Goal: Task Accomplishment & Management: Complete application form

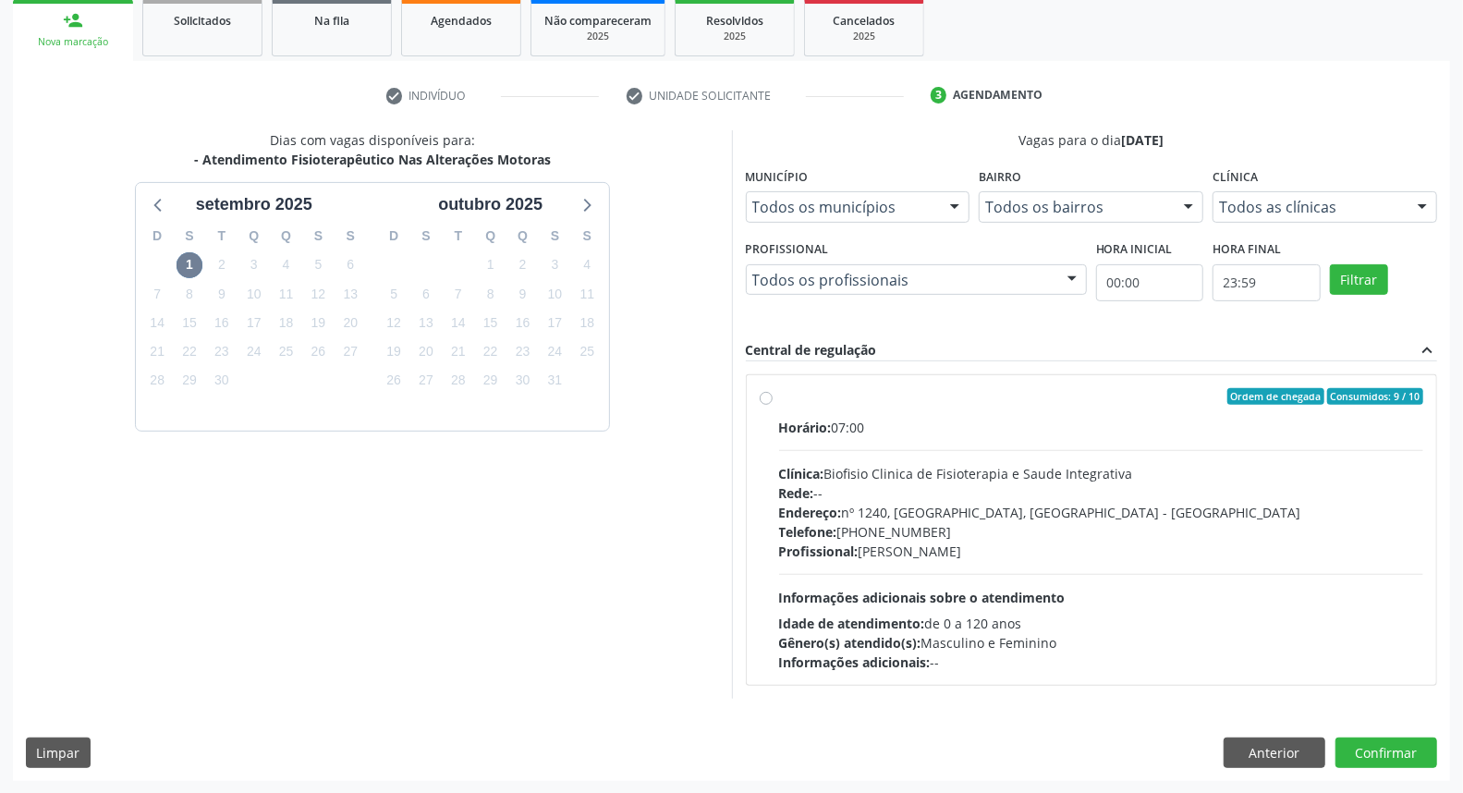
scroll to position [277, 0]
click at [1252, 753] on button "Anterior" at bounding box center [1275, 753] width 102 height 31
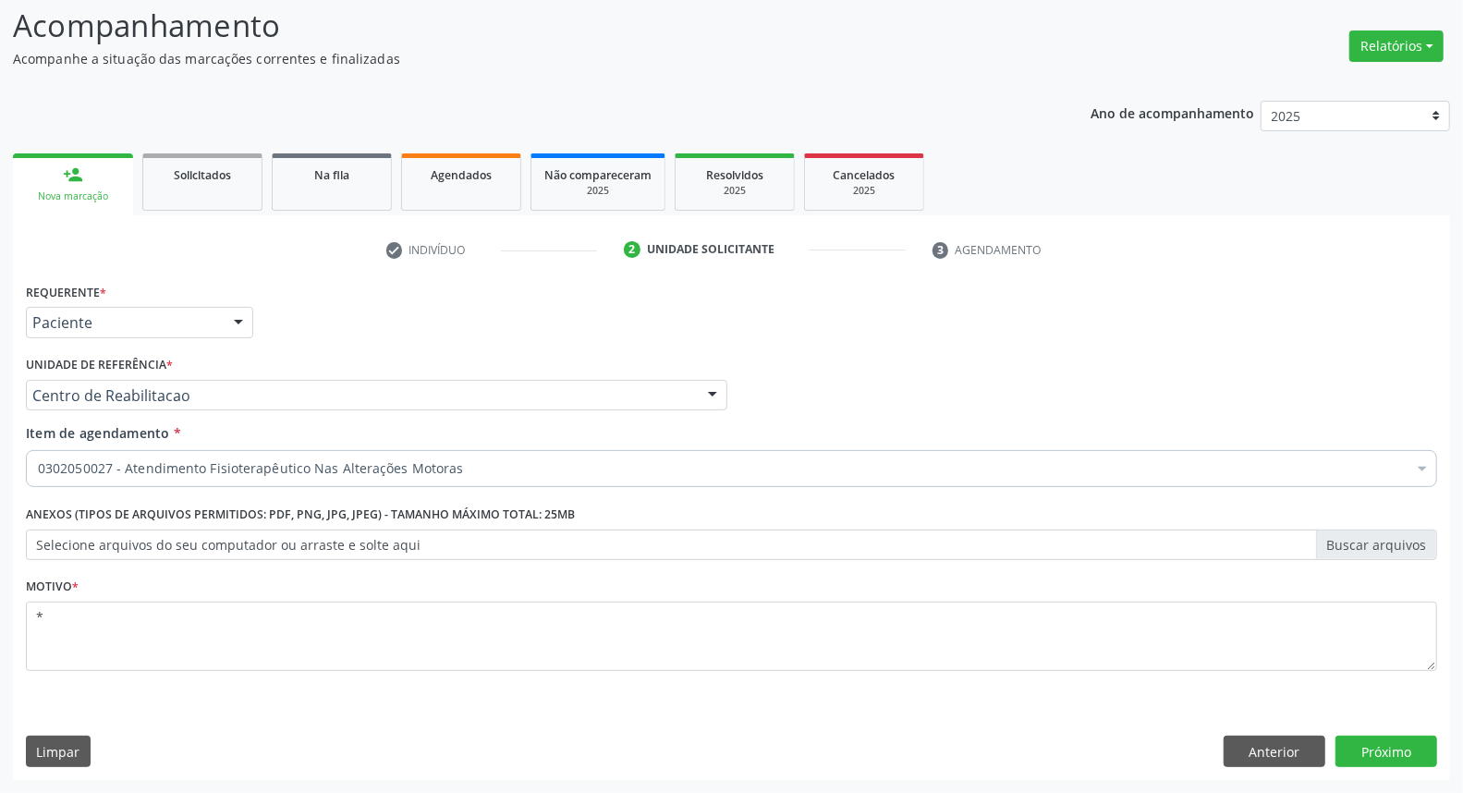
scroll to position [122, 0]
click at [1261, 760] on button "Anterior" at bounding box center [1275, 752] width 102 height 31
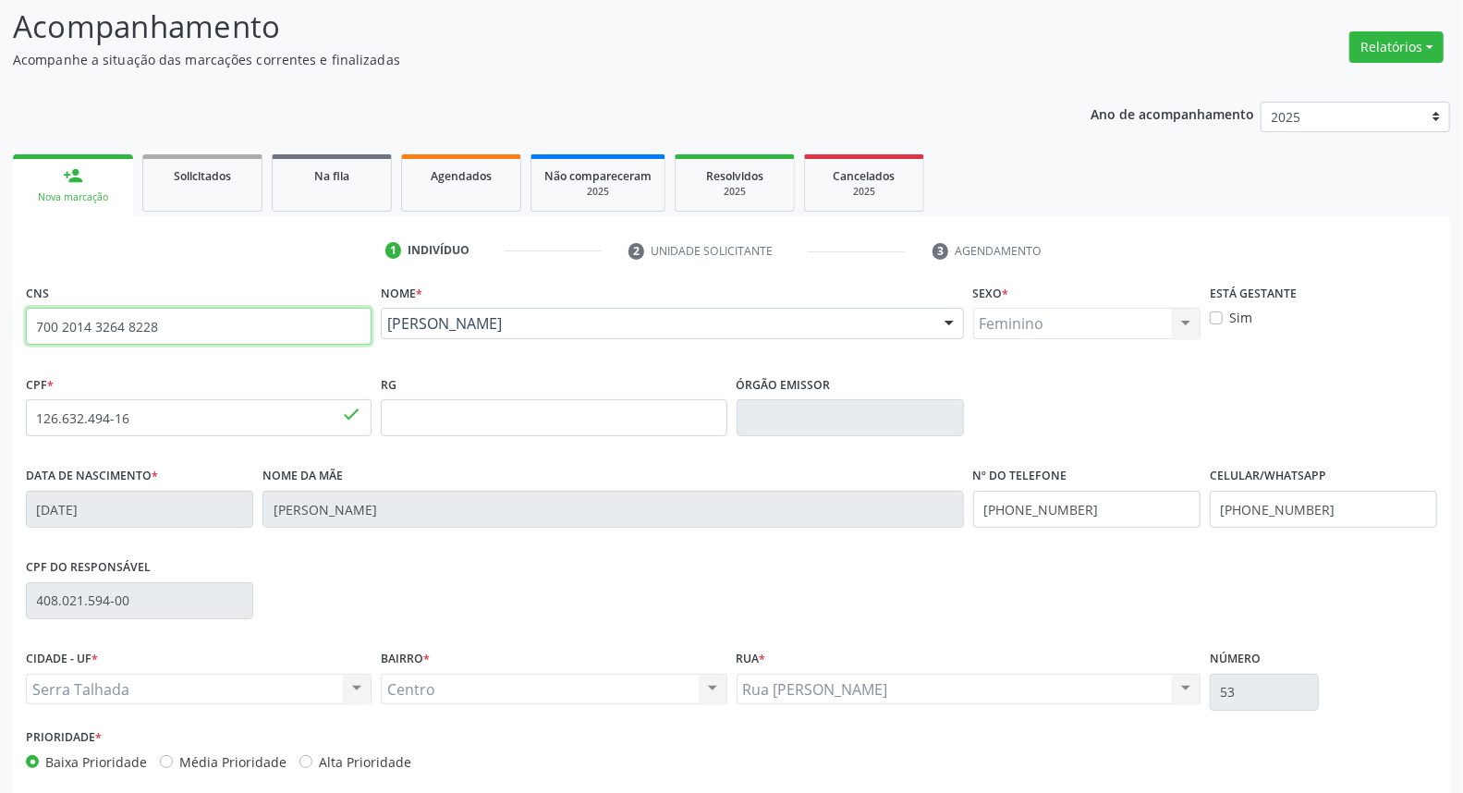
click at [292, 340] on input "700 2014 3264 8228" at bounding box center [199, 326] width 346 height 37
click at [285, 311] on input "700 2014 3264 8228" at bounding box center [199, 326] width 346 height 37
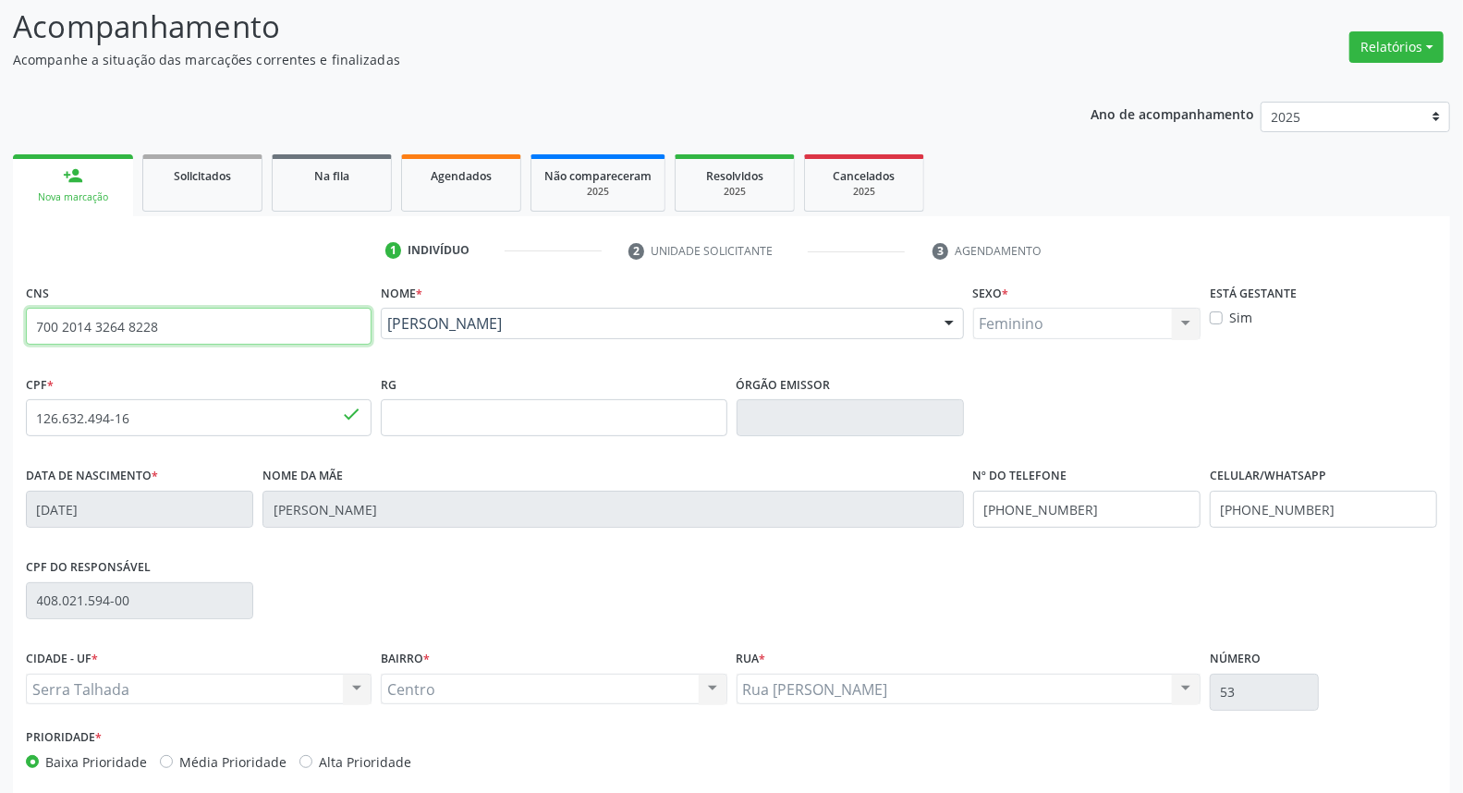
click at [277, 322] on input "700 2014 3264 8228" at bounding box center [199, 326] width 346 height 37
type input "708 4012 0018 0166"
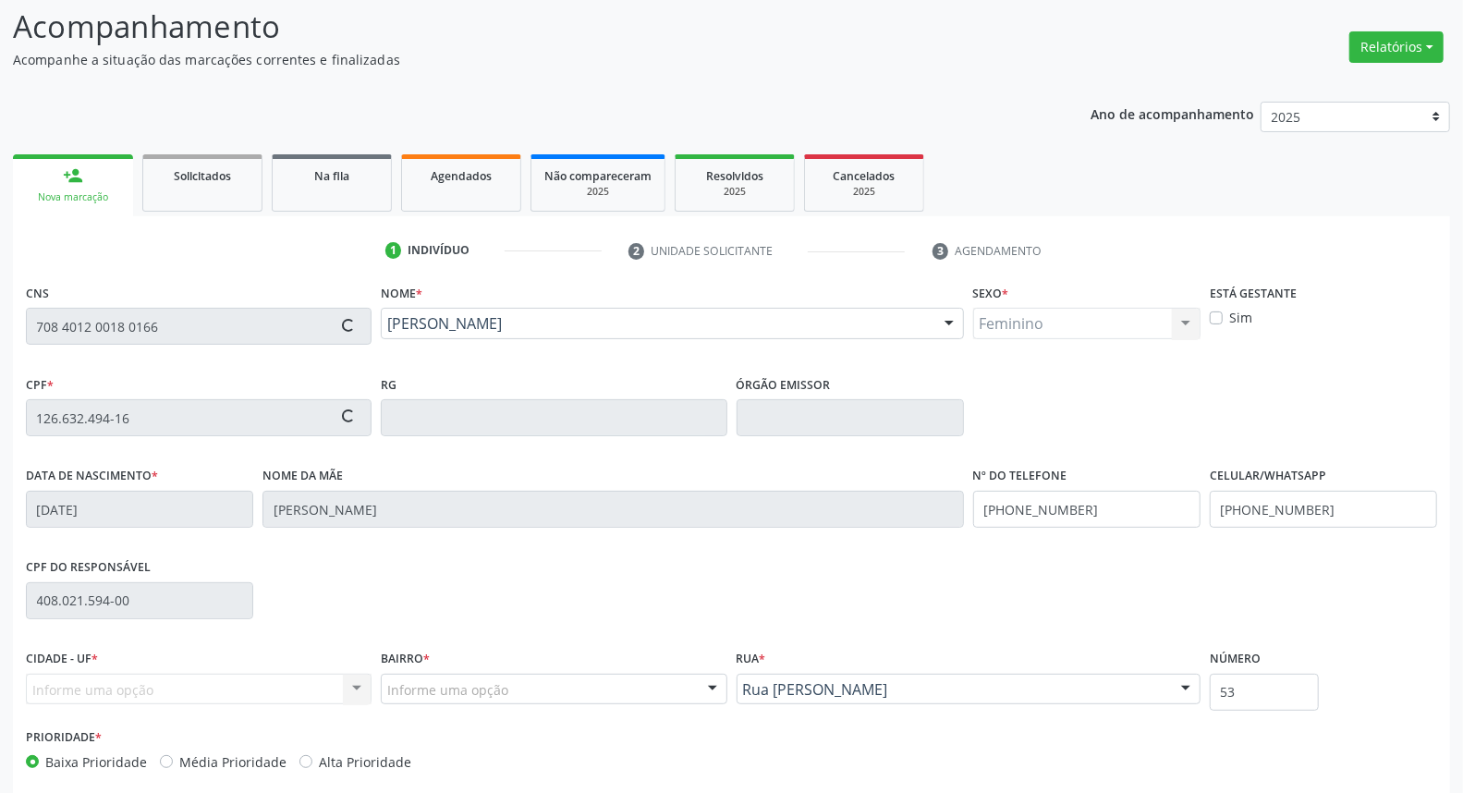
type input "764.106.684-49"
type input "16/05/1972"
type input "Maria do Socorro Alves"
type input "(87) 99999-9999"
type input "865.630.504-25"
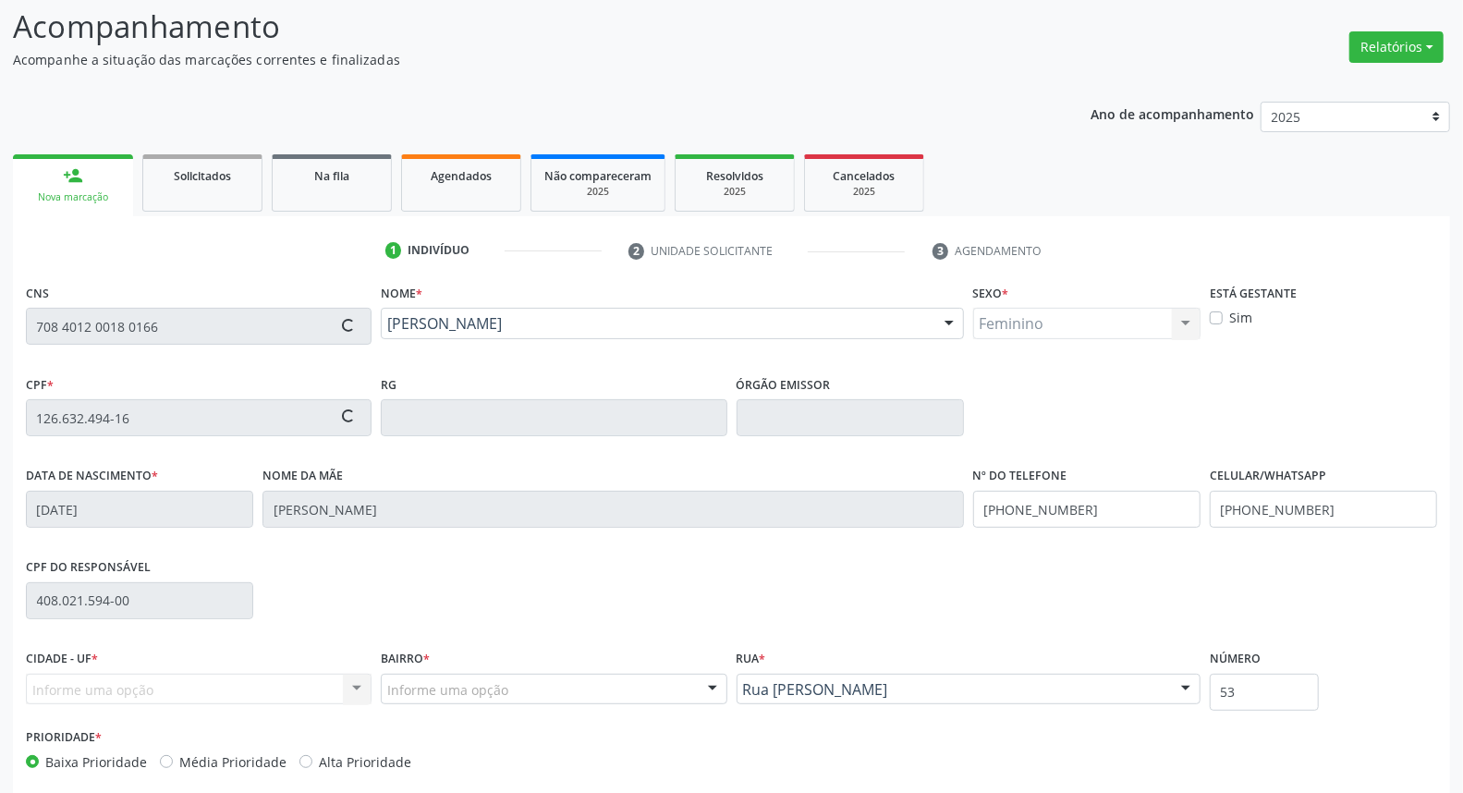
type input "S/N"
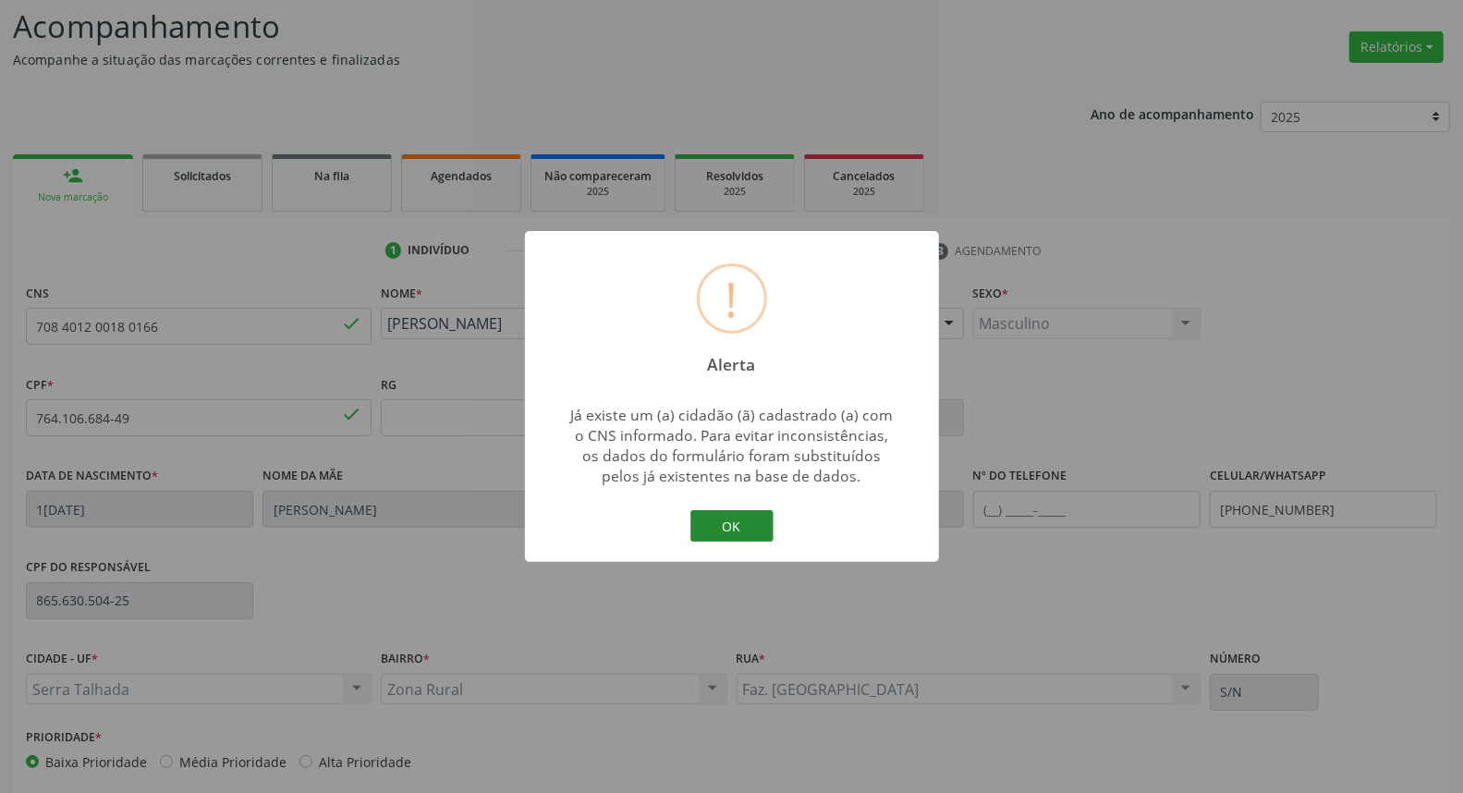
click at [698, 520] on button "OK" at bounding box center [731, 525] width 83 height 31
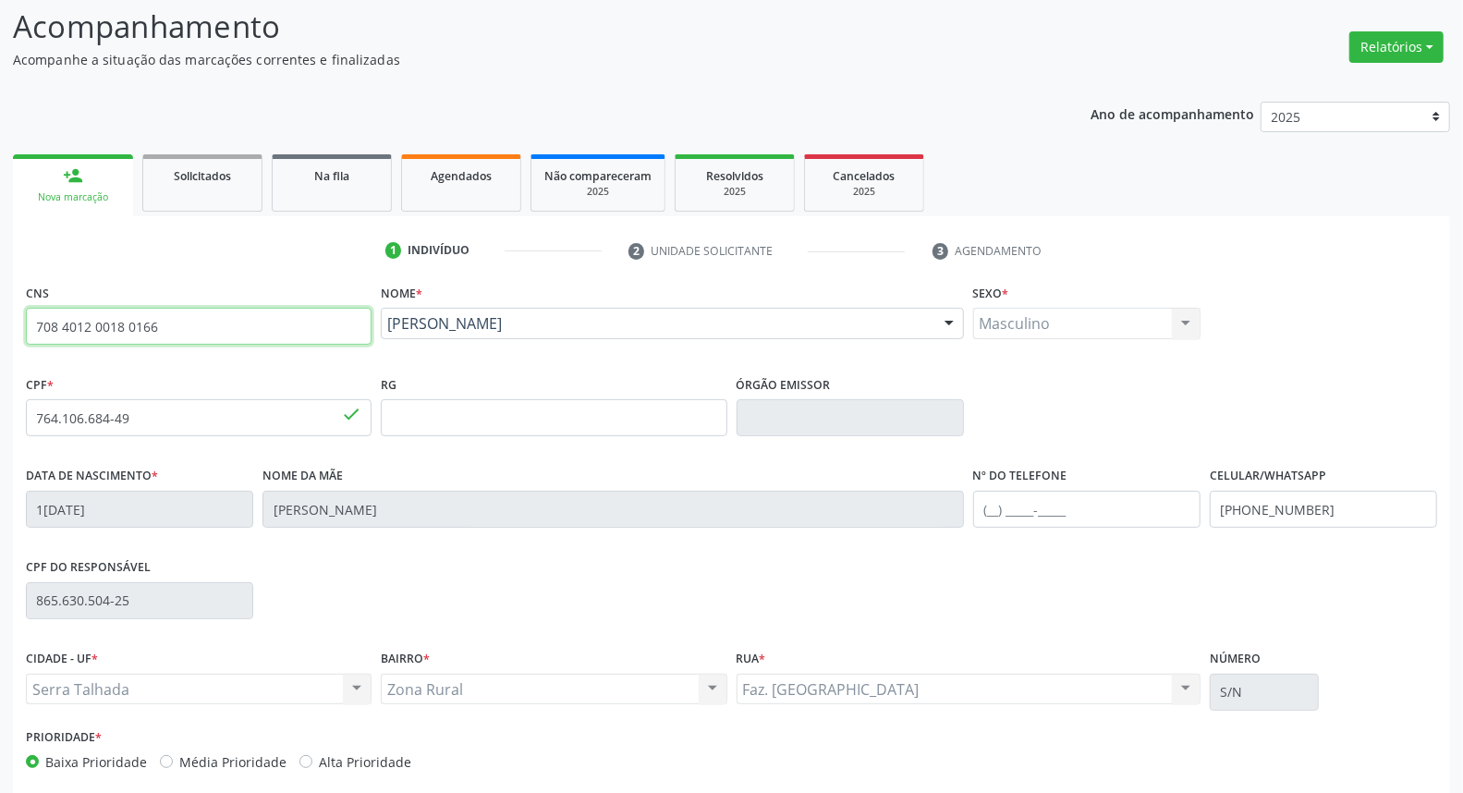
drag, startPoint x: 222, startPoint y: 333, endPoint x: 0, endPoint y: 303, distance: 223.8
click at [0, 303] on div "Acompanhamento Acompanhe a situação das marcações correntes e finalizadas Relat…" at bounding box center [731, 430] width 1463 height 900
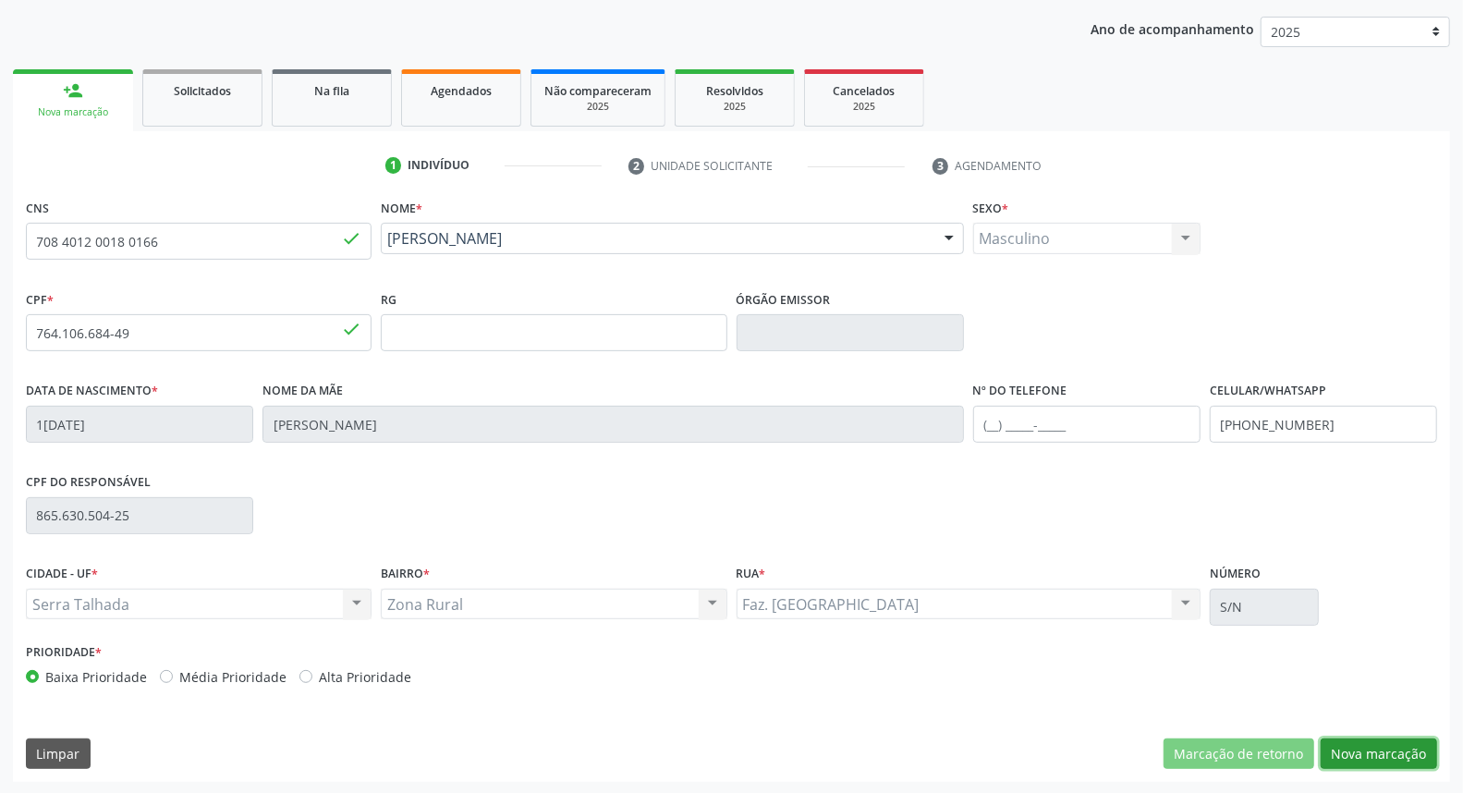
click at [1411, 747] on button "Nova marcação" at bounding box center [1379, 754] width 116 height 31
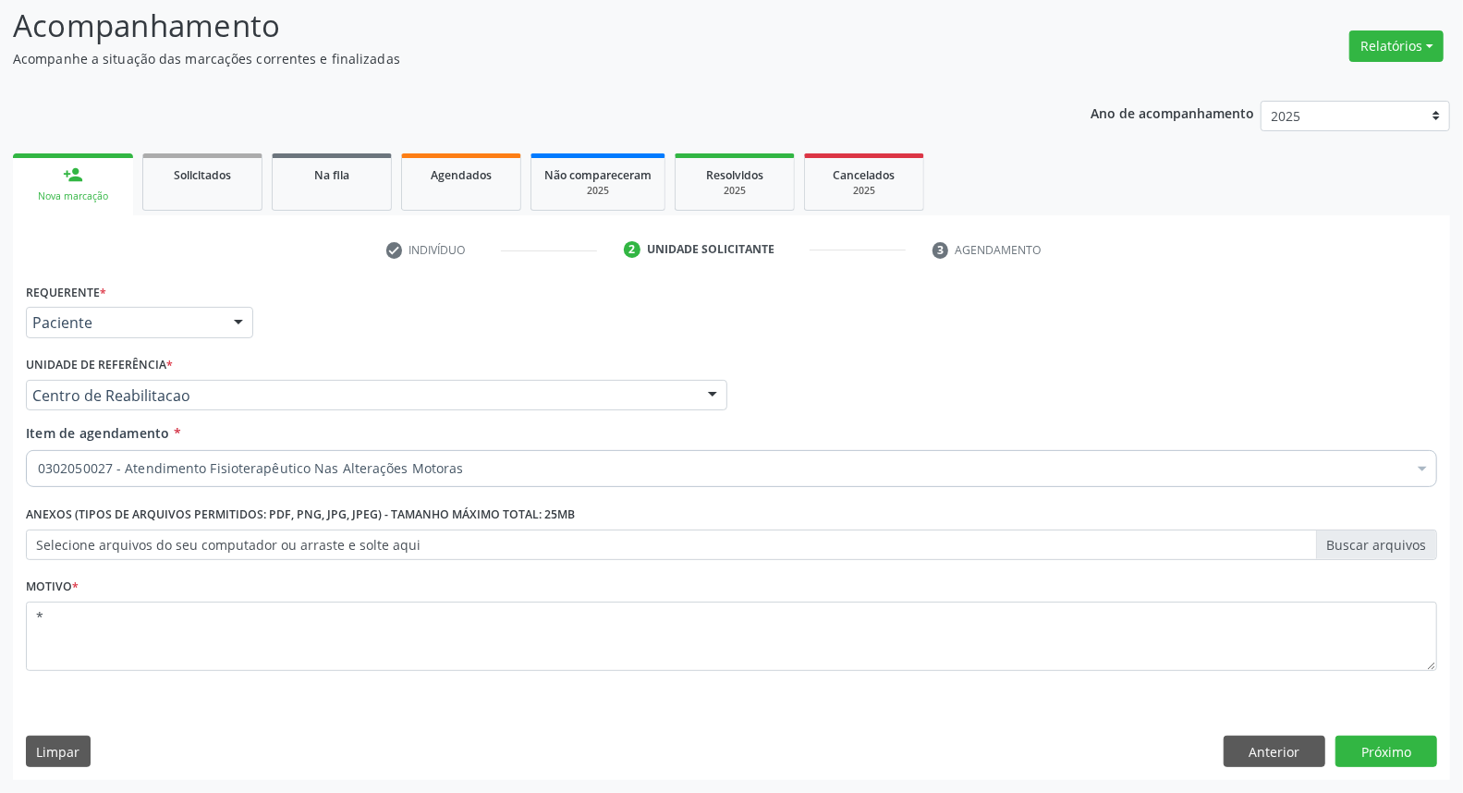
scroll to position [122, 0]
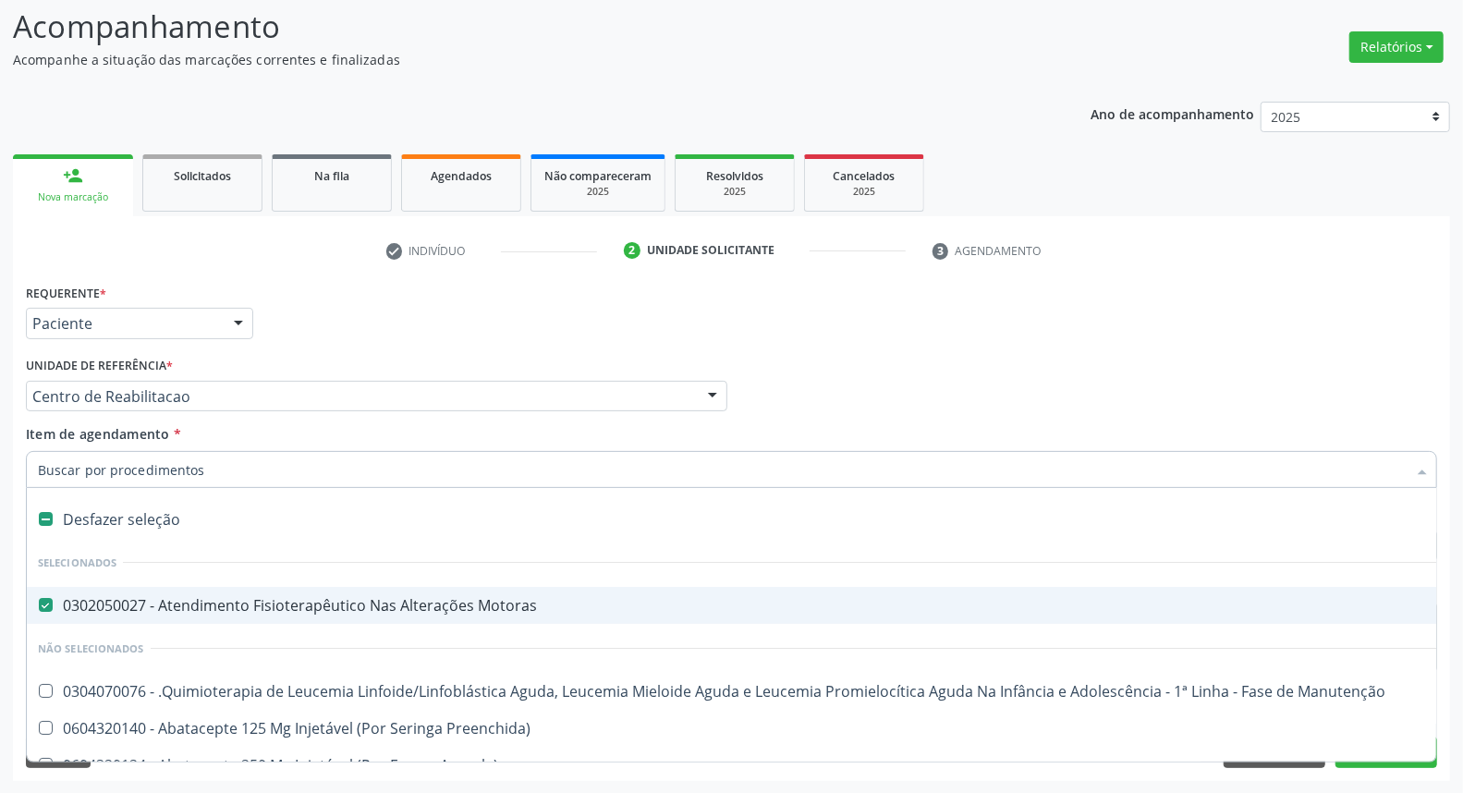
drag, startPoint x: 200, startPoint y: 519, endPoint x: 201, endPoint y: 495, distance: 24.1
click at [200, 519] on div "Desfazer seleção" at bounding box center [757, 519] width 1461 height 37
checkbox Motoras "false"
click at [204, 474] on input "Item de agendamento *" at bounding box center [722, 469] width 1369 height 37
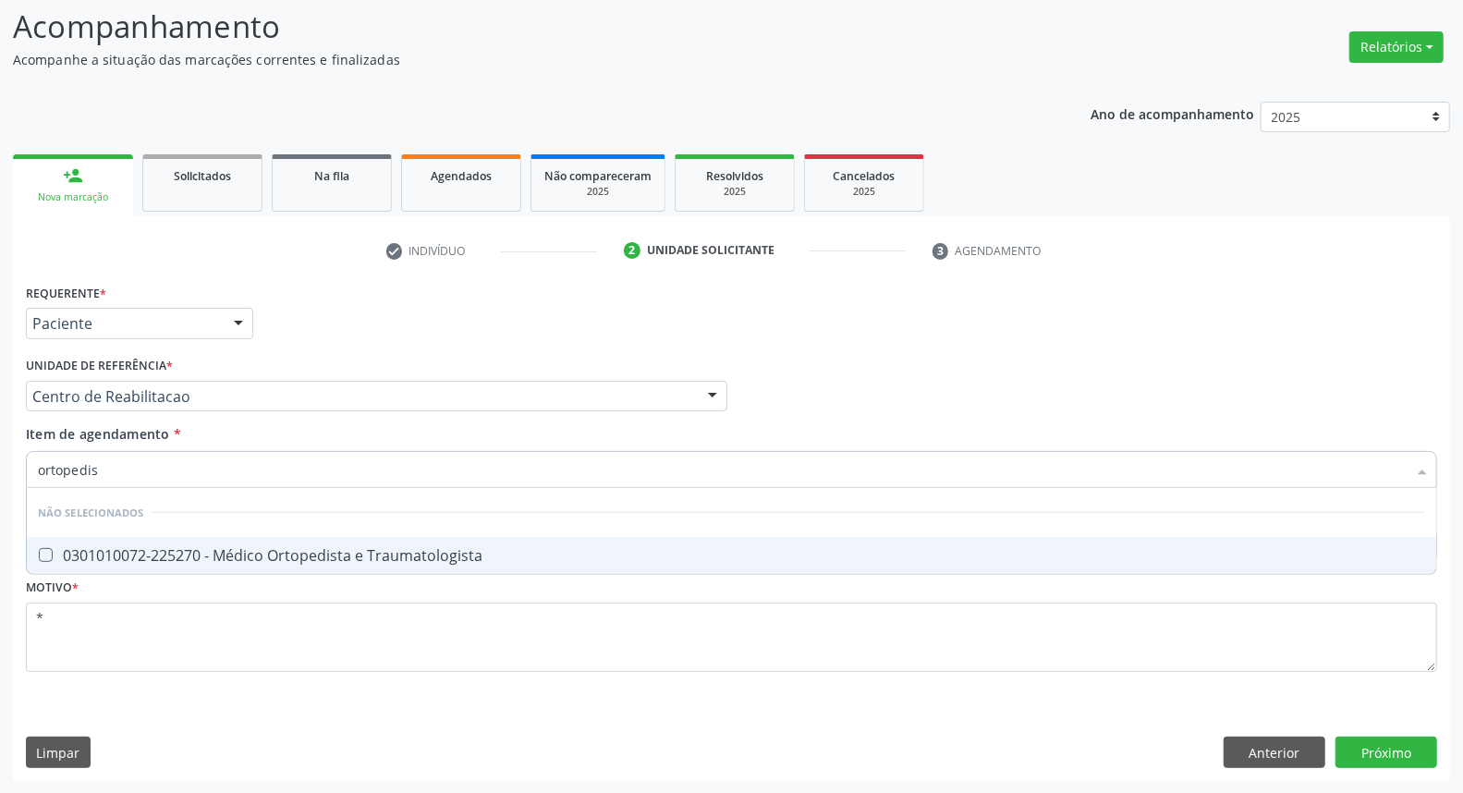
type input "ortopedist"
click at [165, 548] on div "0301010072-225270 - Médico Ortopedista e Traumatologista" at bounding box center [731, 555] width 1387 height 15
checkbox Traumatologista "true"
click at [1390, 752] on div "Requerente * Paciente Profissional de Saúde Paciente Nenhum resultado encontrad…" at bounding box center [731, 530] width 1437 height 502
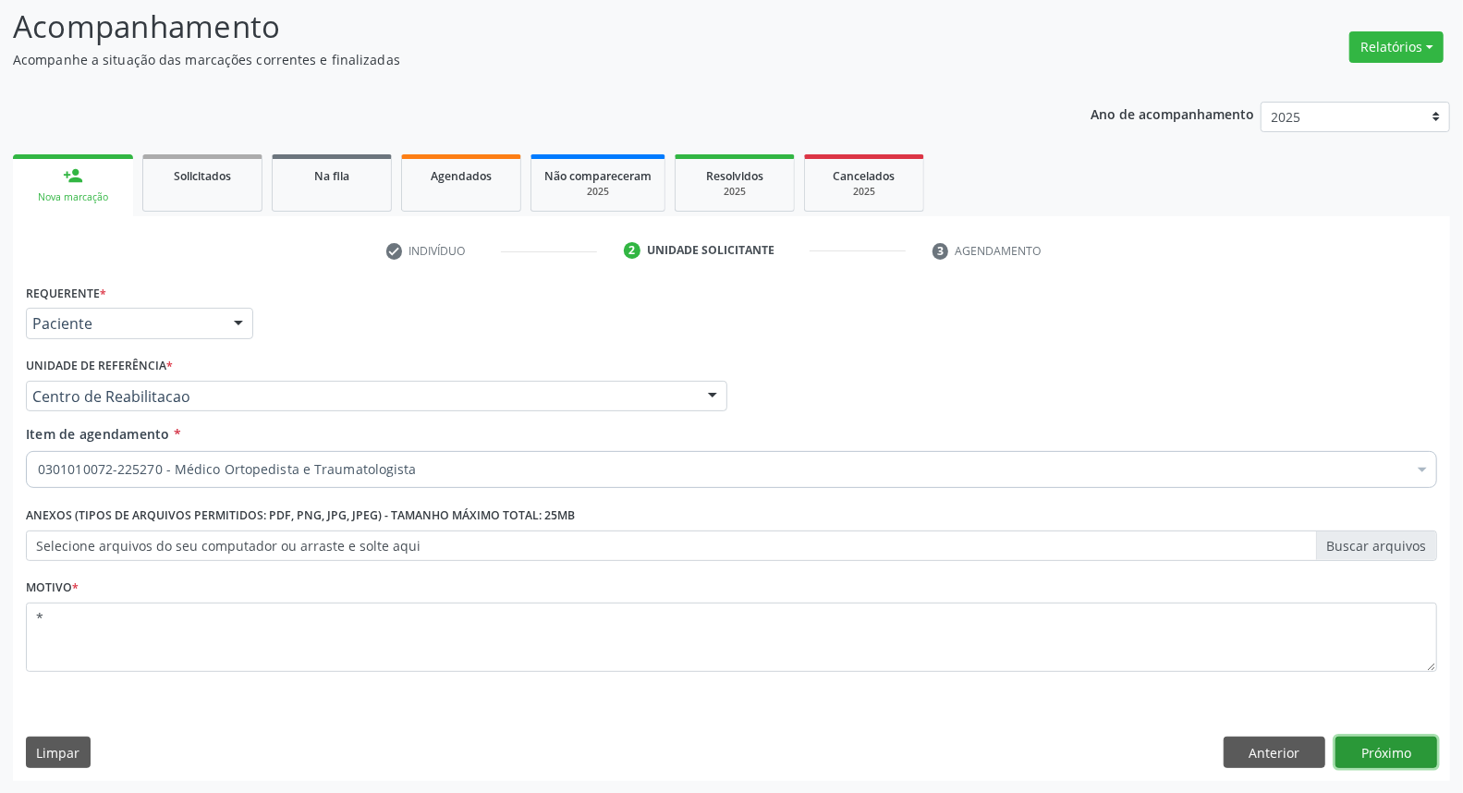
click at [1385, 760] on button "Próximo" at bounding box center [1387, 752] width 102 height 31
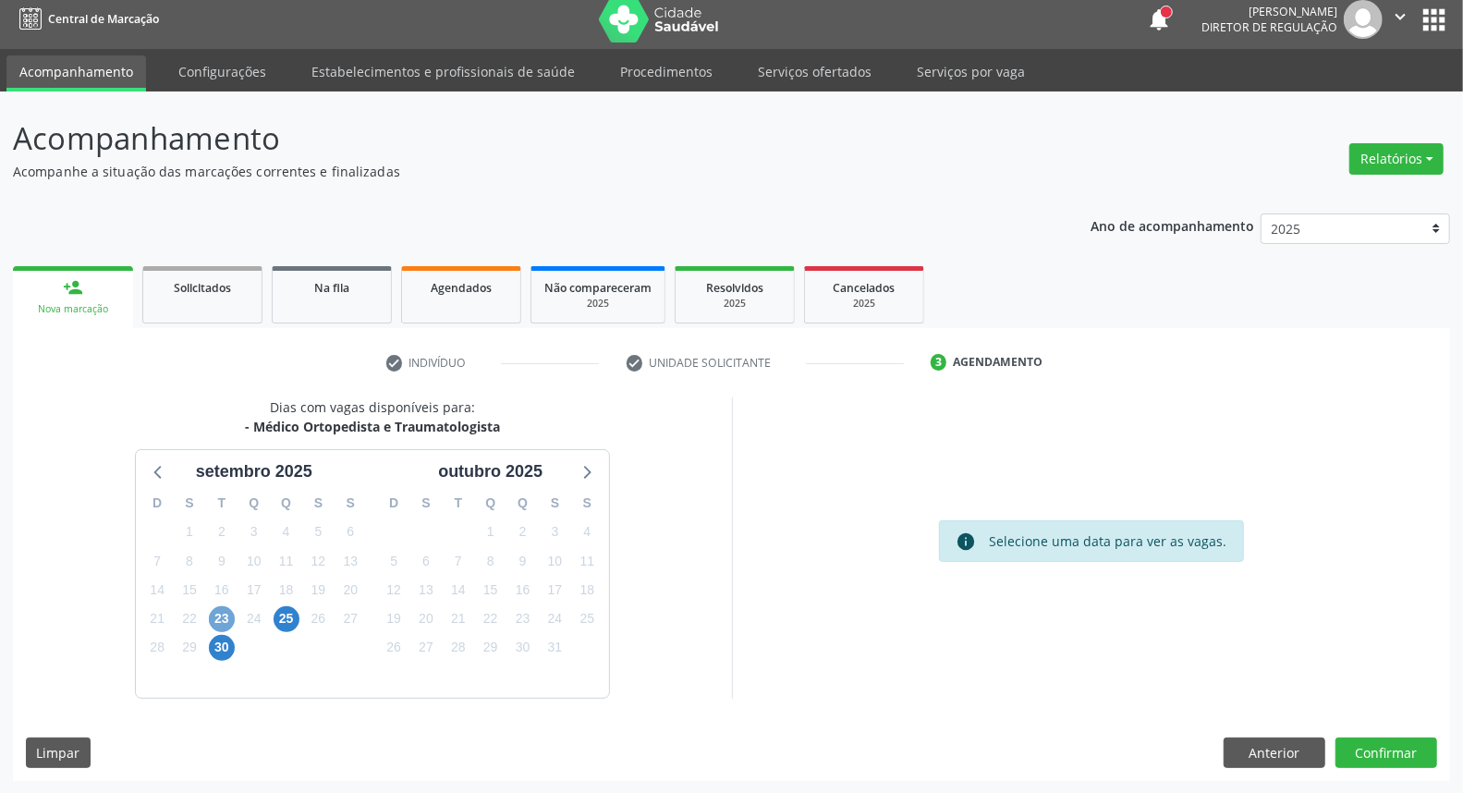
click at [229, 614] on span "23" at bounding box center [222, 619] width 26 height 26
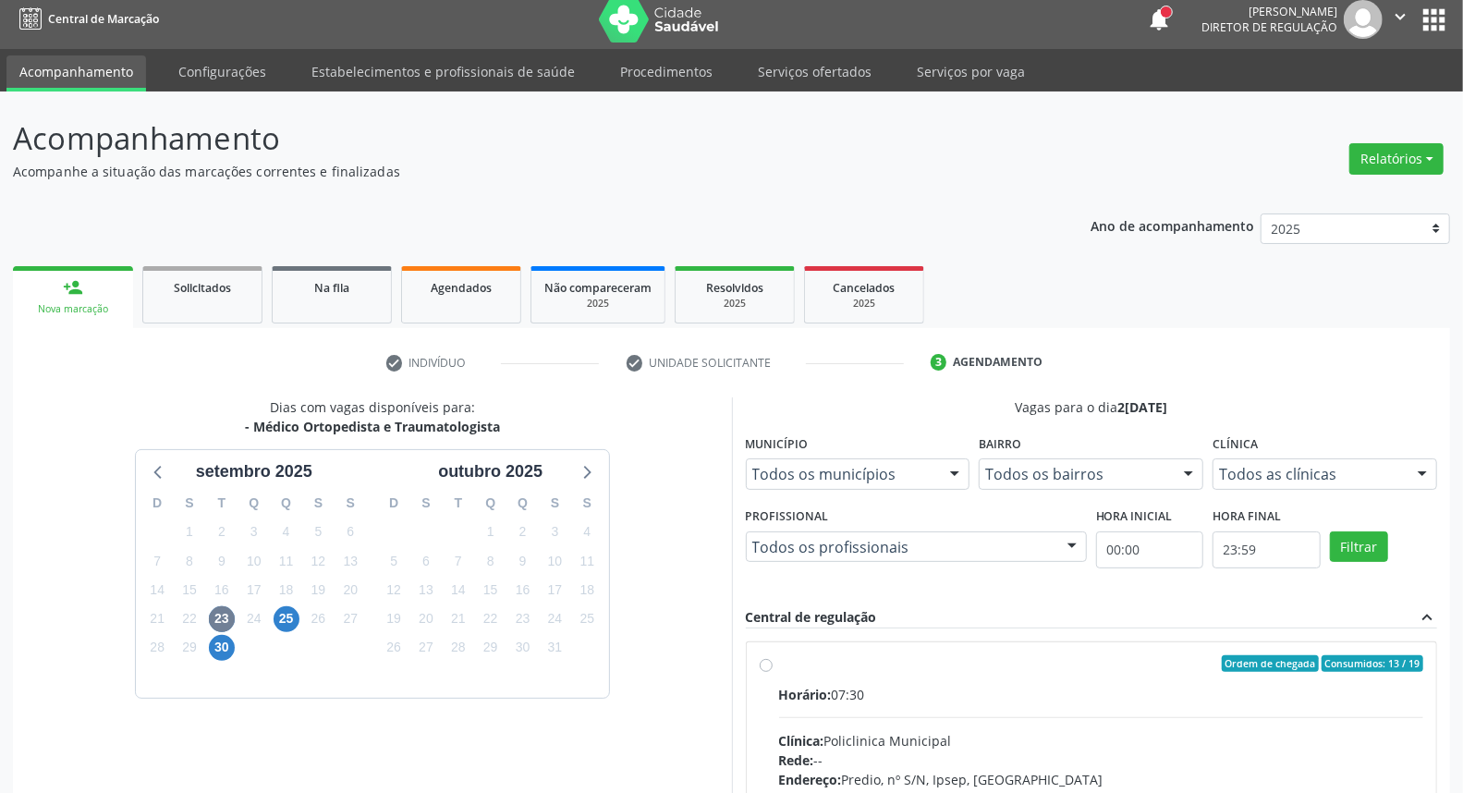
drag, startPoint x: 893, startPoint y: 669, endPoint x: 897, endPoint y: 660, distance: 10.0
click at [894, 669] on div "Ordem de chegada Consumidos: 13 / 19" at bounding box center [1101, 663] width 645 height 17
click at [773, 669] on input "Ordem de chegada Consumidos: 13 / 19 Horário: 07:30 Clínica: Policlinica Munici…" at bounding box center [766, 663] width 13 height 17
radio input "true"
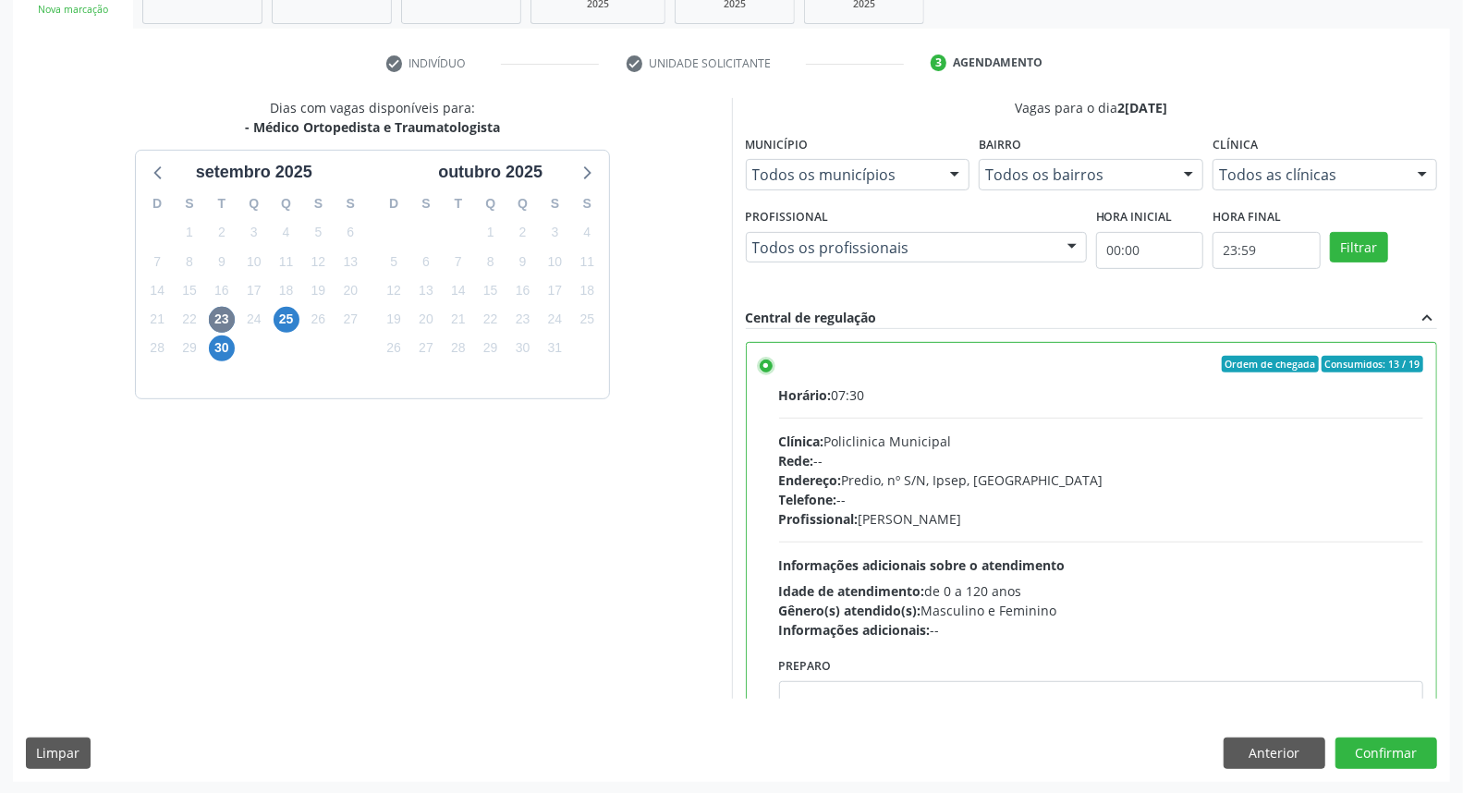
scroll to position [103, 0]
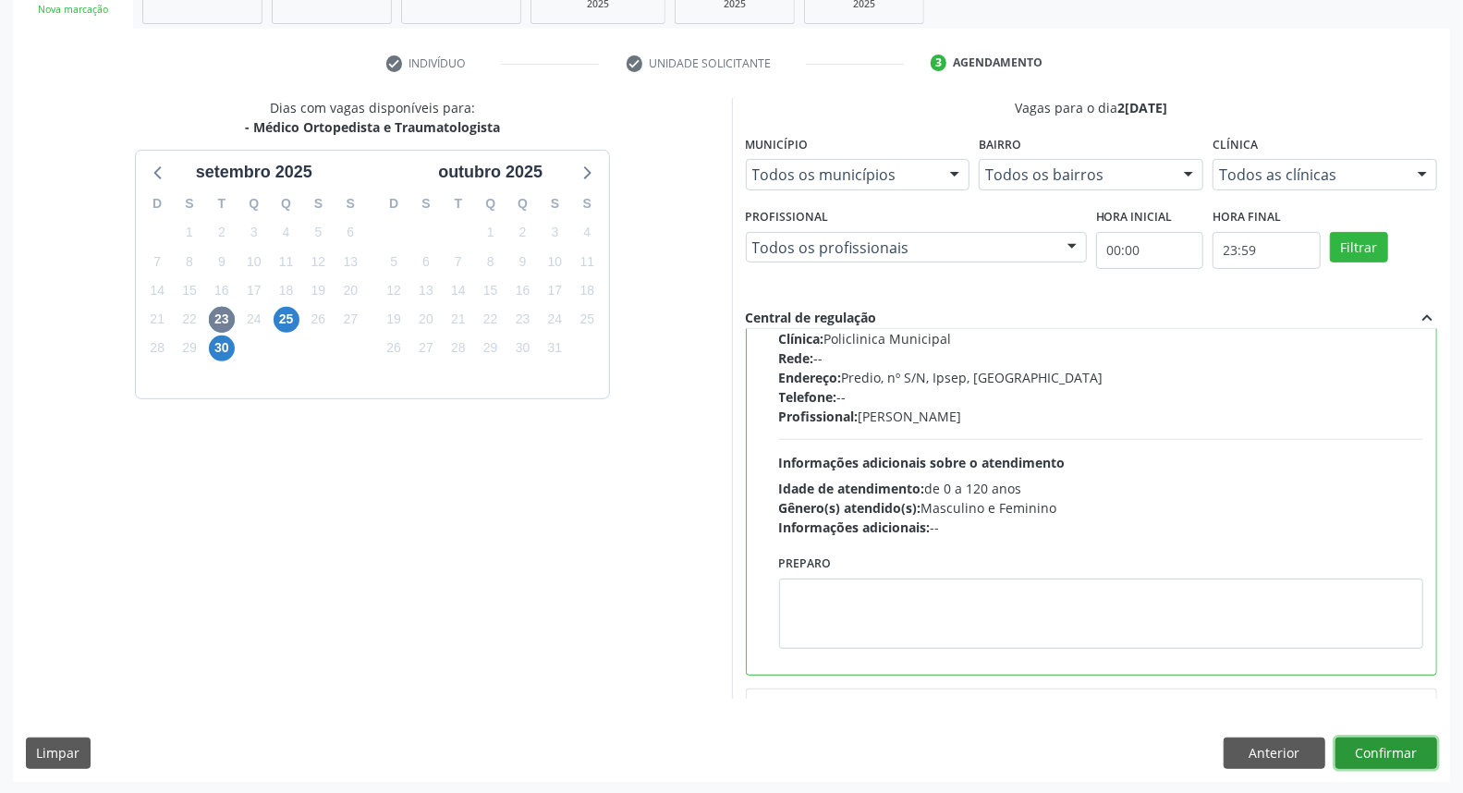
click at [1374, 756] on button "Confirmar" at bounding box center [1387, 753] width 102 height 31
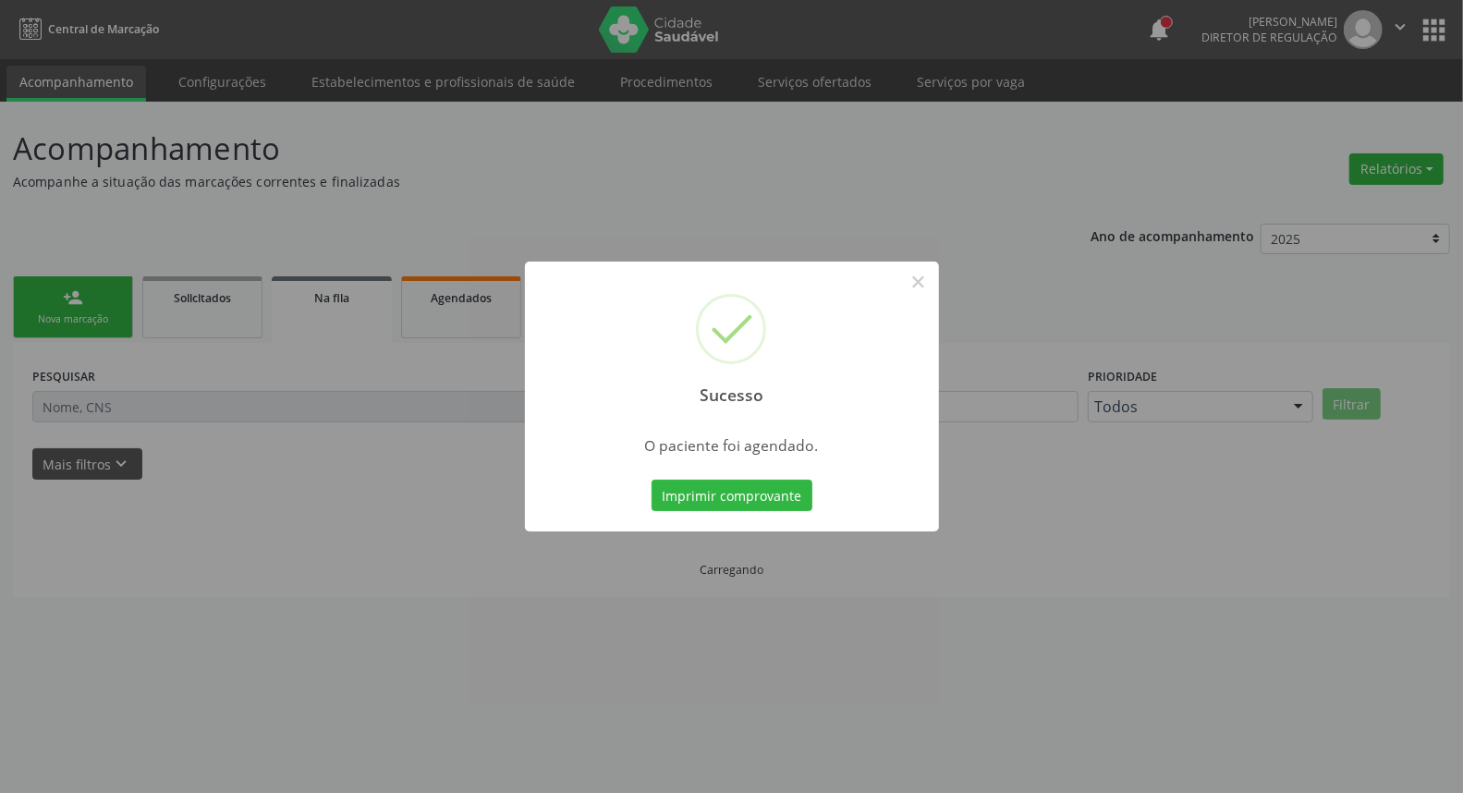
scroll to position [0, 0]
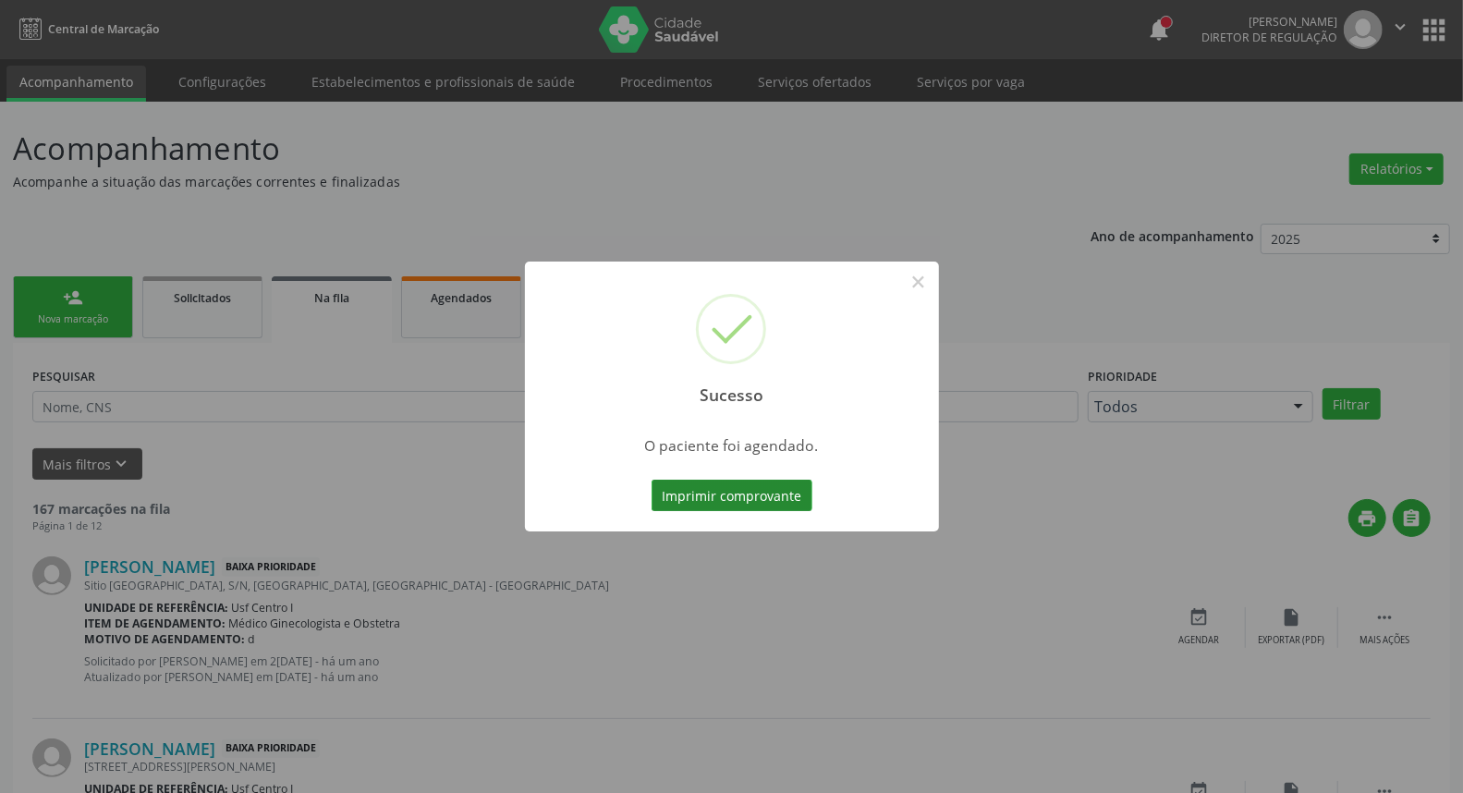
click at [686, 499] on button "Imprimir comprovante" at bounding box center [732, 495] width 161 height 31
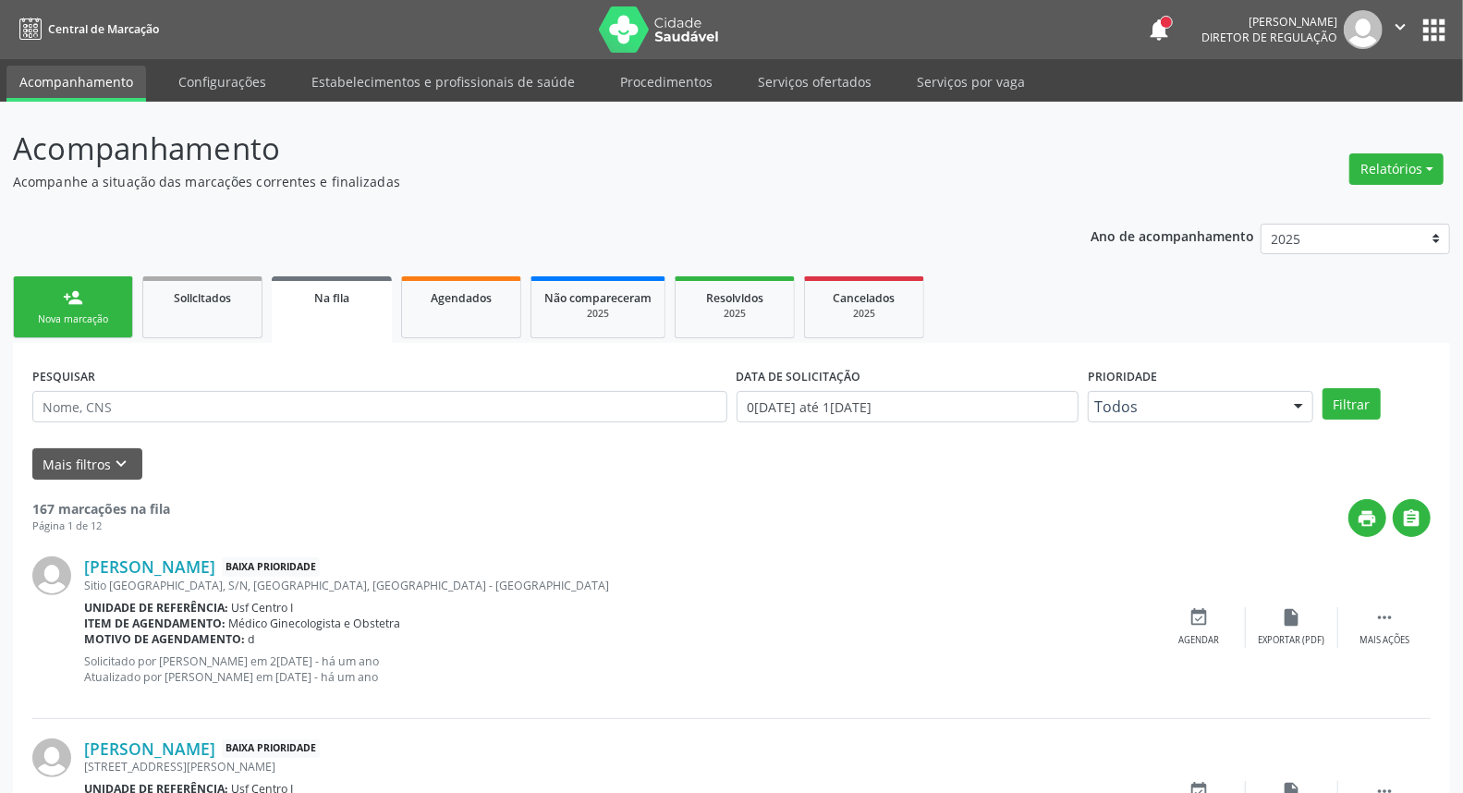
click at [69, 303] on div "person_add" at bounding box center [73, 297] width 20 height 20
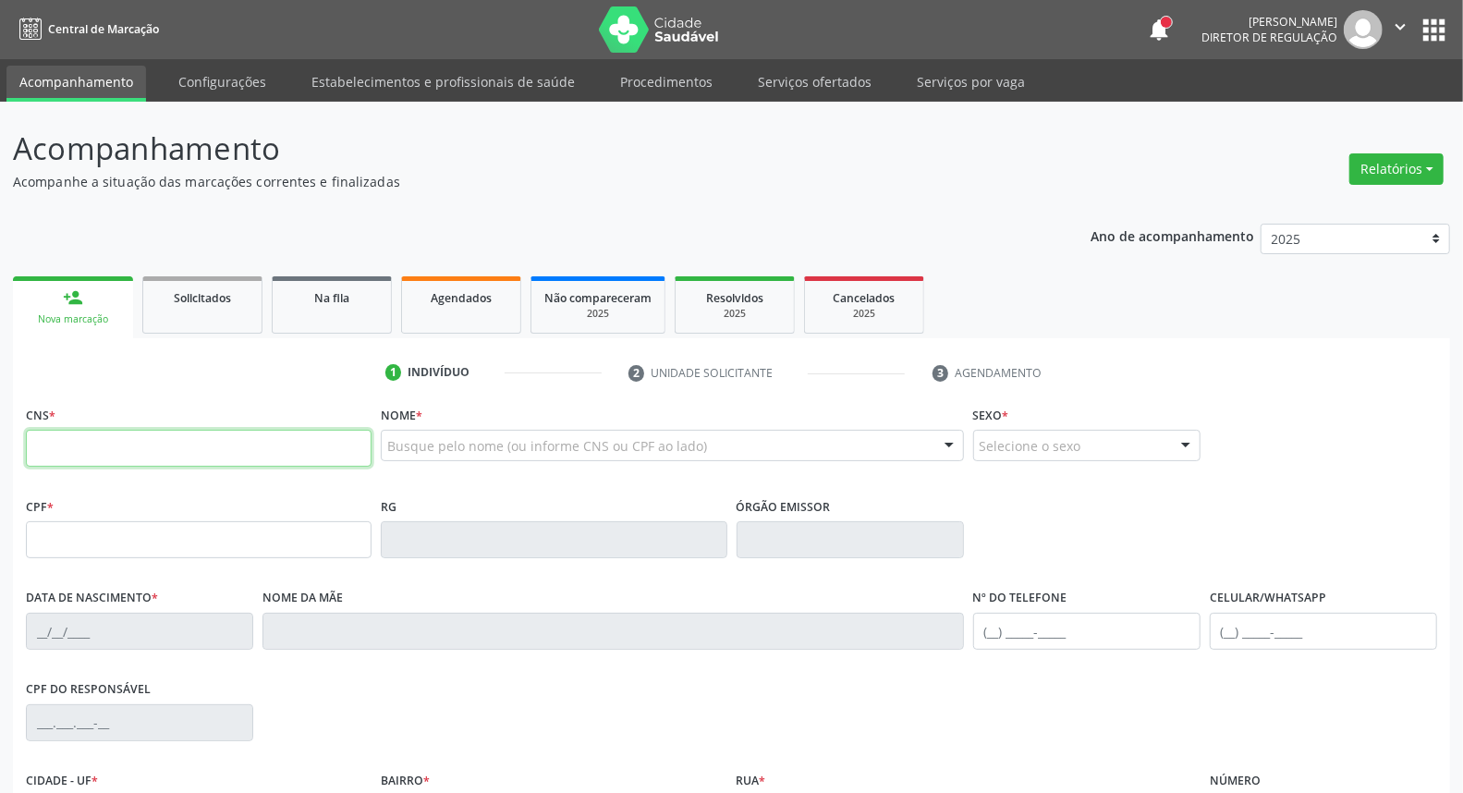
click at [157, 448] on input "text" at bounding box center [199, 448] width 346 height 37
type input "709 6096 1217 5775"
type input "101.828.234-31"
type input "05/11/1992"
type input "Rosalha da Costa Silva"
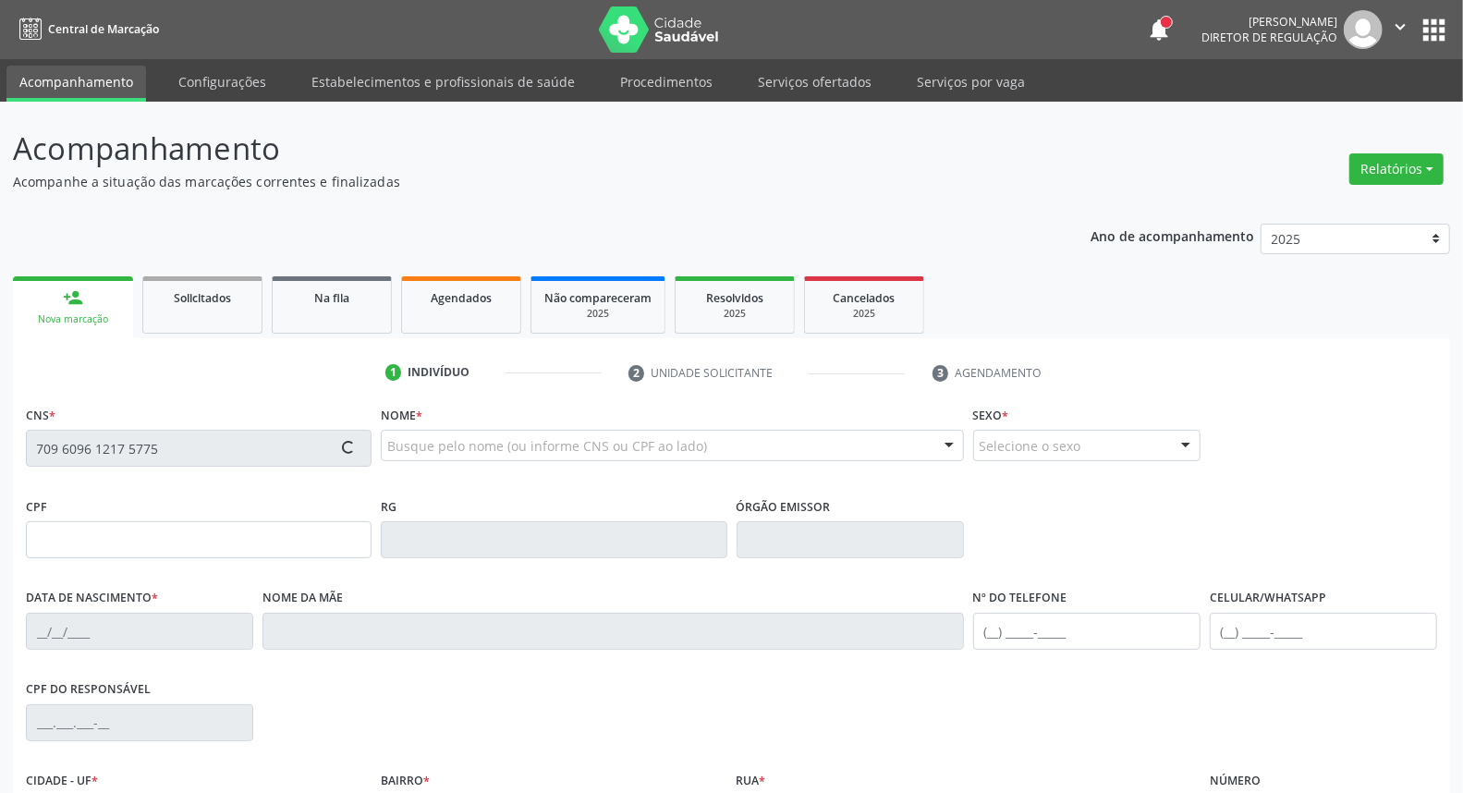
type input "(99) 99999-9999"
type input "88"
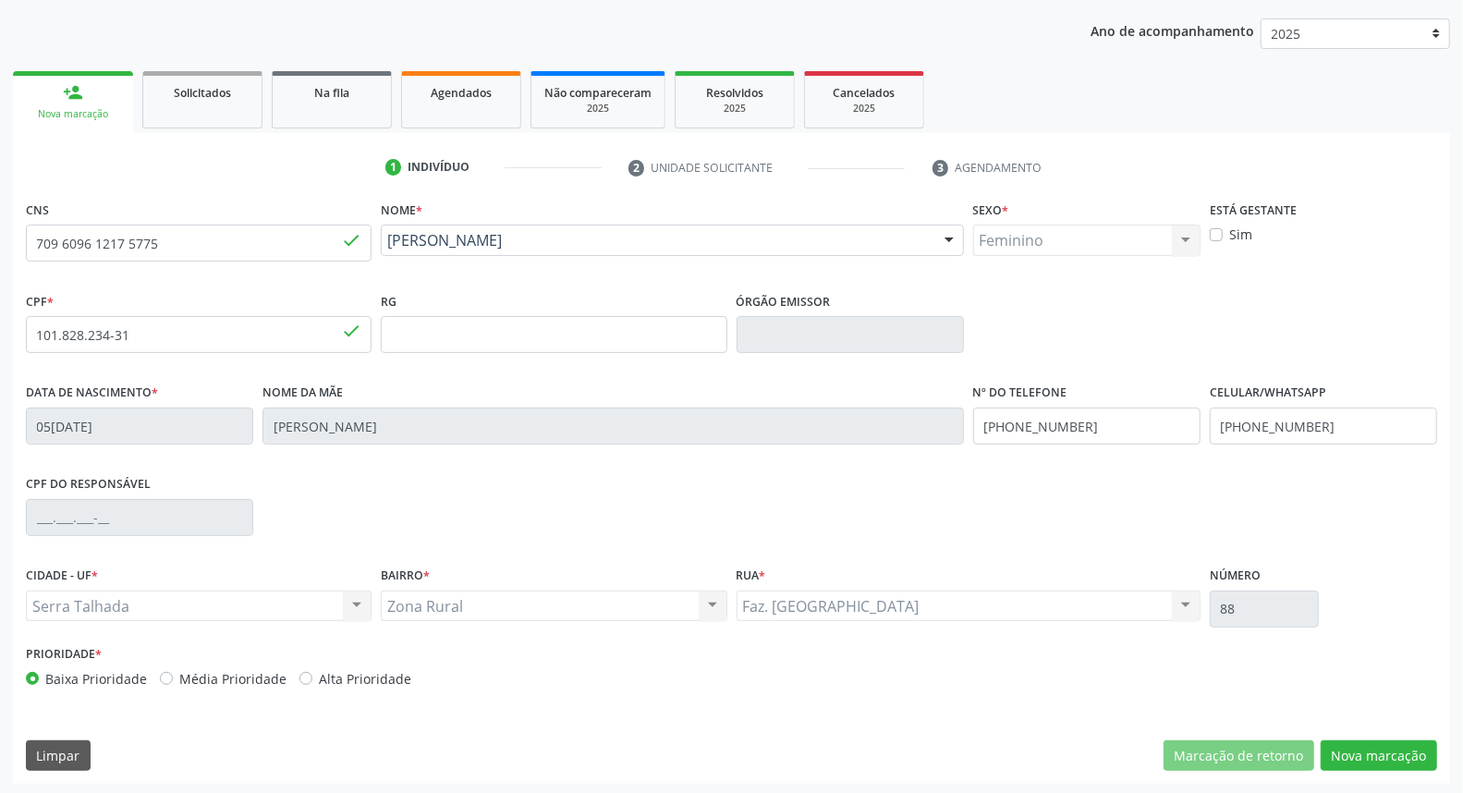
scroll to position [207, 0]
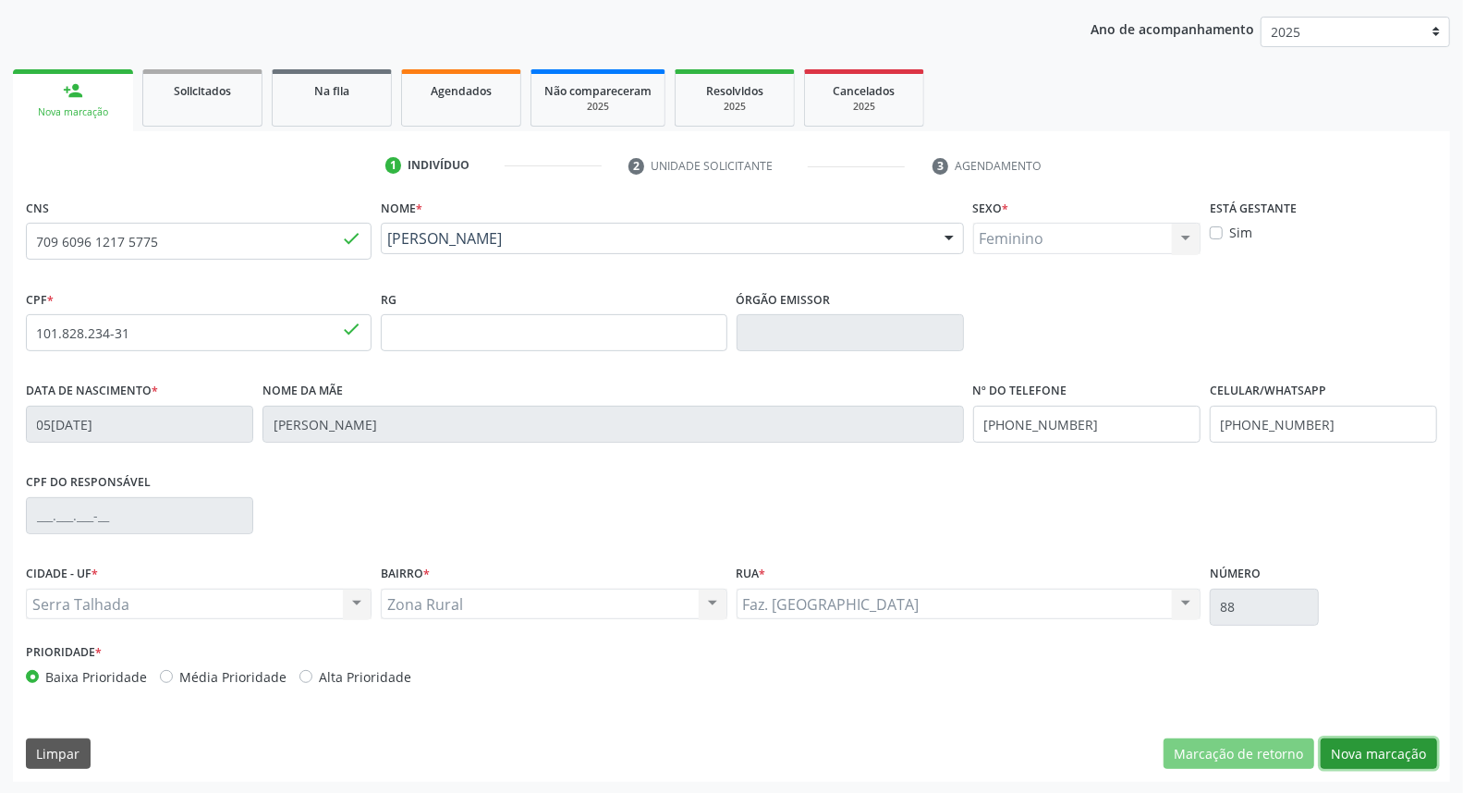
drag, startPoint x: 1359, startPoint y: 756, endPoint x: 1138, endPoint y: 712, distance: 225.3
click at [1354, 758] on button "Nova marcação" at bounding box center [1379, 754] width 116 height 31
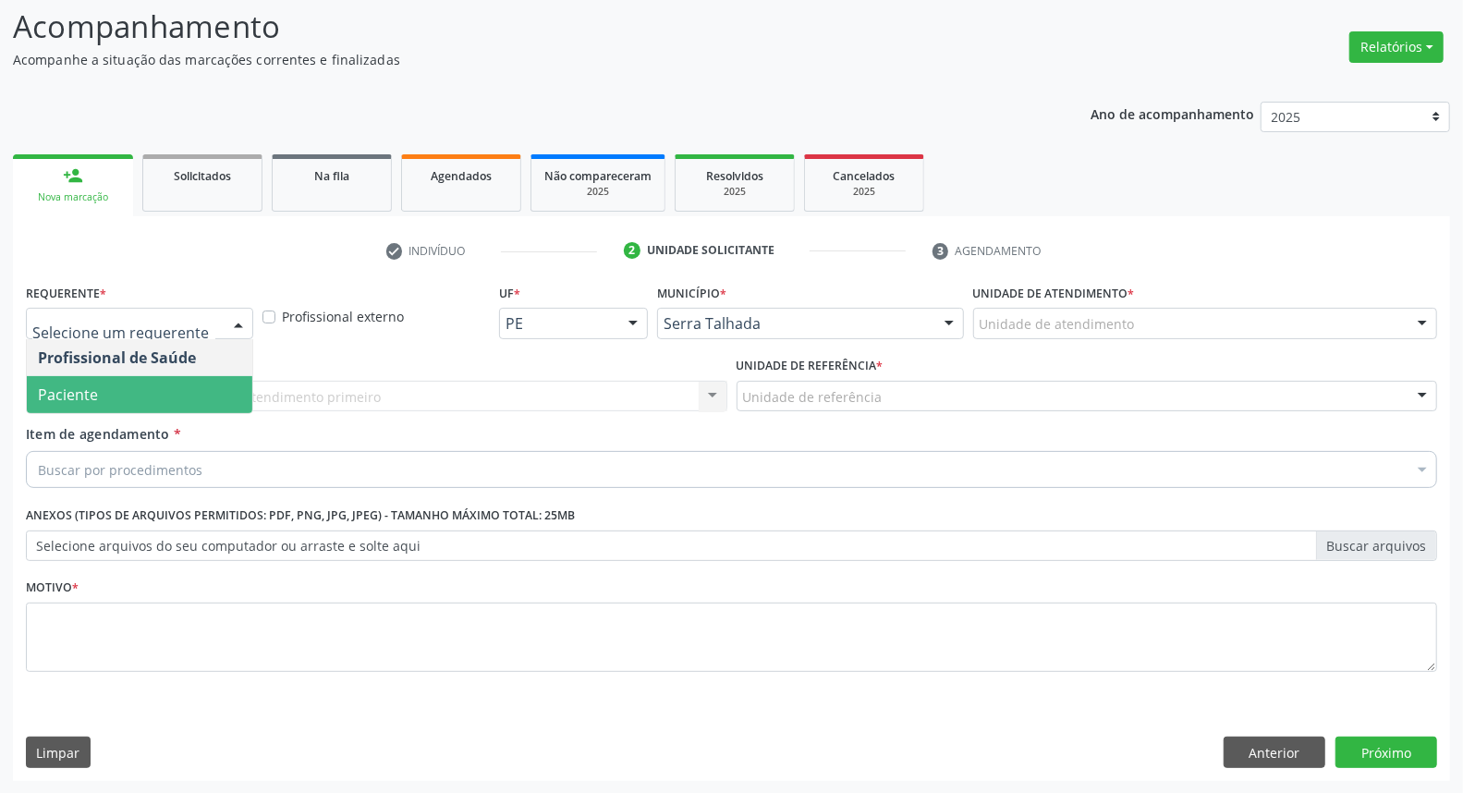
click at [157, 396] on span "Paciente" at bounding box center [140, 394] width 226 height 37
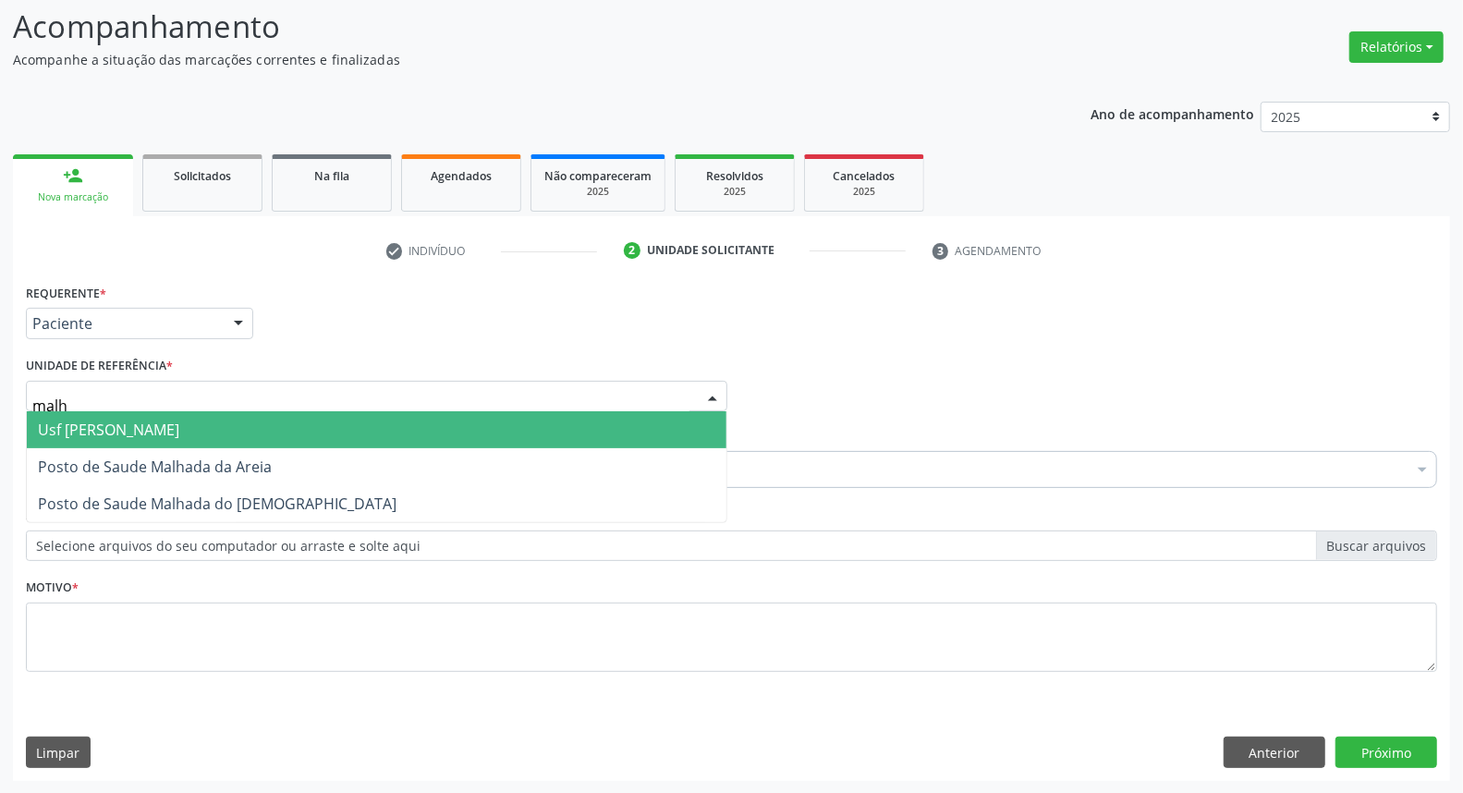
type input "malha"
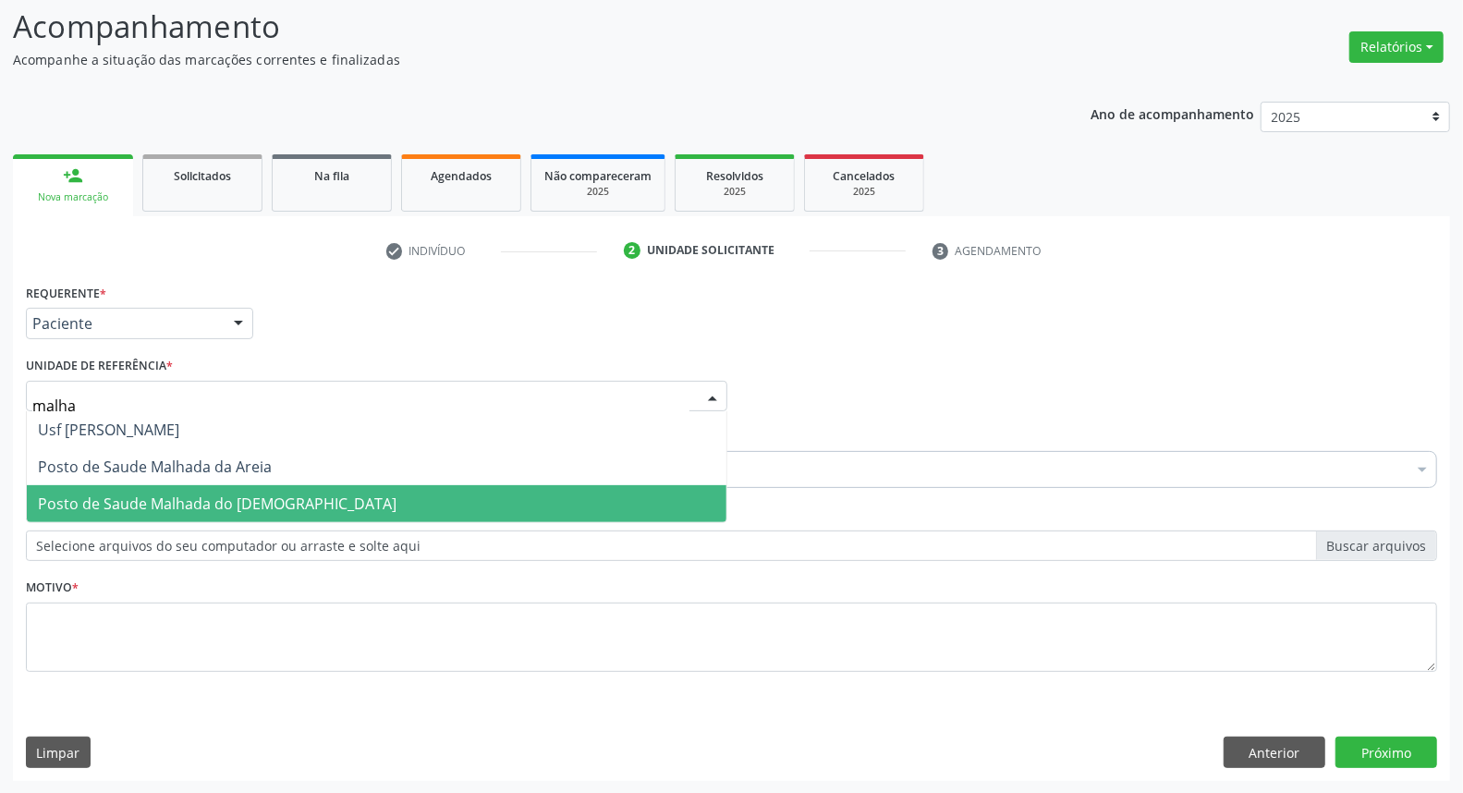
click at [105, 503] on span "Posto de Saude Malhada do [DEMOGRAPHIC_DATA]" at bounding box center [217, 504] width 359 height 20
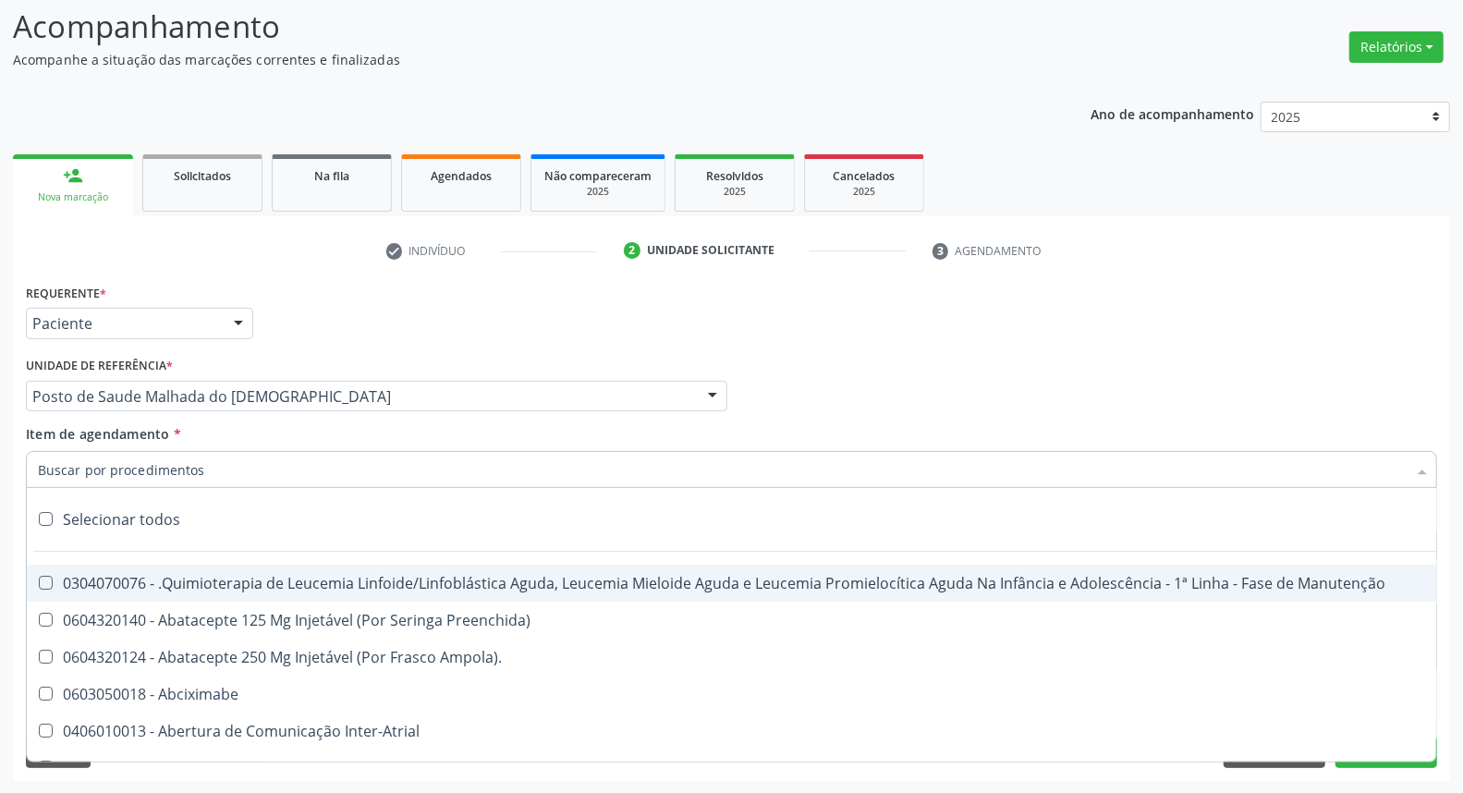
click at [94, 470] on input "Item de agendamento *" at bounding box center [722, 469] width 1369 height 37
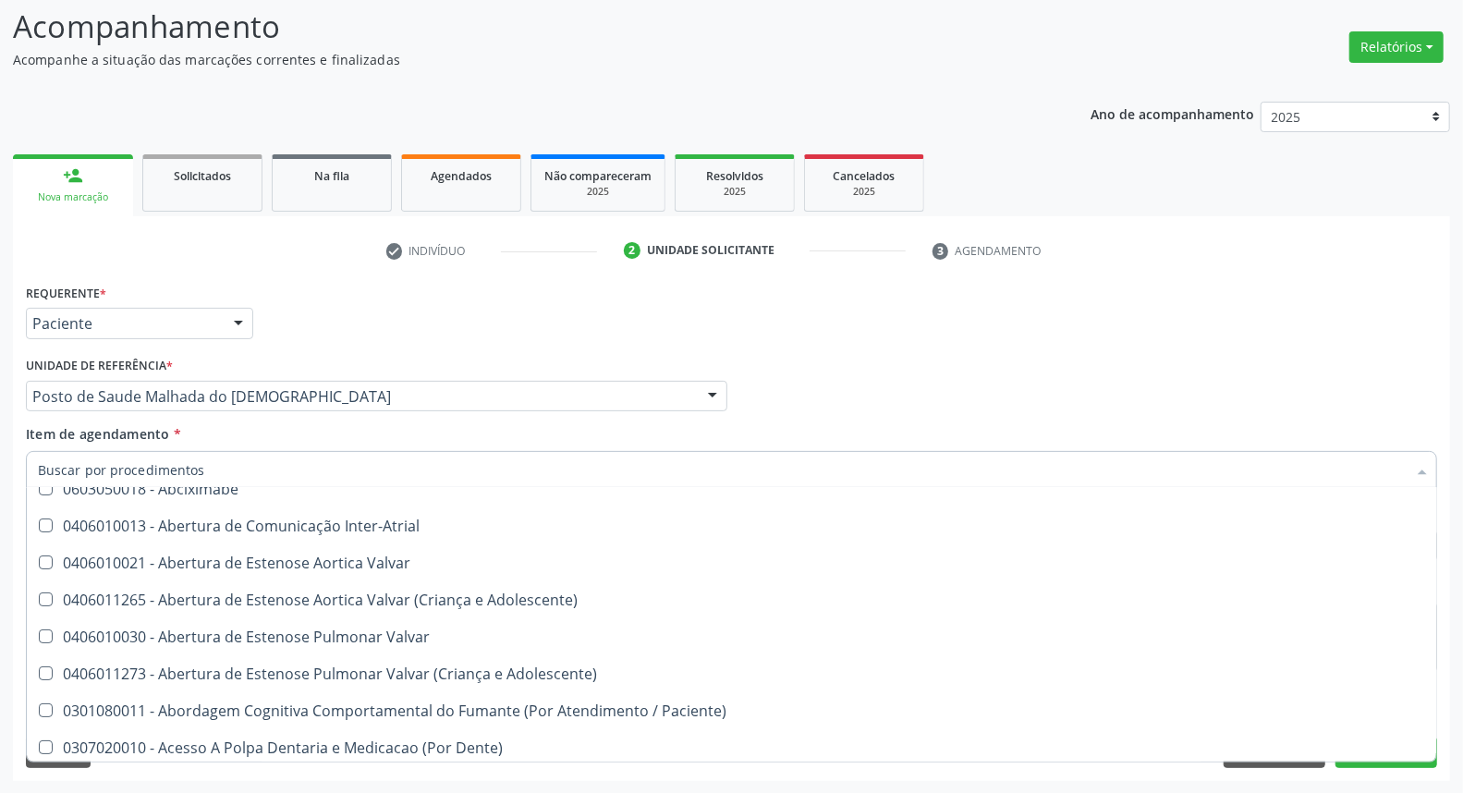
scroll to position [308, 0]
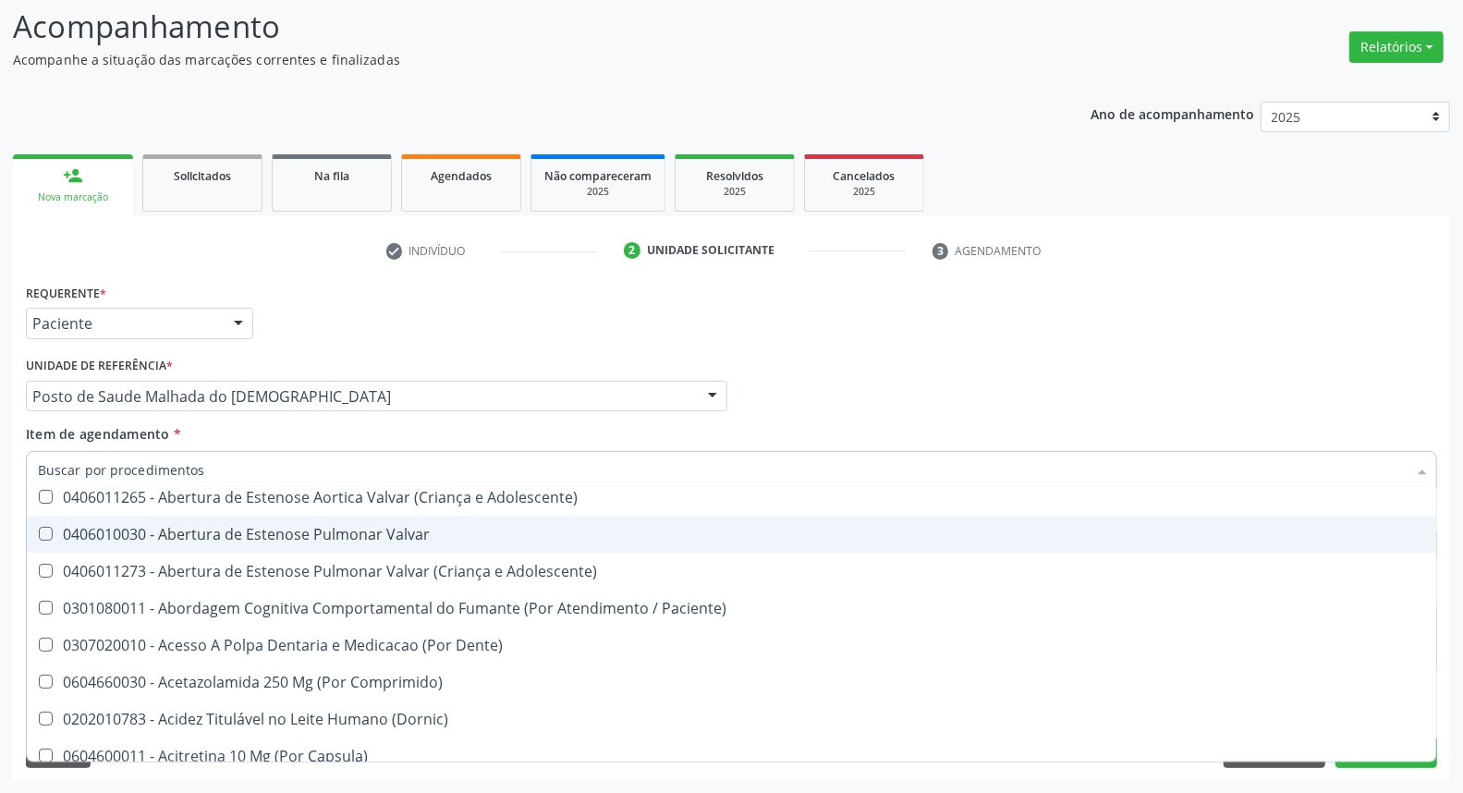
drag, startPoint x: 1383, startPoint y: 376, endPoint x: 1375, endPoint y: 433, distance: 57.0
click at [1382, 376] on div "Profissional Solicitante Por favor, selecione a Unidade de Atendimento primeiro…" at bounding box center [731, 388] width 1421 height 72
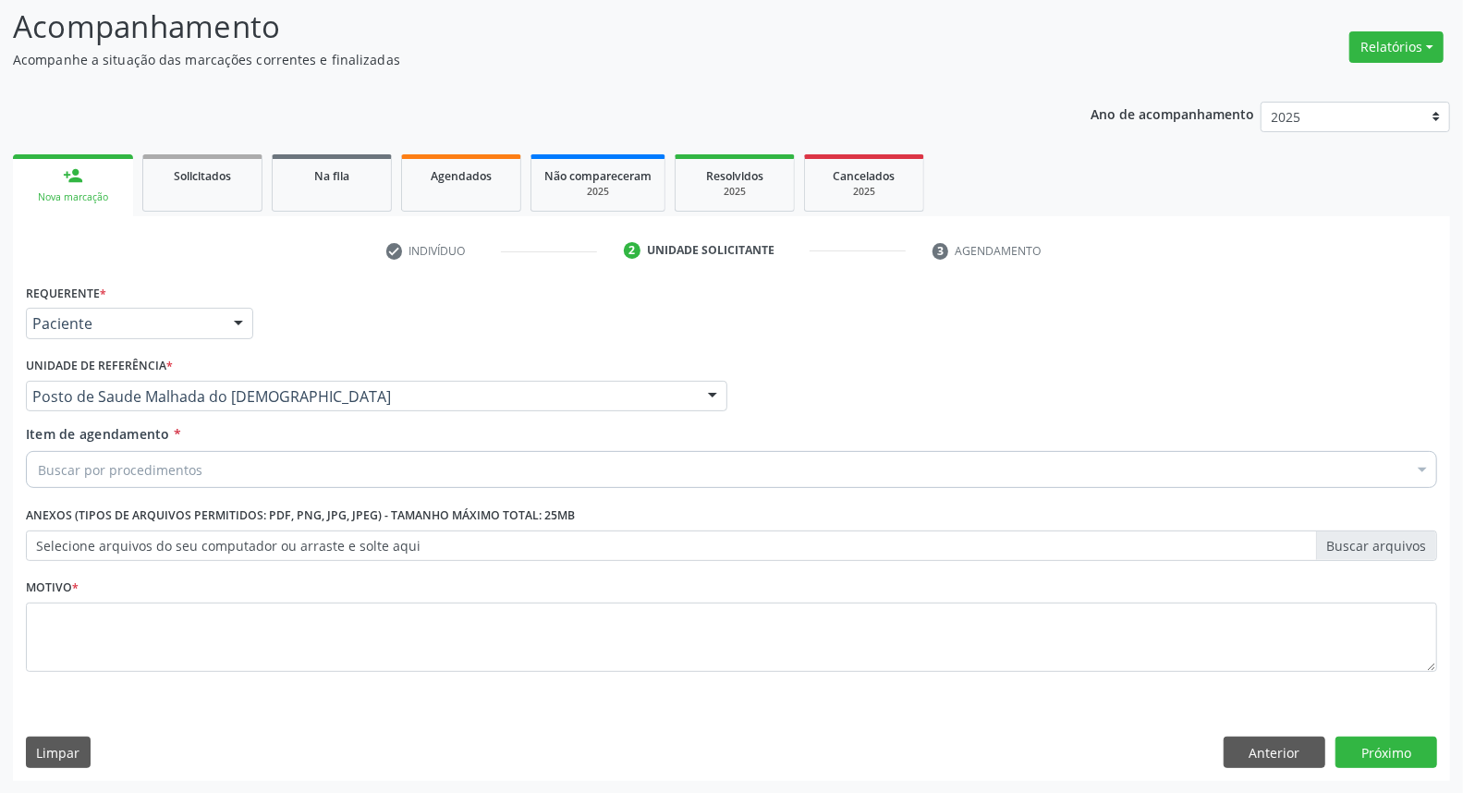
scroll to position [0, 0]
click at [1291, 758] on button "Anterior" at bounding box center [1275, 752] width 102 height 31
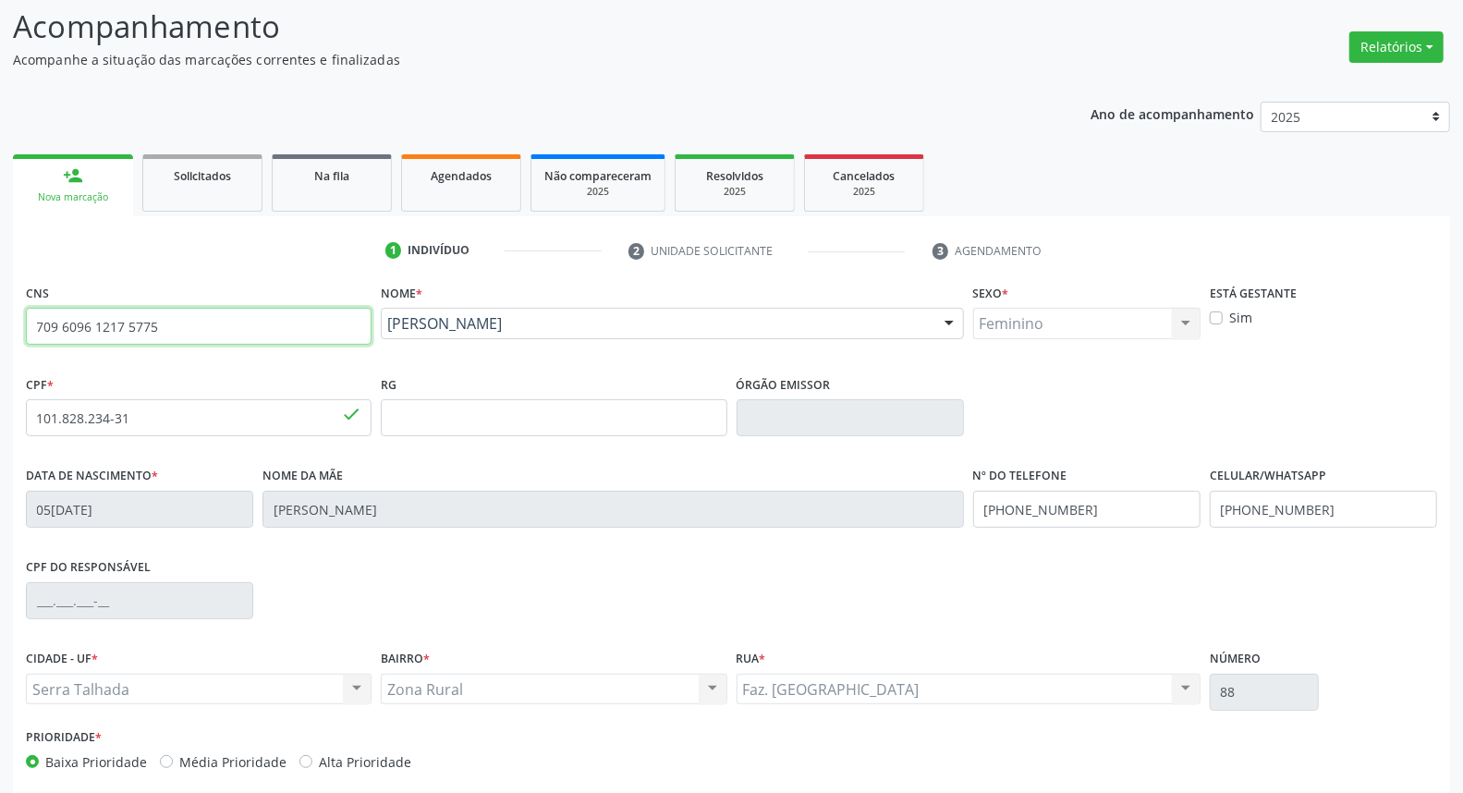
drag, startPoint x: 167, startPoint y: 334, endPoint x: 0, endPoint y: 309, distance: 169.2
click at [0, 309] on div "Acompanhamento Acompanhe a situação das marcações correntes e finalizadas Relat…" at bounding box center [731, 430] width 1463 height 900
click at [469, 183] on link "Agendados" at bounding box center [461, 182] width 120 height 57
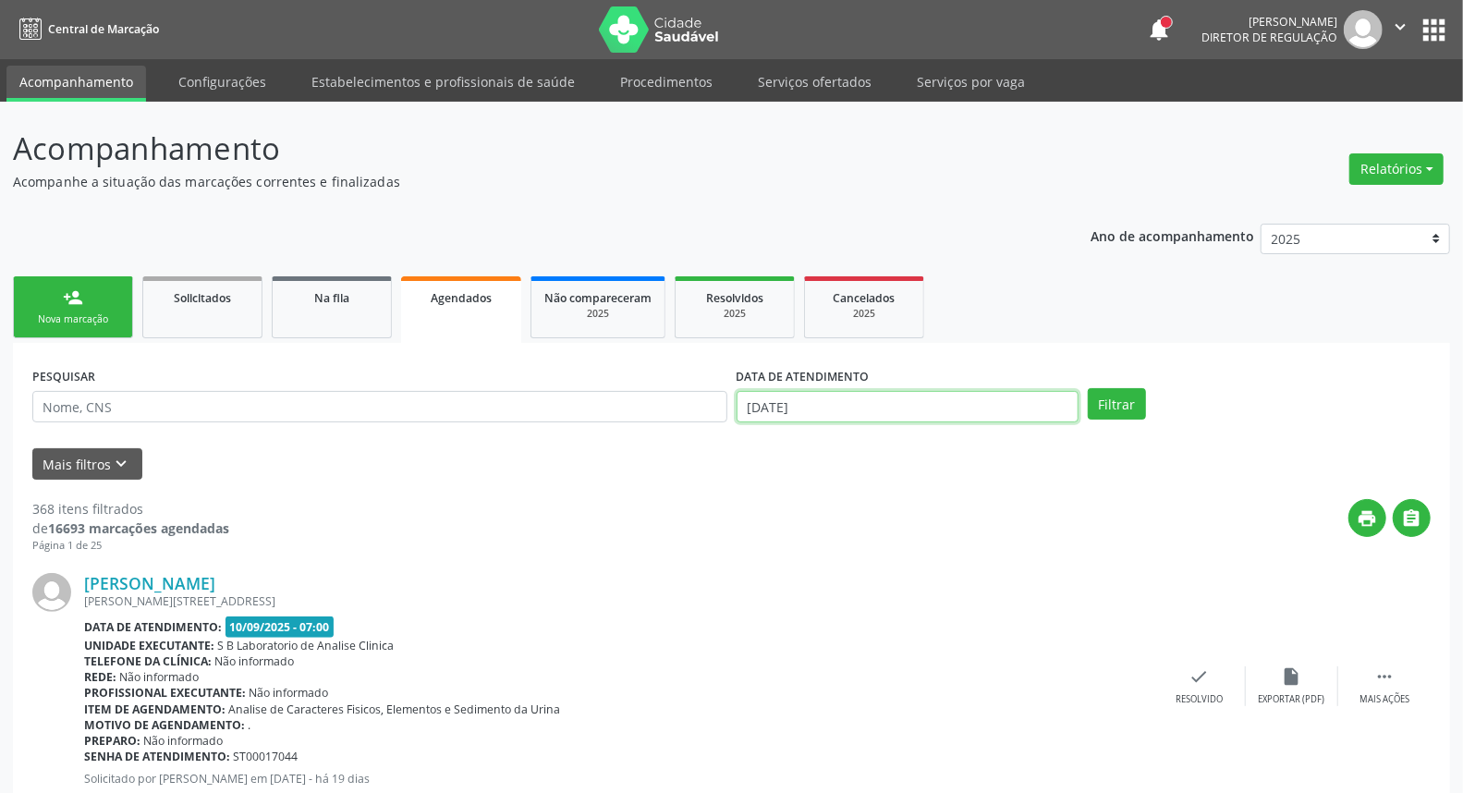
drag, startPoint x: 847, startPoint y: 404, endPoint x: 560, endPoint y: 404, distance: 286.5
click at [560, 404] on div "PESQUISAR DATA DE ATENDIMENTO 10/09/2025 Filtrar" at bounding box center [732, 398] width 1408 height 72
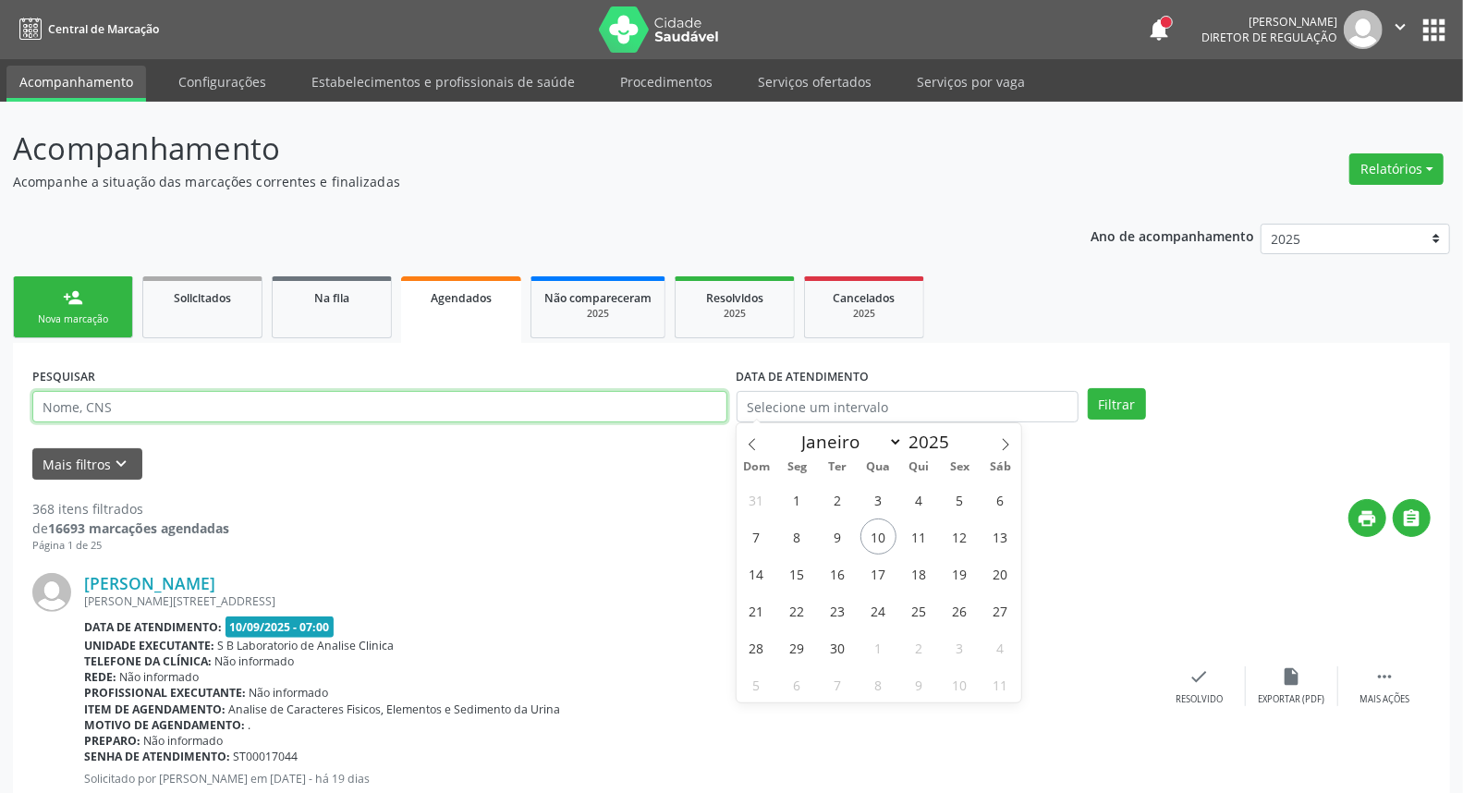
click at [561, 403] on input "text" at bounding box center [379, 406] width 695 height 31
paste input "709 6096 1217 5775"
type input "709 6096 1217 5775"
click at [1088, 388] on button "Filtrar" at bounding box center [1117, 403] width 58 height 31
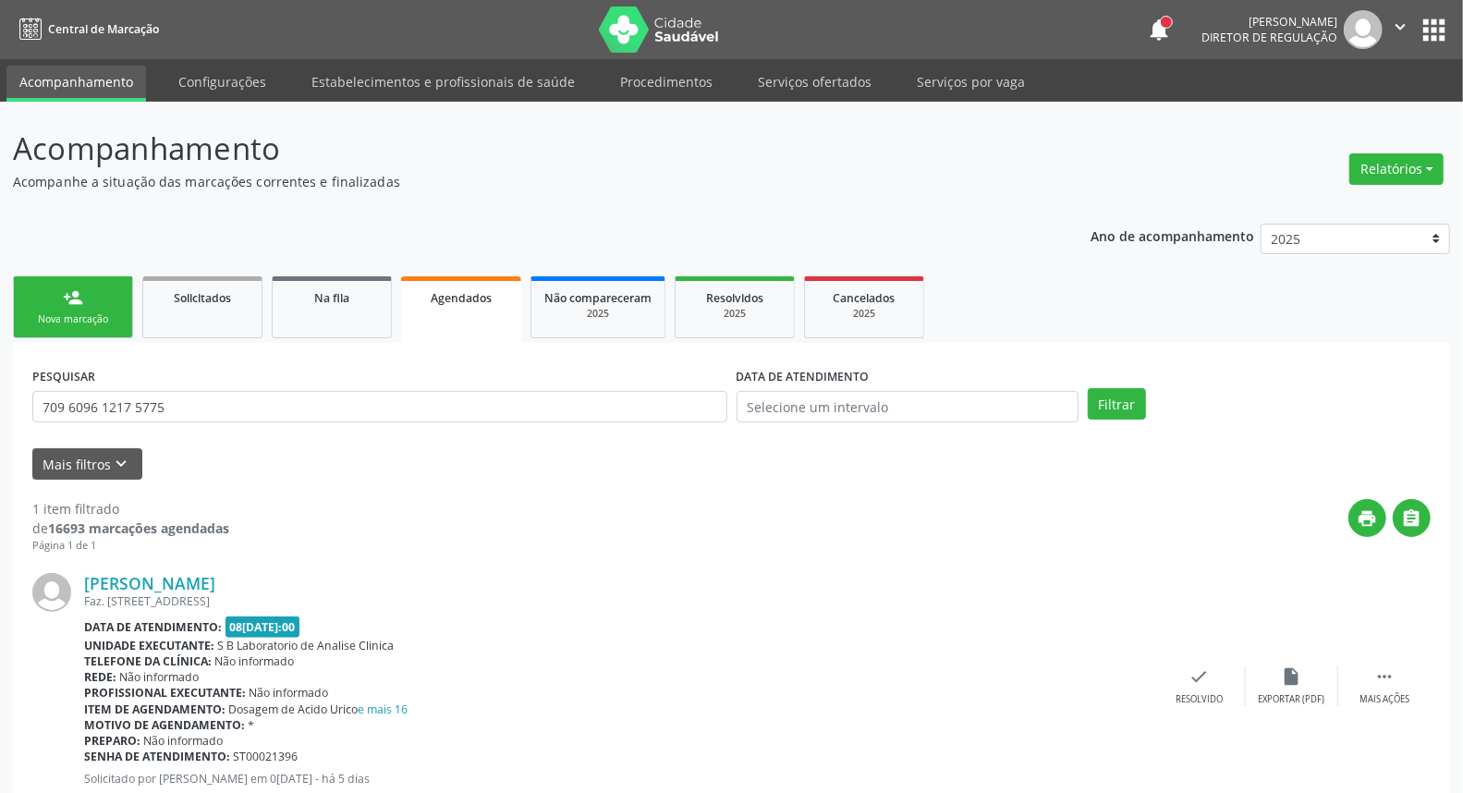
scroll to position [57, 0]
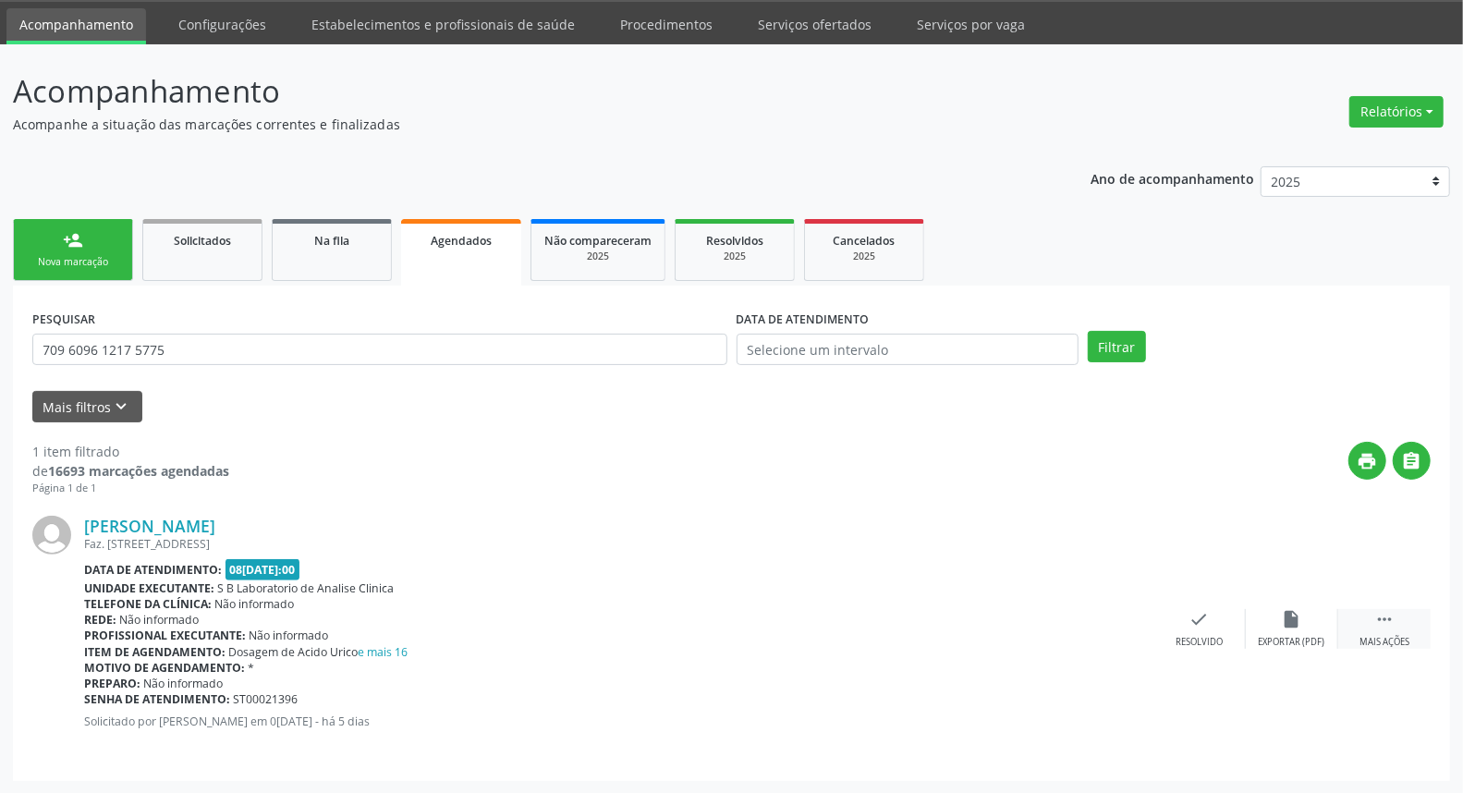
click at [1387, 619] on icon "" at bounding box center [1385, 619] width 20 height 20
click at [1299, 612] on icon "edit" at bounding box center [1292, 619] width 20 height 20
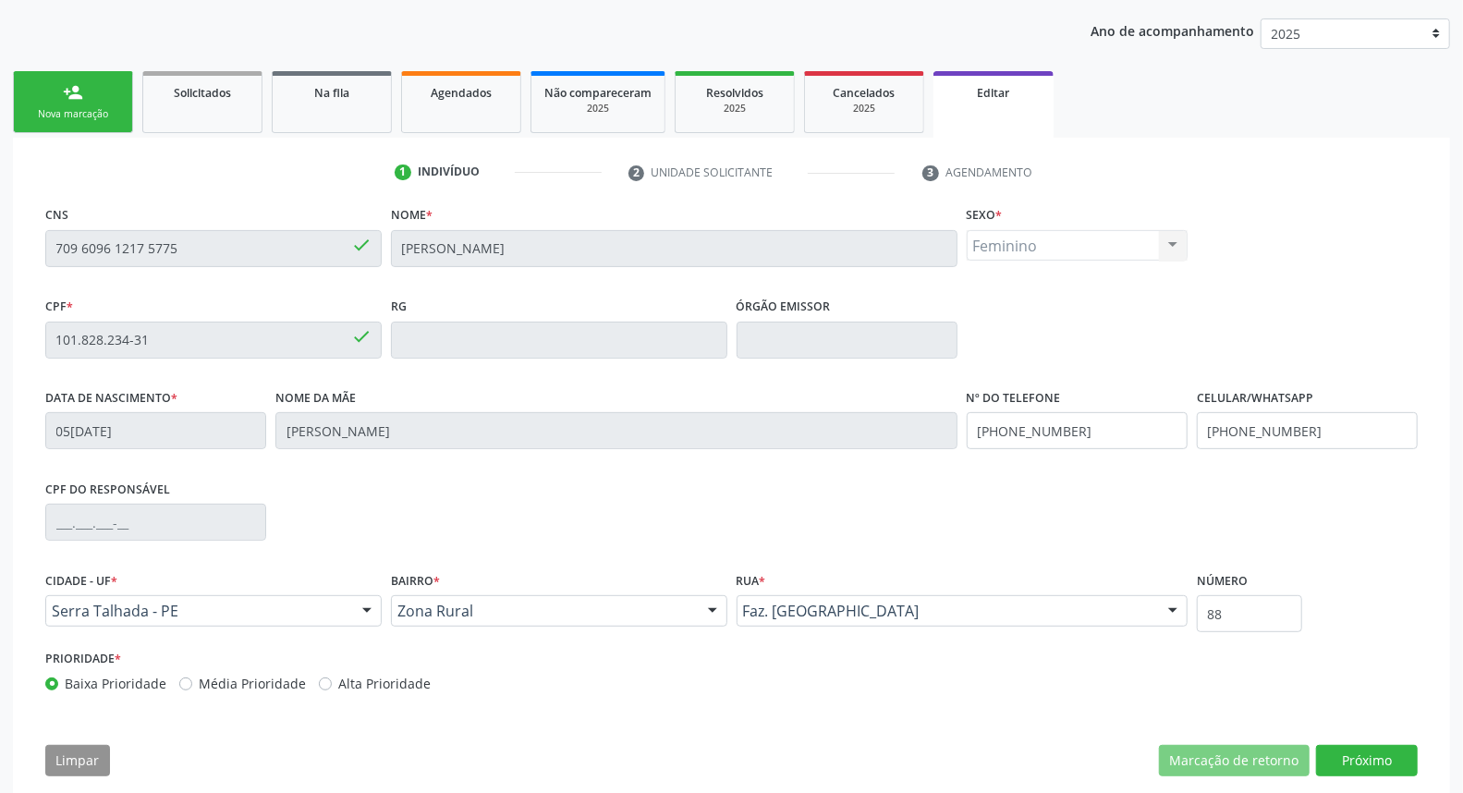
scroll to position [232, 0]
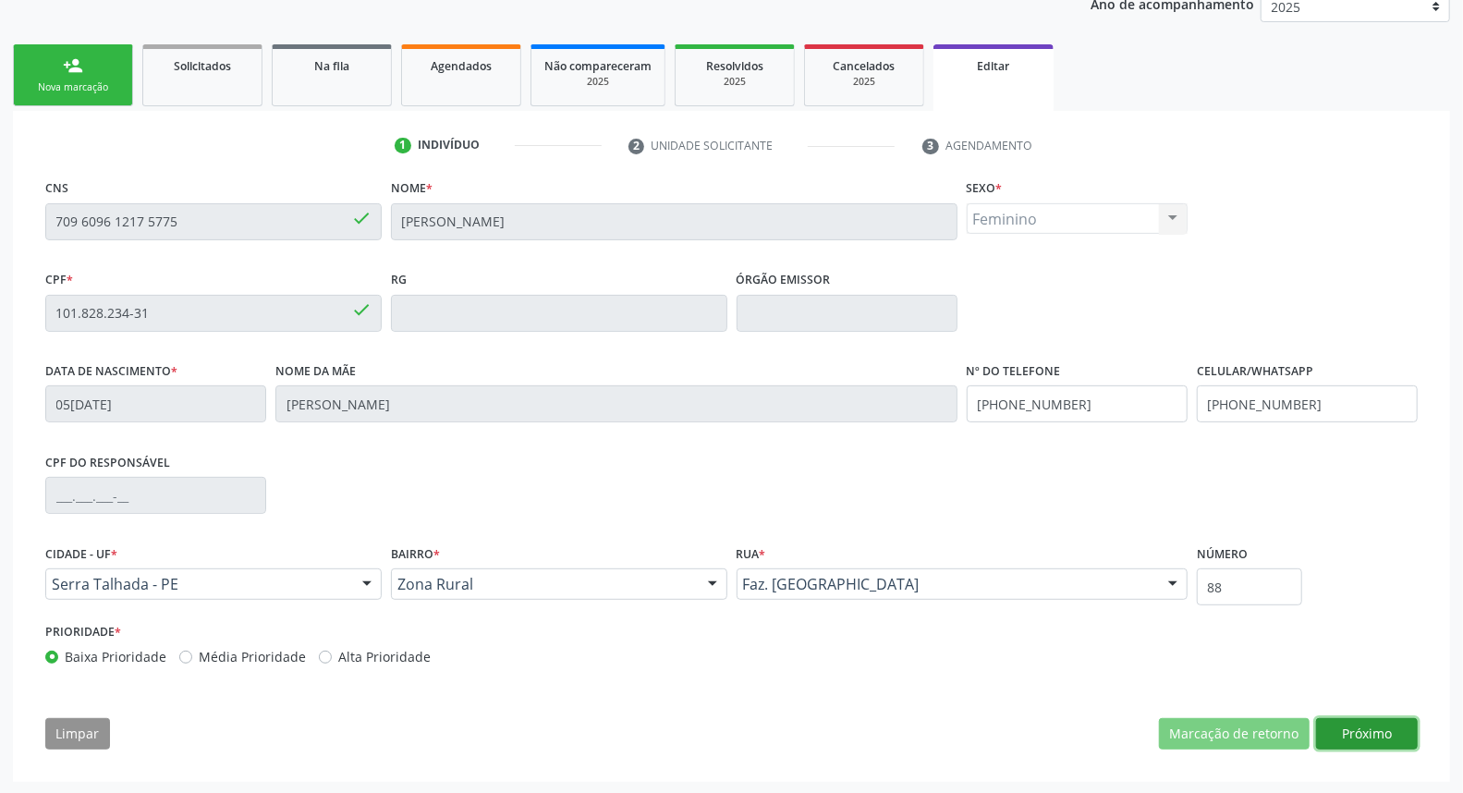
click at [1353, 732] on button "Próximo" at bounding box center [1367, 733] width 102 height 31
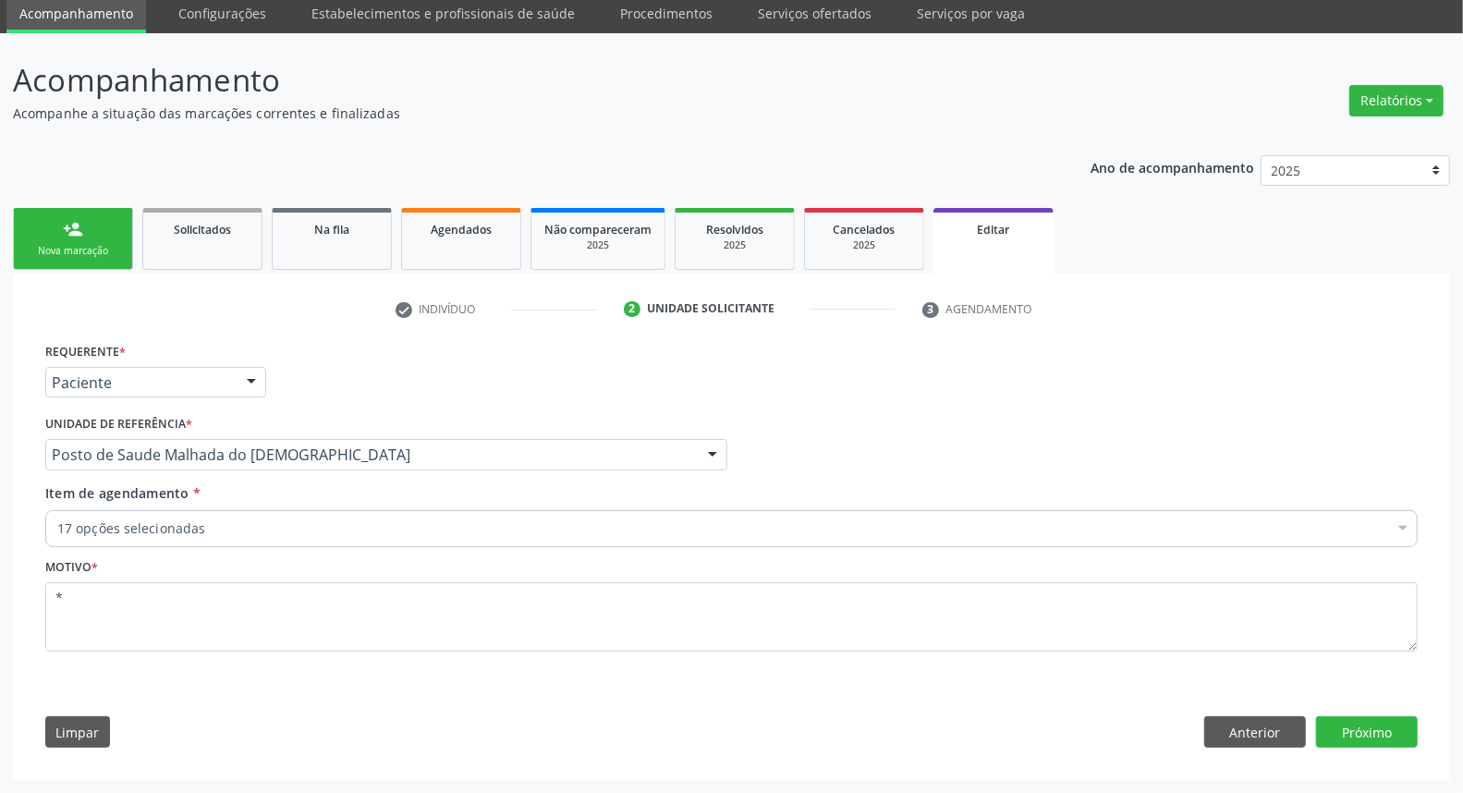
scroll to position [67, 0]
click at [1382, 734] on button "Próximo" at bounding box center [1367, 732] width 102 height 31
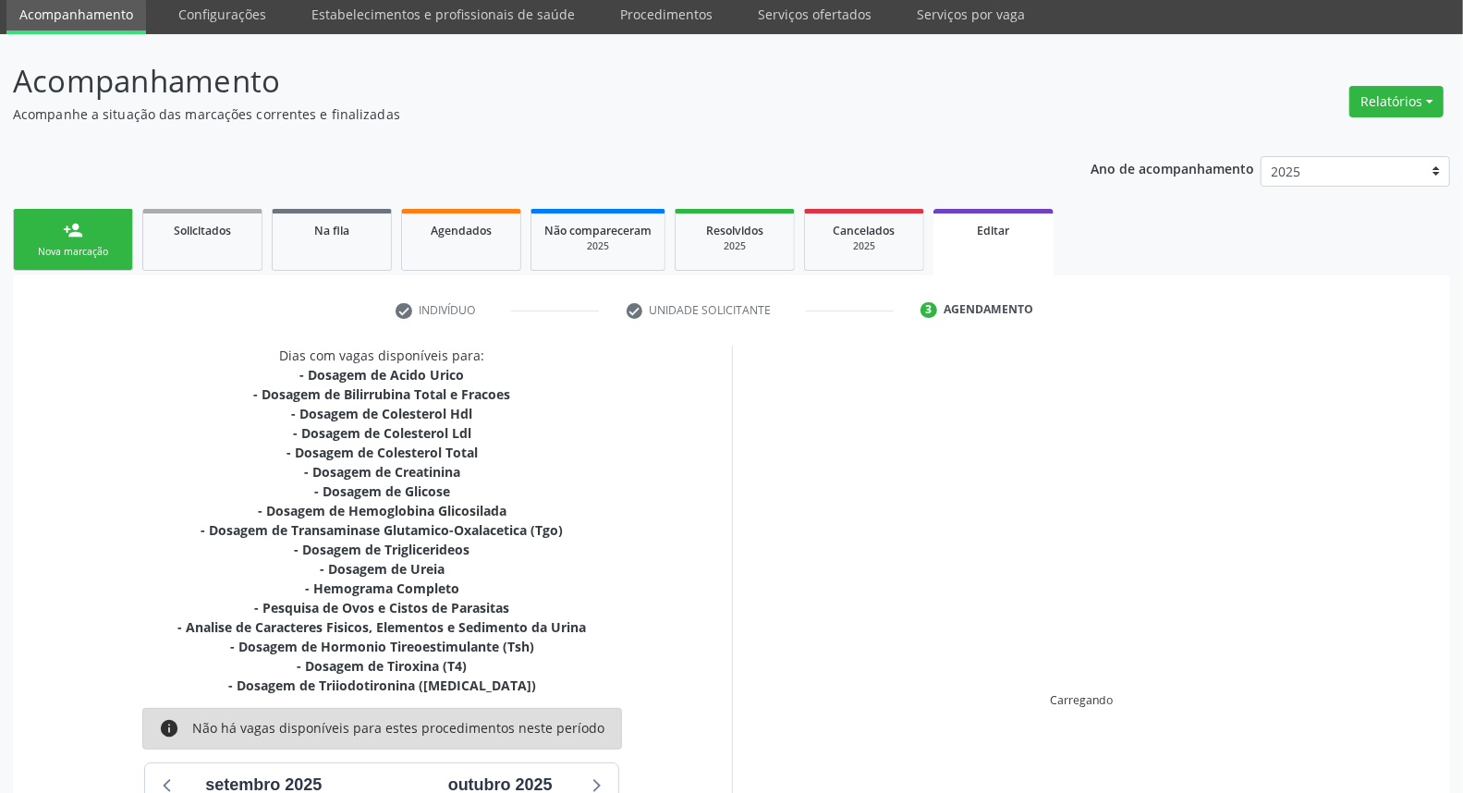
scroll to position [345, 0]
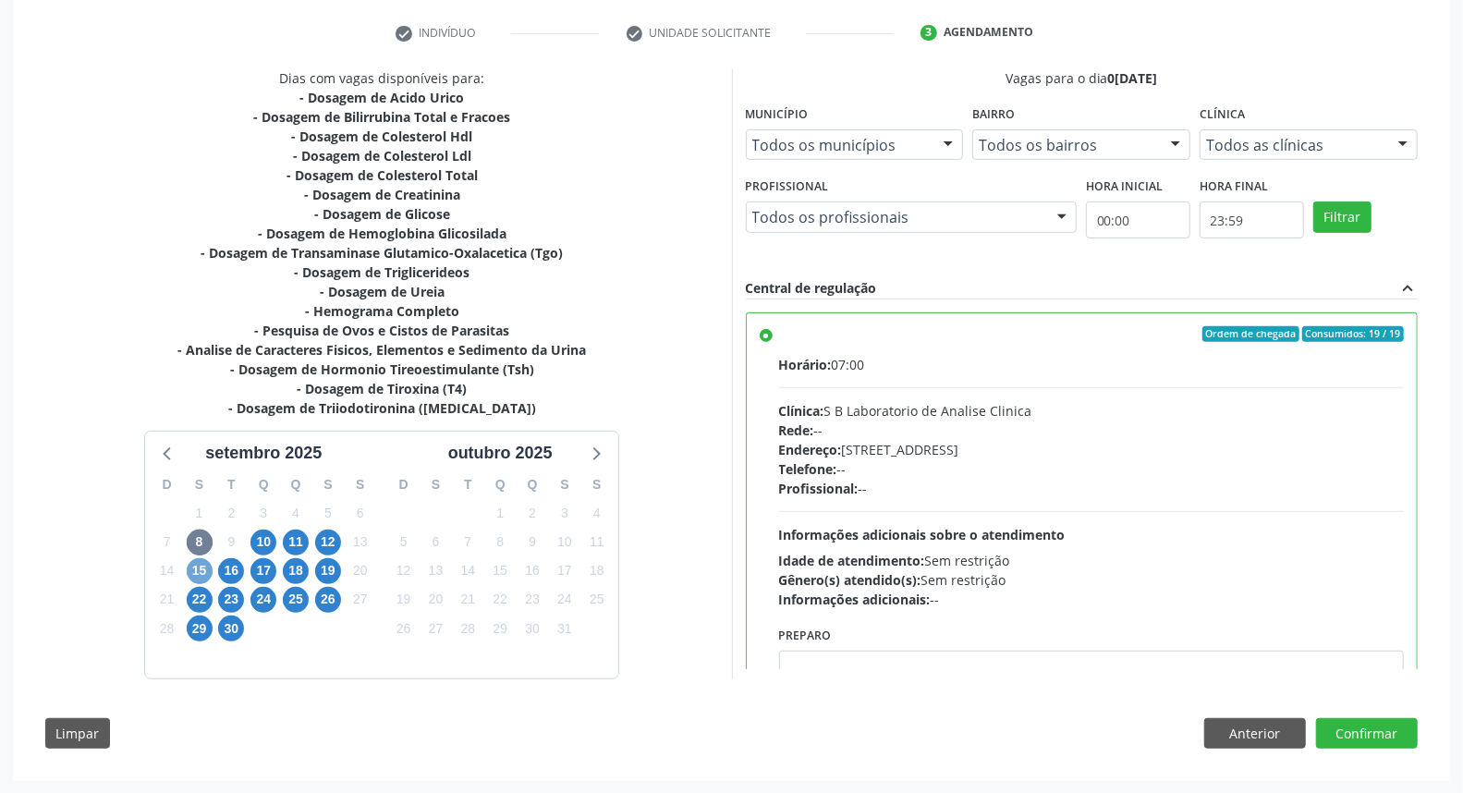
click at [199, 566] on span "15" at bounding box center [200, 571] width 26 height 26
click at [1242, 737] on button "Anterior" at bounding box center [1255, 733] width 102 height 31
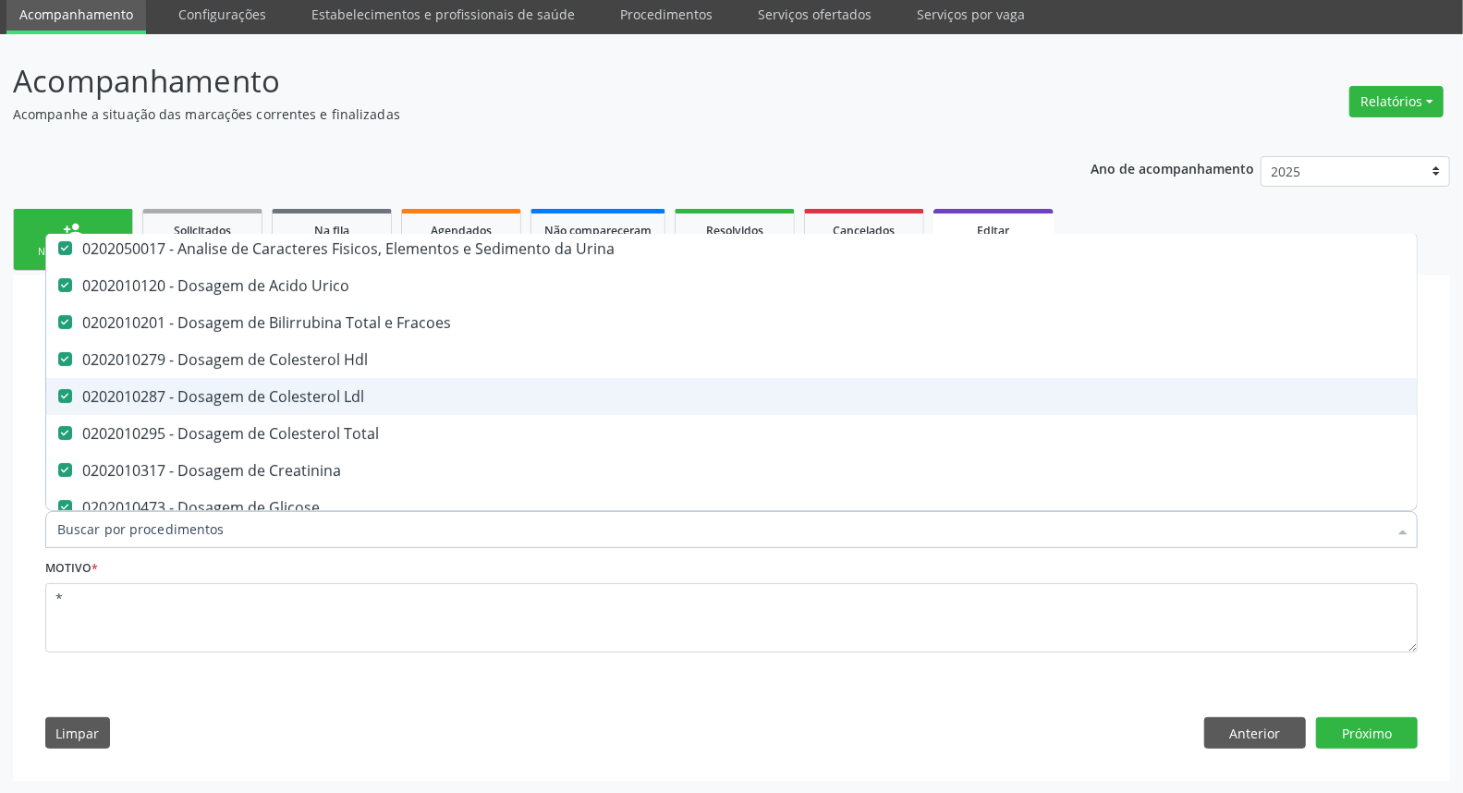
scroll to position [205, 0]
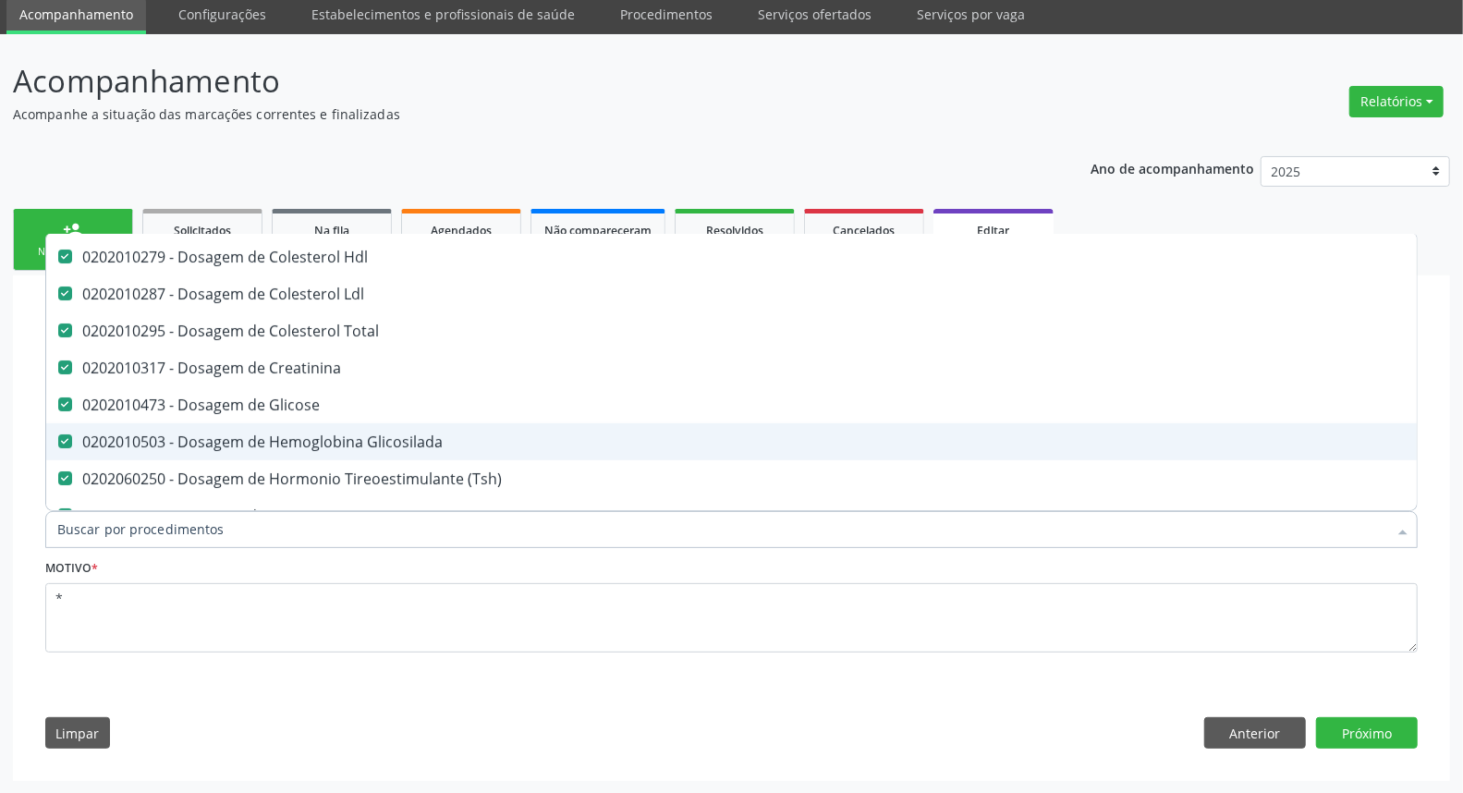
click at [273, 434] on div "0202010503 - Dosagem de Hemoglobina Glicosilada" at bounding box center [776, 441] width 1439 height 15
checkbox Glicosilada "false"
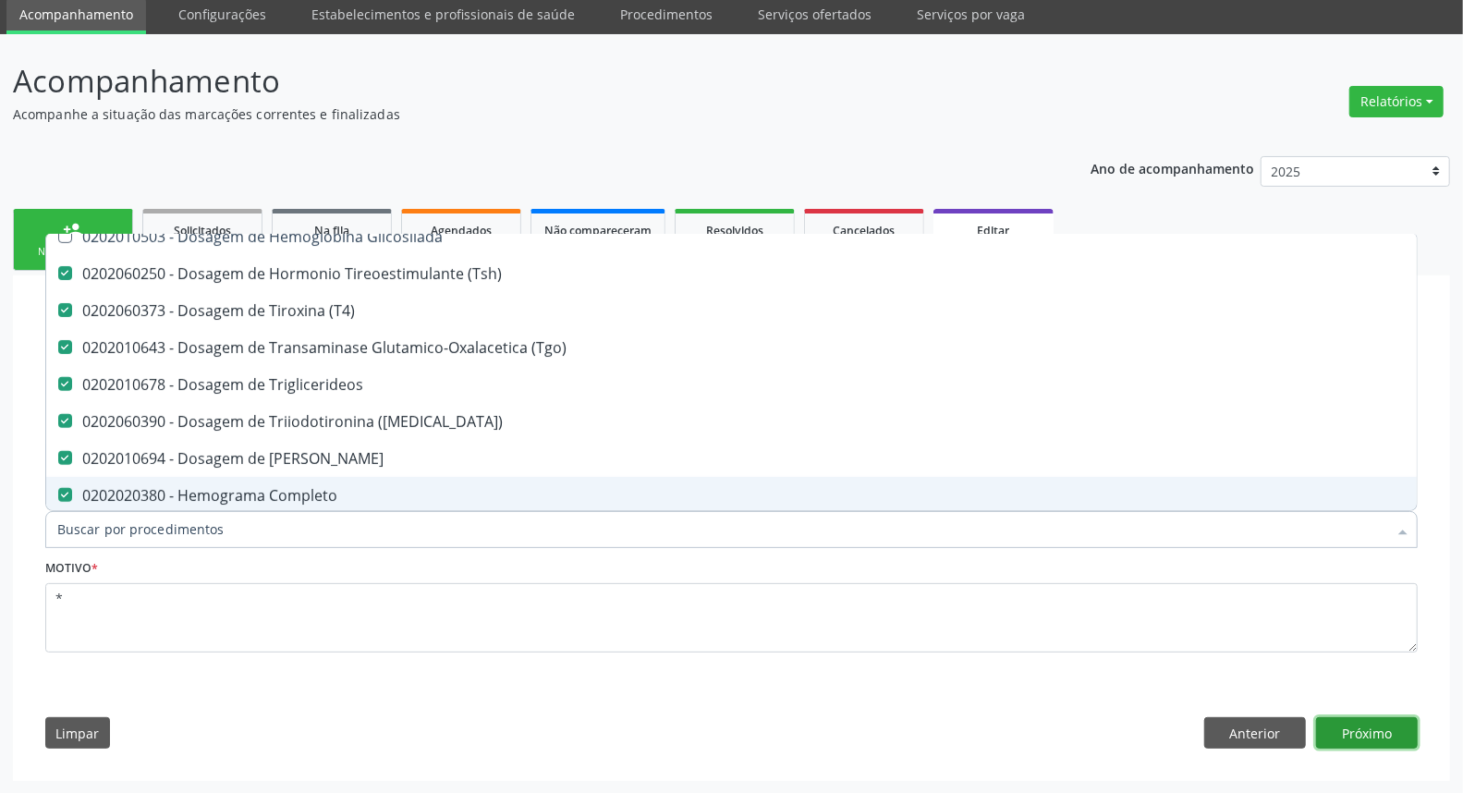
click at [1340, 726] on button "Próximo" at bounding box center [1367, 732] width 102 height 31
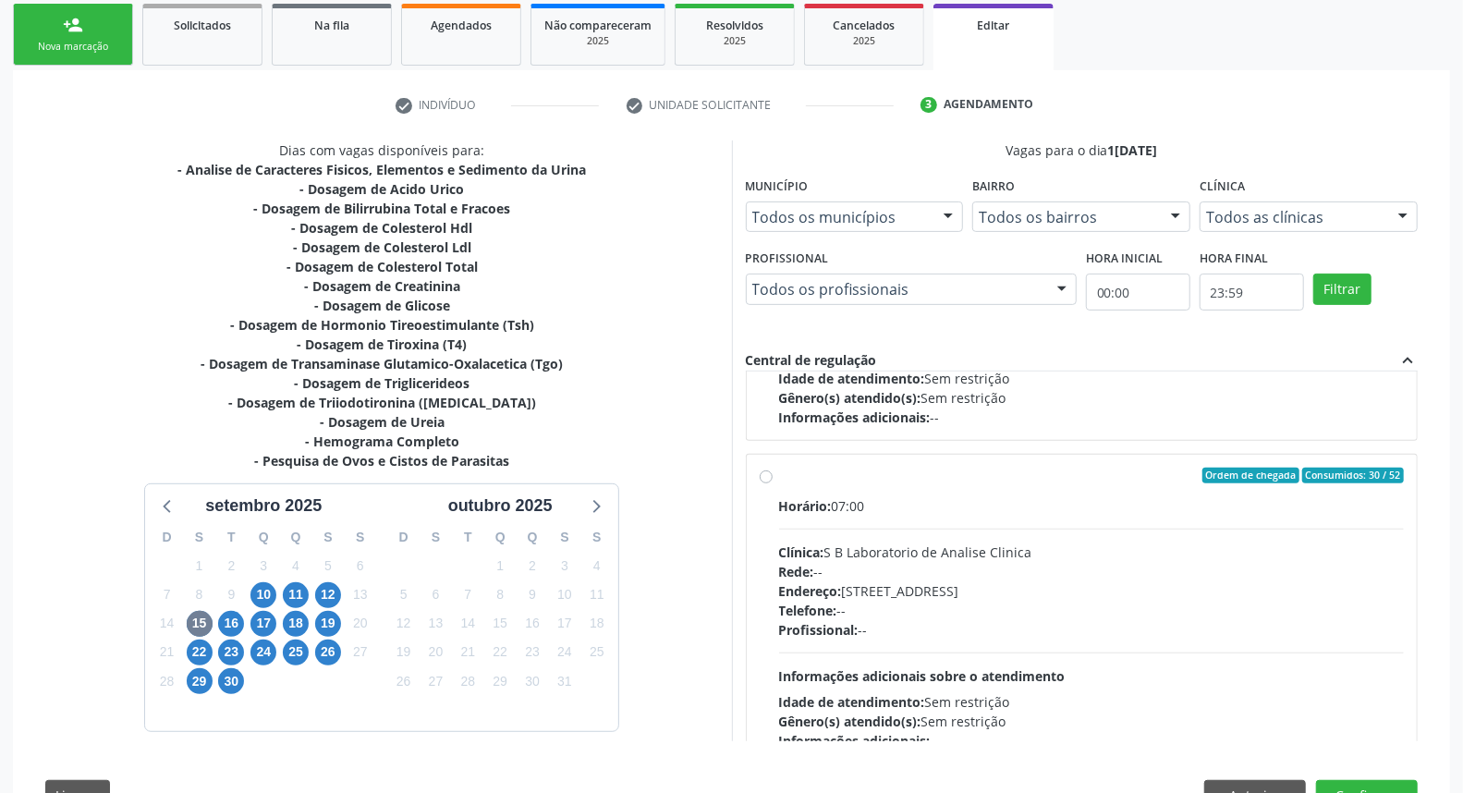
scroll to position [1064, 0]
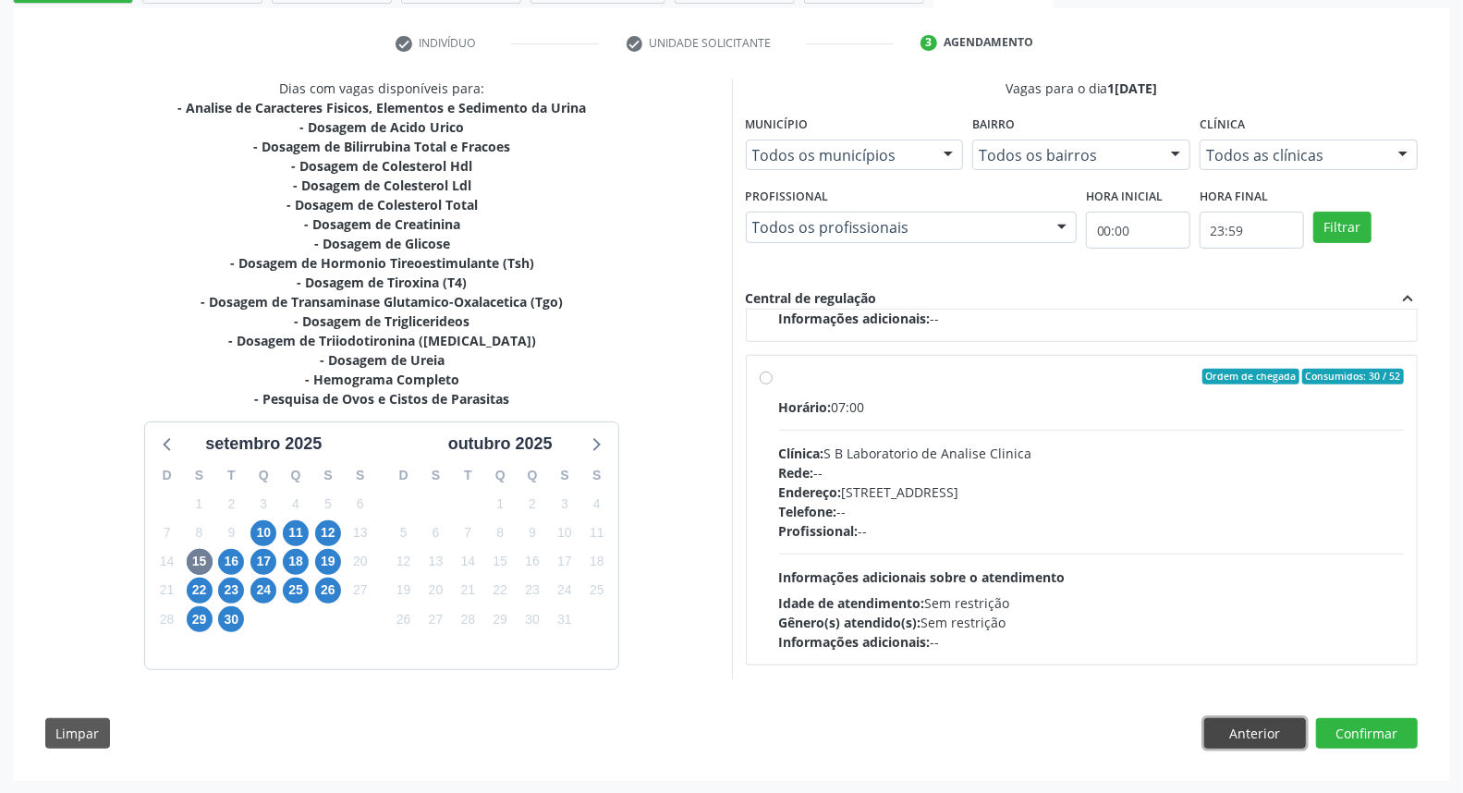
click at [1268, 730] on button "Anterior" at bounding box center [1255, 733] width 102 height 31
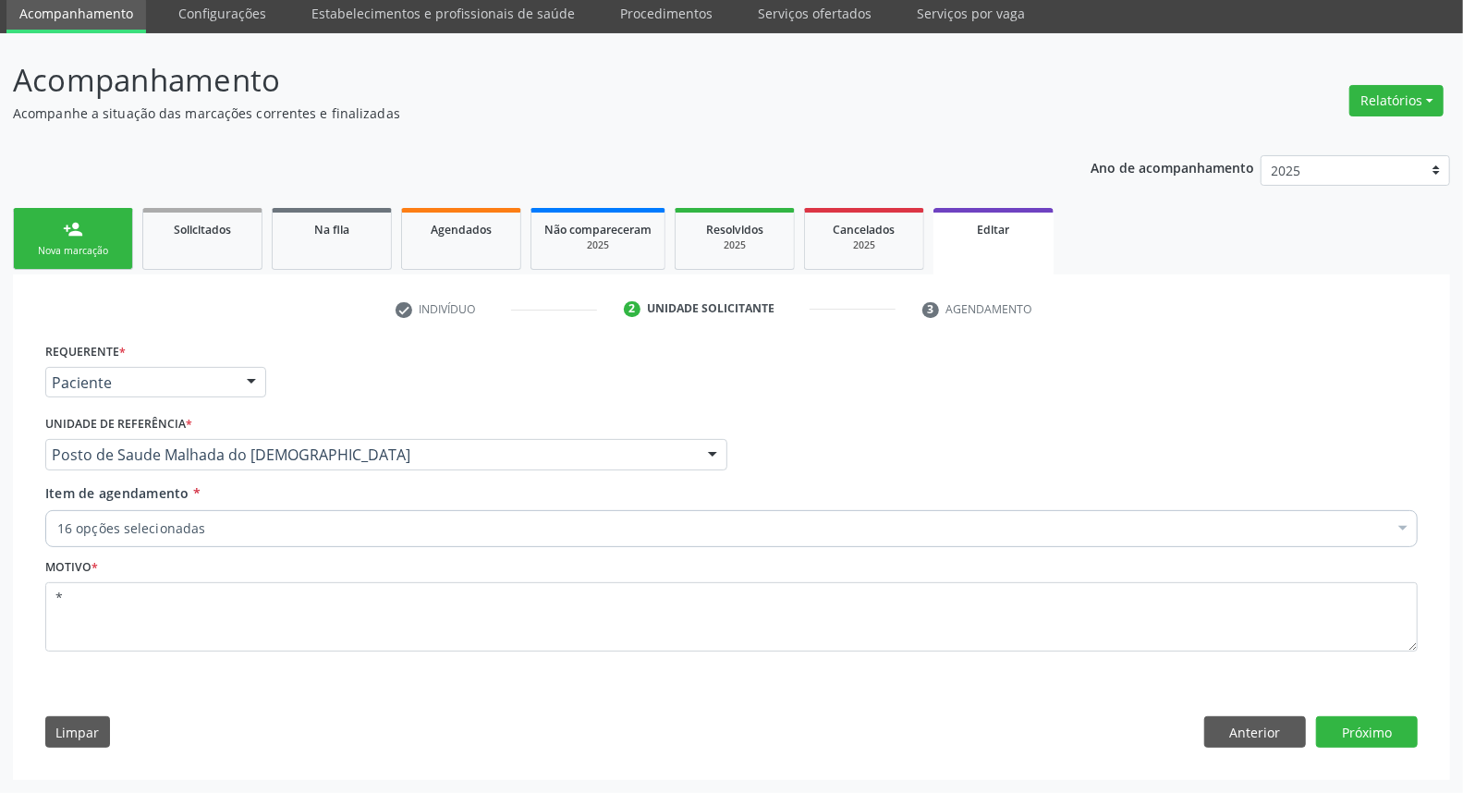
scroll to position [67, 0]
click at [303, 516] on div "16 opções selecionadas" at bounding box center [731, 529] width 1373 height 37
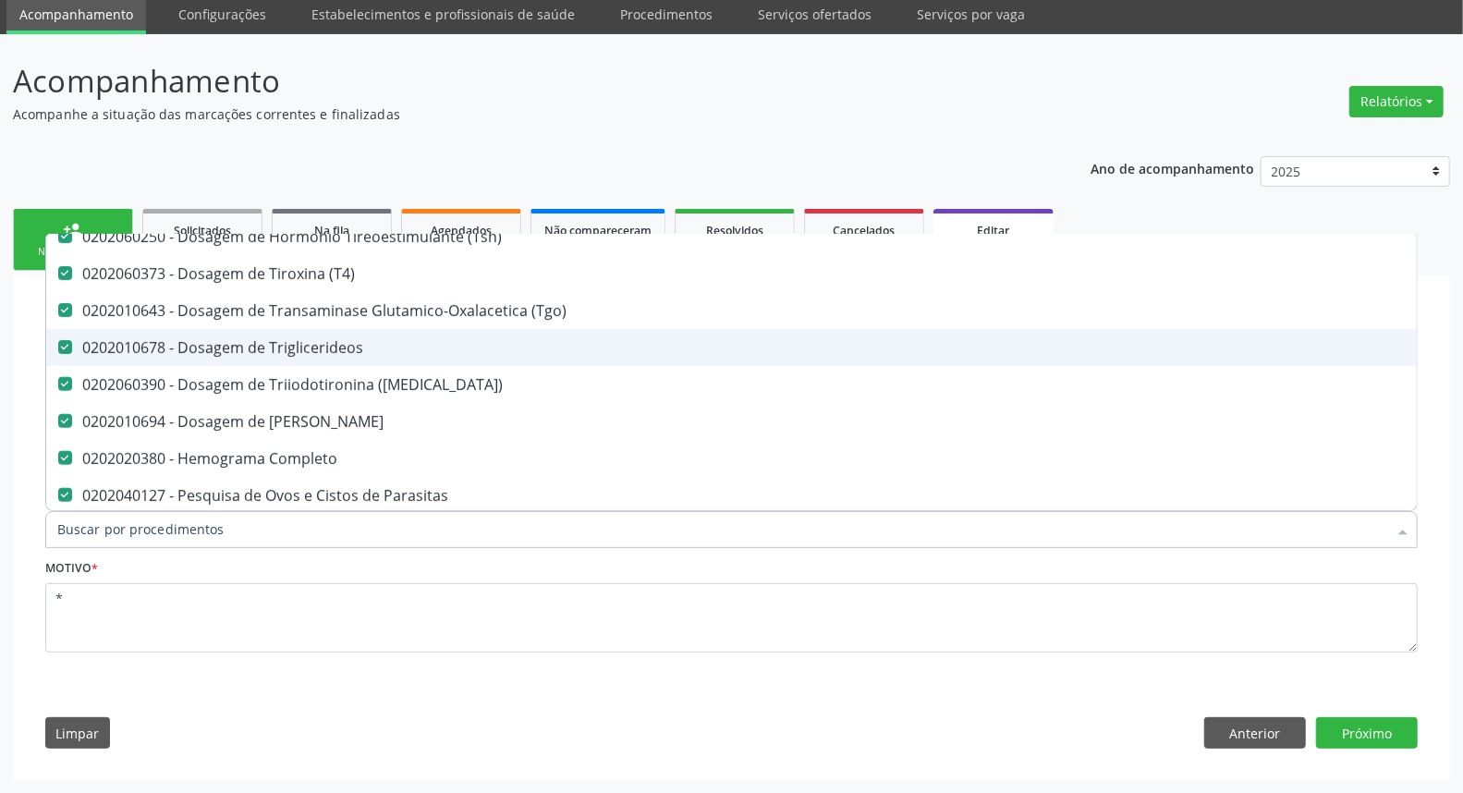
scroll to position [513, 0]
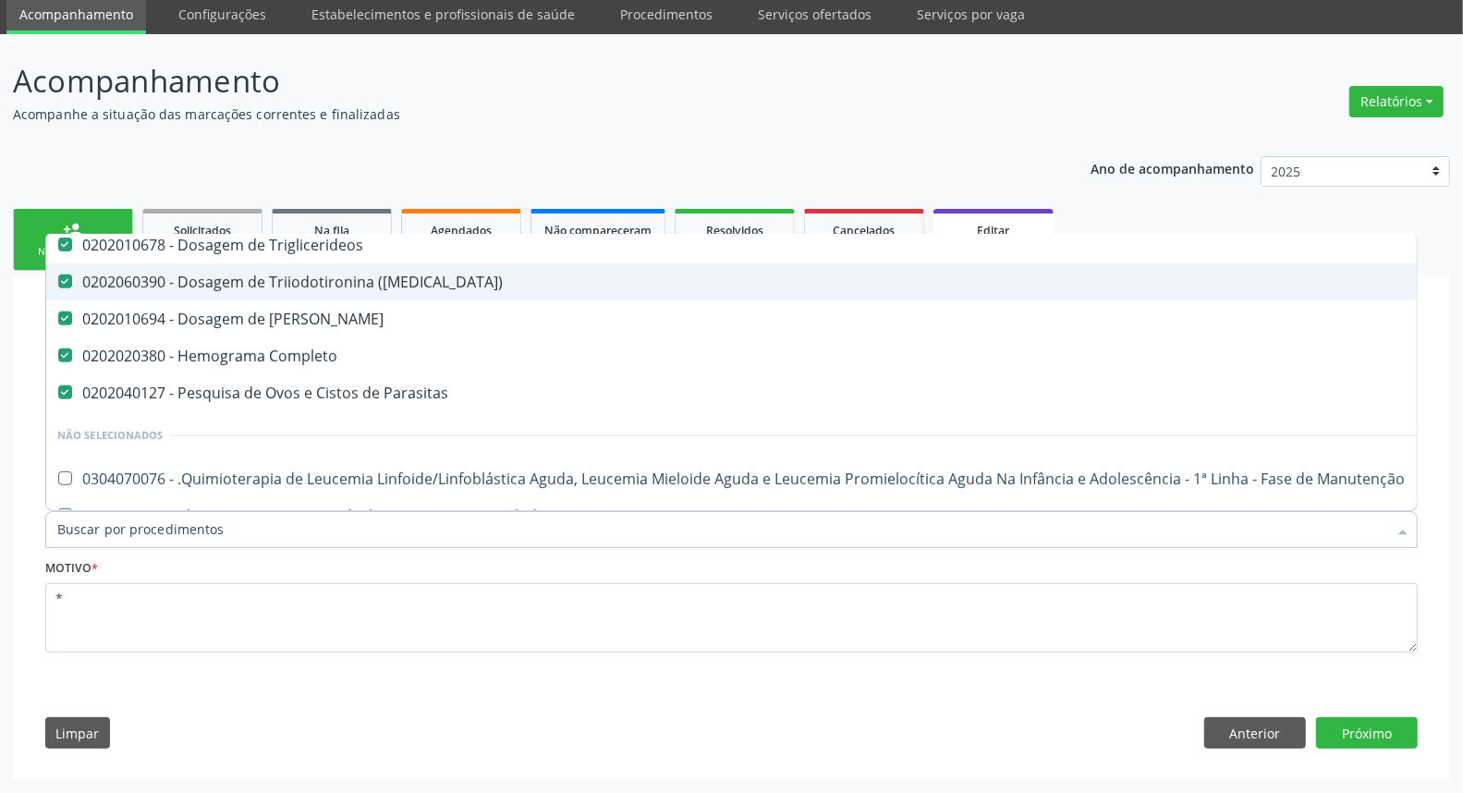
click at [297, 287] on div "0202060390 - Dosagem de Triiodotironina (T3)" at bounding box center [776, 282] width 1439 height 15
checkbox \(T3\) "false"
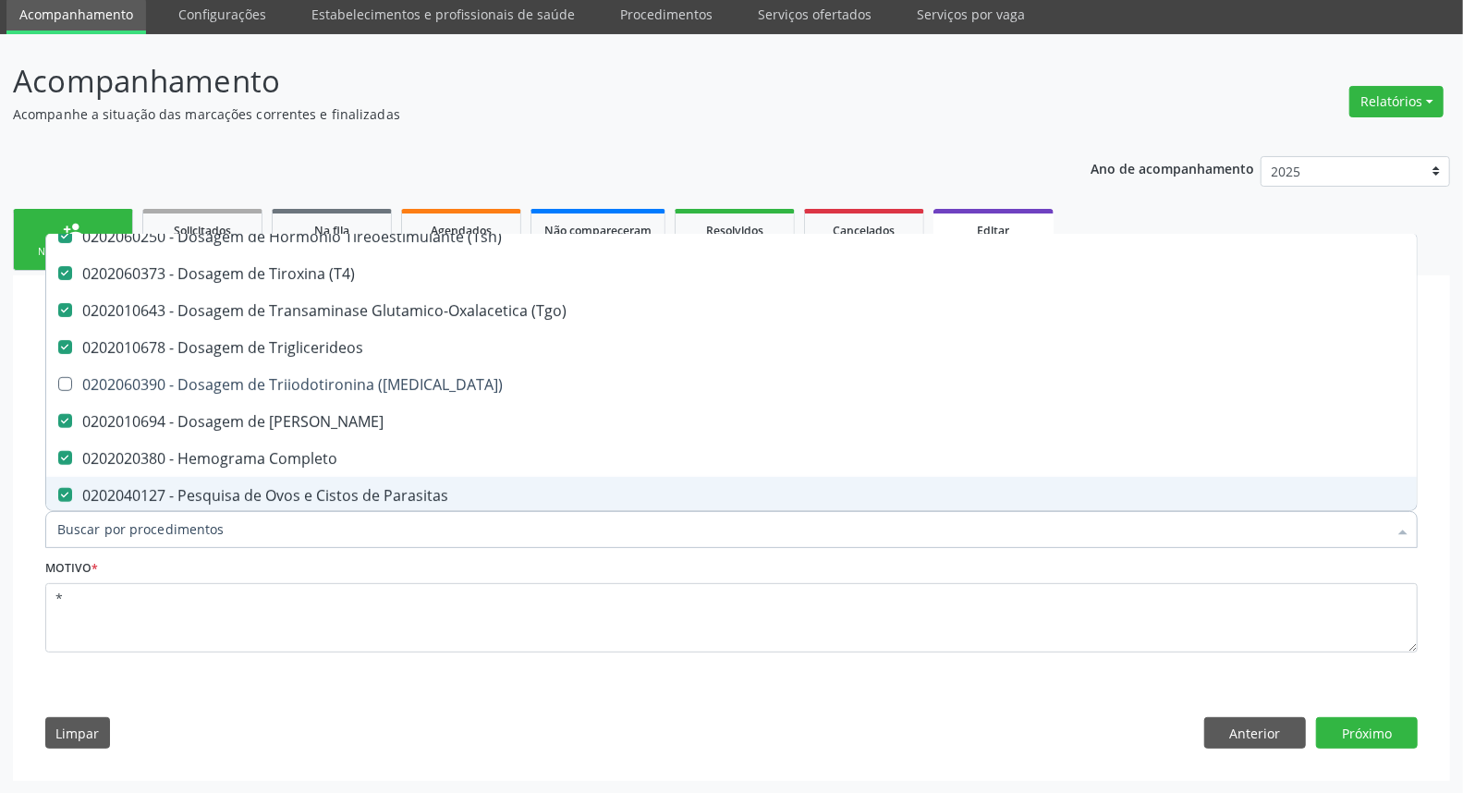
scroll to position [308, 0]
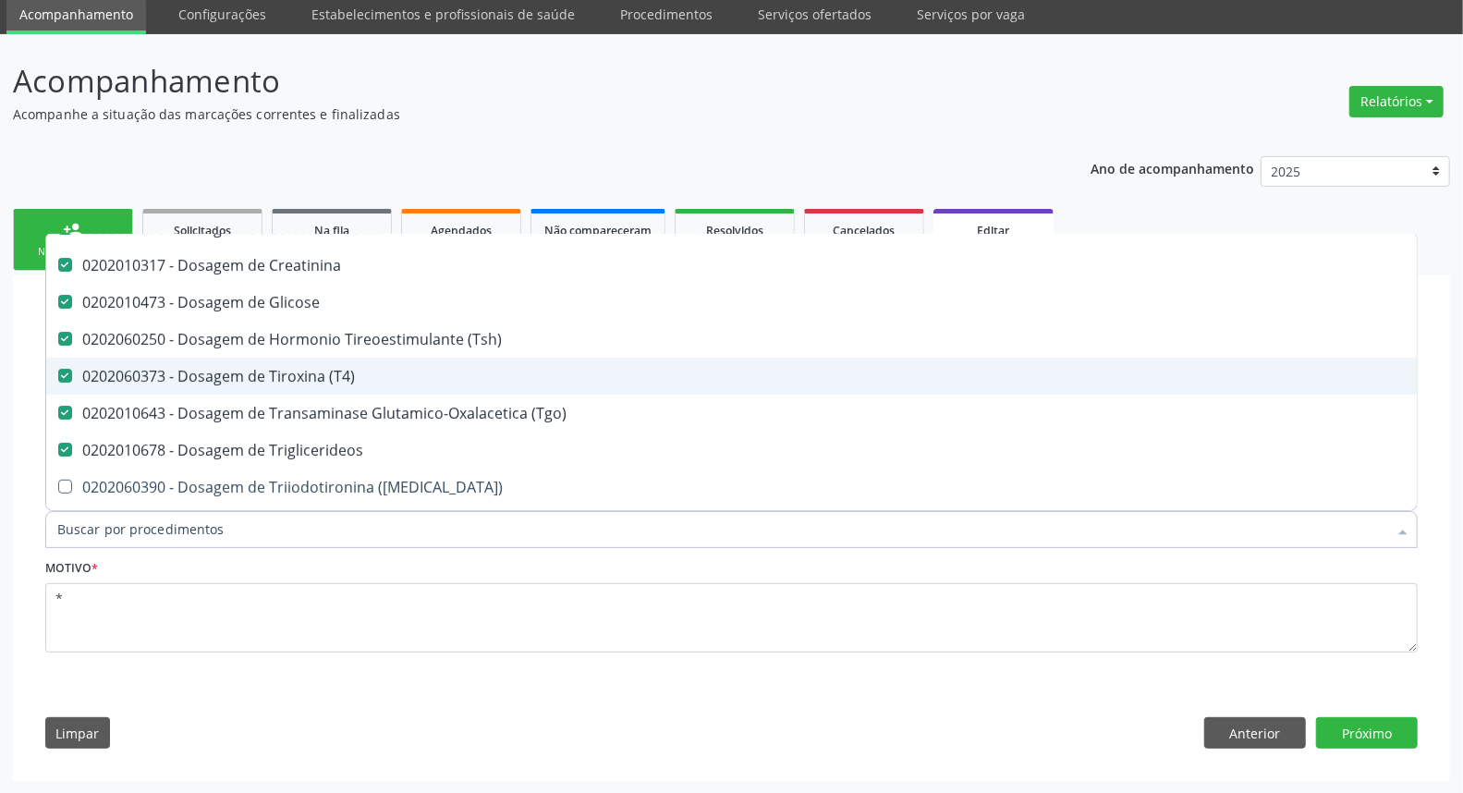
click at [314, 379] on div "0202060373 - Dosagem de Tiroxina (T4)" at bounding box center [776, 376] width 1439 height 15
checkbox \(T4\) "false"
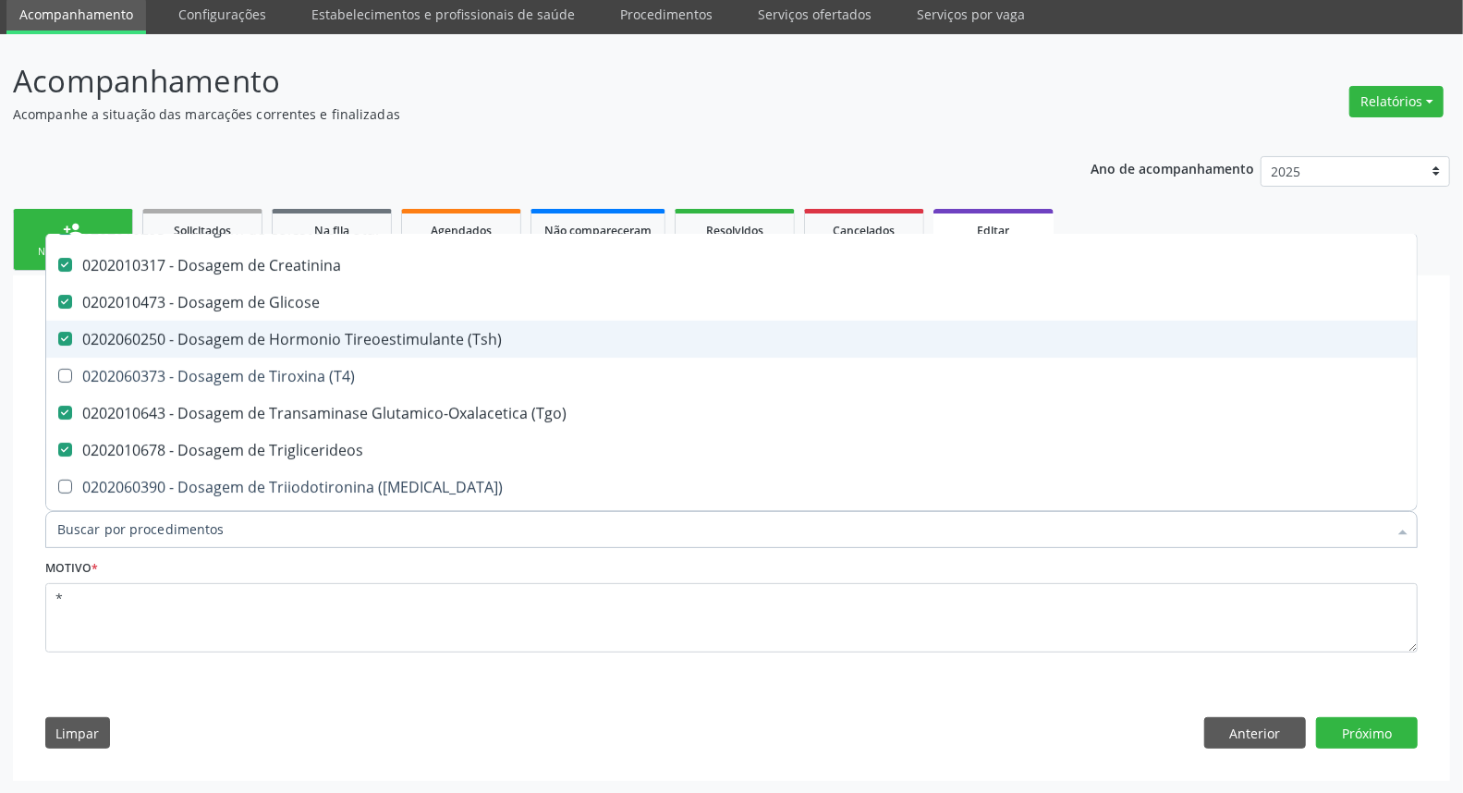
click at [348, 336] on div "0202060250 - Dosagem de Hormonio Tireoestimulante (Tsh)" at bounding box center [776, 339] width 1439 height 15
checkbox \(Tsh\) "false"
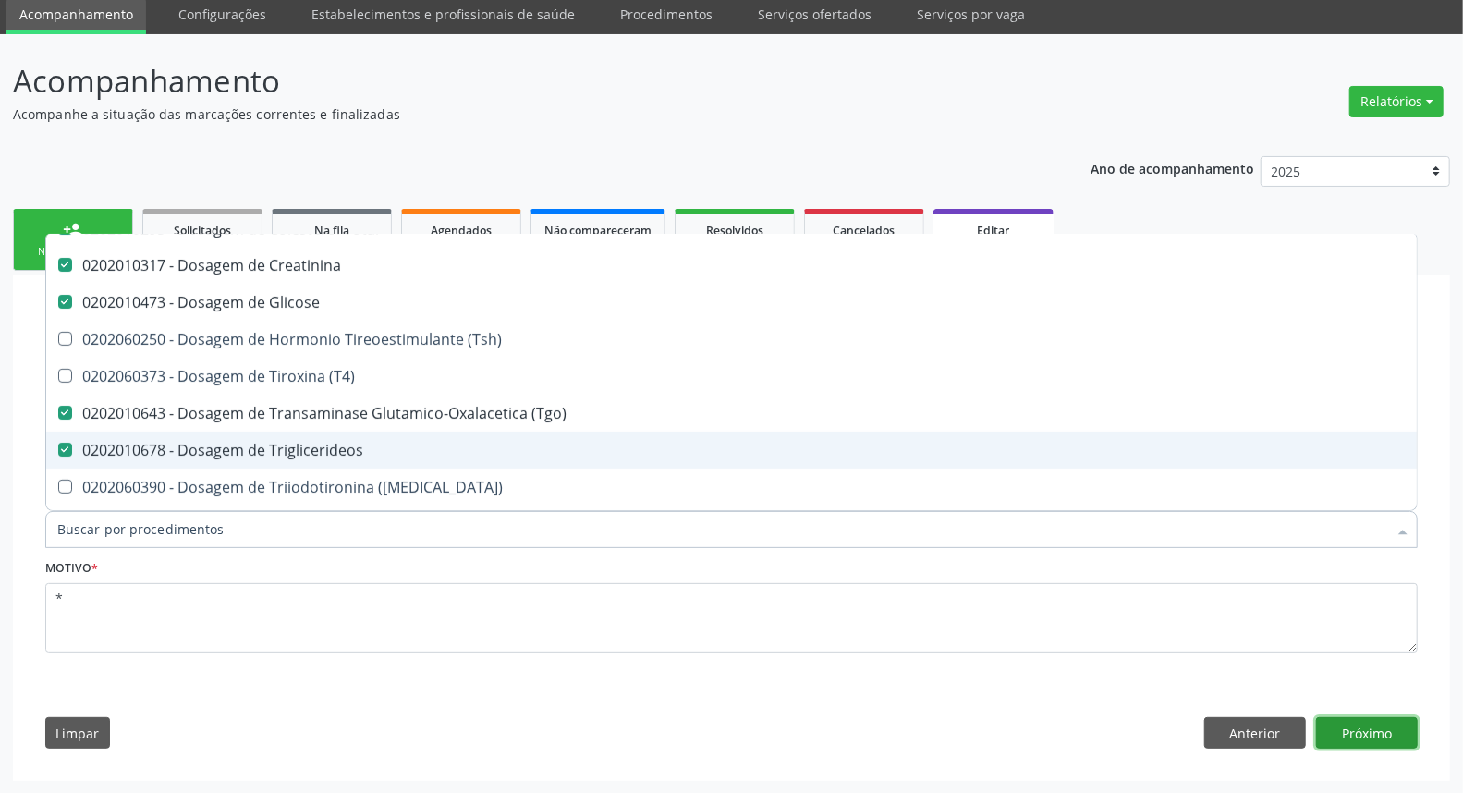
click at [1384, 728] on button "Próximo" at bounding box center [1367, 732] width 102 height 31
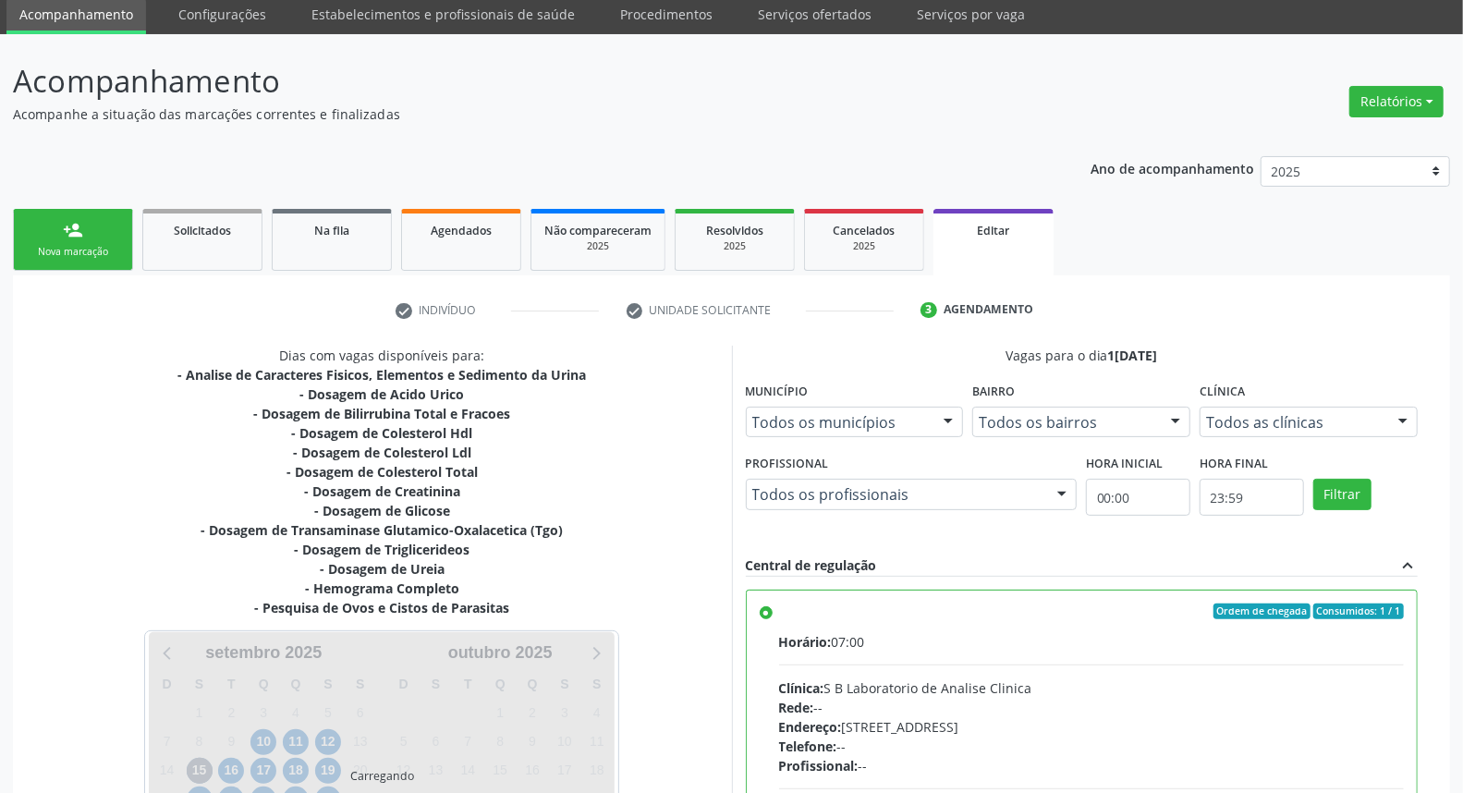
scroll to position [0, 0]
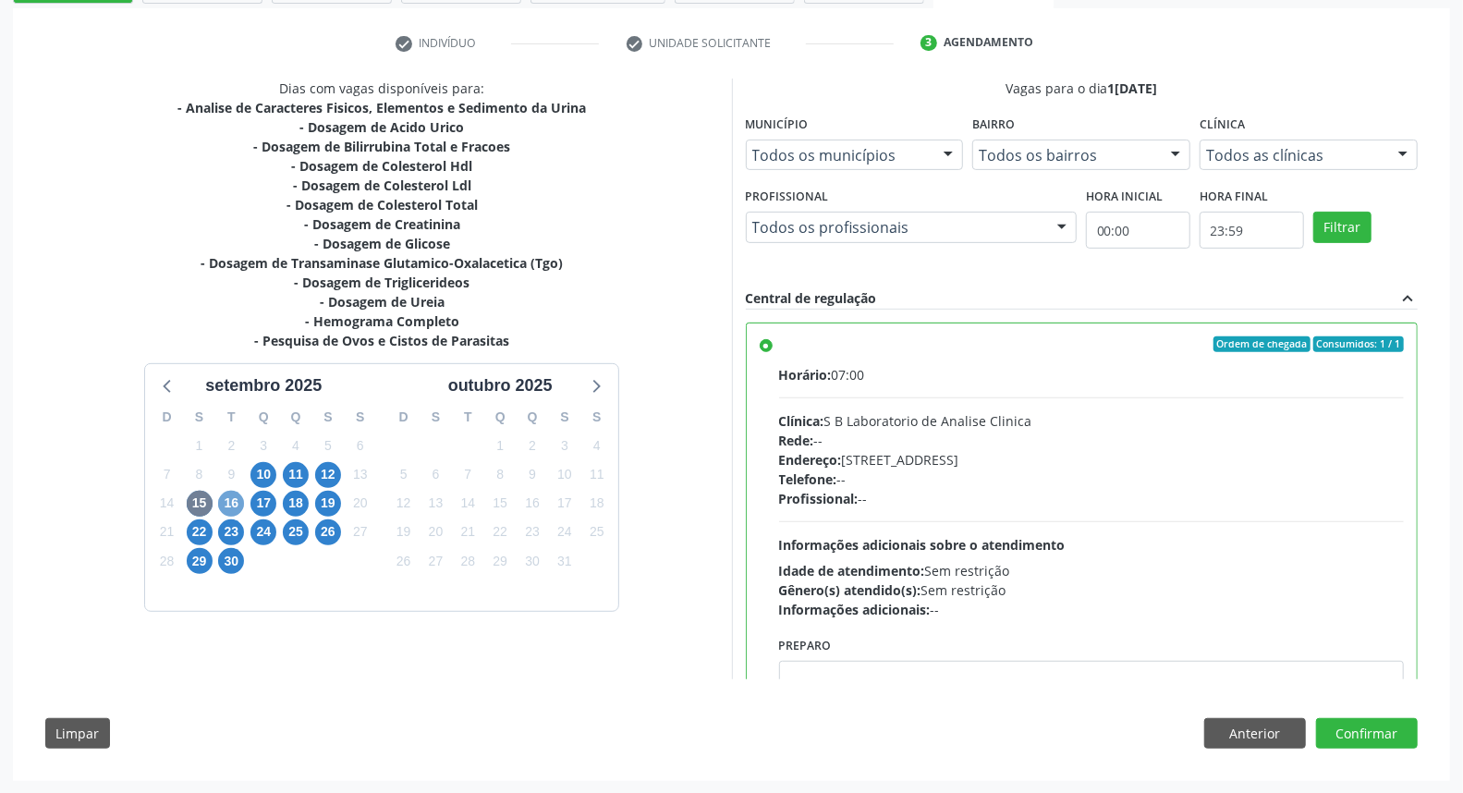
click at [226, 499] on span "16" at bounding box center [231, 504] width 26 height 26
click at [205, 502] on span "15" at bounding box center [200, 504] width 26 height 26
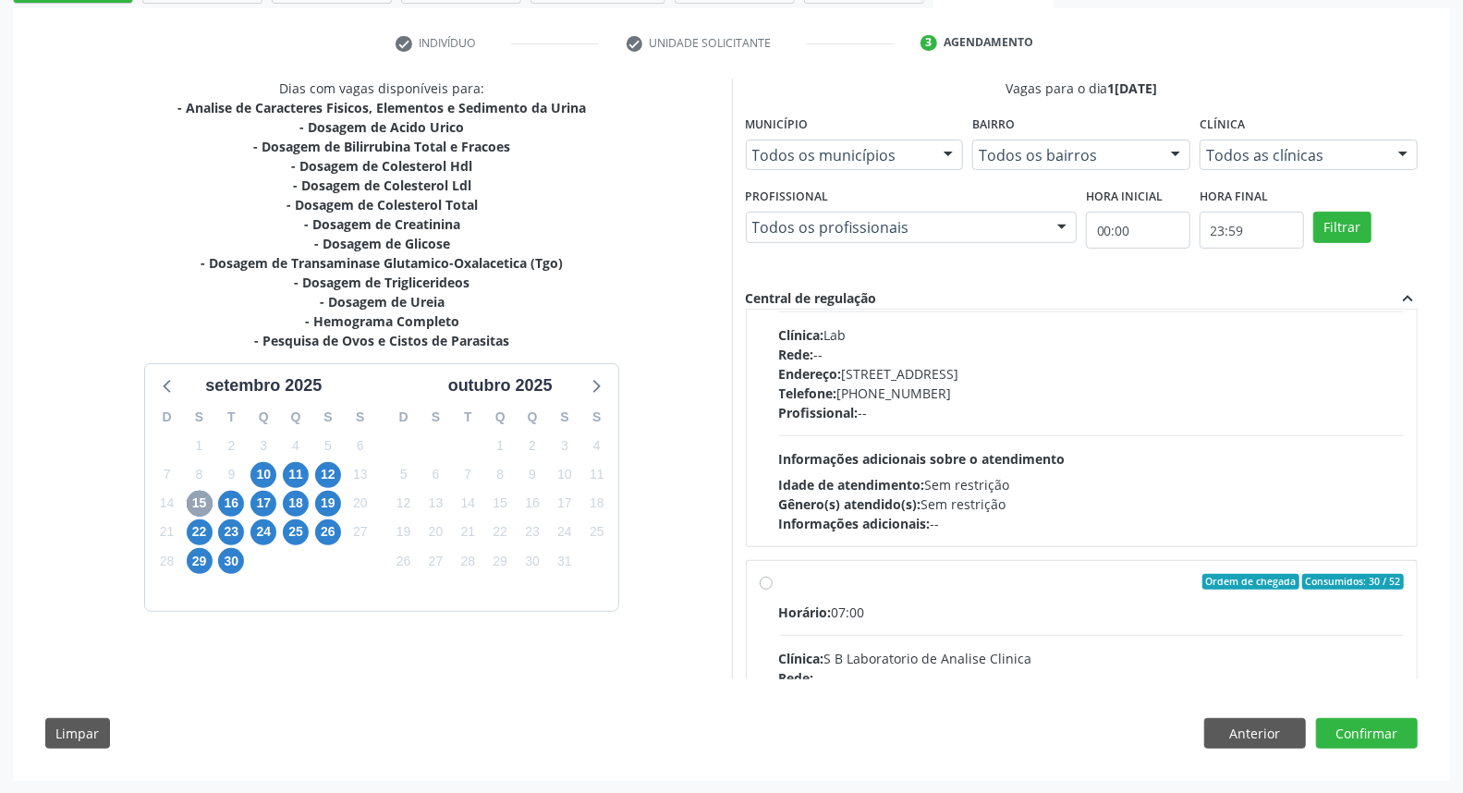
scroll to position [924, 0]
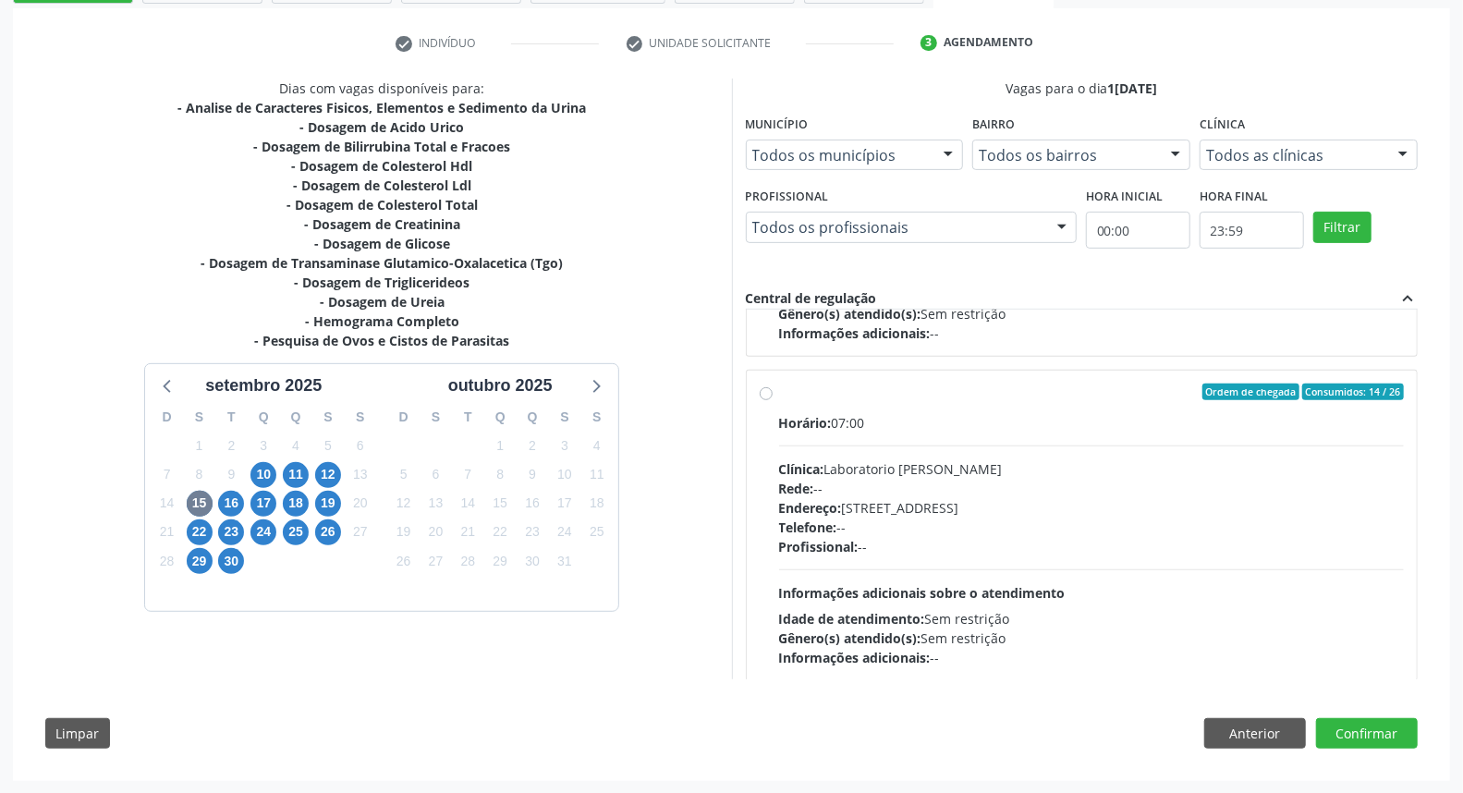
click at [886, 400] on label "Ordem de chegada Consumidos: 14 / 26 Horário: 07:00 Clínica: Laboratorio Jose P…" at bounding box center [1092, 526] width 626 height 284
click at [773, 400] on input "Ordem de chegada Consumidos: 14 / 26 Horário: 07:00 Clínica: Laboratorio Jose P…" at bounding box center [766, 392] width 13 height 17
radio input "true"
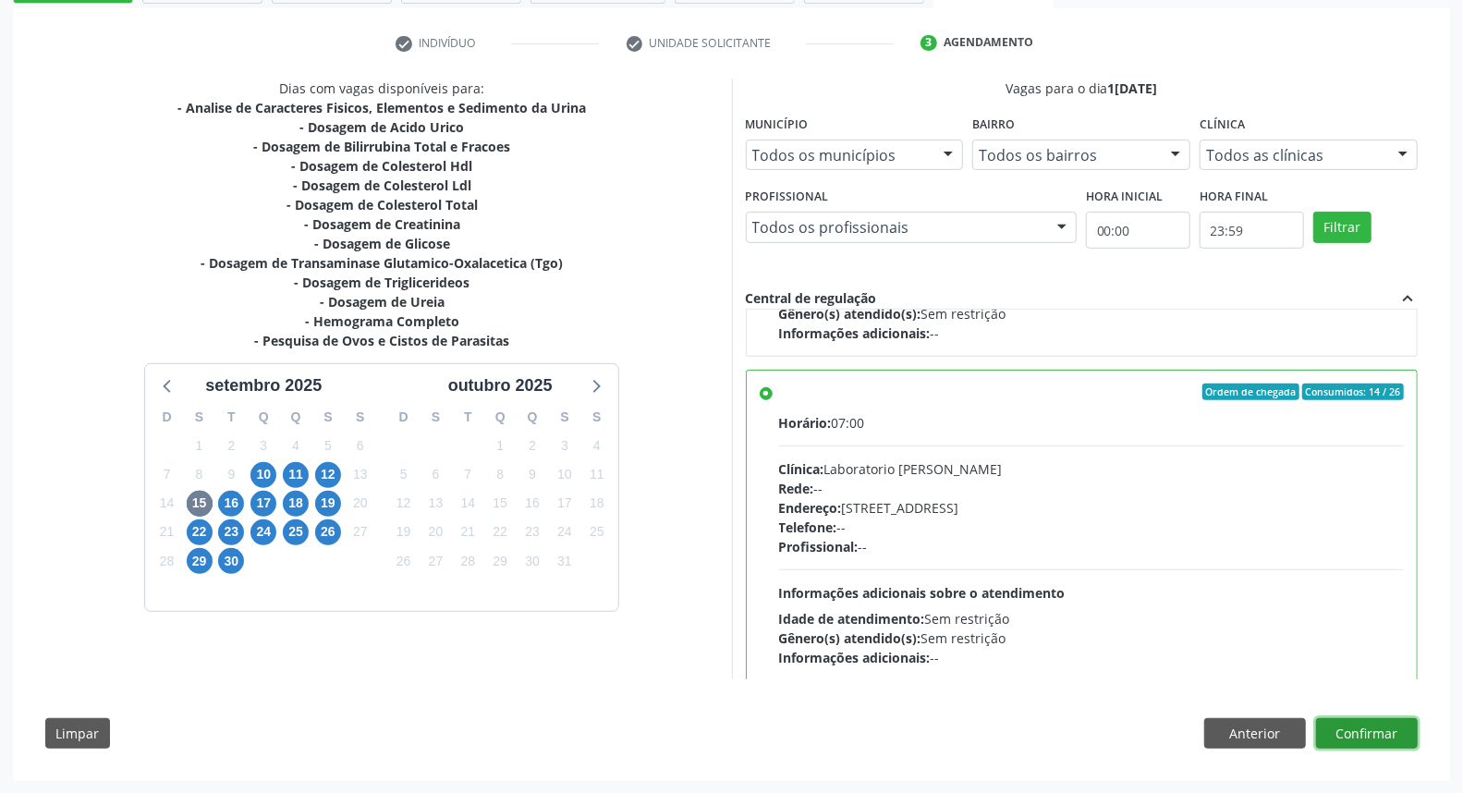
click at [1375, 739] on button "Confirmar" at bounding box center [1367, 733] width 102 height 31
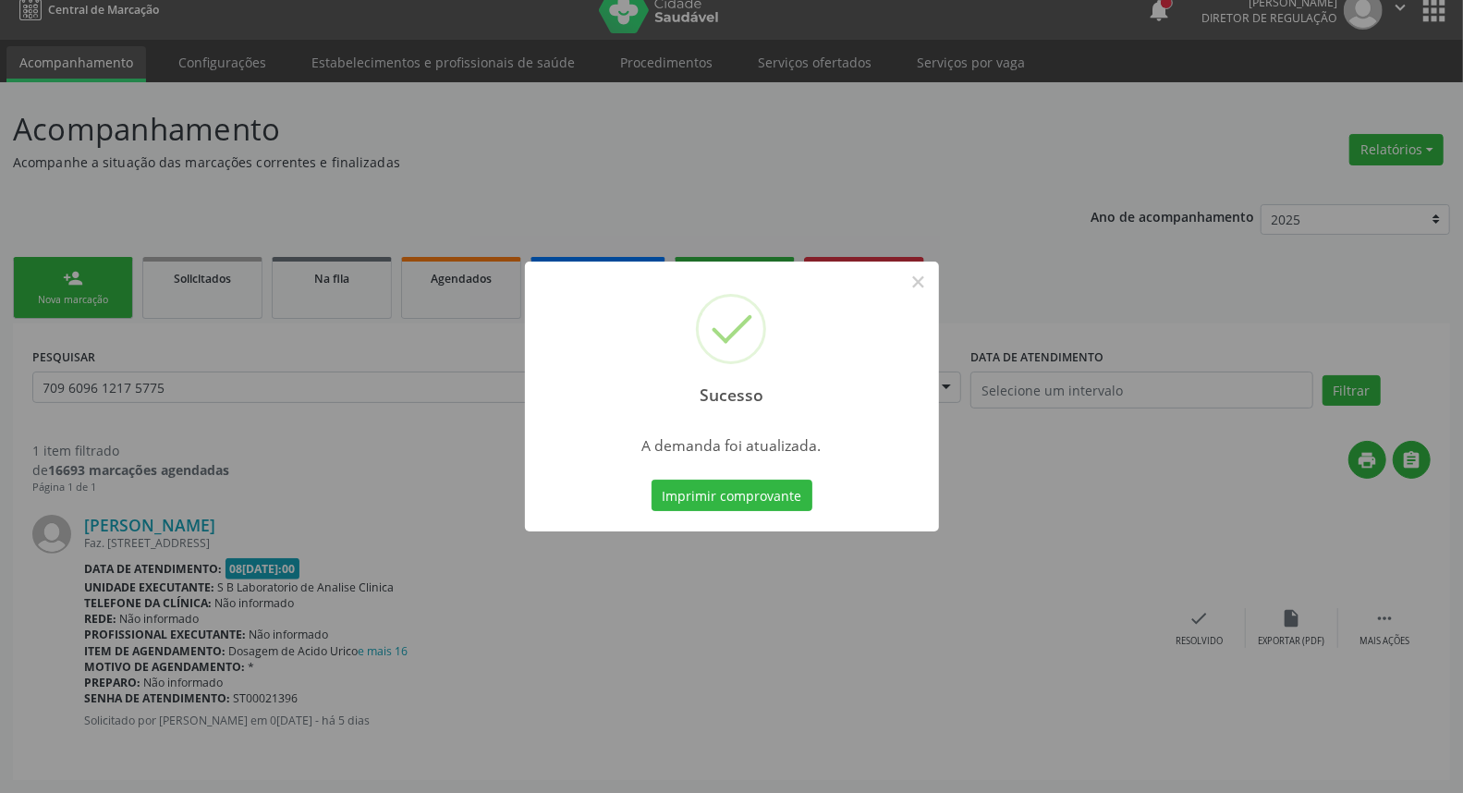
scroll to position [0, 0]
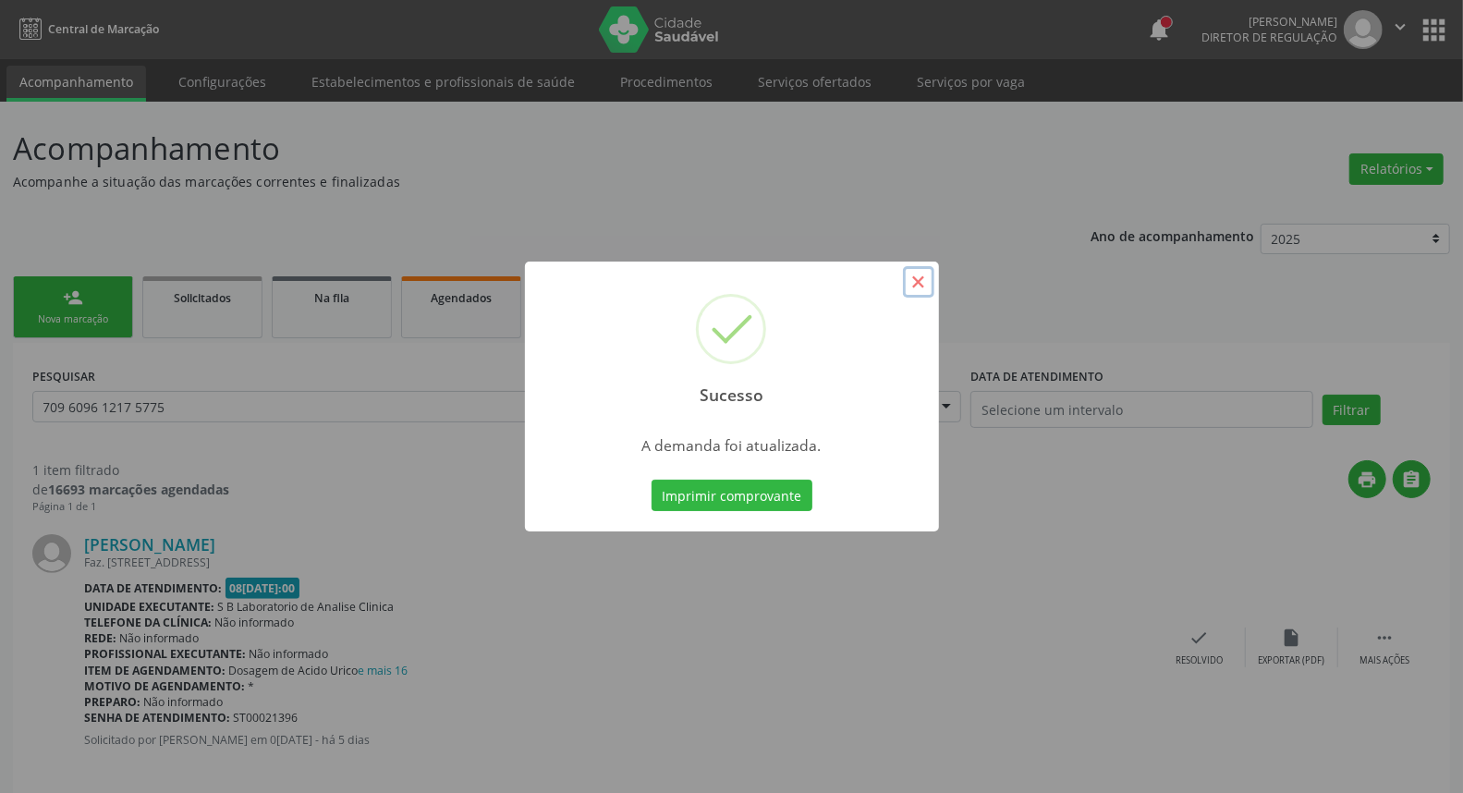
click at [922, 285] on button "×" at bounding box center [918, 281] width 31 height 31
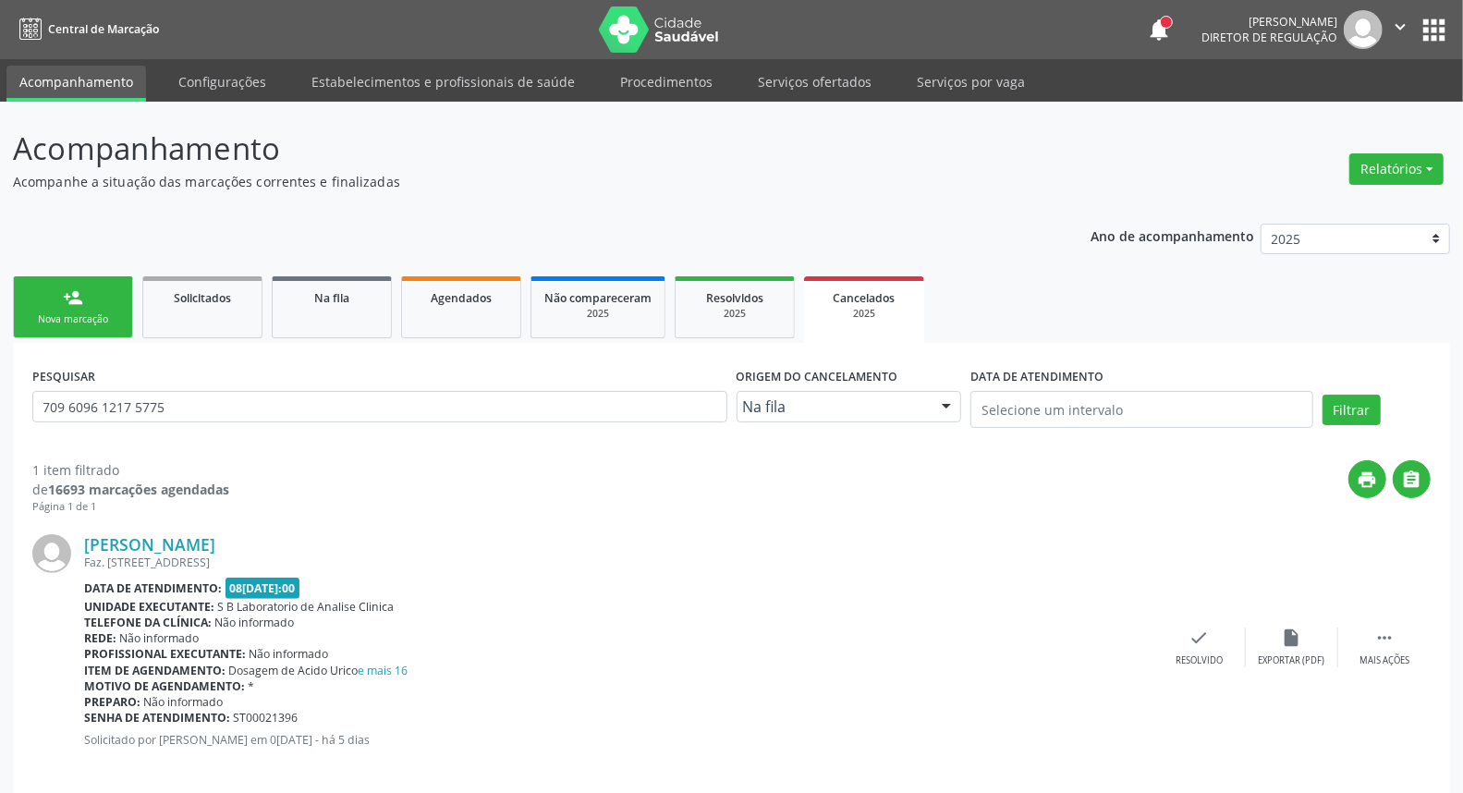
click at [71, 308] on link "person_add Nova marcação" at bounding box center [73, 307] width 120 height 62
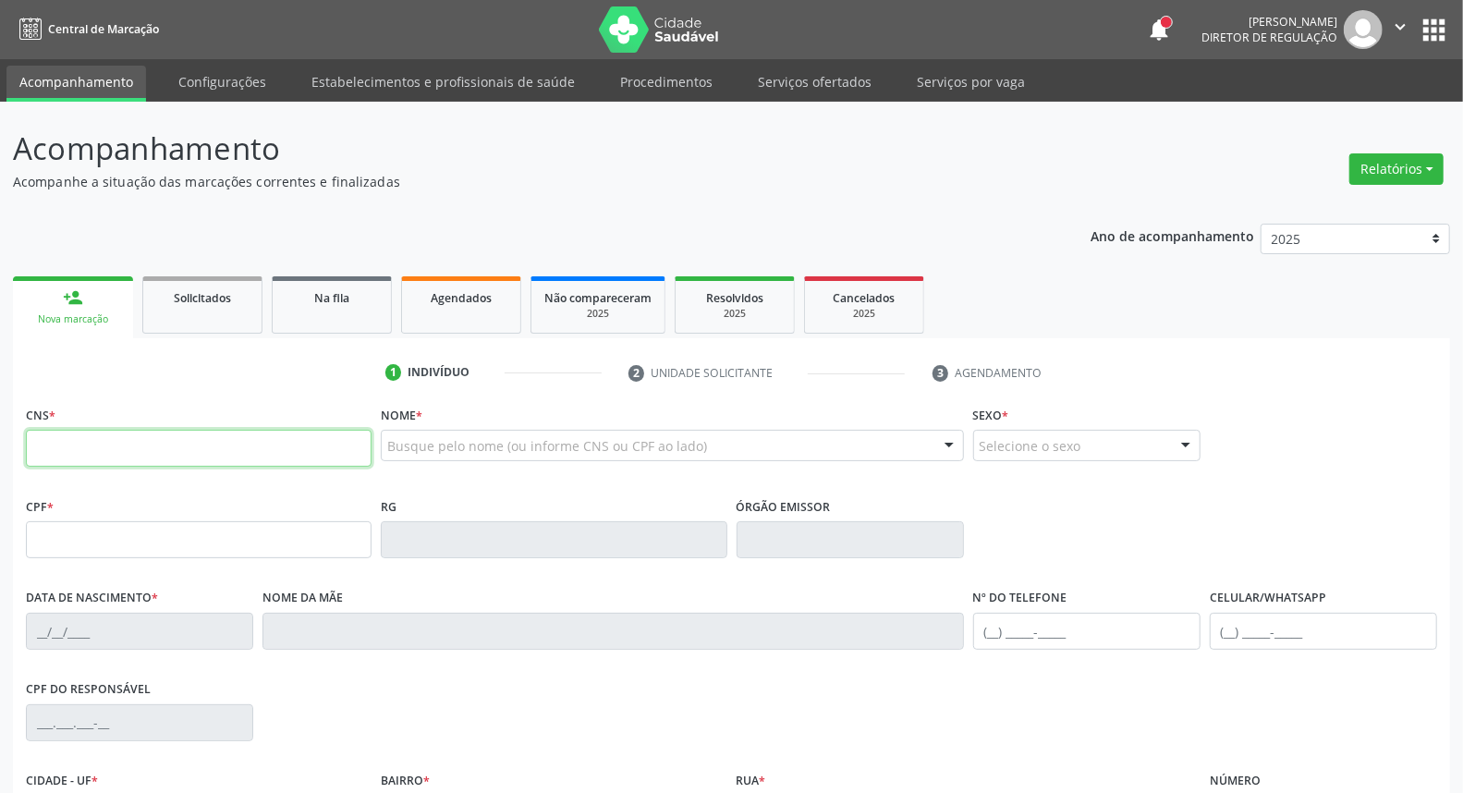
click at [90, 447] on input "text" at bounding box center [199, 448] width 346 height 37
paste input "709 6096 1217 5775"
type input "709 6096 1217 5775"
type input "101.828.234-31"
type input "05/11/1992"
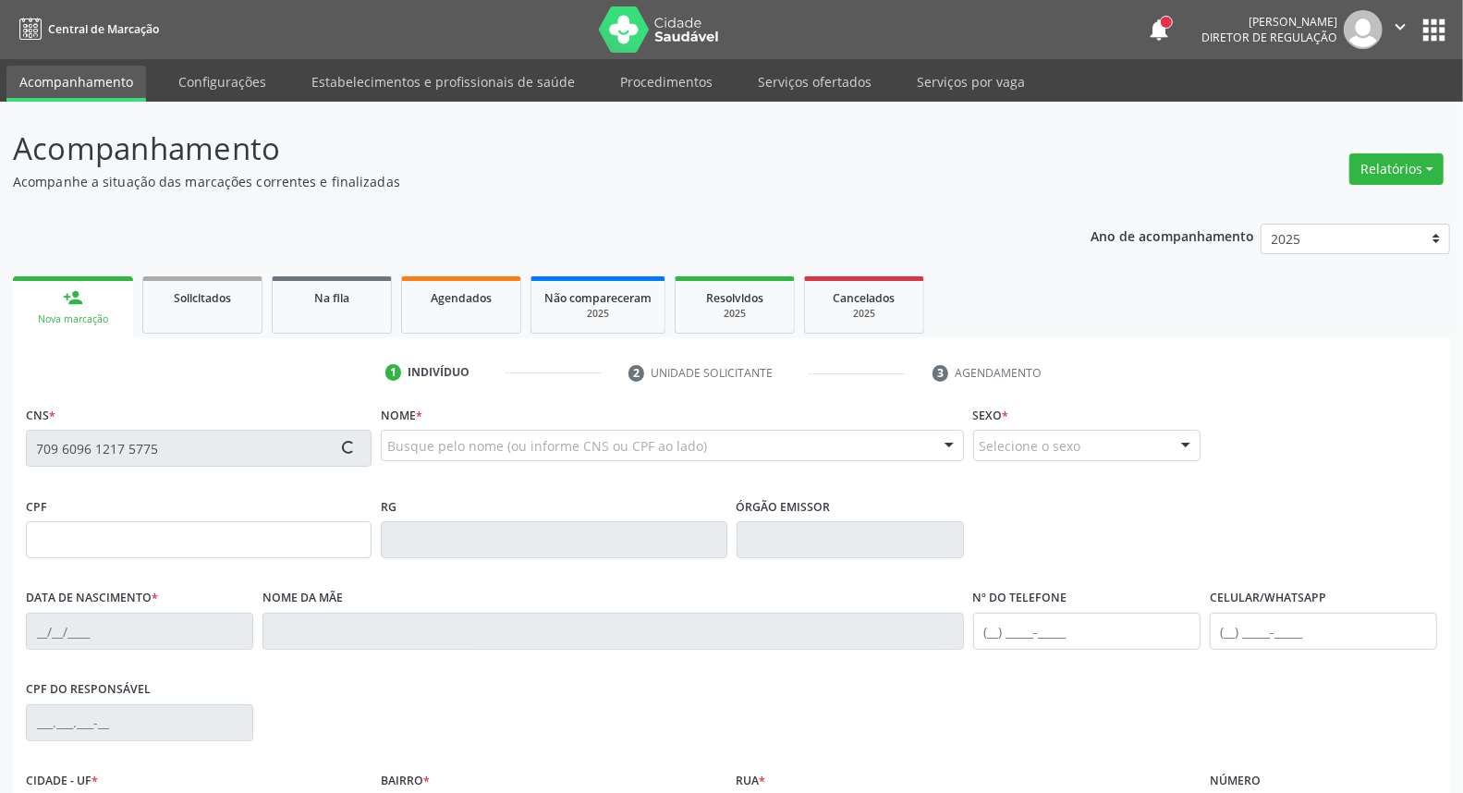
type input "Rosalha da Costa Silva"
type input "(99) 99999-9999"
type input "88"
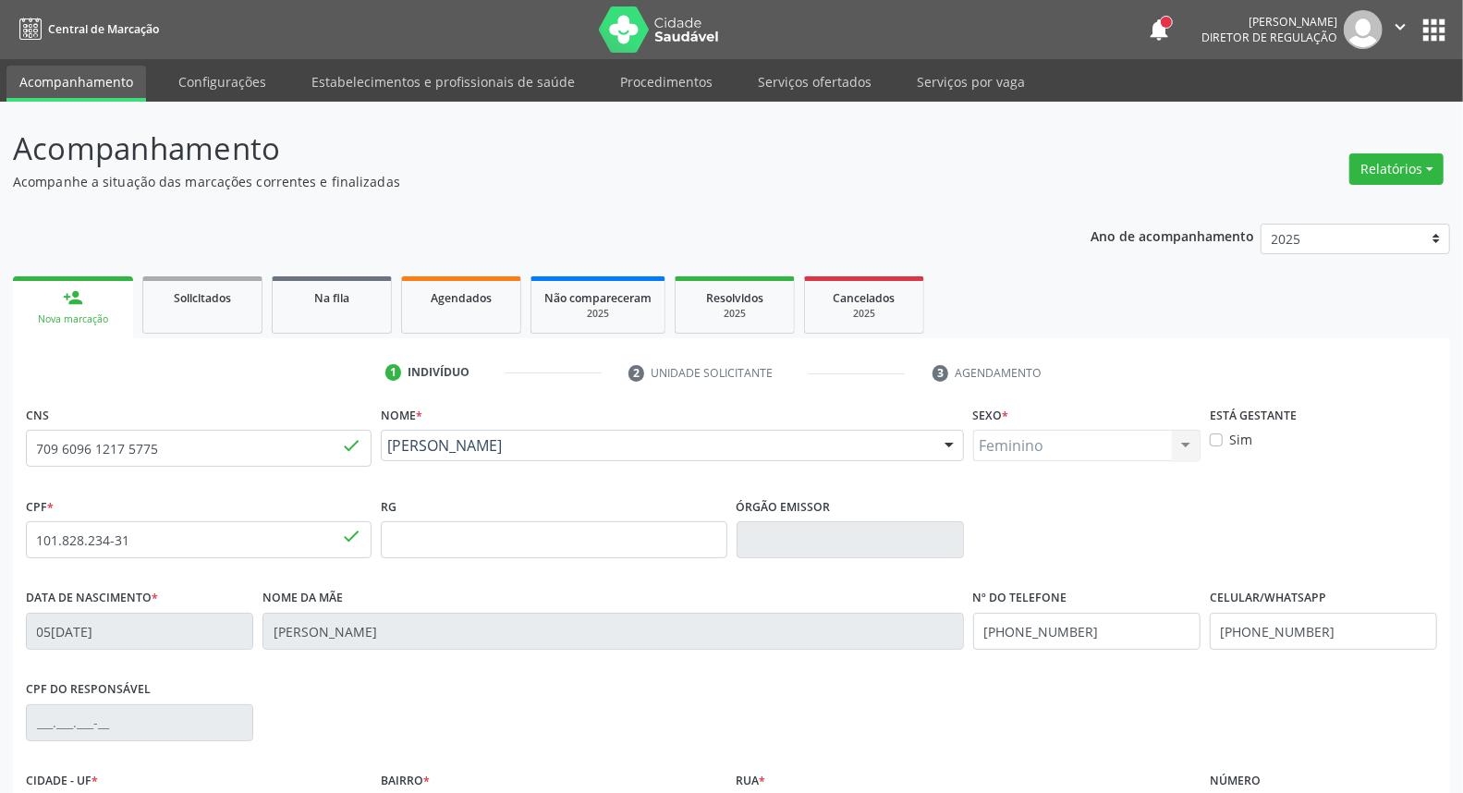
scroll to position [207, 0]
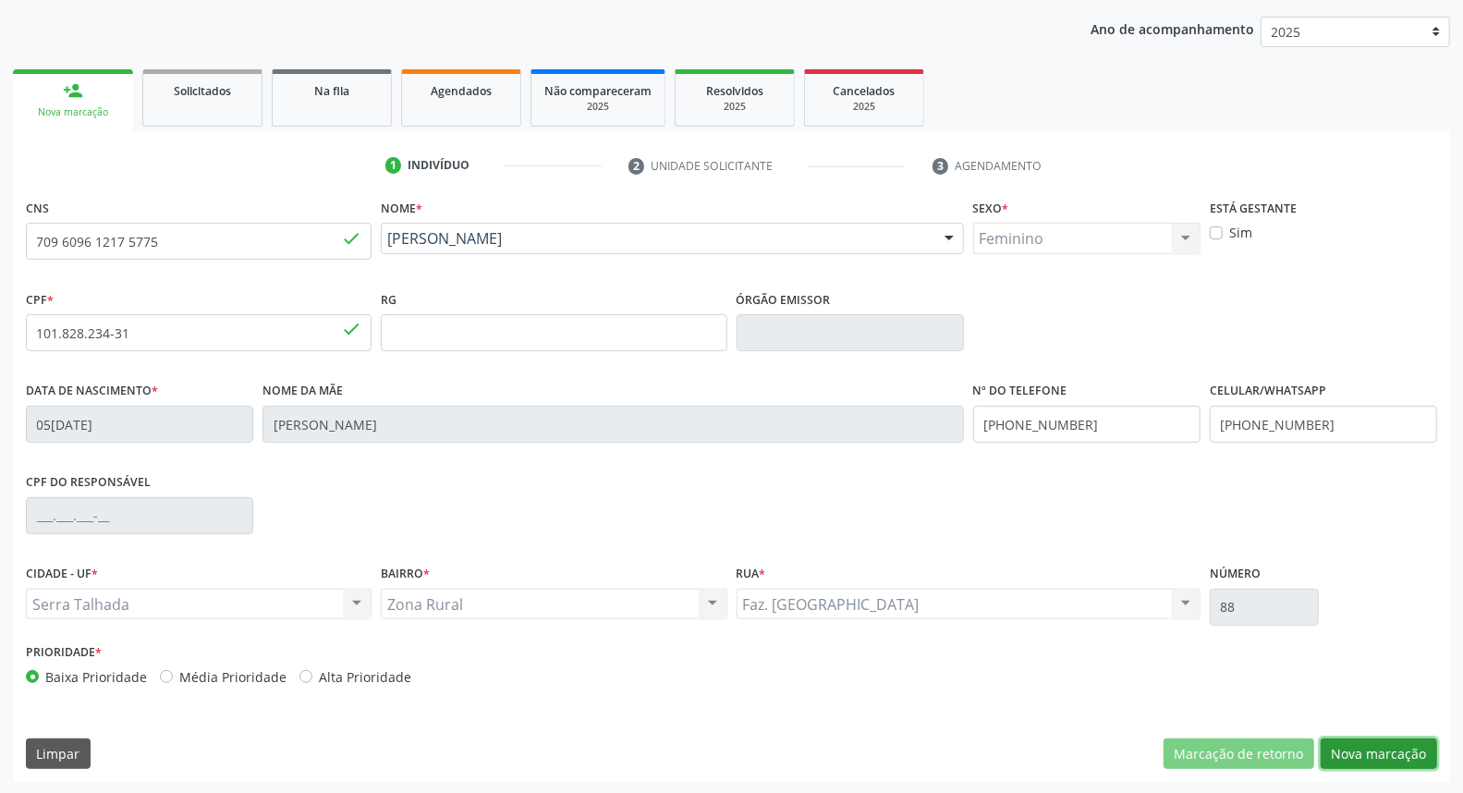
drag, startPoint x: 1342, startPoint y: 753, endPoint x: 1211, endPoint y: 703, distance: 140.4
click at [1341, 753] on button "Nova marcação" at bounding box center [1379, 754] width 116 height 31
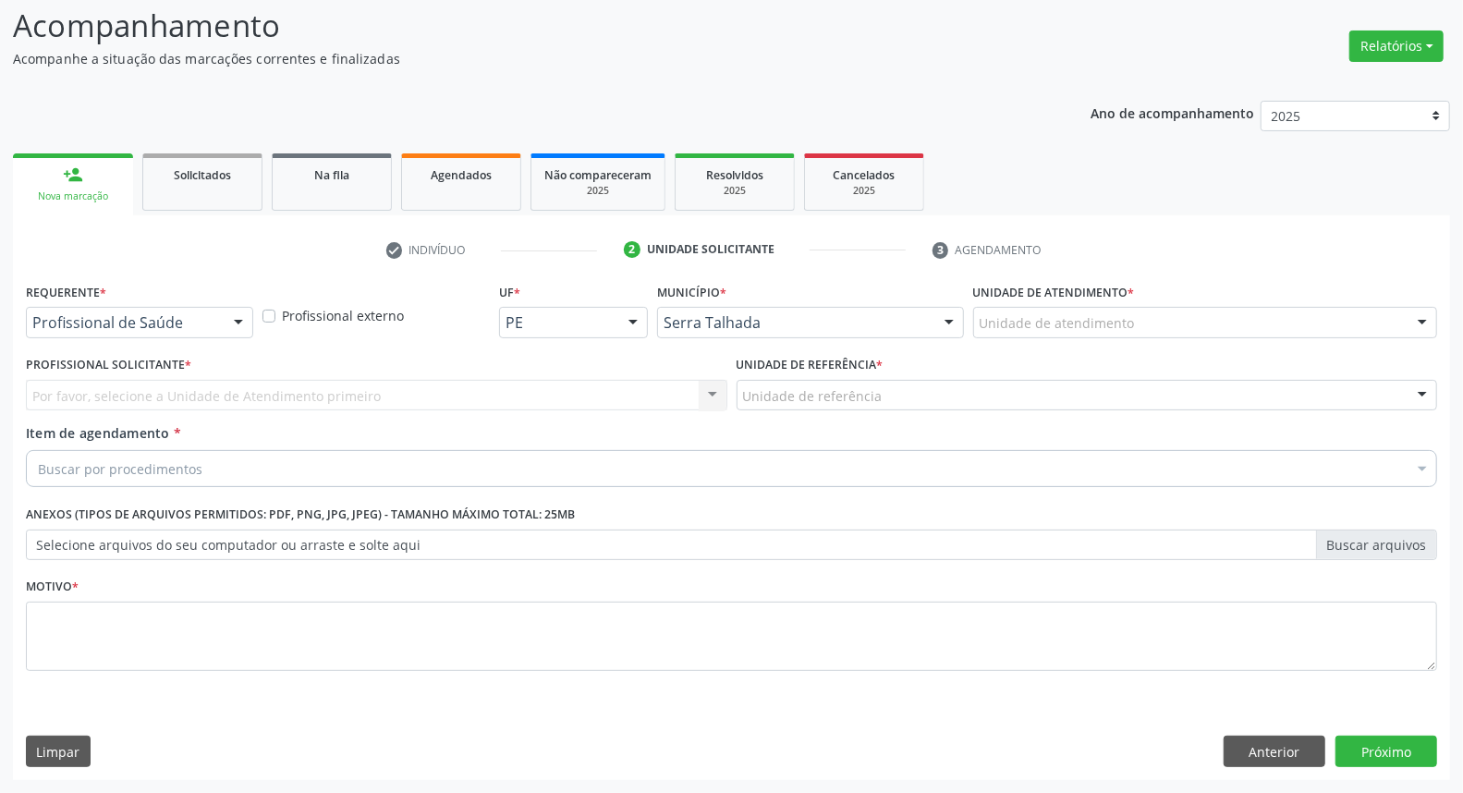
scroll to position [122, 0]
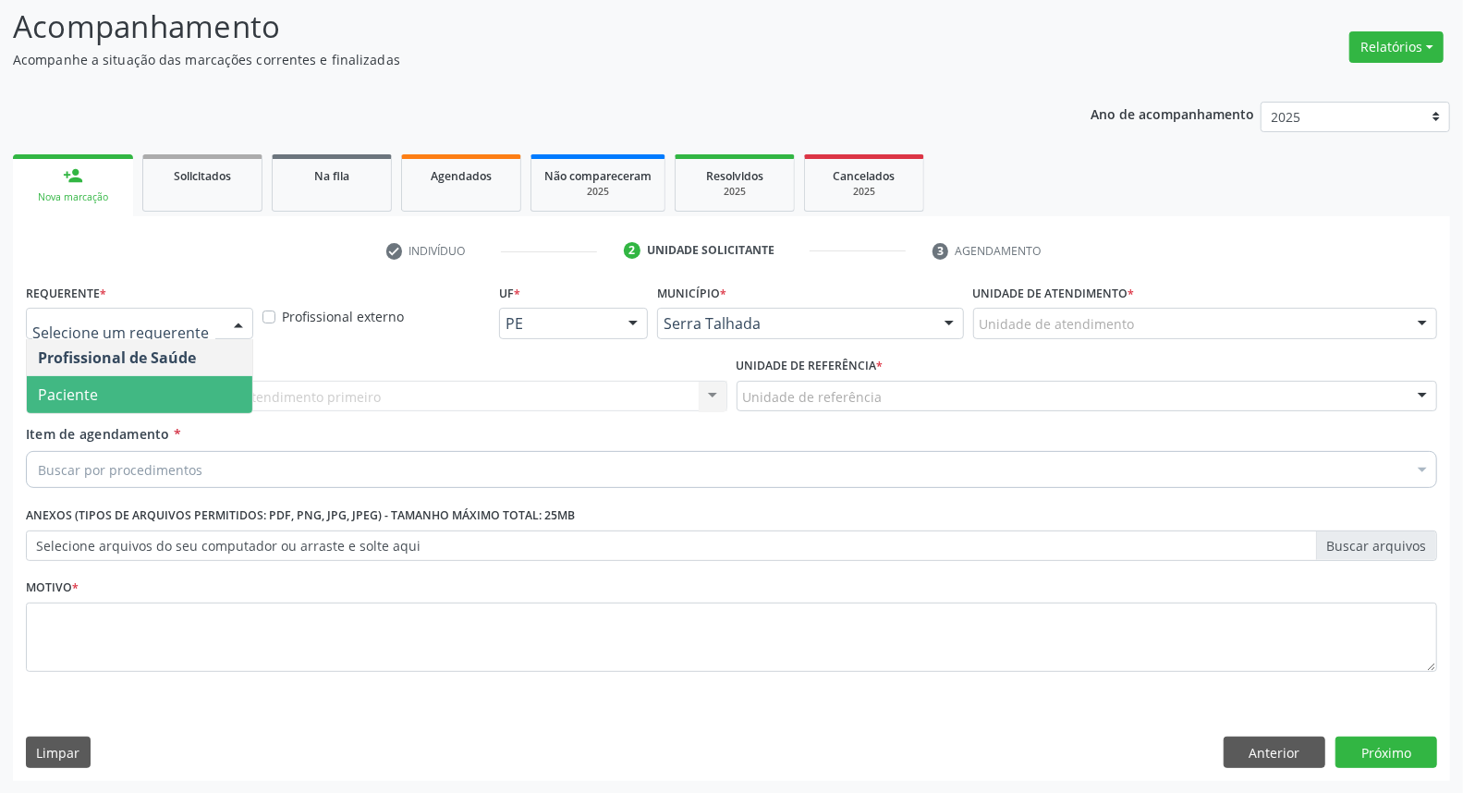
click at [170, 393] on span "Paciente" at bounding box center [140, 394] width 226 height 37
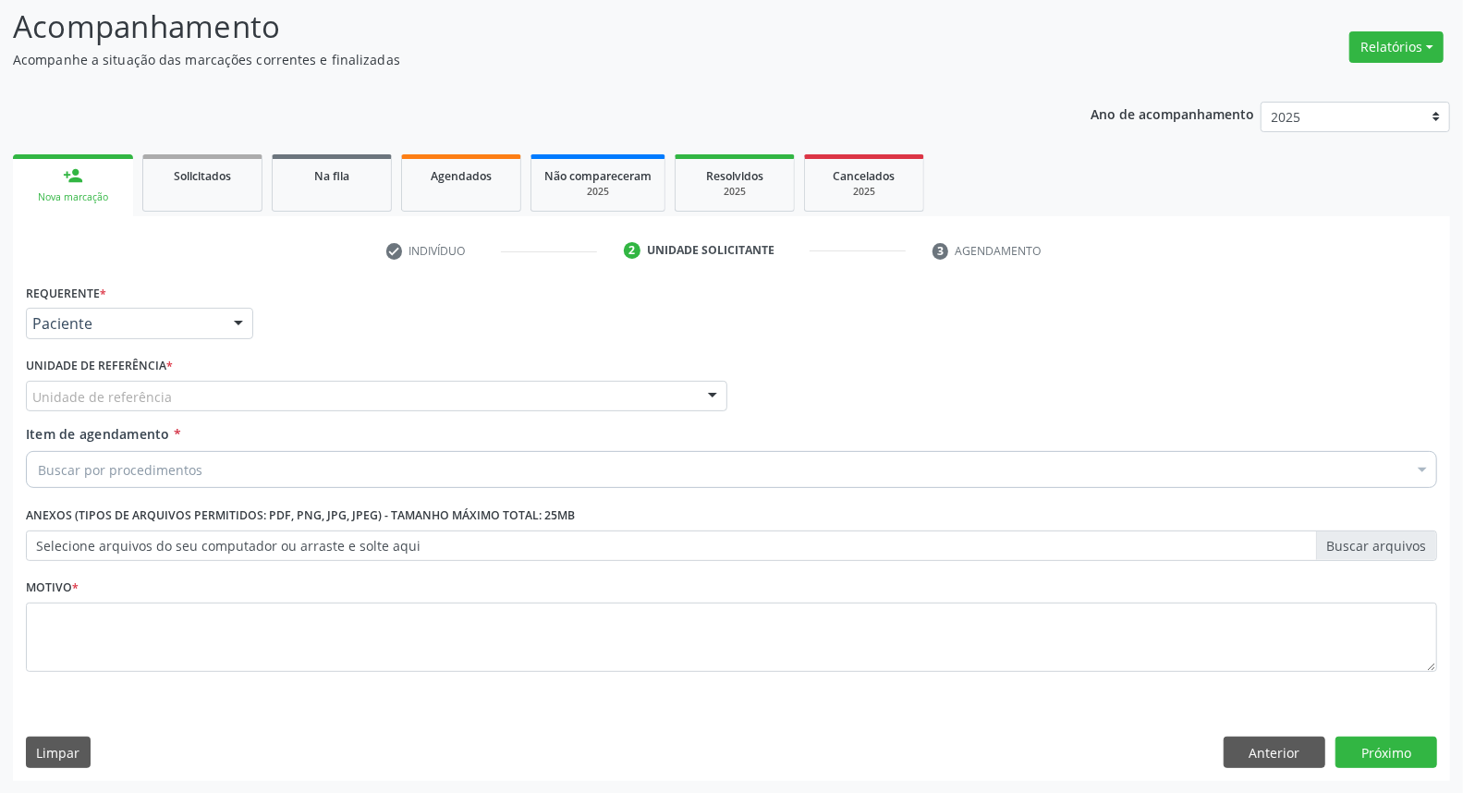
click at [189, 391] on div "Unidade de referência" at bounding box center [377, 396] width 702 height 31
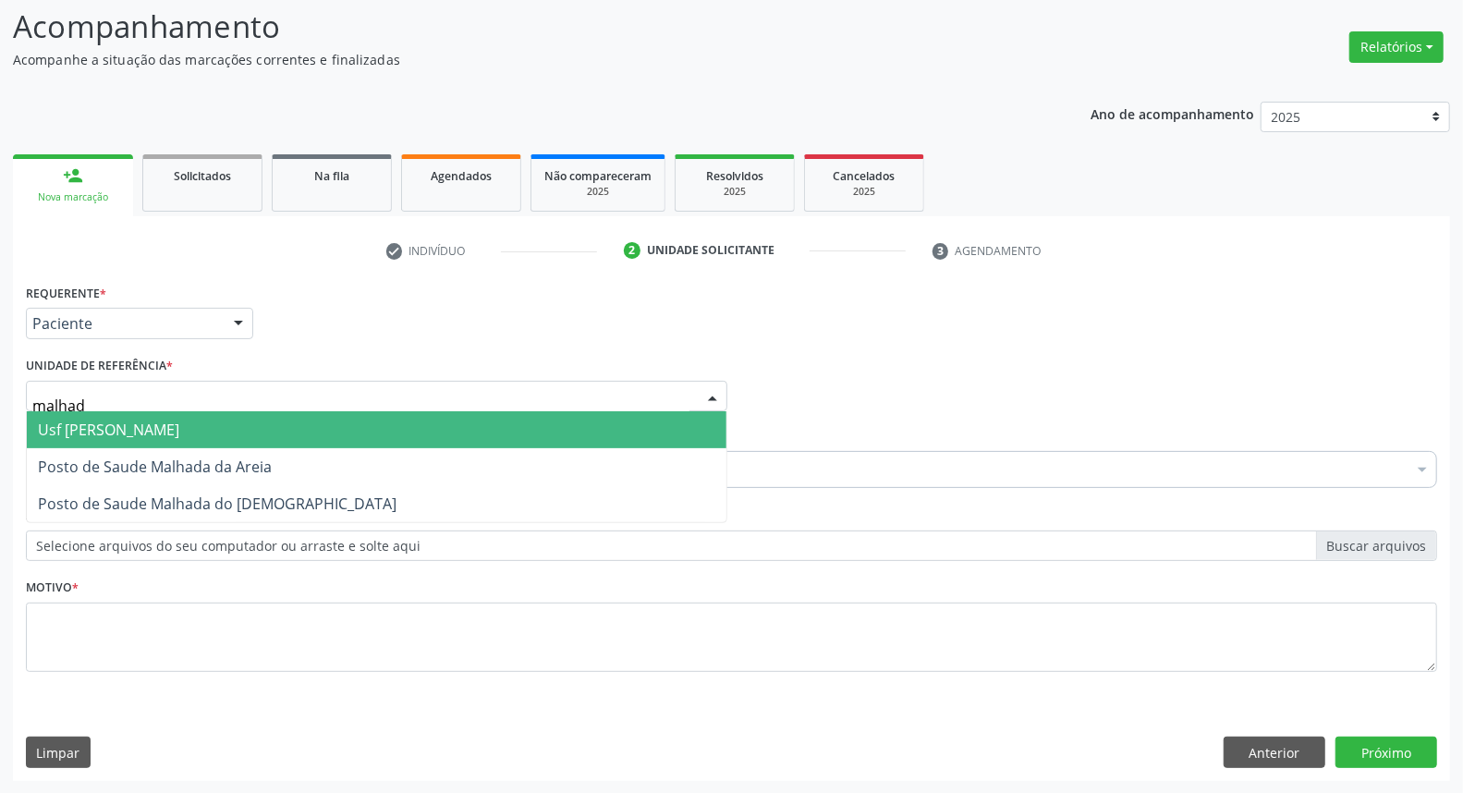
type input "malhada"
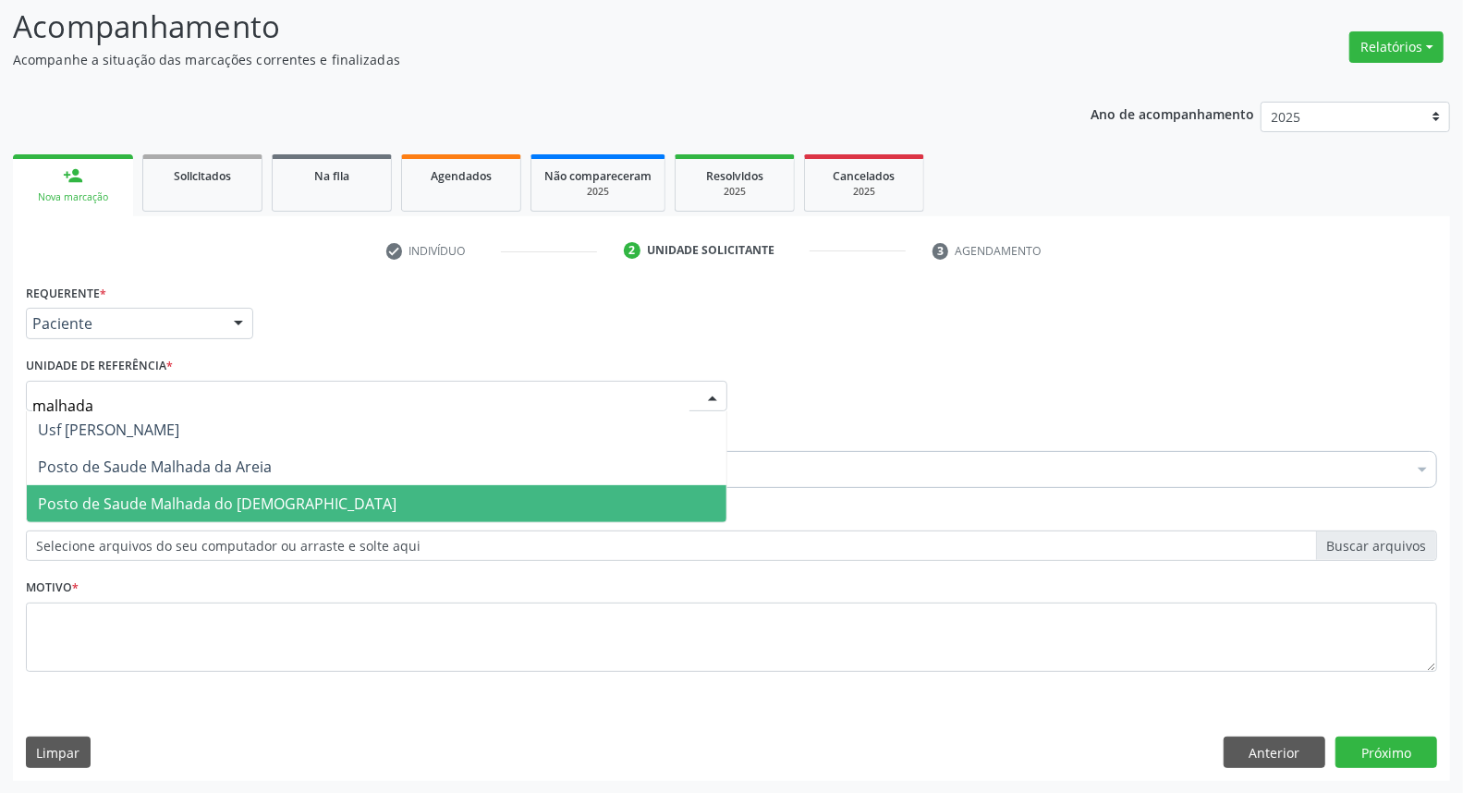
click at [203, 494] on span "Posto de Saude Malhada do [DEMOGRAPHIC_DATA]" at bounding box center [217, 504] width 359 height 20
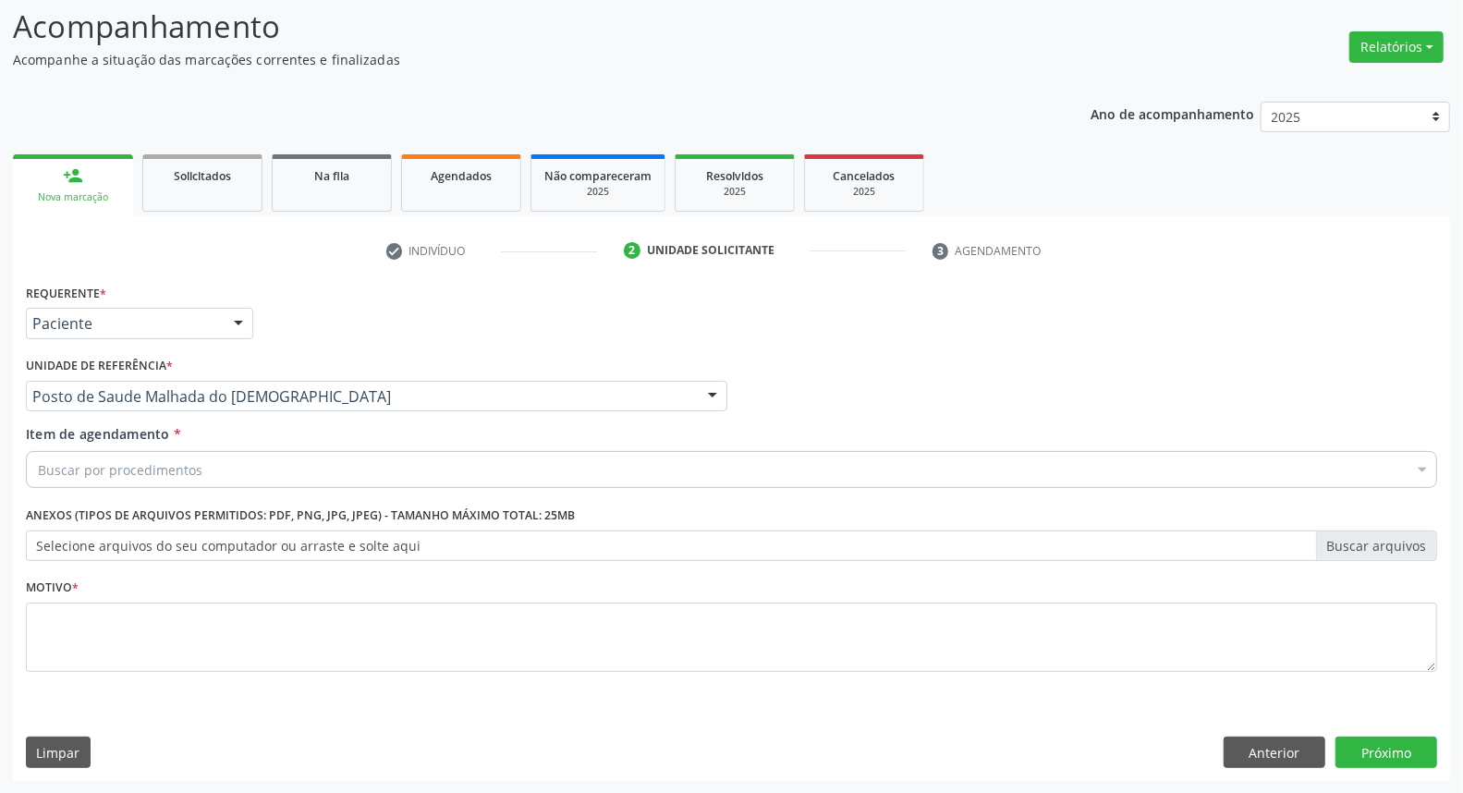
click at [201, 464] on div "Buscar por procedimentos" at bounding box center [731, 469] width 1411 height 37
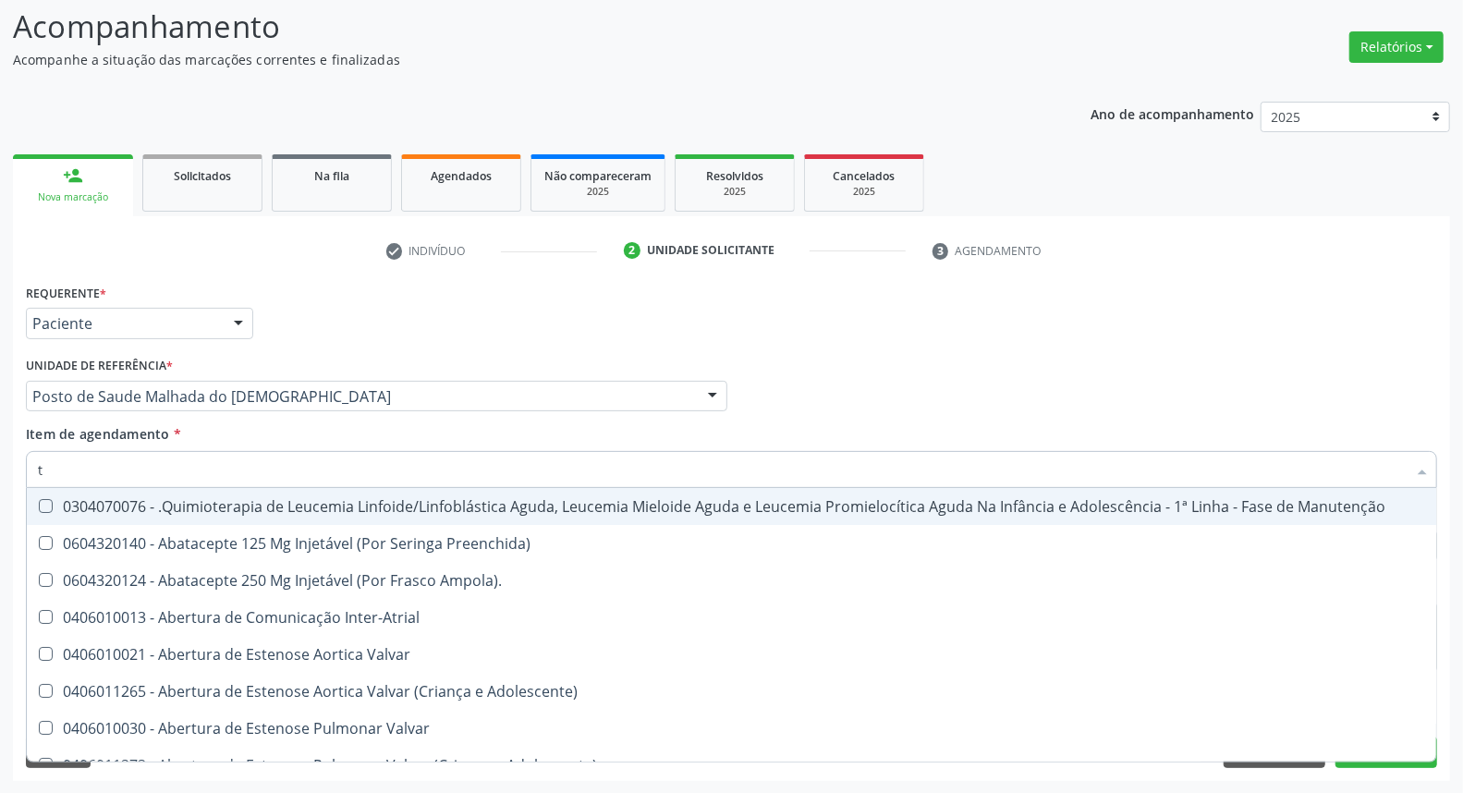
type input "t4"
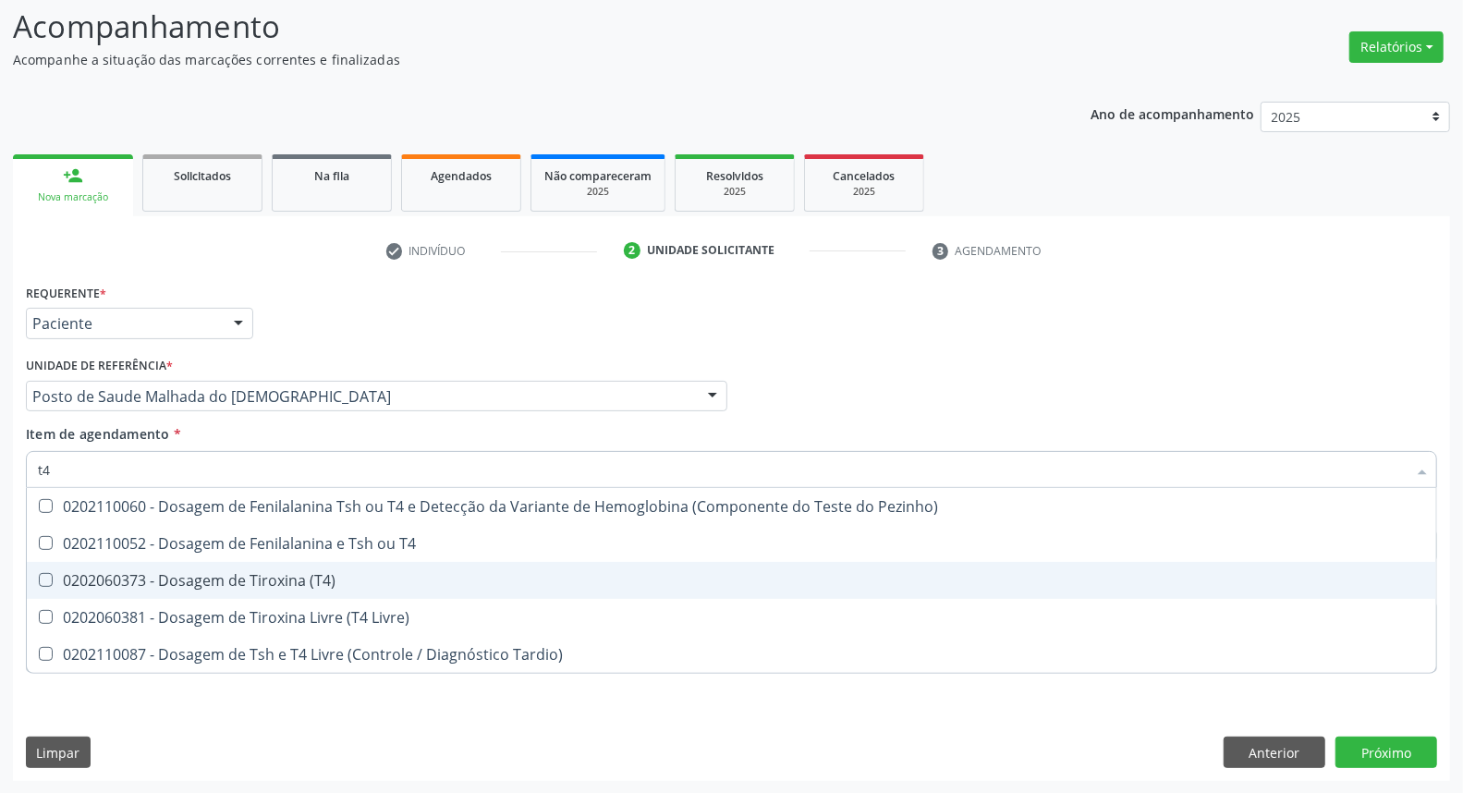
click at [215, 580] on div "0202060373 - Dosagem de Tiroxina (T4)" at bounding box center [731, 580] width 1387 height 15
checkbox \(T4\) "true"
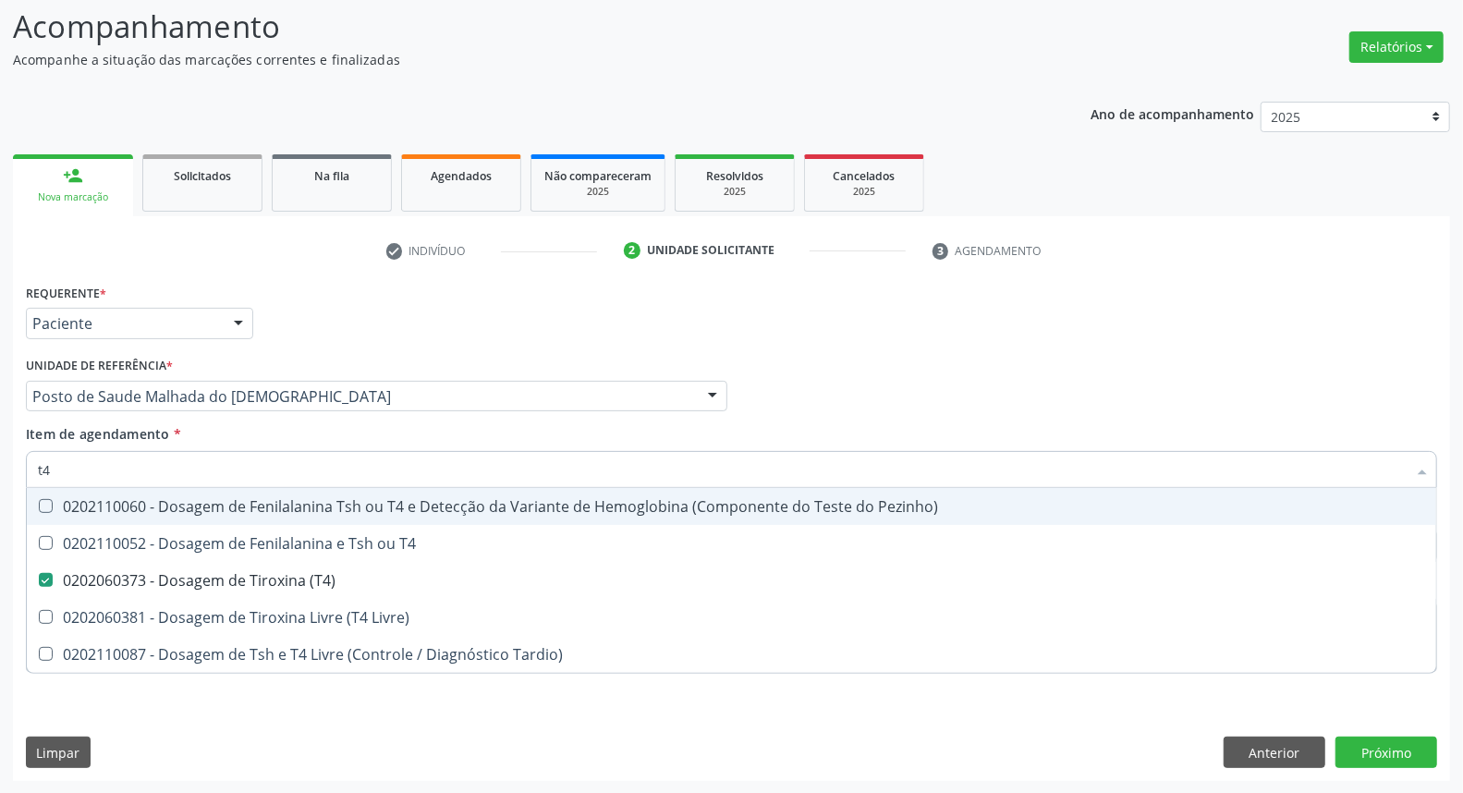
type input "t"
checkbox \(T4\) "false"
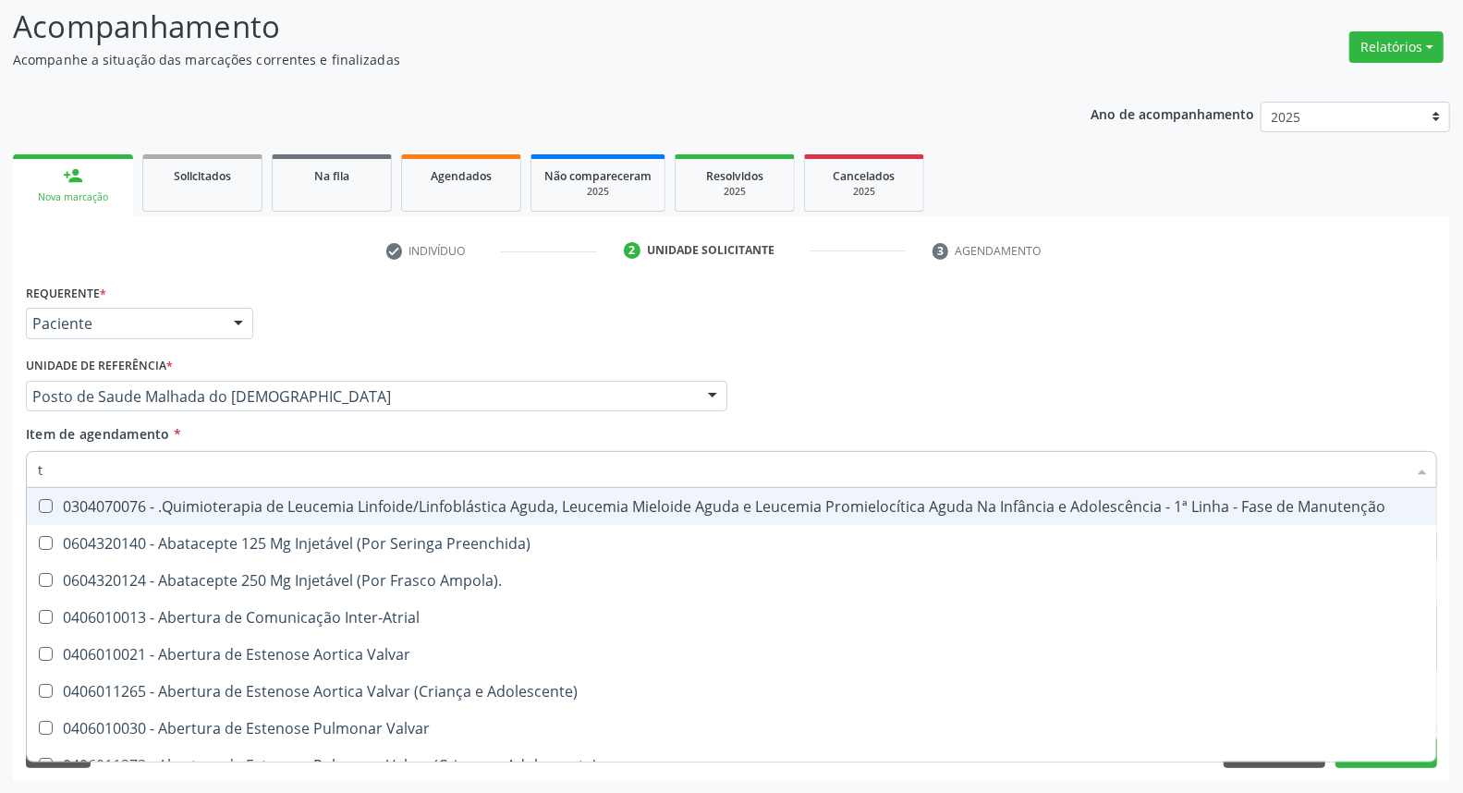
type input "t3"
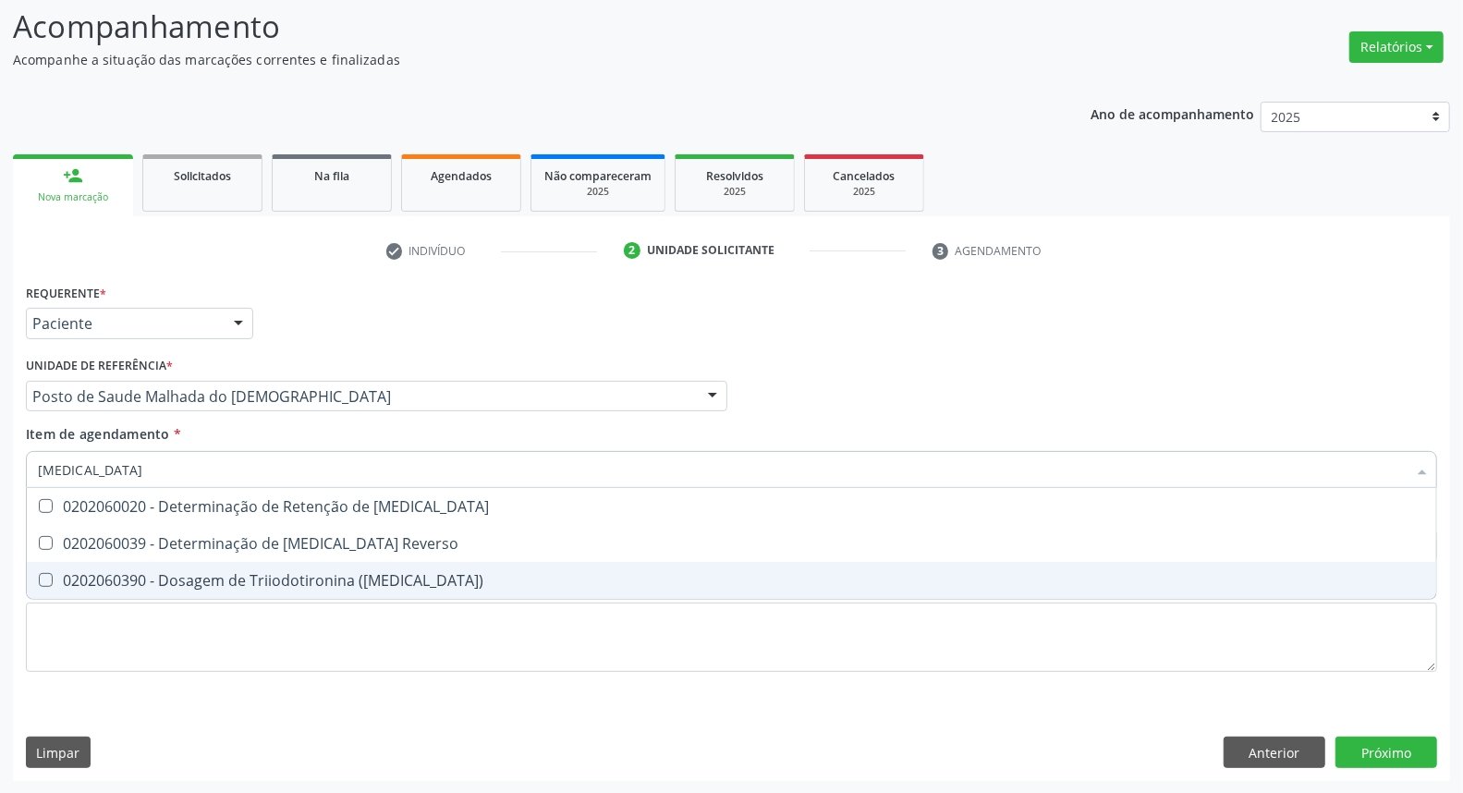
click at [61, 570] on span "0202060390 - Dosagem de Triiodotironina (T3)" at bounding box center [732, 580] width 1410 height 37
checkbox \(T3\) "true"
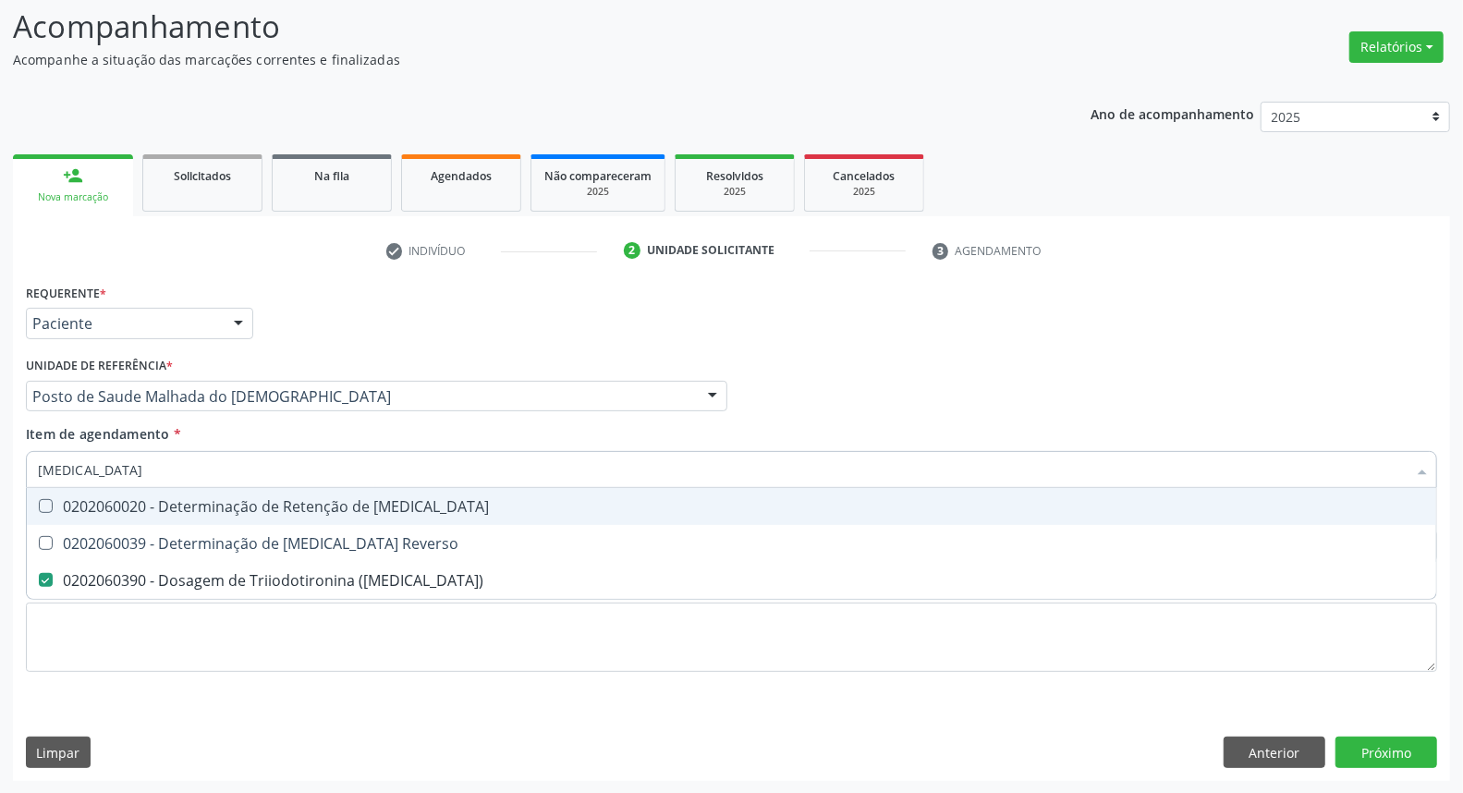
drag, startPoint x: 74, startPoint y: 470, endPoint x: 0, endPoint y: 471, distance: 74.0
click at [7, 471] on div "Acompanhamento Acompanhe a situação das marcações correntes e finalizadas Relat…" at bounding box center [731, 387] width 1463 height 814
type input "t"
checkbox \(T3\) "false"
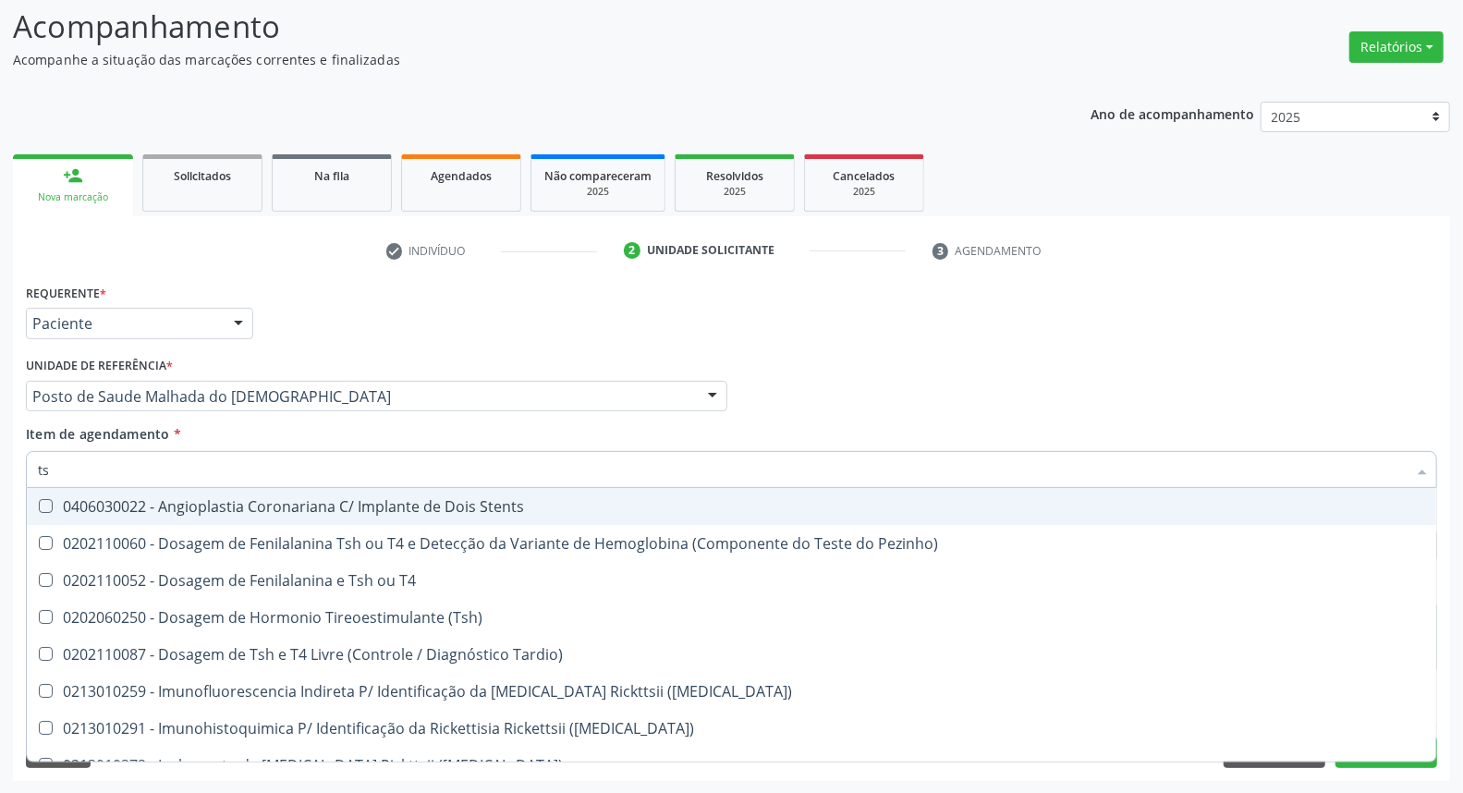
type input "tsh"
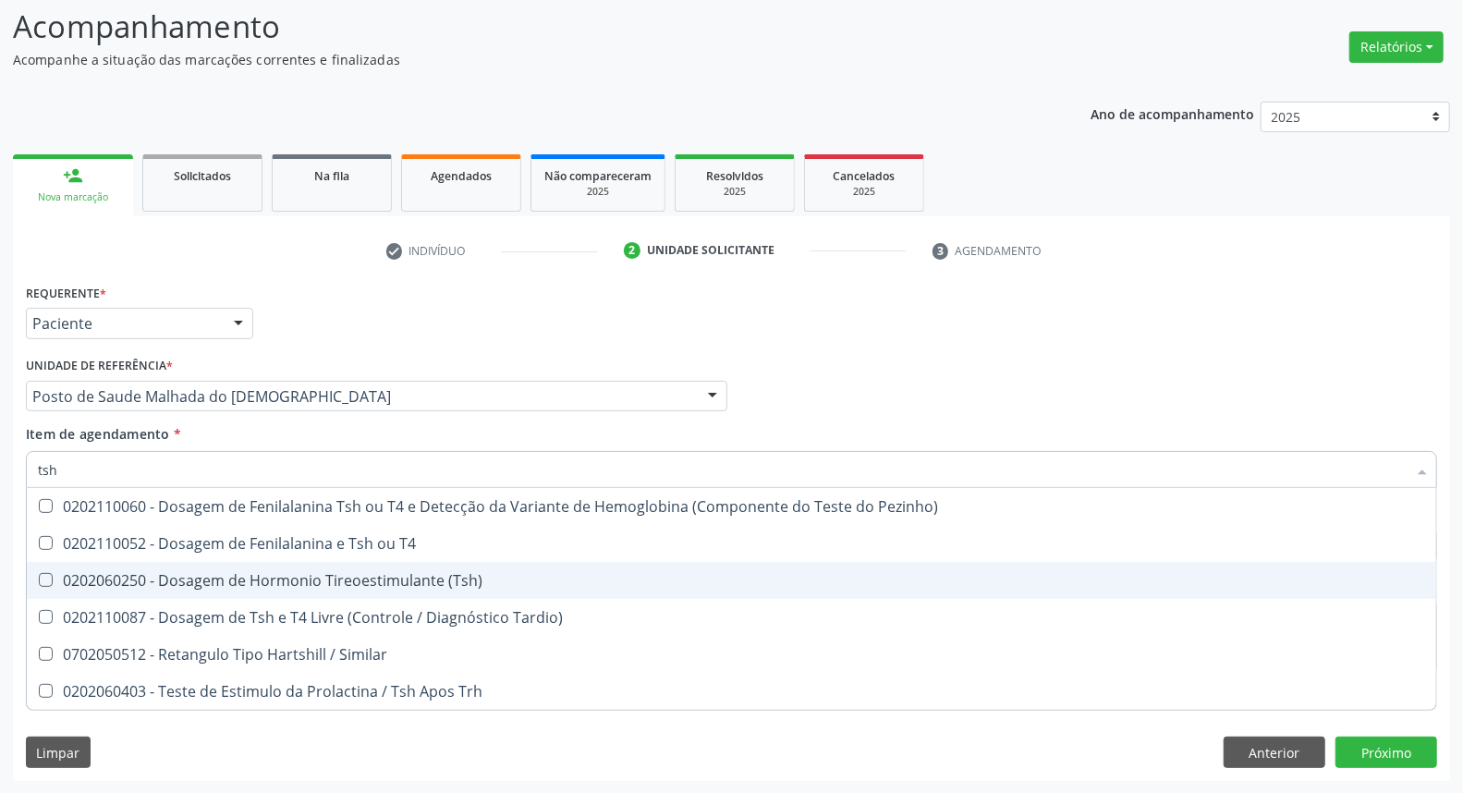
click at [46, 569] on span "0202060250 - Dosagem de Hormonio Tireoestimulante (Tsh)" at bounding box center [732, 580] width 1410 height 37
checkbox \(Tsh\) "true"
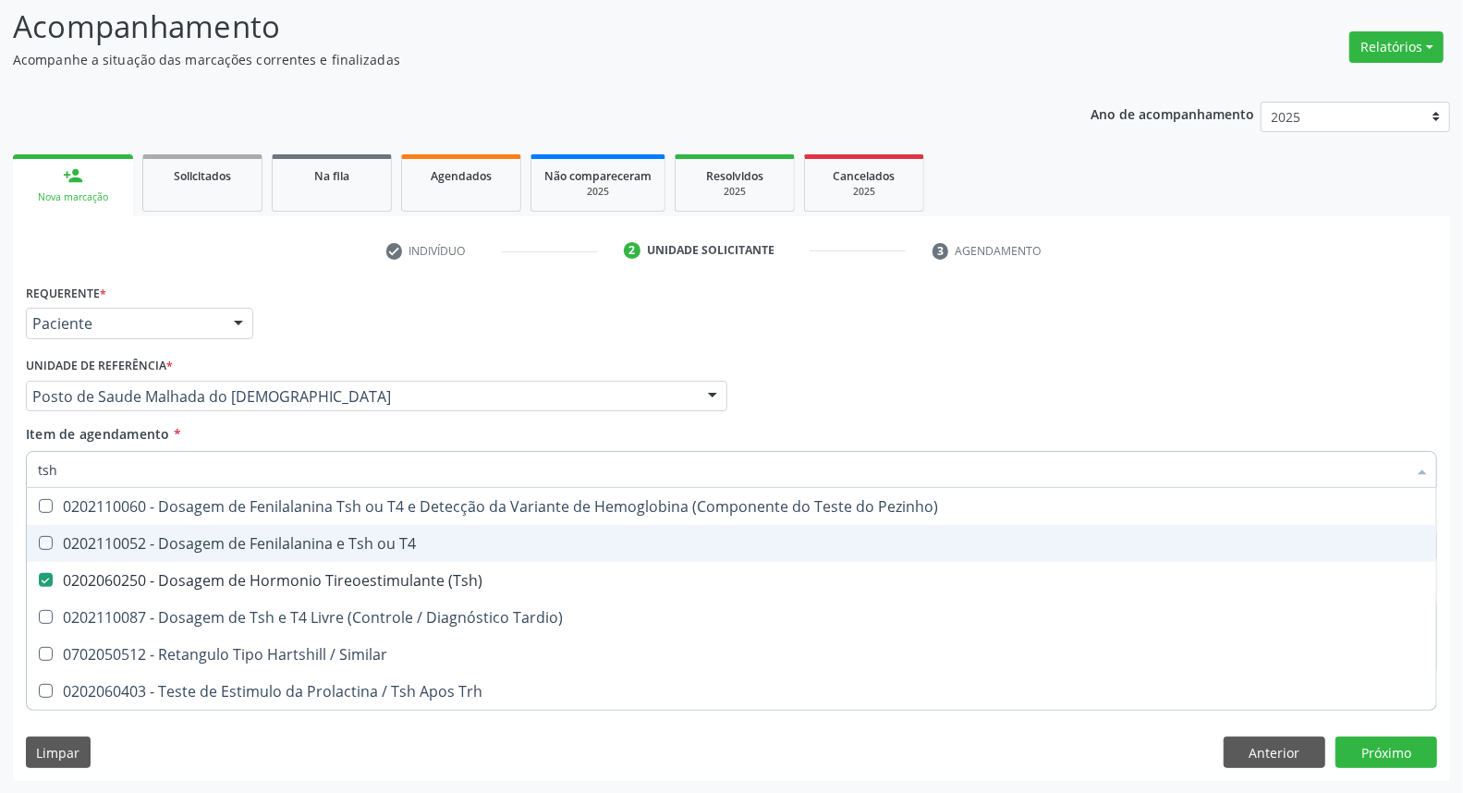
click at [11, 518] on div "Acompanhamento Acompanhe a situação das marcações correntes e finalizadas Relat…" at bounding box center [731, 387] width 1463 height 814
checkbox T4 "true"
checkbox Tardio\) "true"
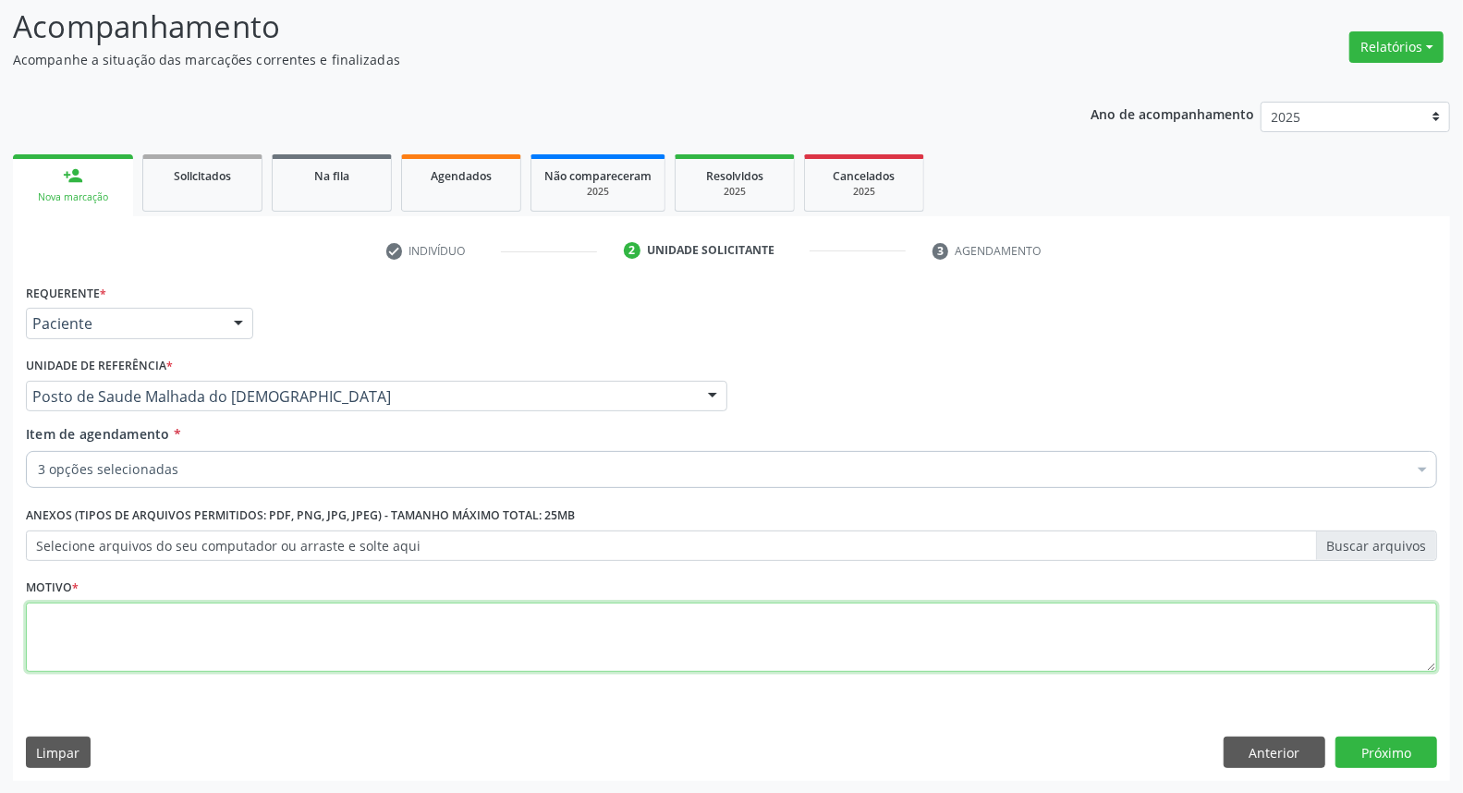
click at [464, 664] on textarea at bounding box center [731, 638] width 1411 height 70
type textarea "*"
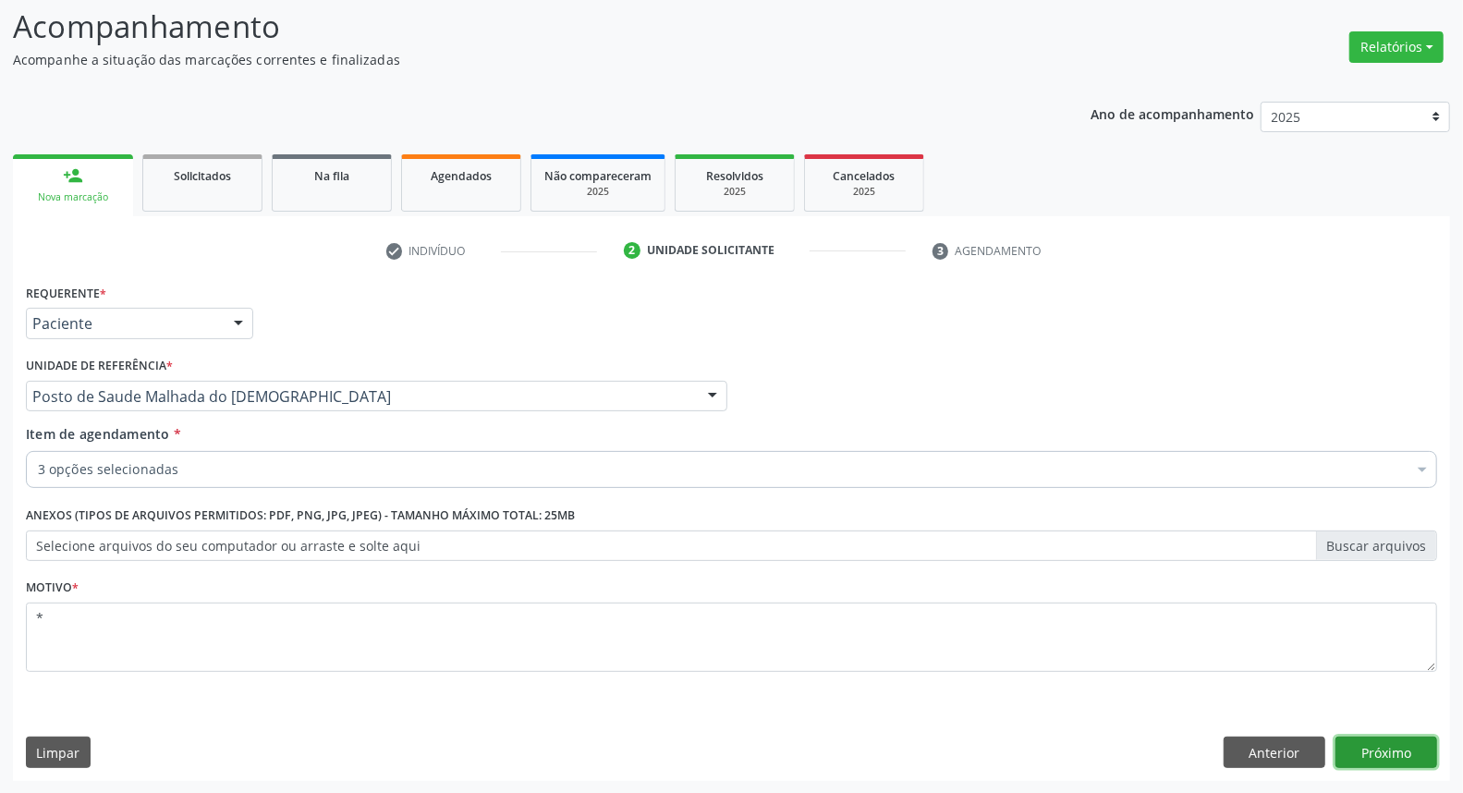
click at [1402, 740] on button "Próximo" at bounding box center [1387, 752] width 102 height 31
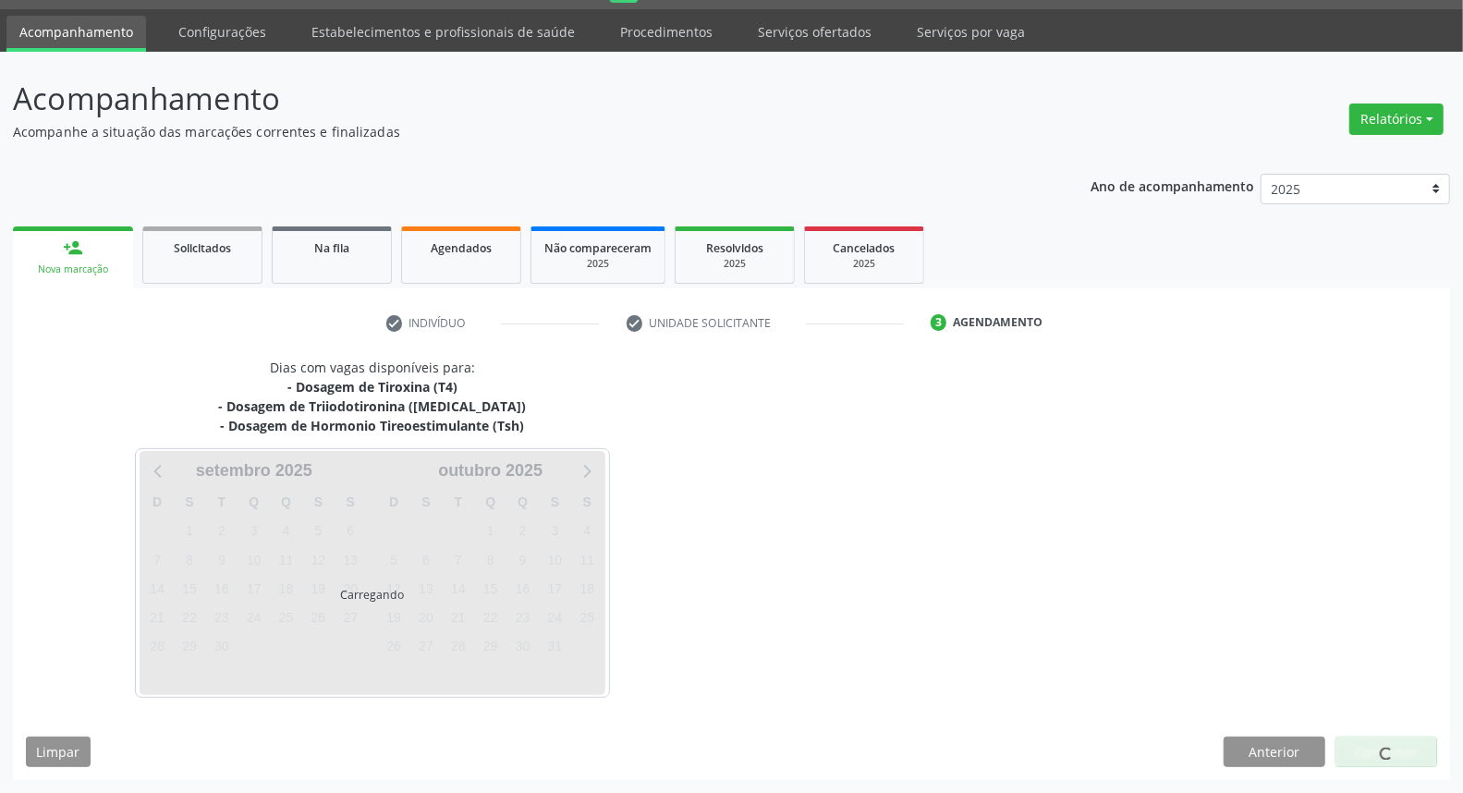
scroll to position [49, 0]
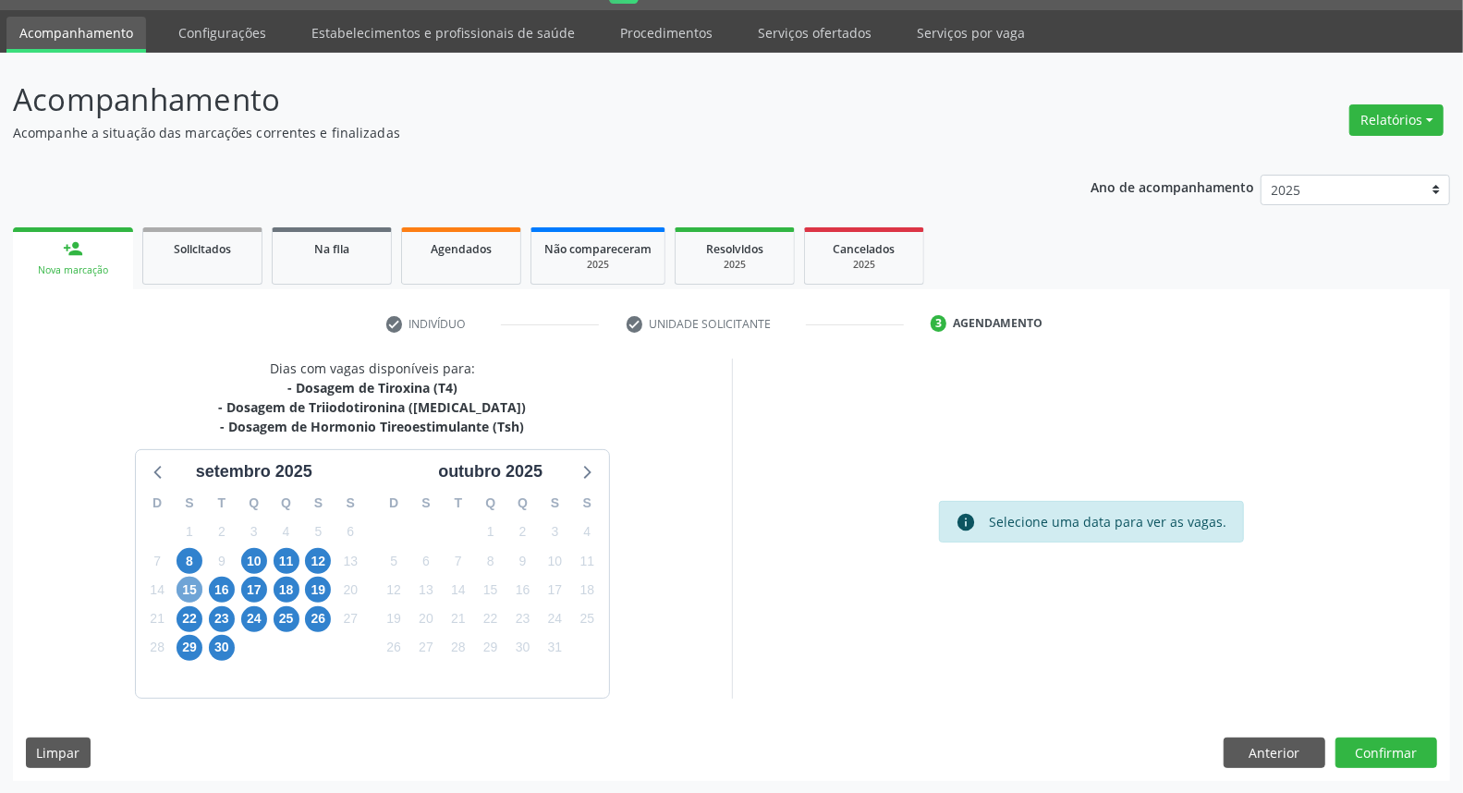
click at [196, 590] on span "15" at bounding box center [190, 590] width 26 height 26
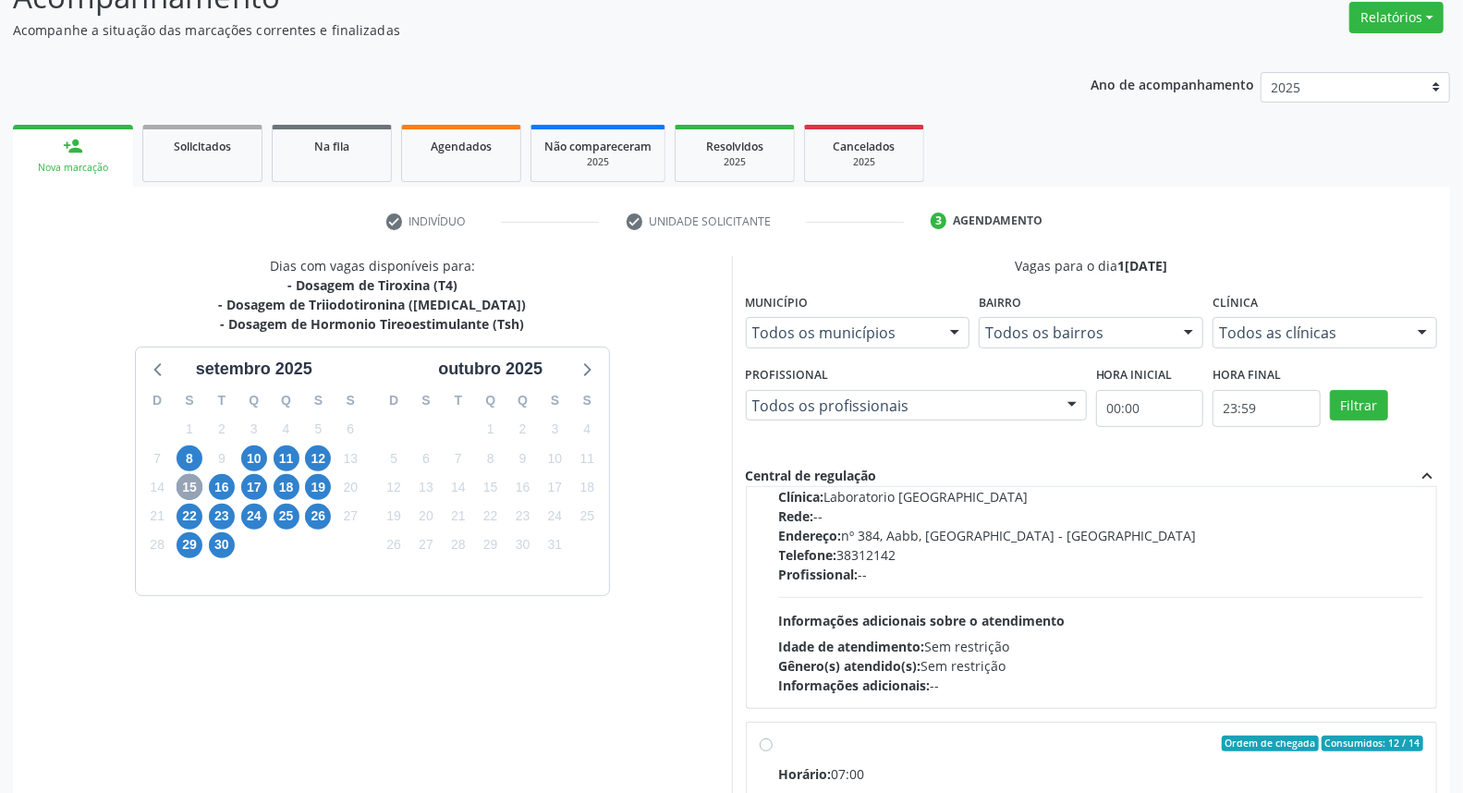
scroll to position [0, 0]
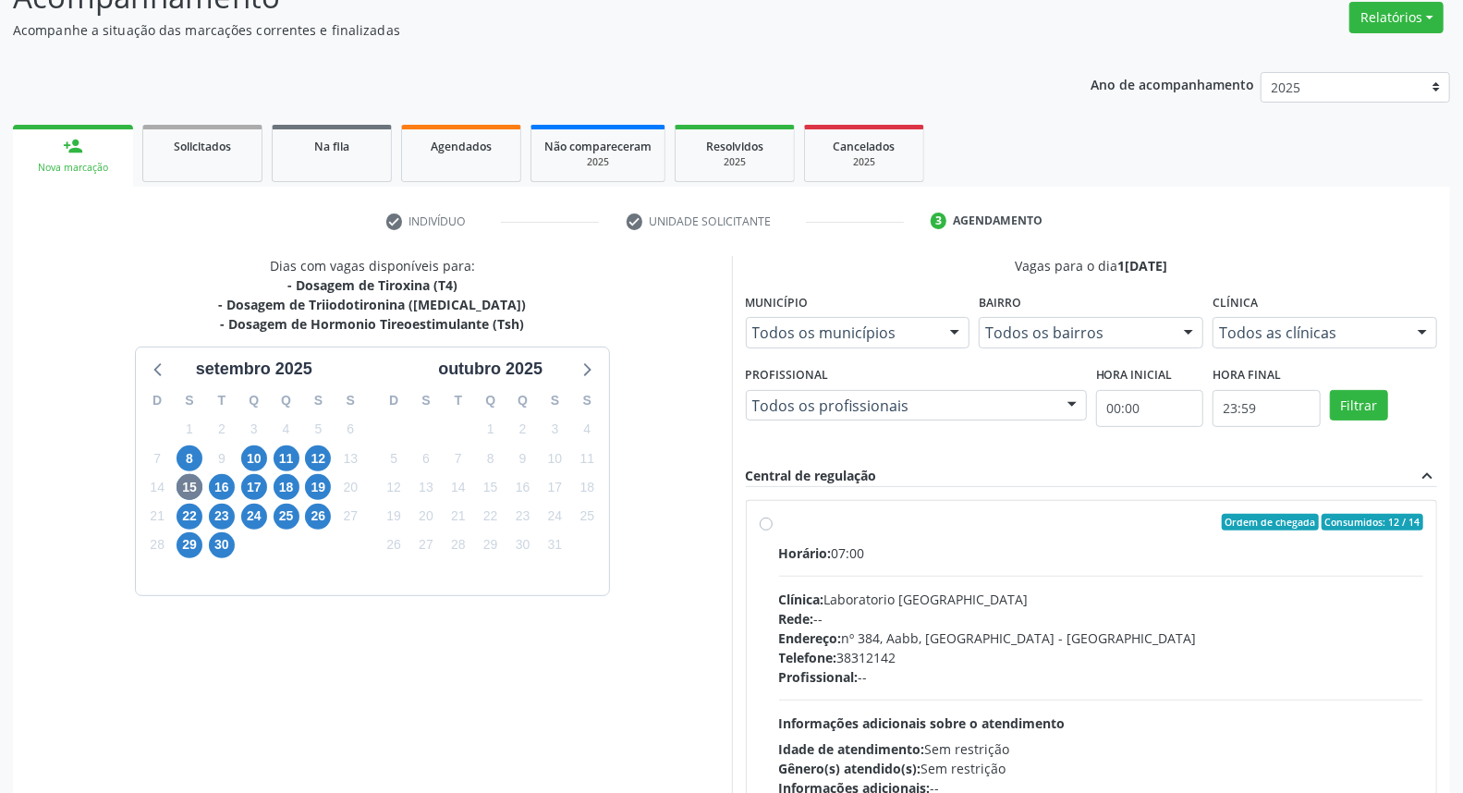
click at [901, 543] on label "Ordem de chegada Consumidos: 12 / 14 Horário: 07:00 Clínica: Laboratorio Sao Fr…" at bounding box center [1101, 656] width 645 height 284
click at [773, 531] on input "Ordem de chegada Consumidos: 12 / 14 Horário: 07:00 Clínica: Laboratorio Sao Fr…" at bounding box center [766, 522] width 13 height 17
radio input "true"
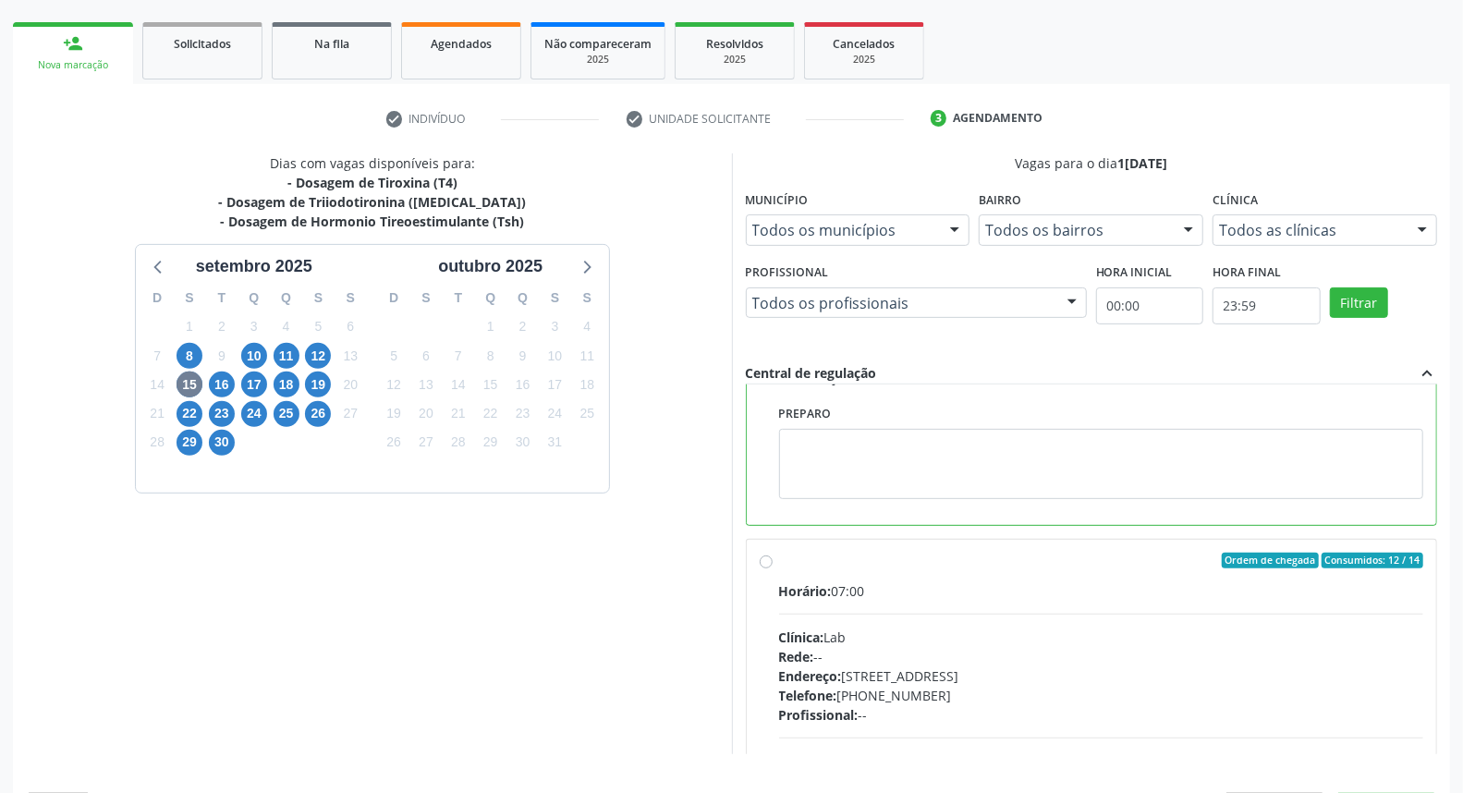
scroll to position [310, 0]
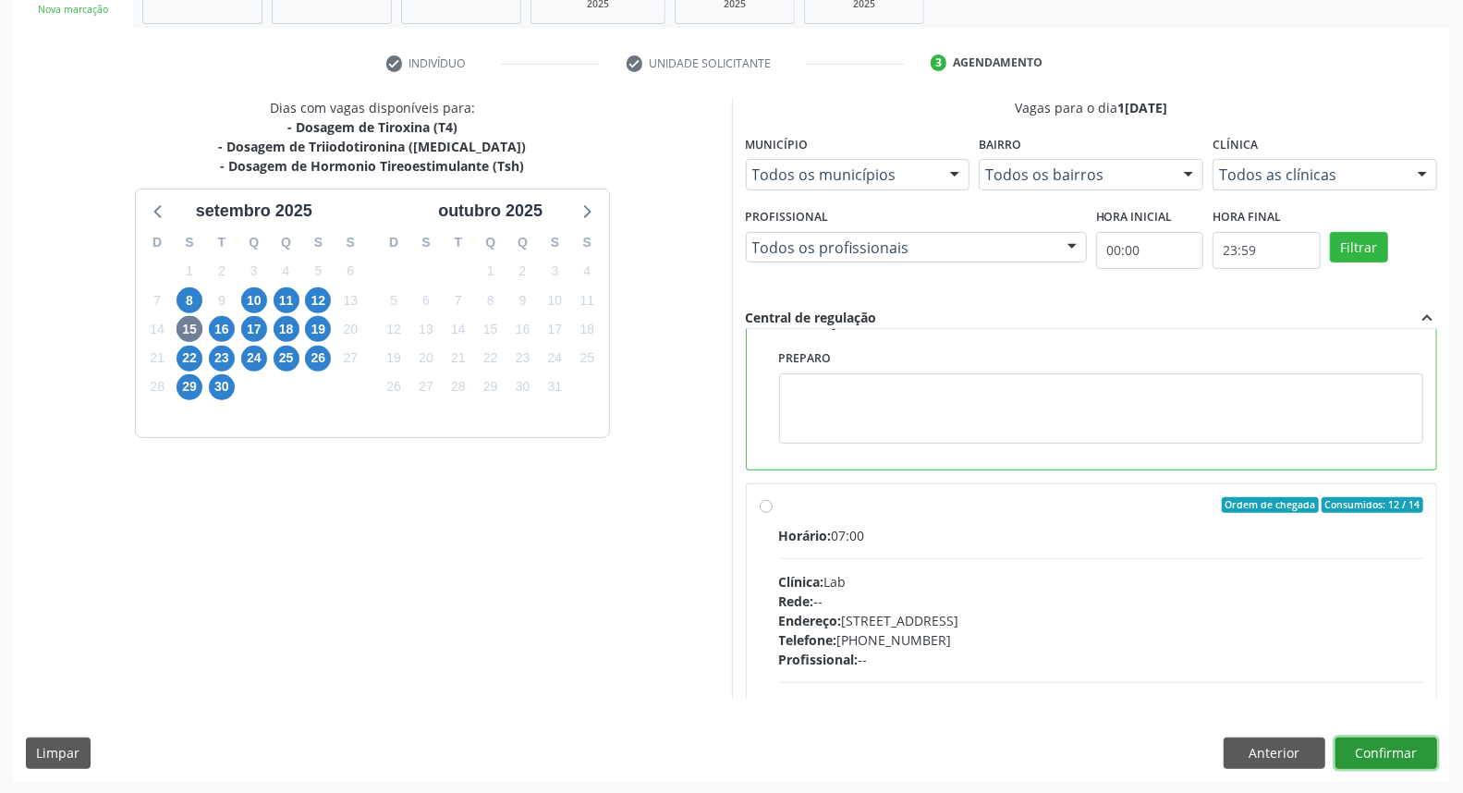
click at [1373, 756] on button "Confirmar" at bounding box center [1387, 753] width 102 height 31
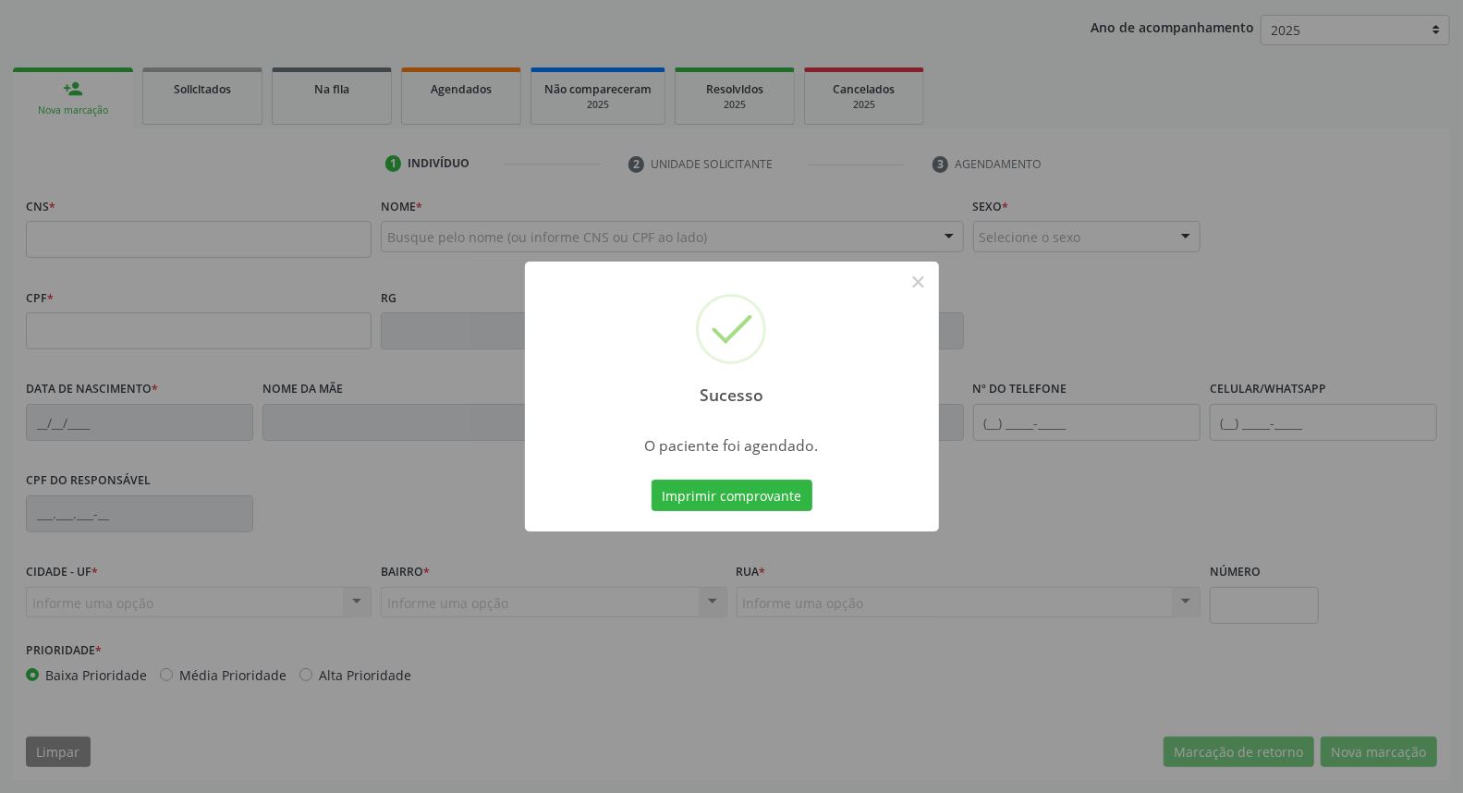
scroll to position [207, 0]
click at [917, 283] on button "×" at bounding box center [918, 281] width 31 height 31
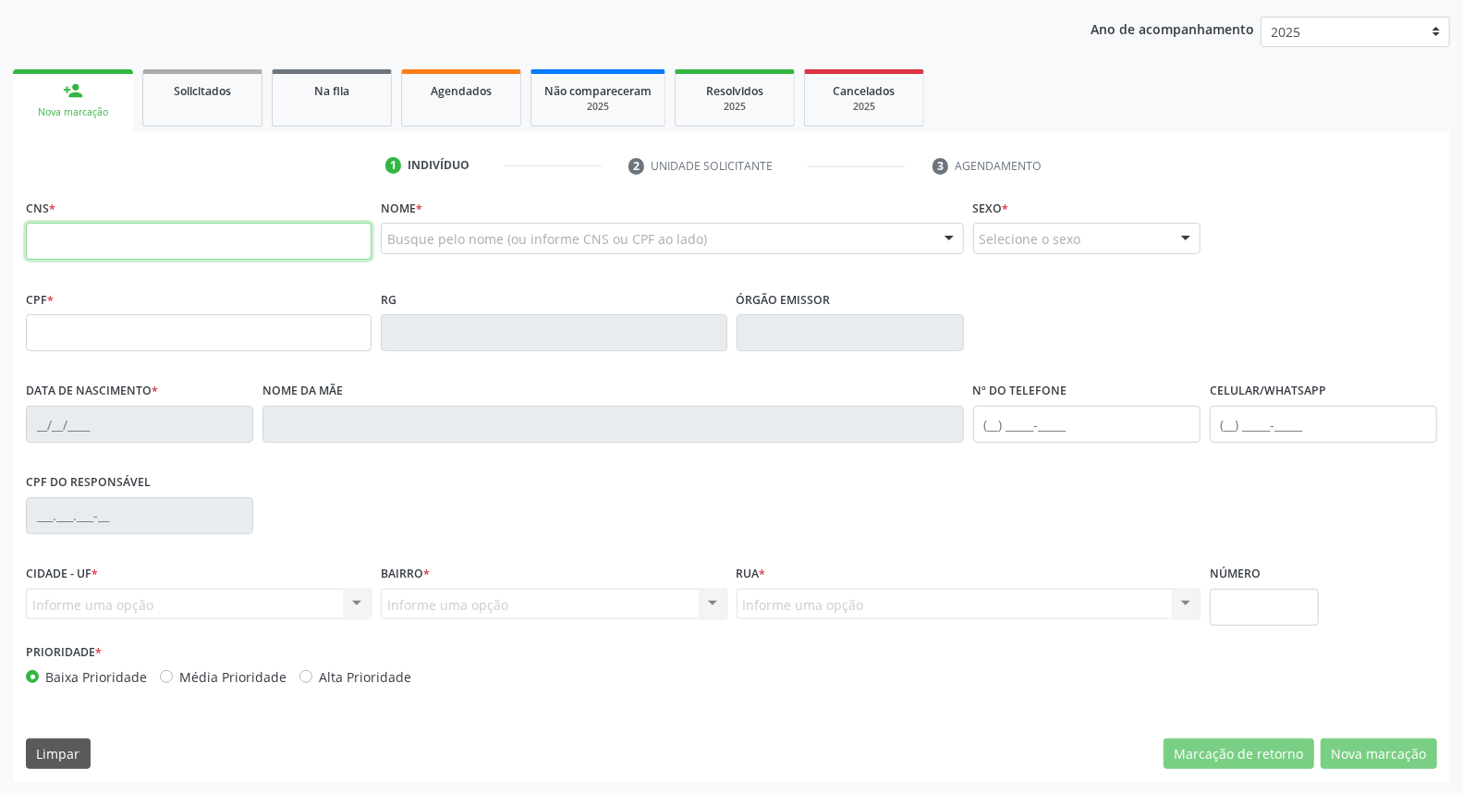
click at [264, 235] on input "text" at bounding box center [199, 241] width 346 height 37
type input "898 0034 2014 6797"
type input "009.920.874-14"
type input "[DATE]"
type input "[PERSON_NAME]"
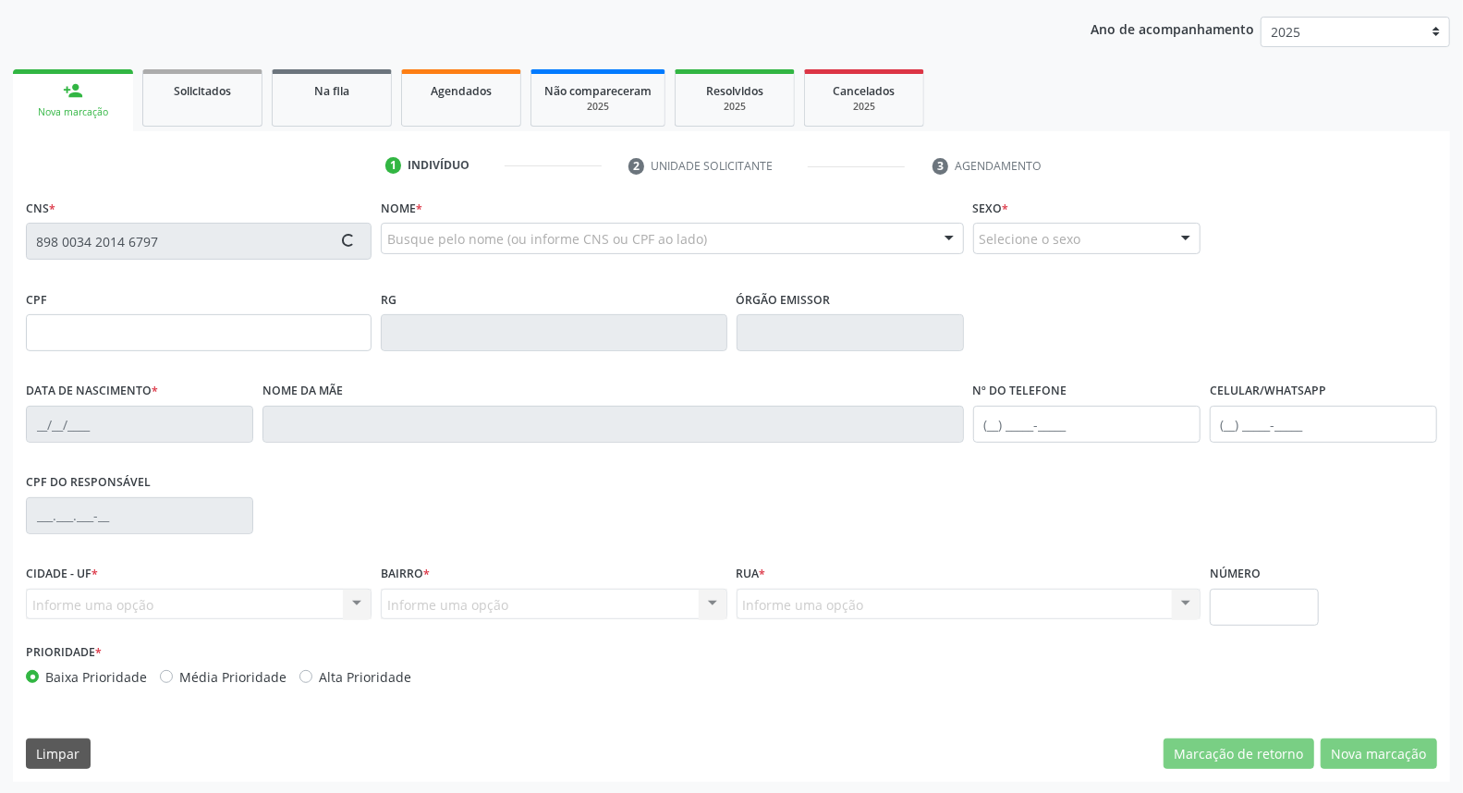
type input "[PHONE_NUMBER]"
type input "S/N"
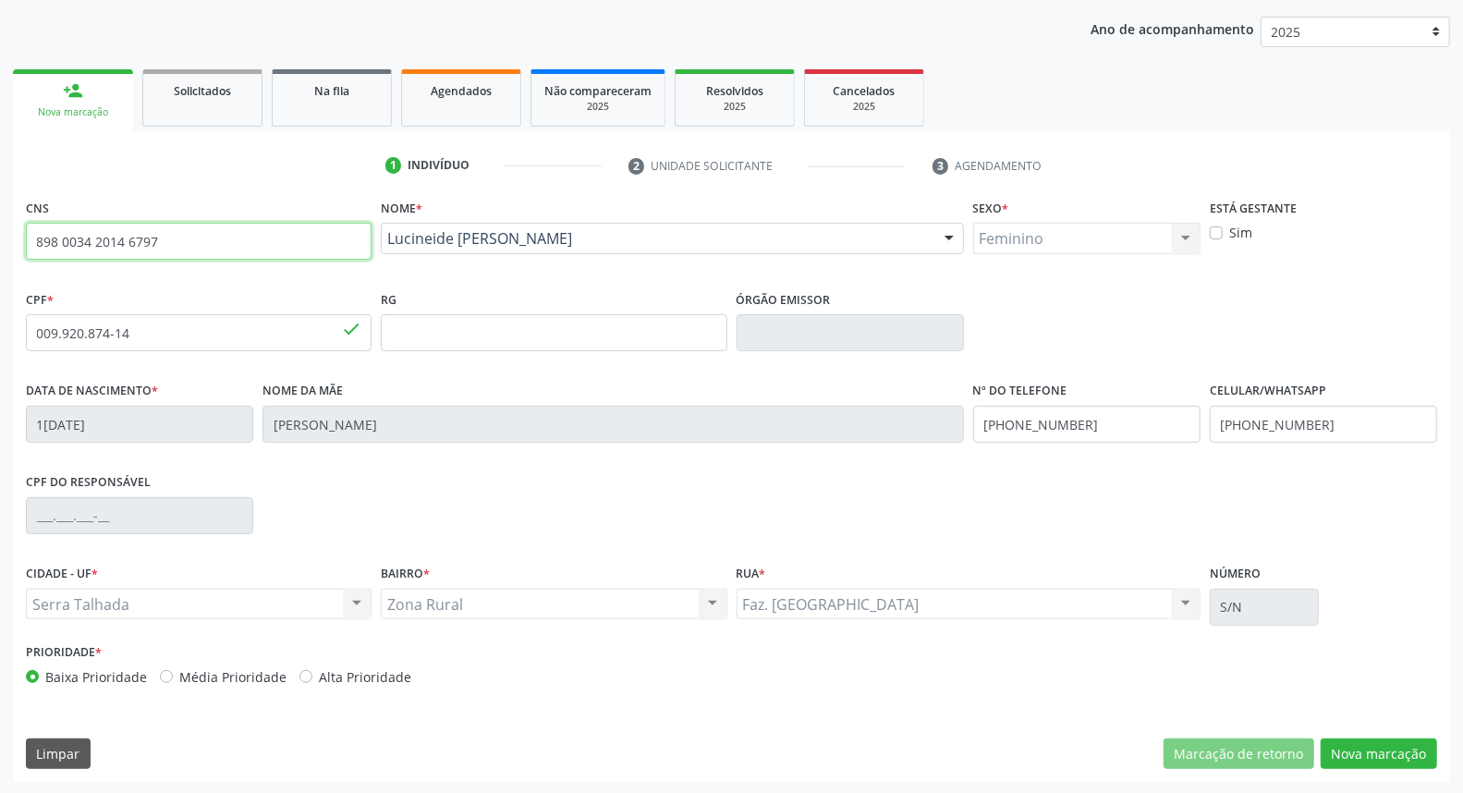
drag, startPoint x: 246, startPoint y: 227, endPoint x: 0, endPoint y: 236, distance: 246.0
click at [0, 246] on div "Acompanhamento Acompanhe a situação das marcações correntes e finalizadas Relat…" at bounding box center [731, 345] width 1463 height 900
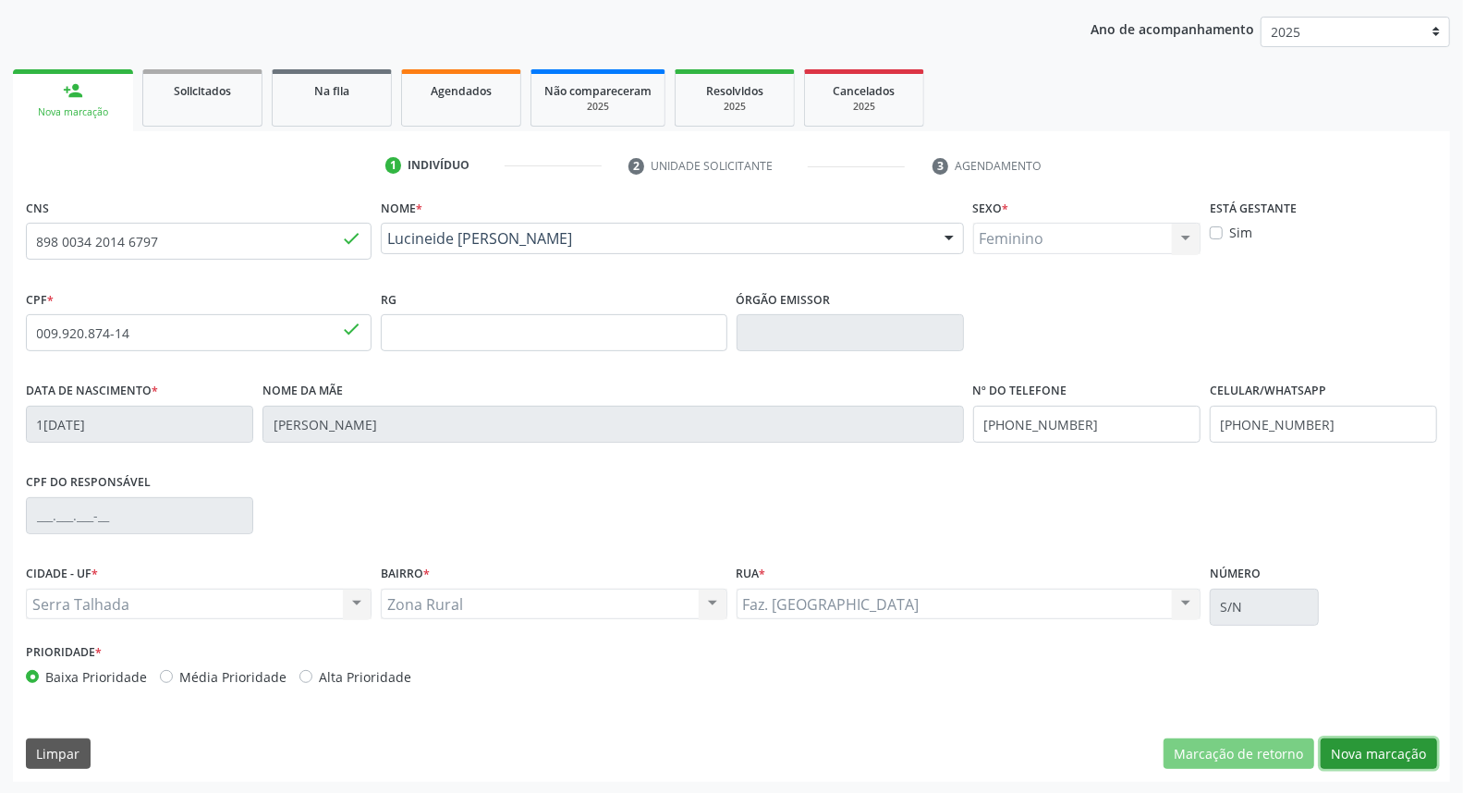
click at [1347, 752] on button "Nova marcação" at bounding box center [1379, 754] width 116 height 31
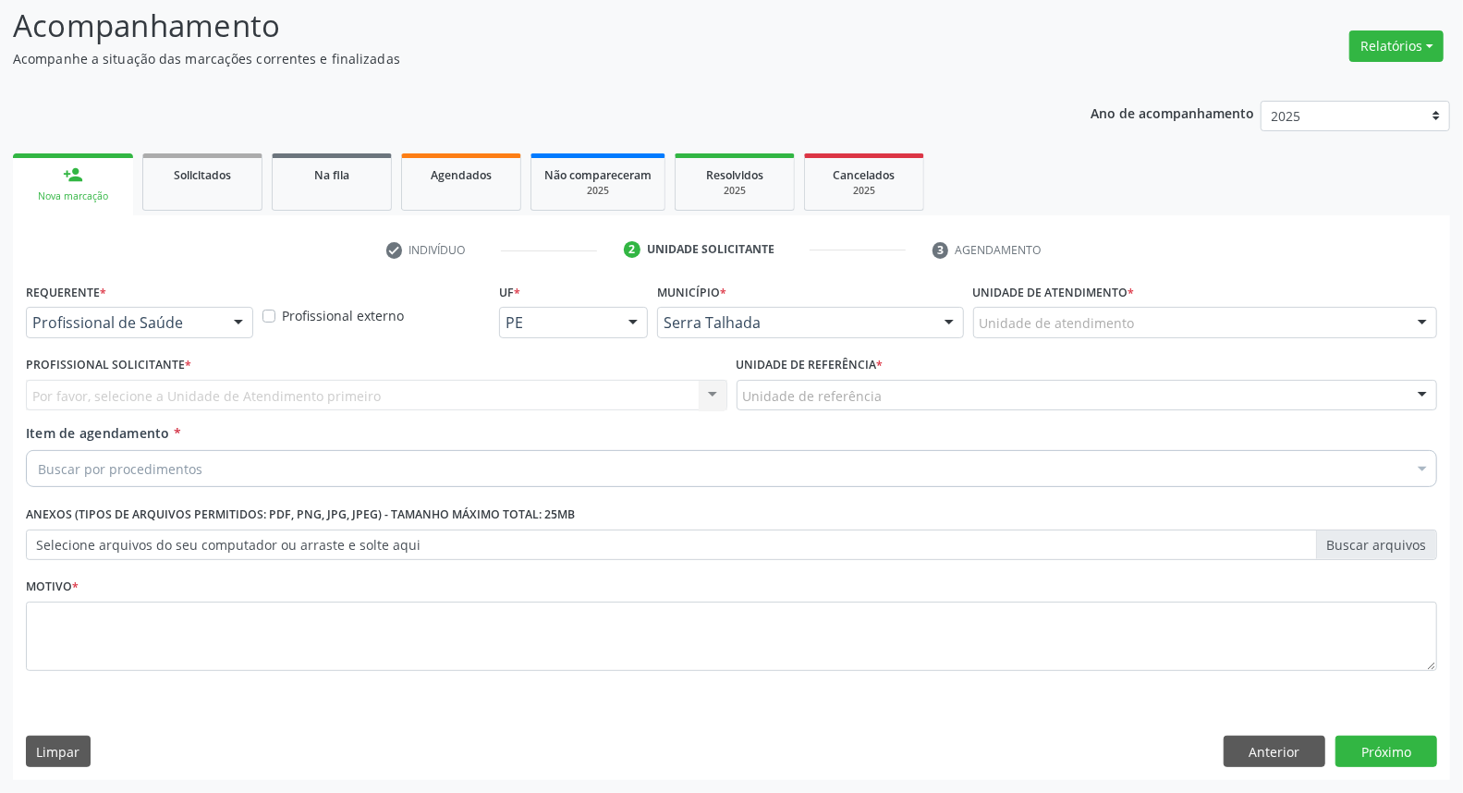
scroll to position [122, 0]
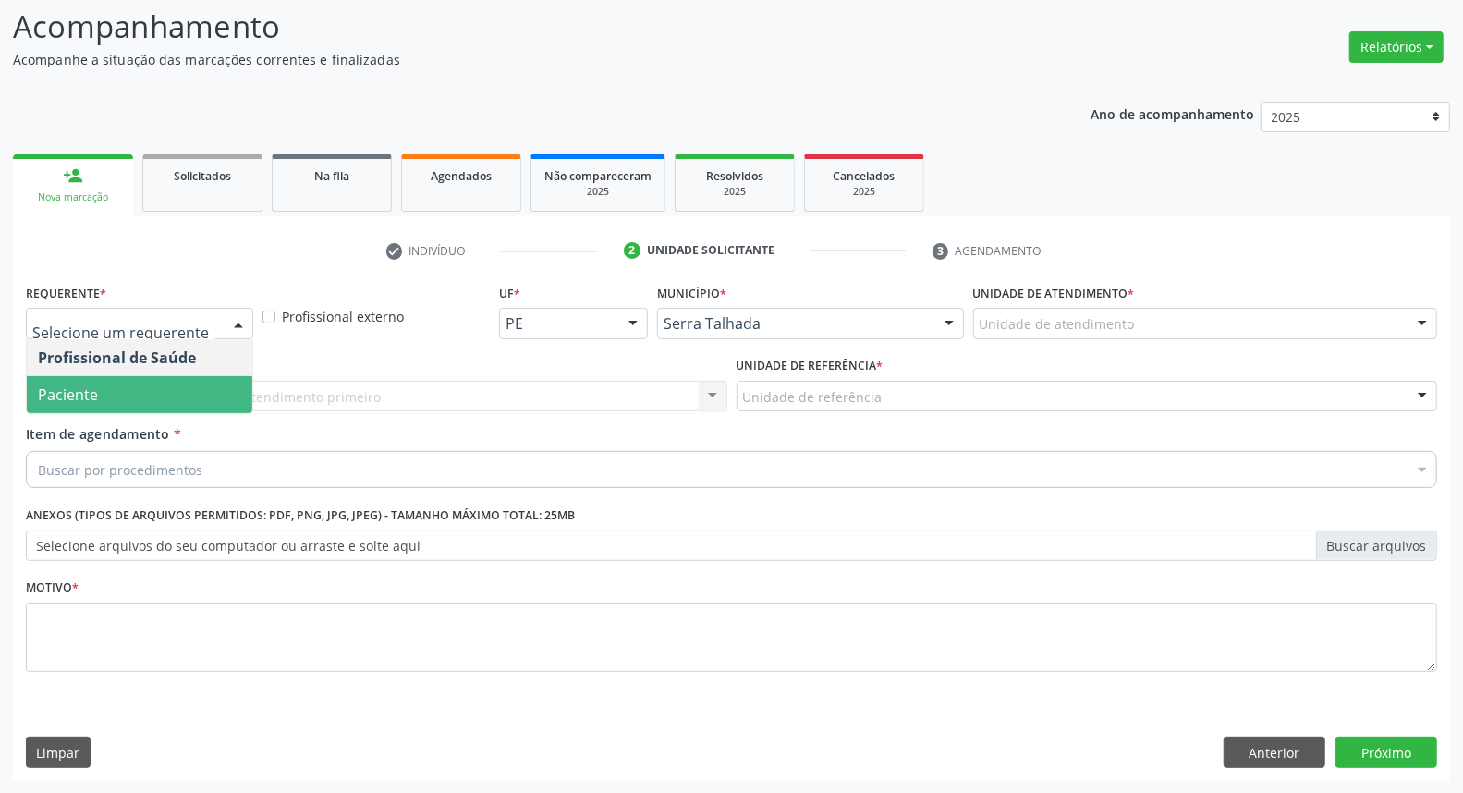
click at [104, 396] on span "Paciente" at bounding box center [140, 394] width 226 height 37
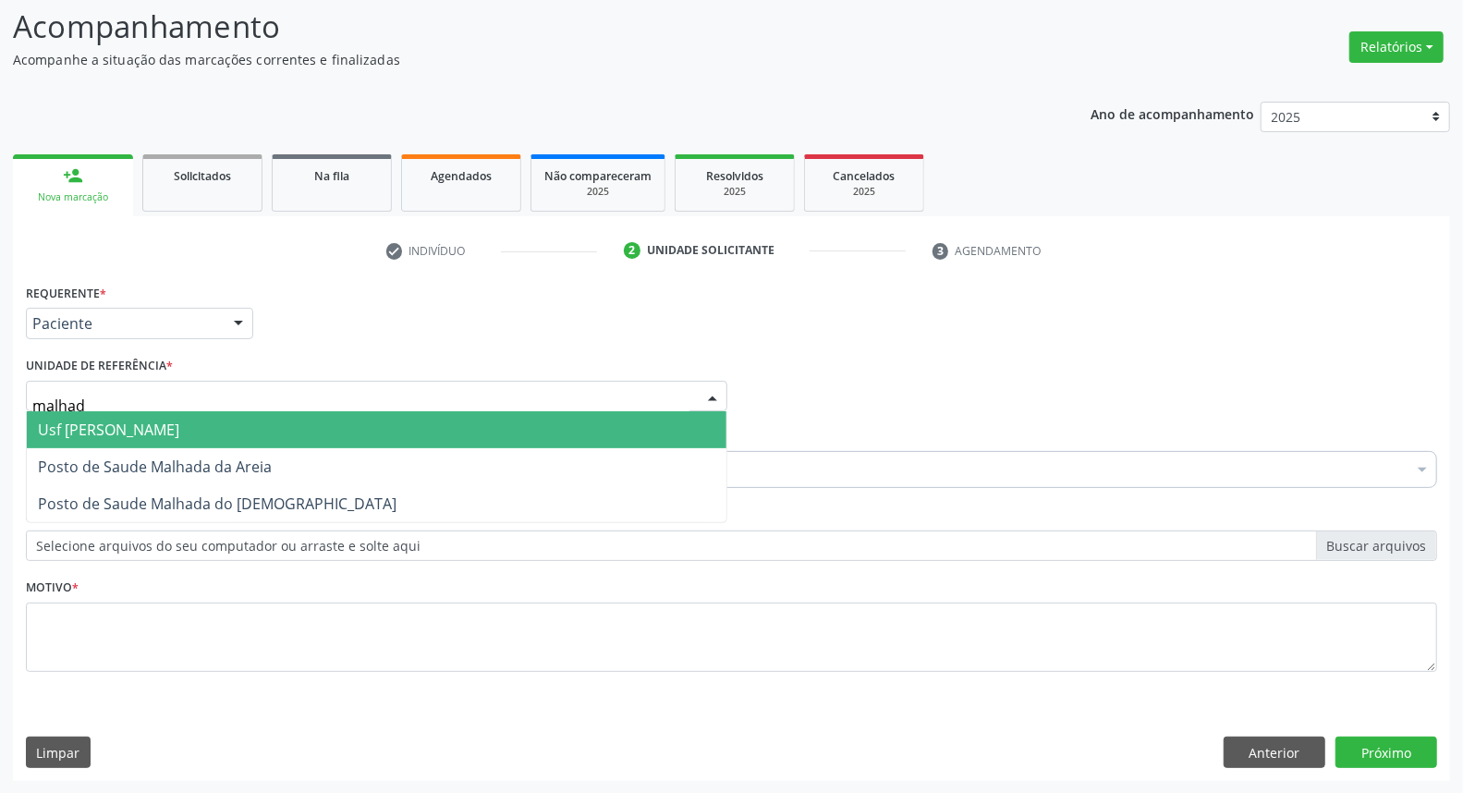
type input "malhada"
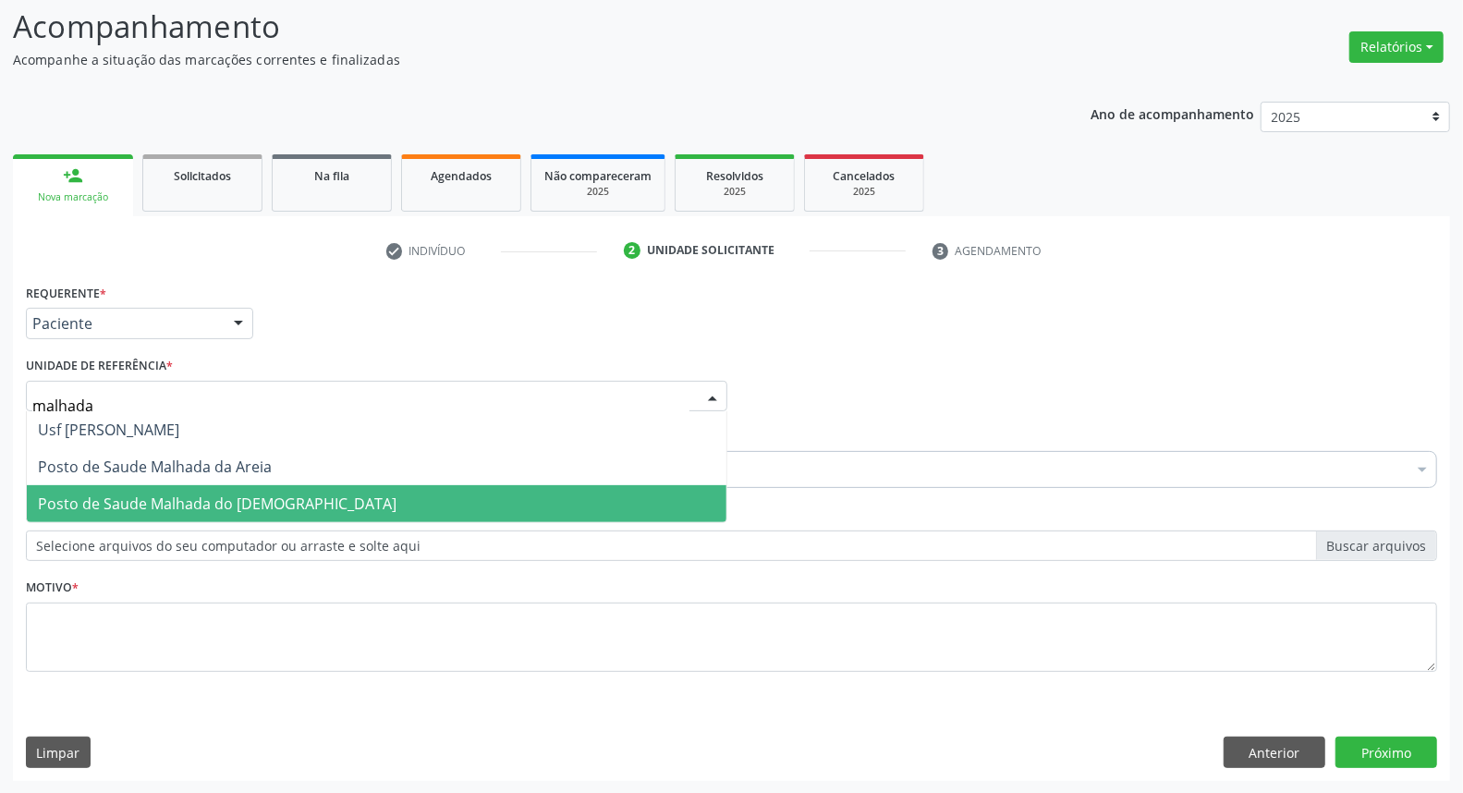
click at [106, 499] on span "Posto de Saude Malhada do [DEMOGRAPHIC_DATA]" at bounding box center [217, 504] width 359 height 20
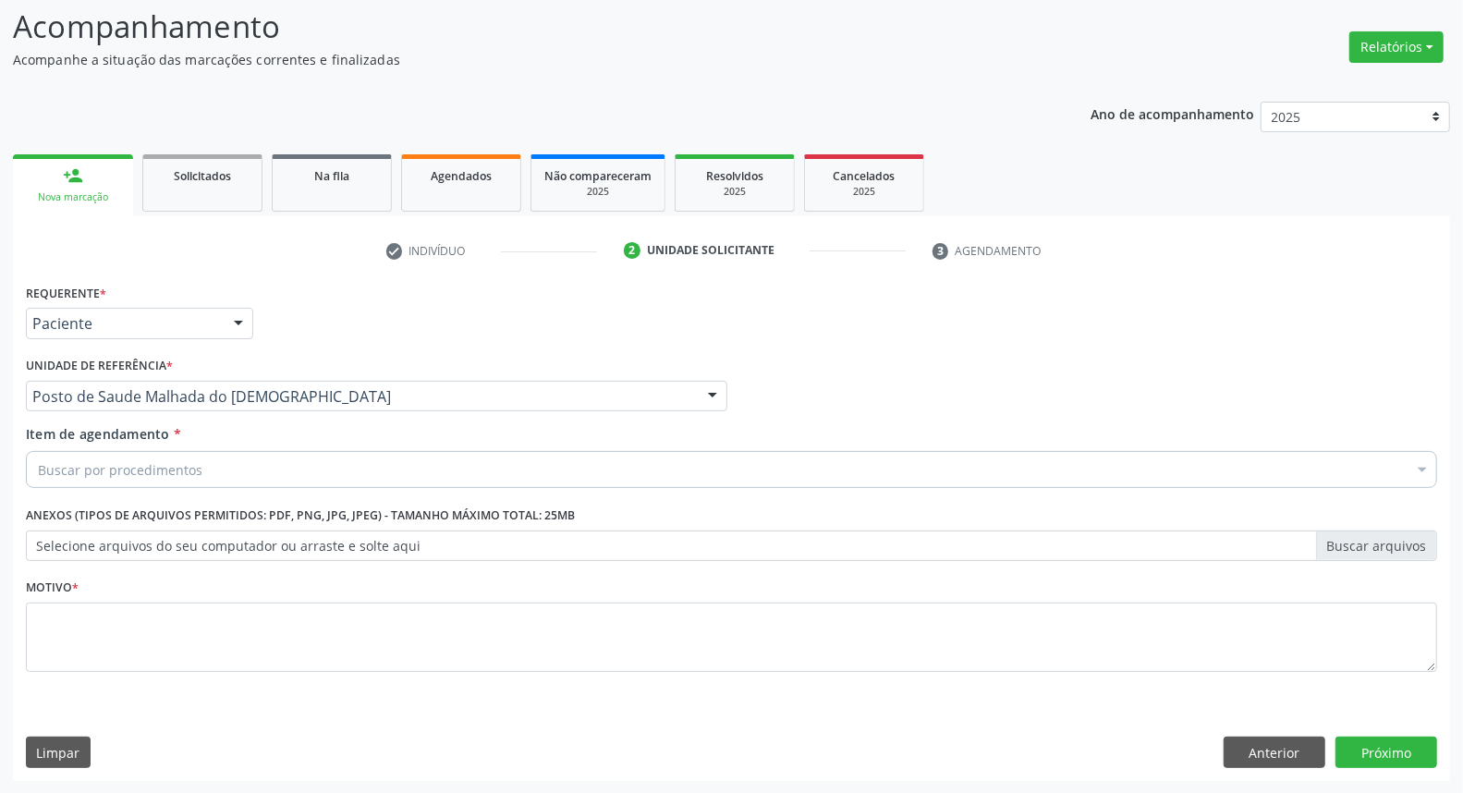
click at [114, 455] on div "Buscar por procedimentos" at bounding box center [731, 469] width 1411 height 37
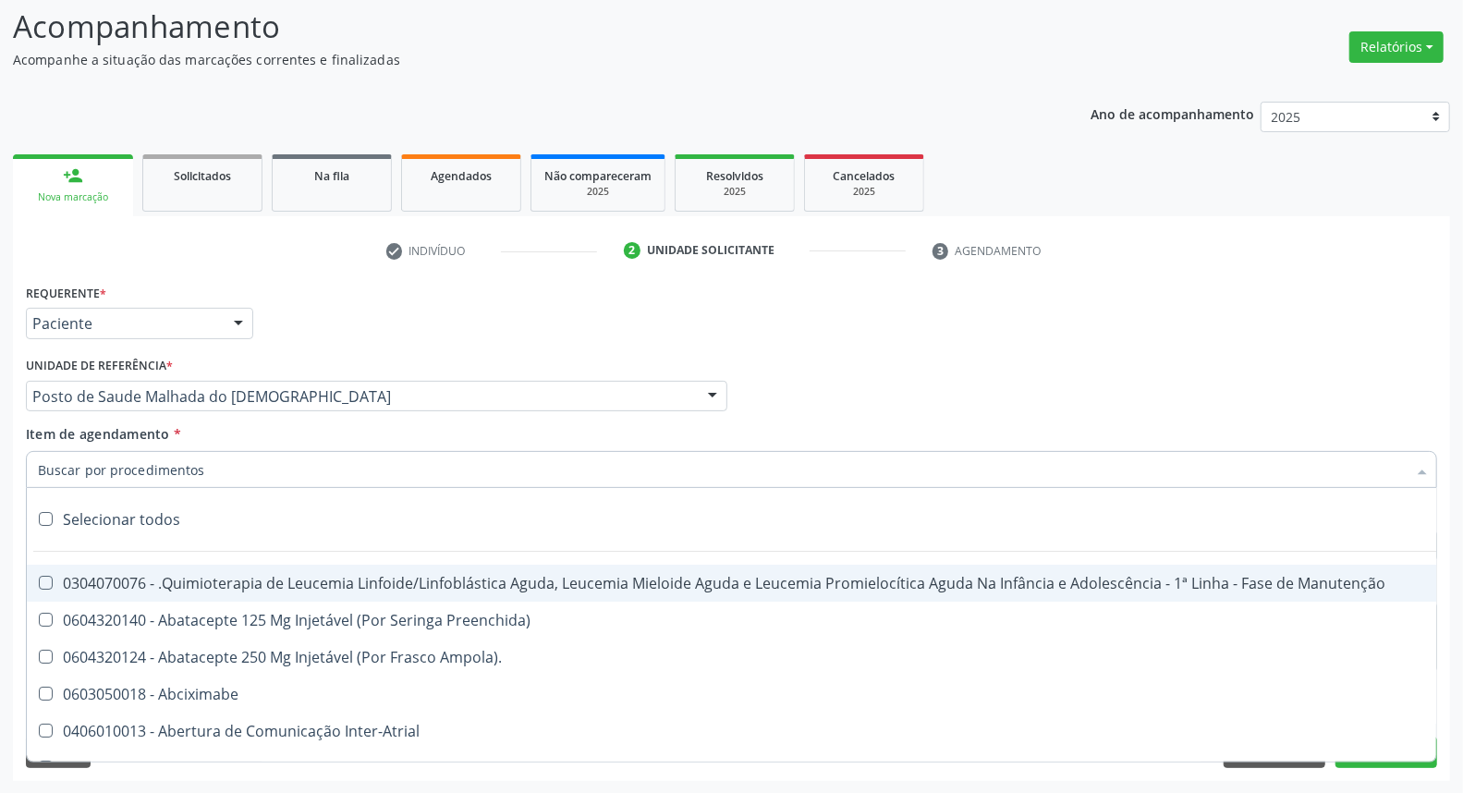
click at [105, 472] on input "Item de agendamento *" at bounding box center [722, 469] width 1369 height 37
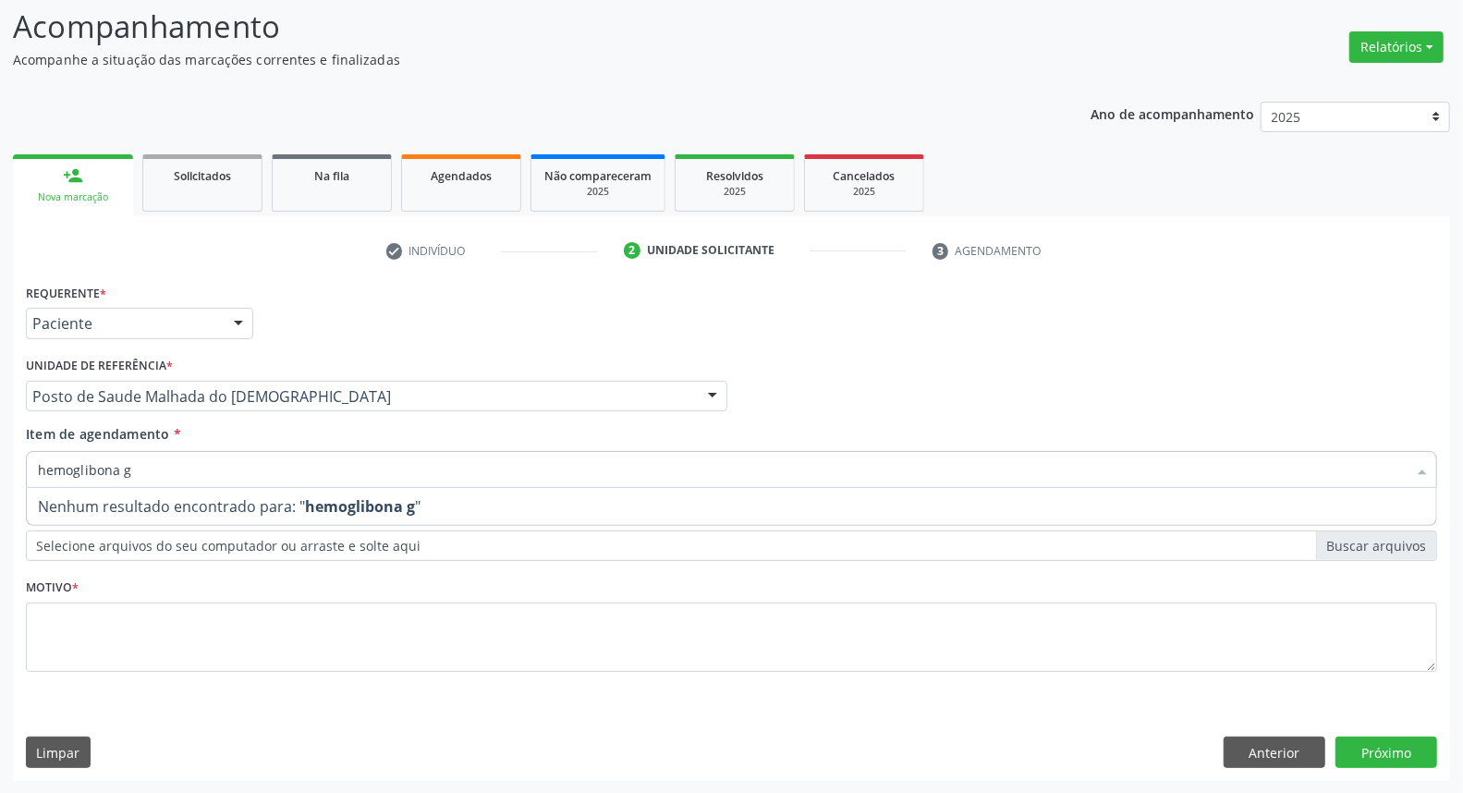
drag, startPoint x: 96, startPoint y: 468, endPoint x: 588, endPoint y: 464, distance: 491.8
click at [94, 468] on input "hemoglibona g" at bounding box center [722, 469] width 1369 height 37
type input "hemoglobina g"
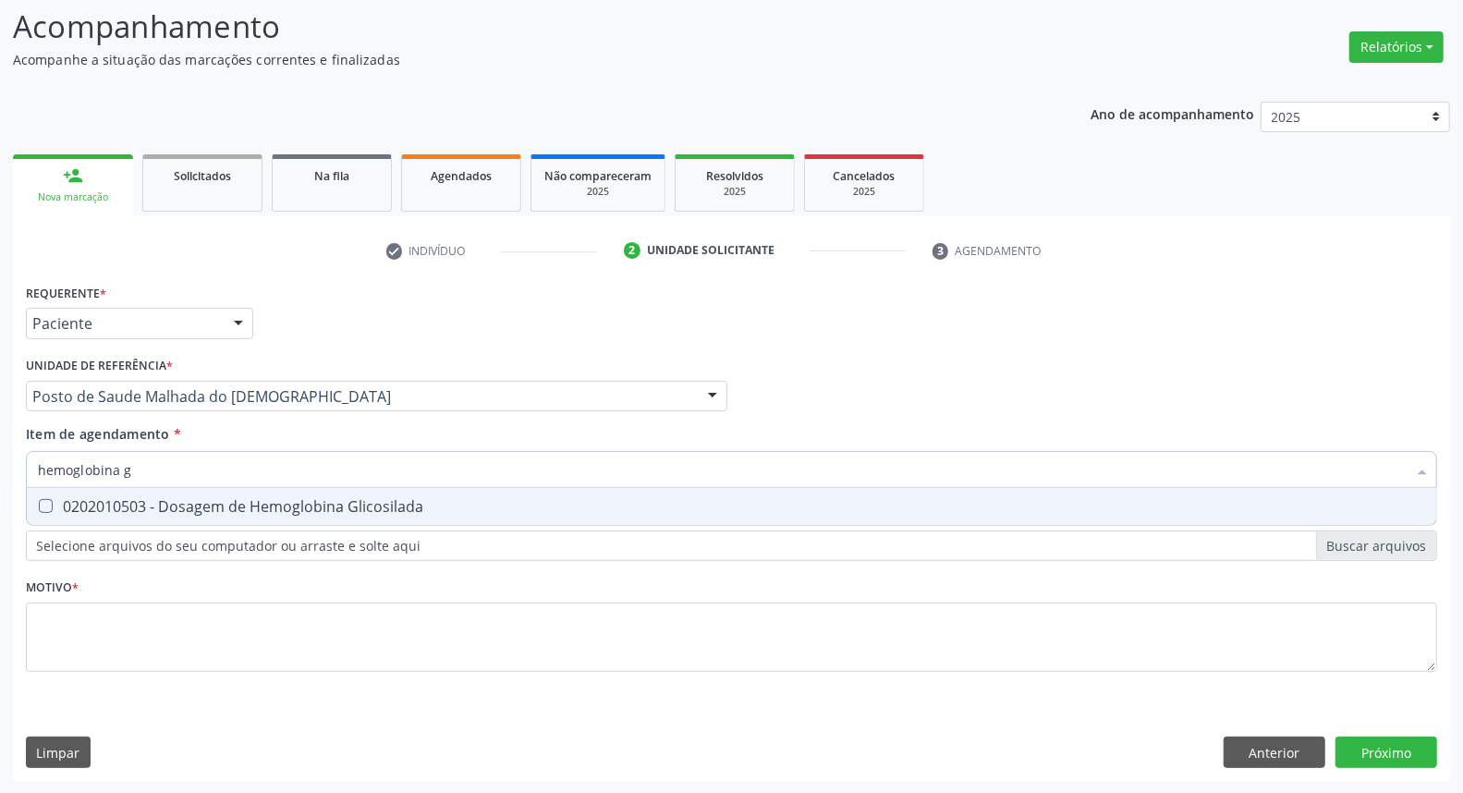
click at [50, 505] on Glicosilada at bounding box center [46, 506] width 14 height 14
click at [39, 505] on Glicosilada "checkbox" at bounding box center [33, 506] width 12 height 12
checkbox Glicosilada "true"
drag, startPoint x: 41, startPoint y: 469, endPoint x: 0, endPoint y: 460, distance: 41.5
click at [14, 465] on div "Requerente * Paciente Profissional de Saúde Paciente Nenhum resultado encontrad…" at bounding box center [731, 530] width 1437 height 502
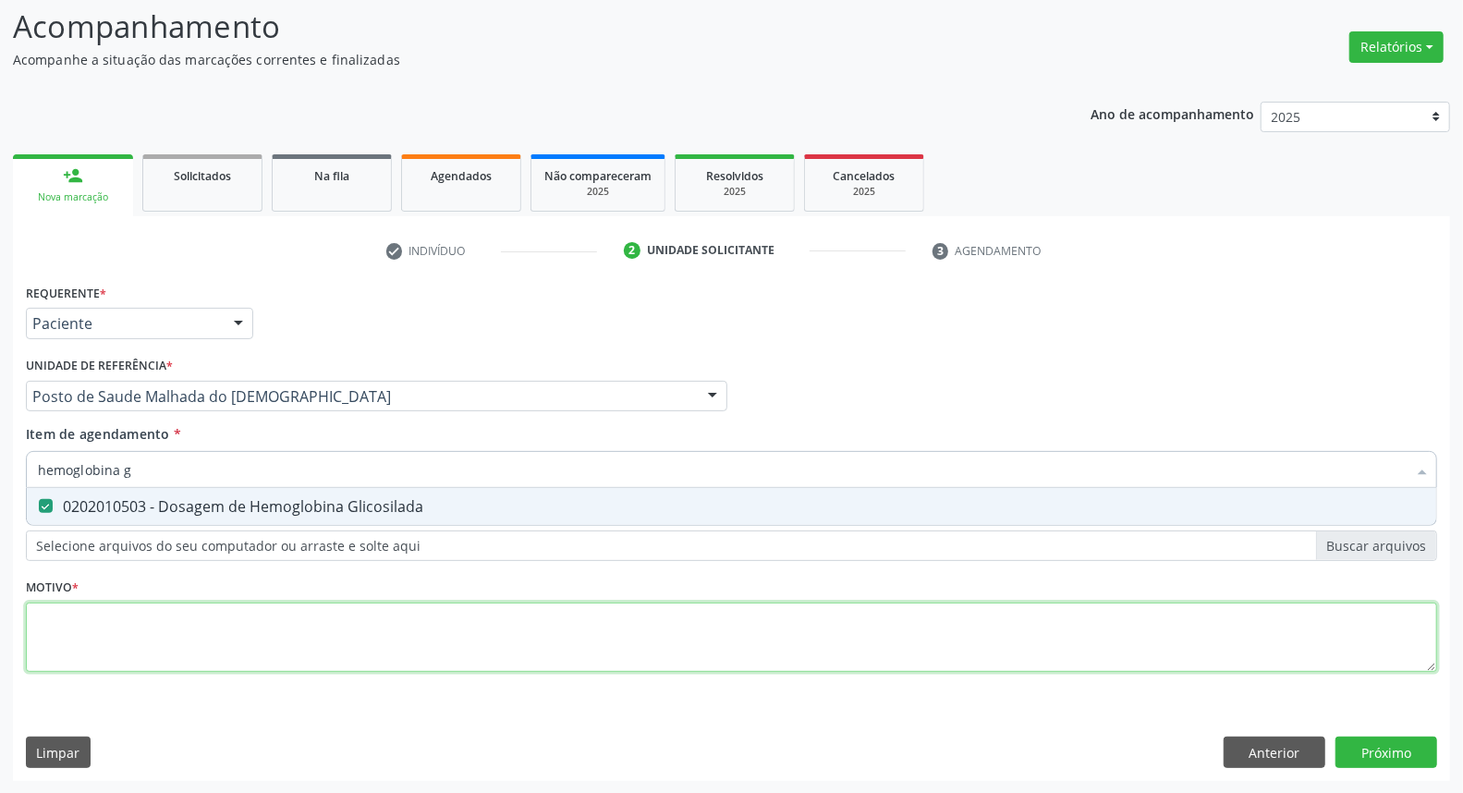
click at [159, 641] on div "Requerente * Paciente Profissional de Saúde Paciente Nenhum resultado encontrad…" at bounding box center [731, 488] width 1411 height 419
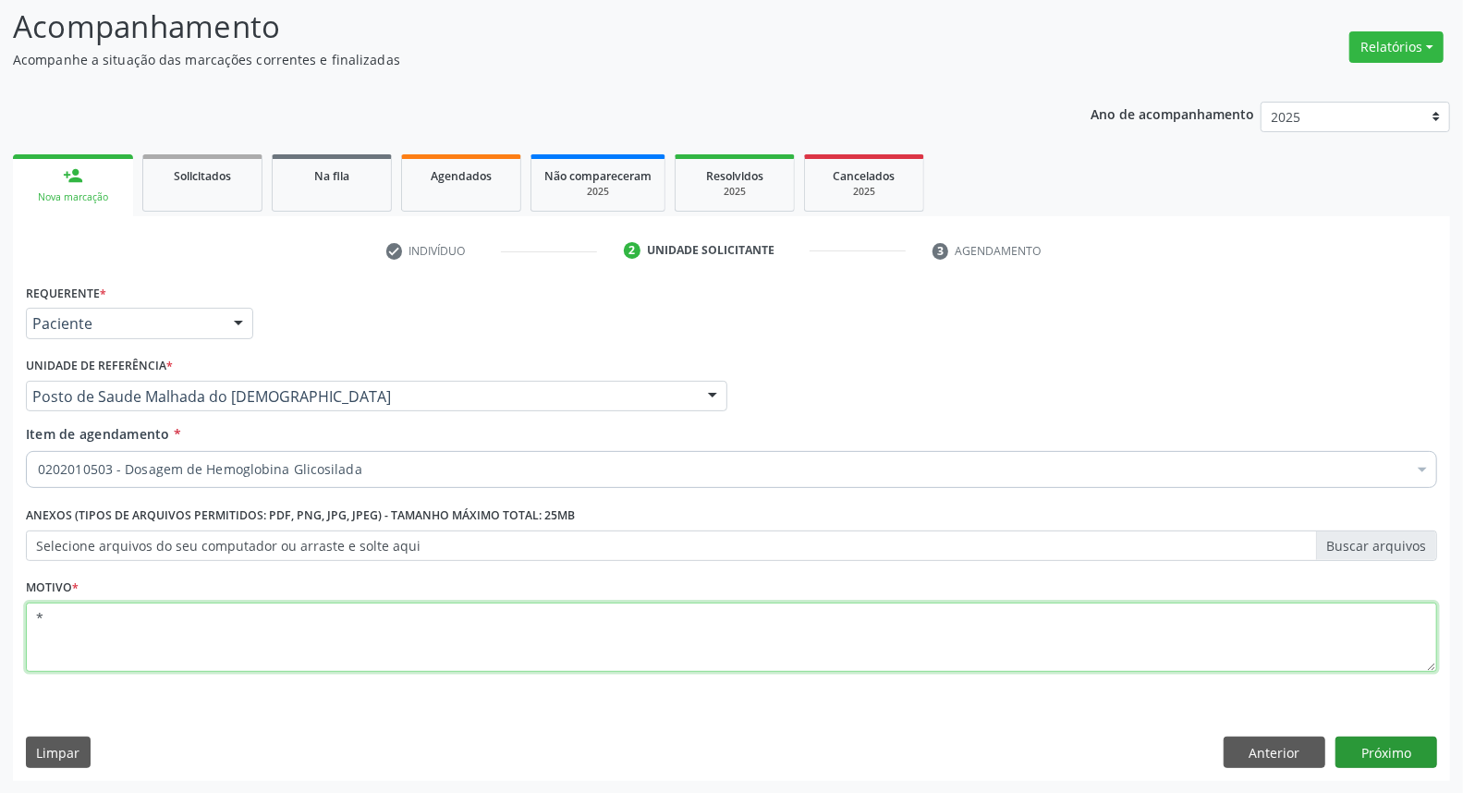
type textarea "*"
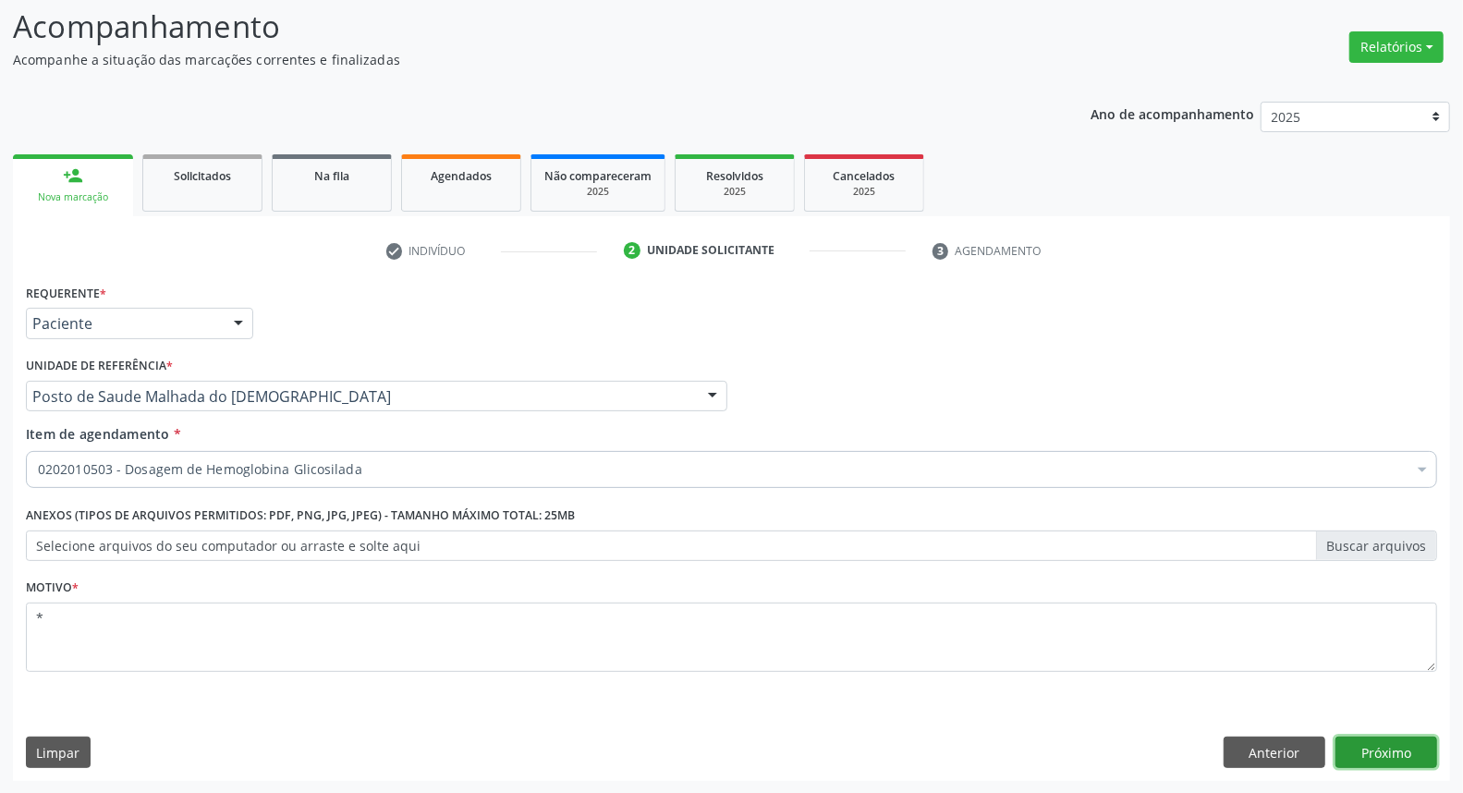
click at [1389, 749] on button "Próximo" at bounding box center [1387, 752] width 102 height 31
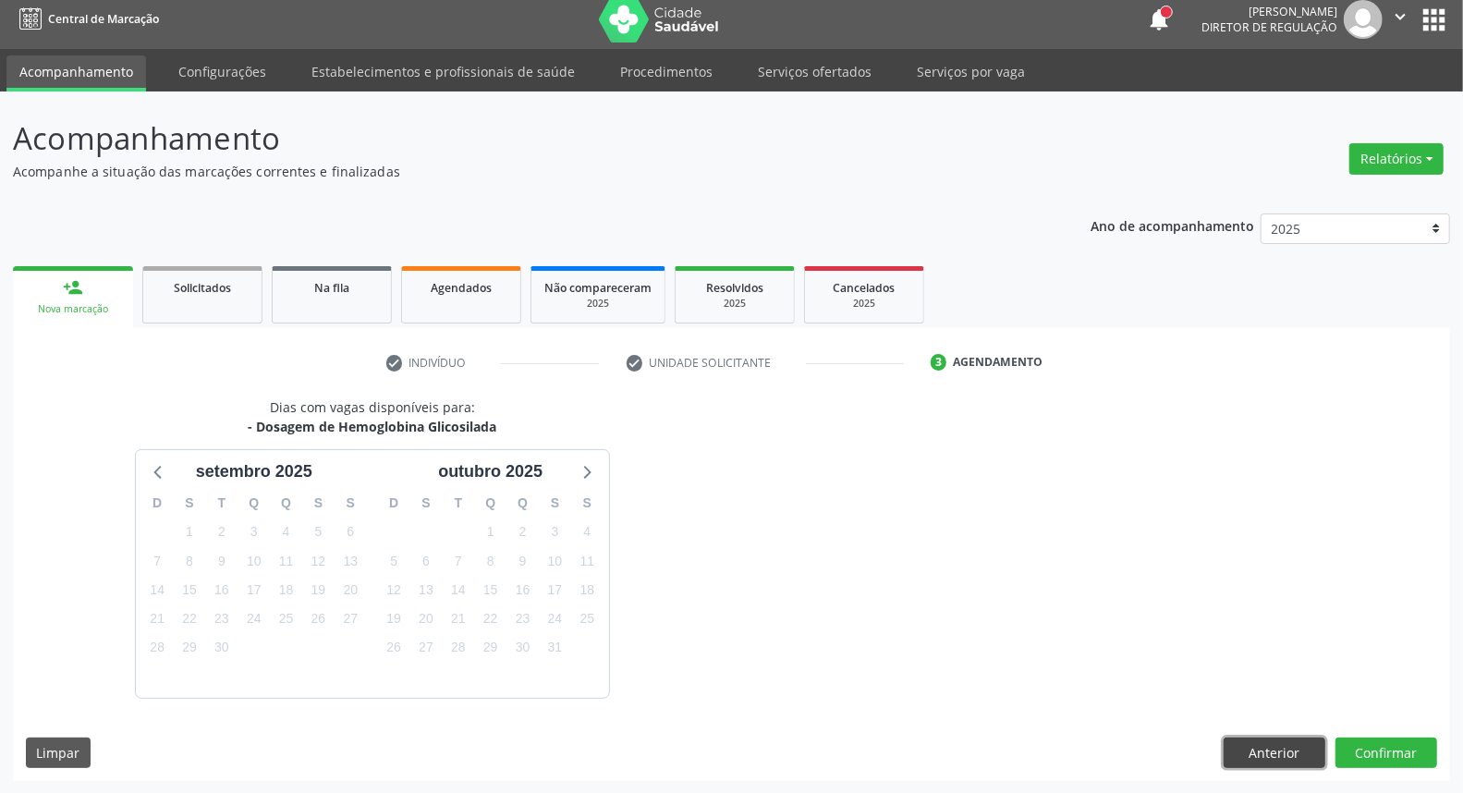
click at [1282, 746] on button "Anterior" at bounding box center [1275, 753] width 102 height 31
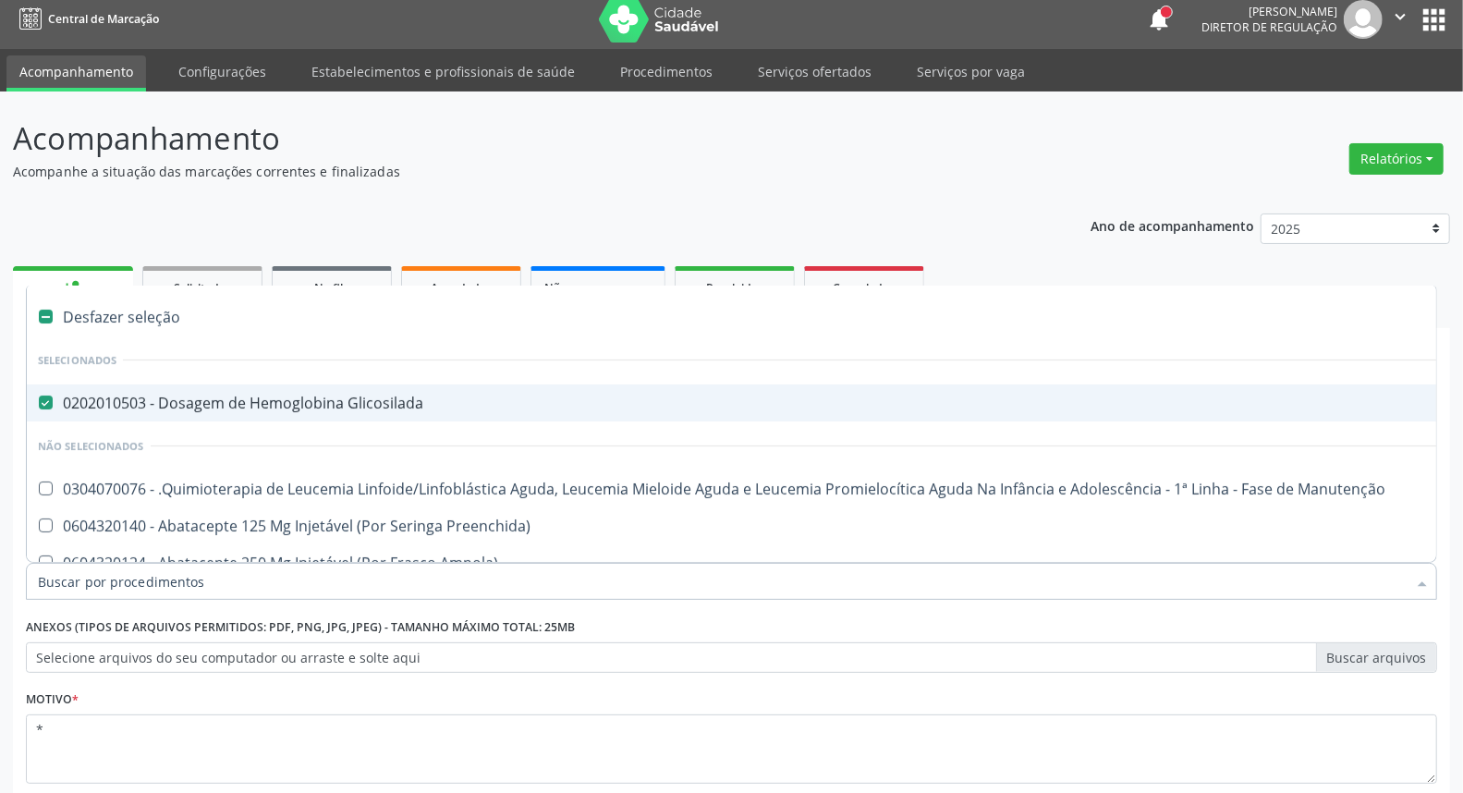
click at [209, 584] on input "Item de agendamento *" at bounding box center [722, 581] width 1369 height 37
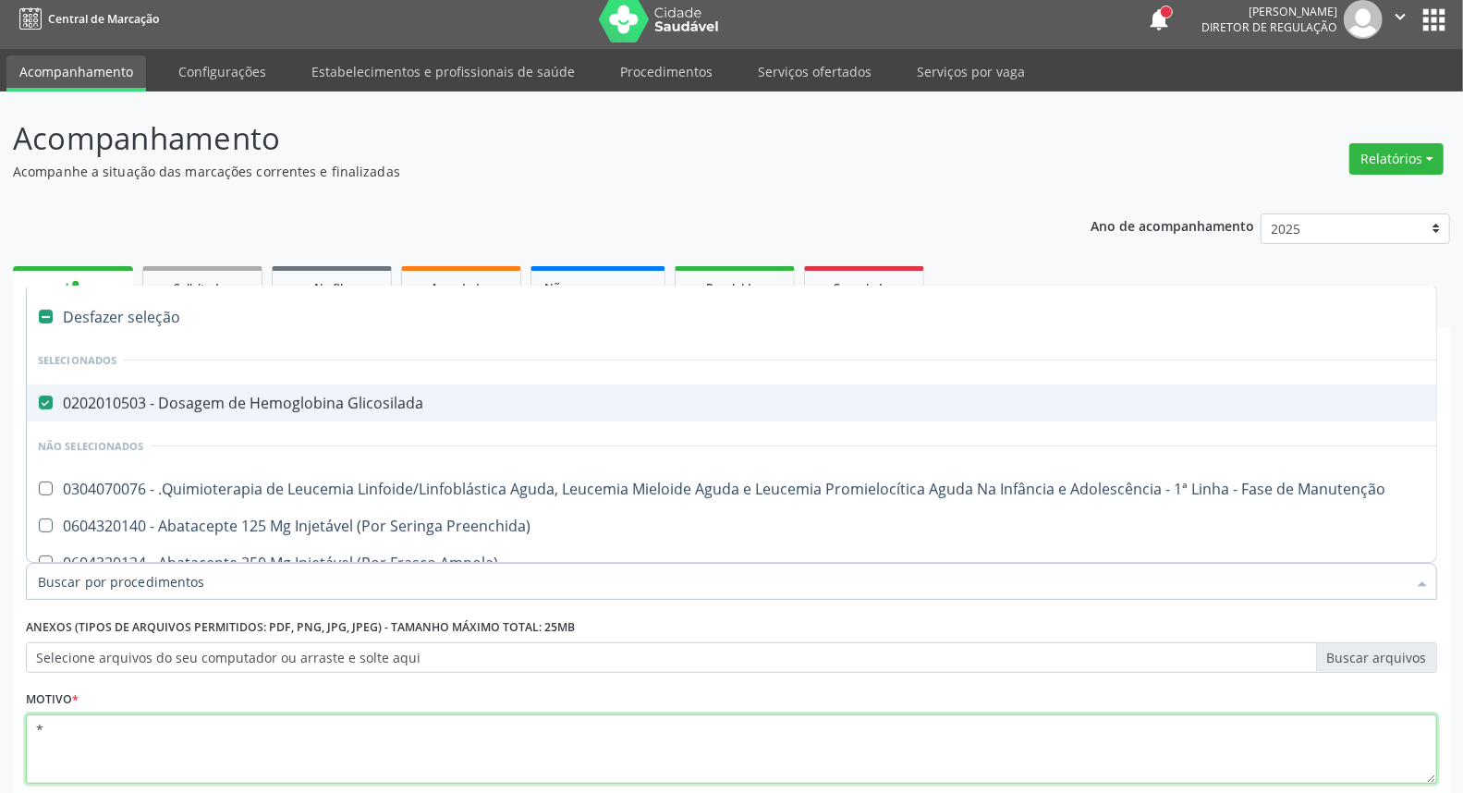
click at [930, 738] on textarea "*" at bounding box center [731, 750] width 1411 height 70
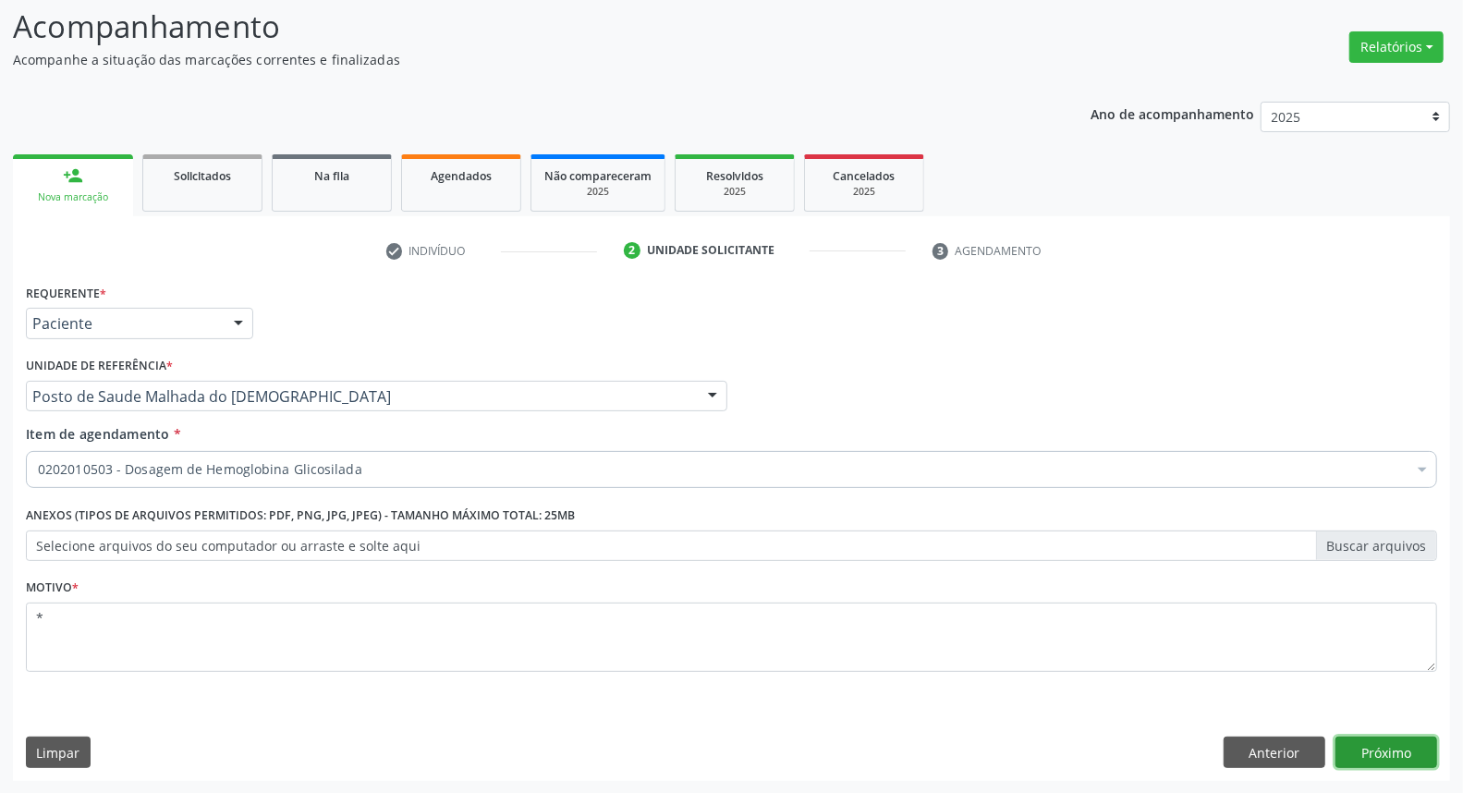
click at [1397, 760] on button "Próximo" at bounding box center [1387, 752] width 102 height 31
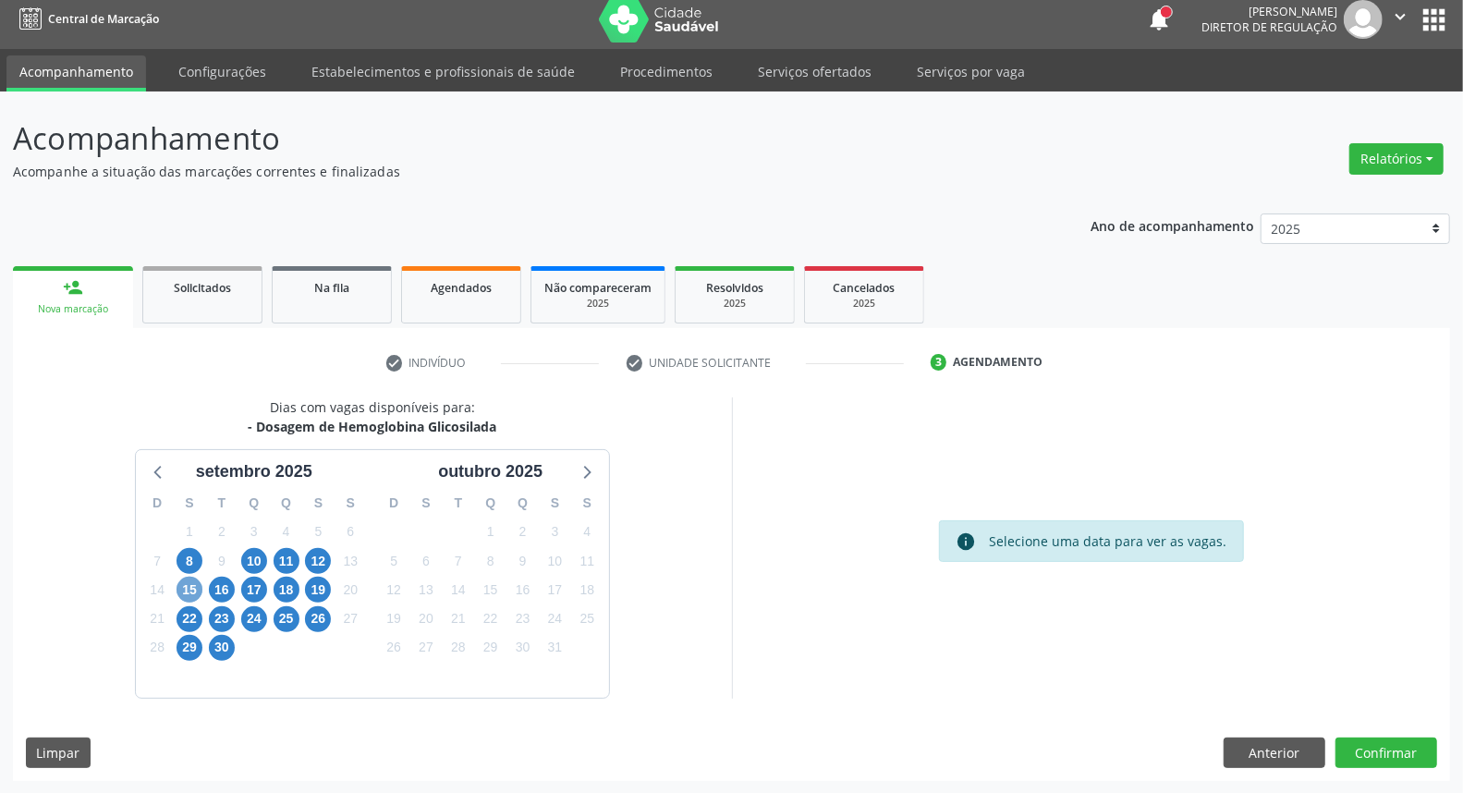
click at [190, 583] on span "15" at bounding box center [190, 590] width 26 height 26
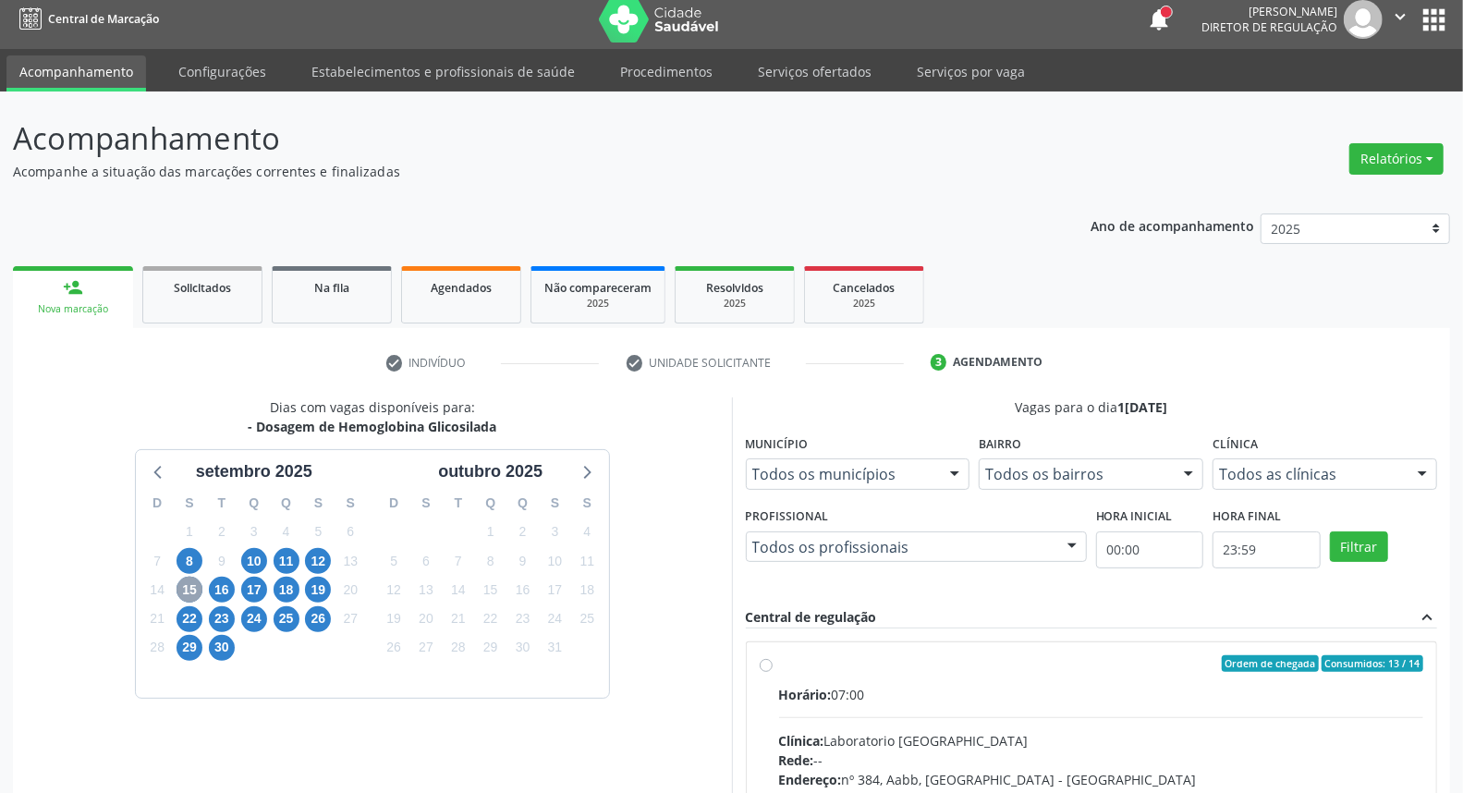
scroll to position [215, 0]
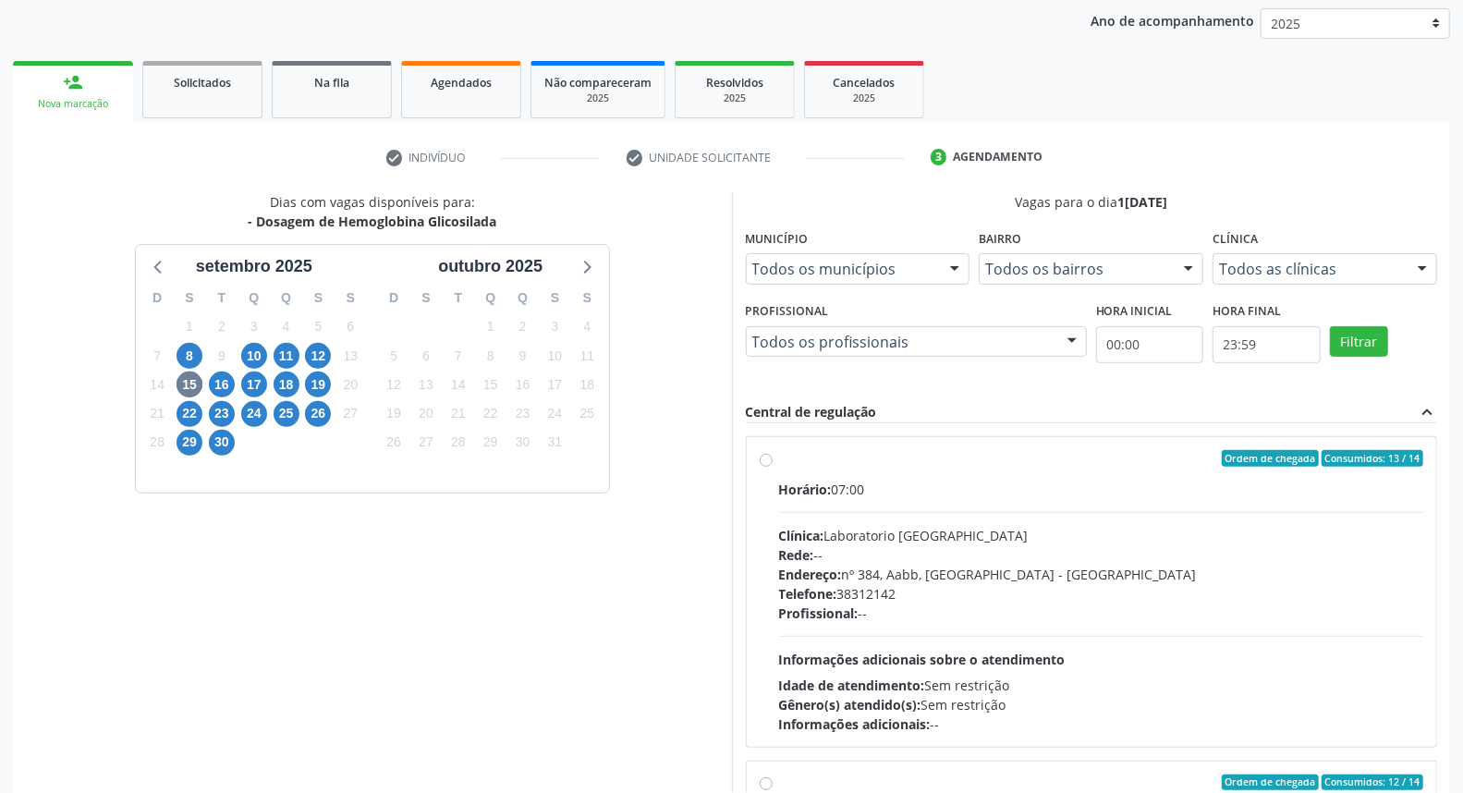
click at [910, 464] on div "Ordem de chegada Consumidos: 13 / 14" at bounding box center [1101, 458] width 645 height 17
click at [773, 464] on input "Ordem de chegada Consumidos: 13 / 14 Horário: 07:00 Clínica: Laboratorio Sao Fr…" at bounding box center [766, 458] width 13 height 17
radio input "true"
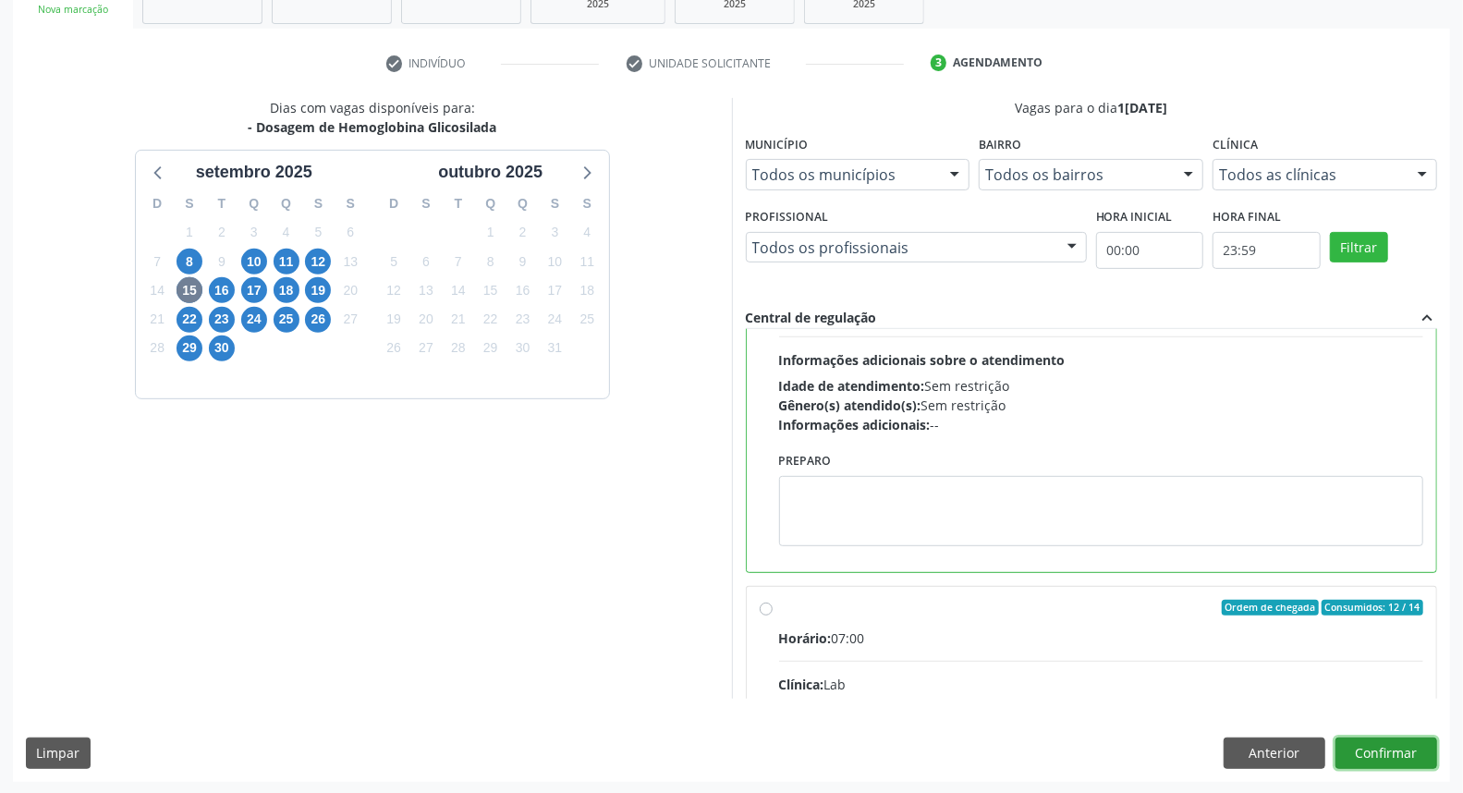
click at [1397, 746] on button "Confirmar" at bounding box center [1387, 753] width 102 height 31
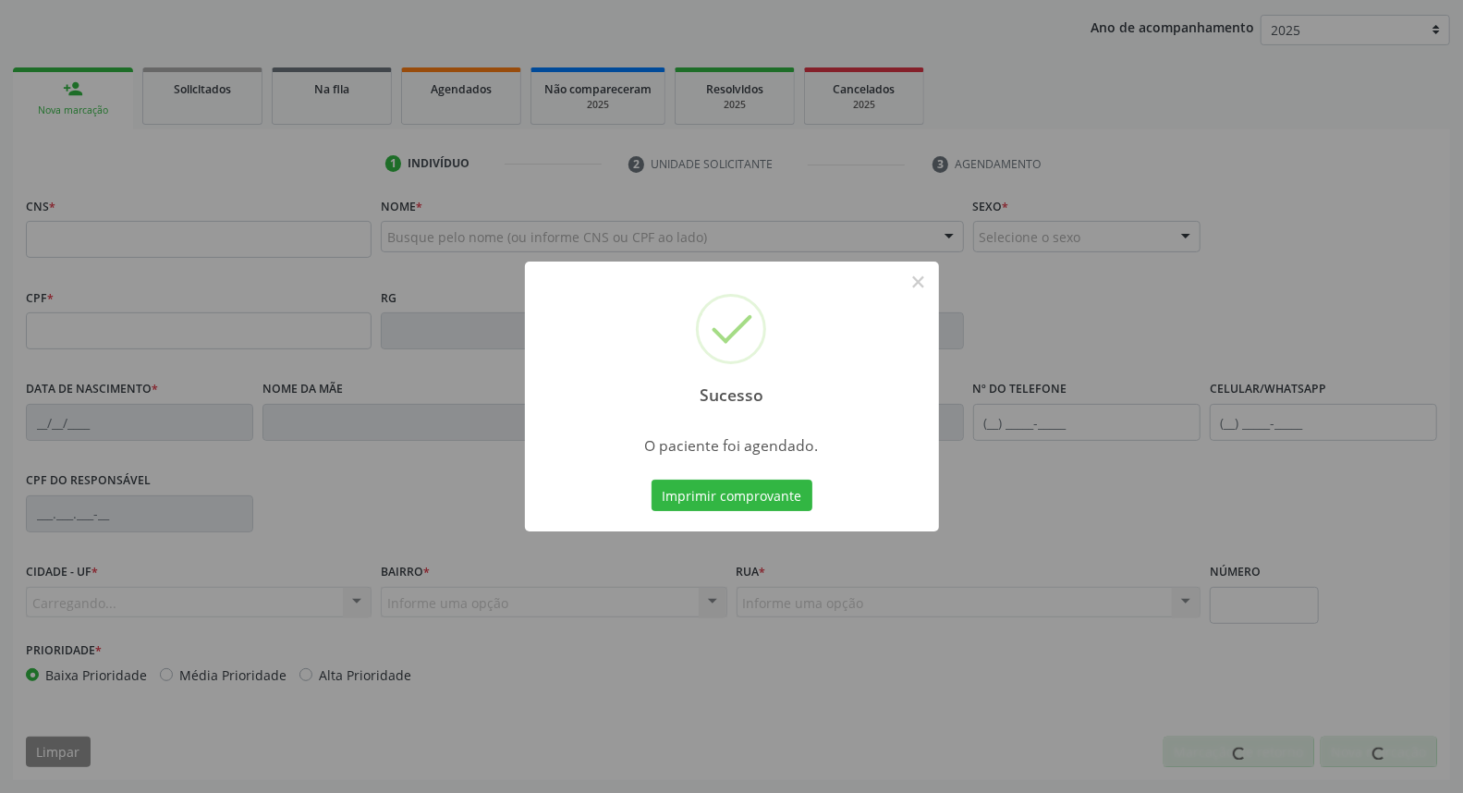
scroll to position [207, 0]
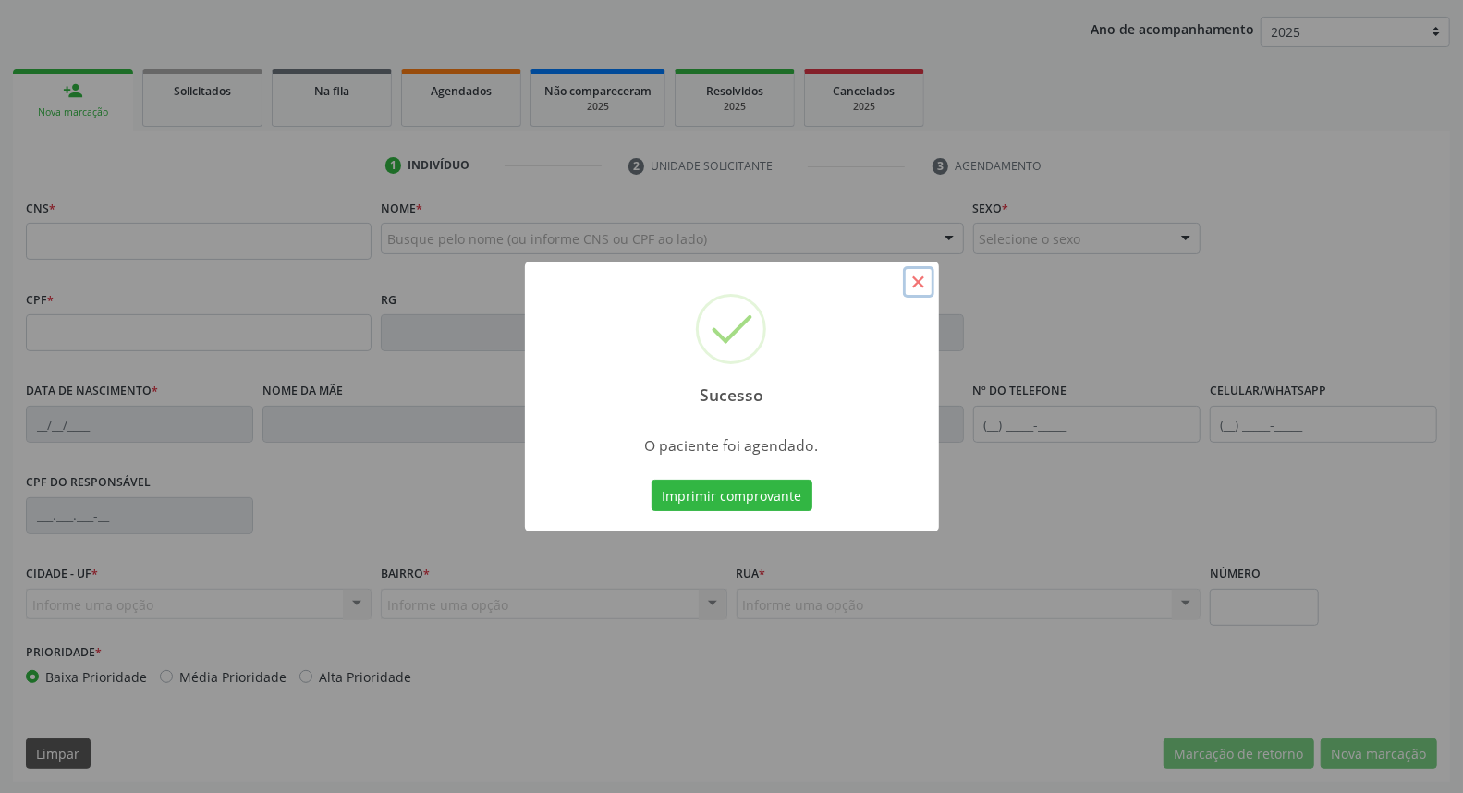
click at [911, 282] on button "×" at bounding box center [918, 281] width 31 height 31
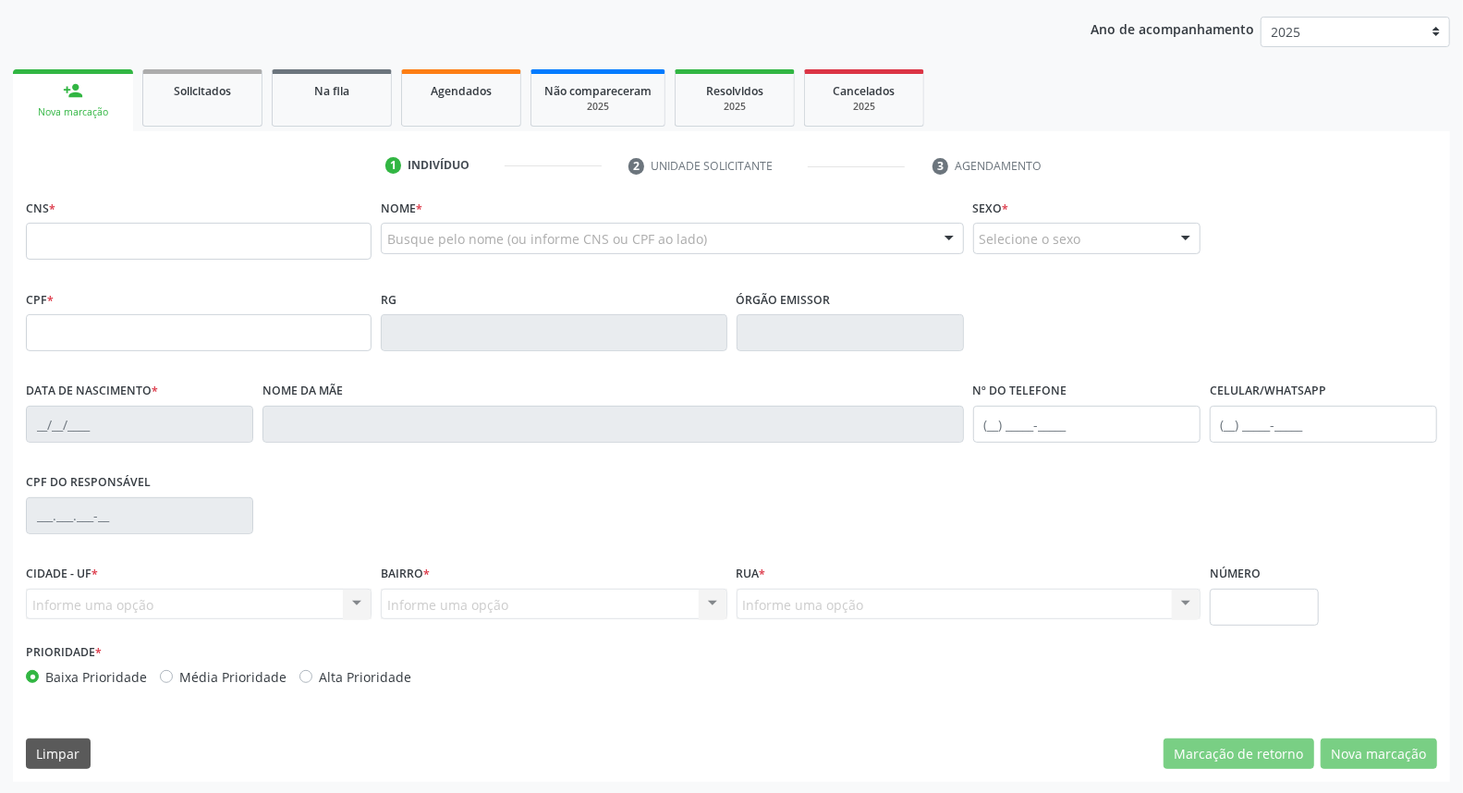
click at [440, 93] on span "Agendados" at bounding box center [461, 91] width 61 height 16
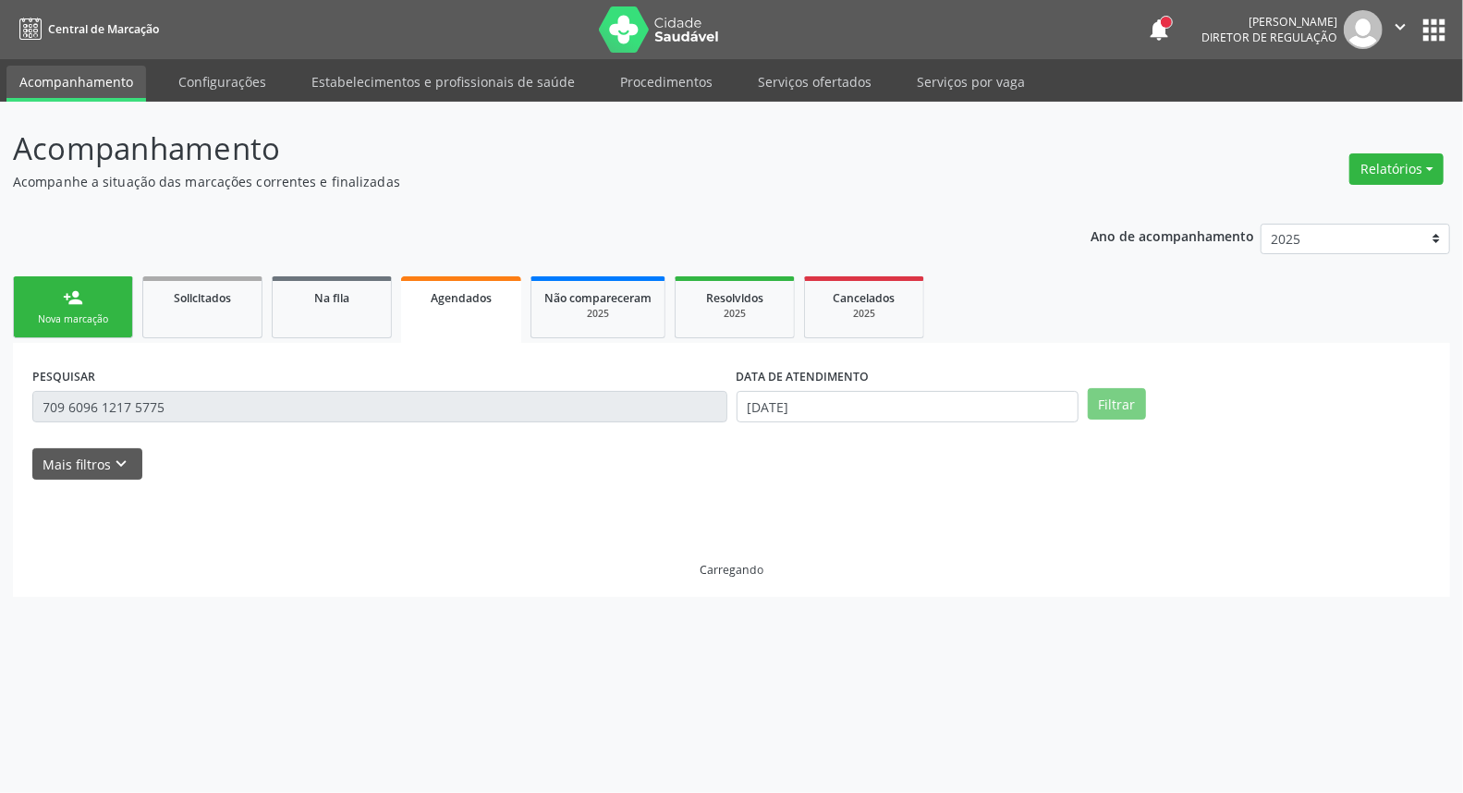
scroll to position [0, 0]
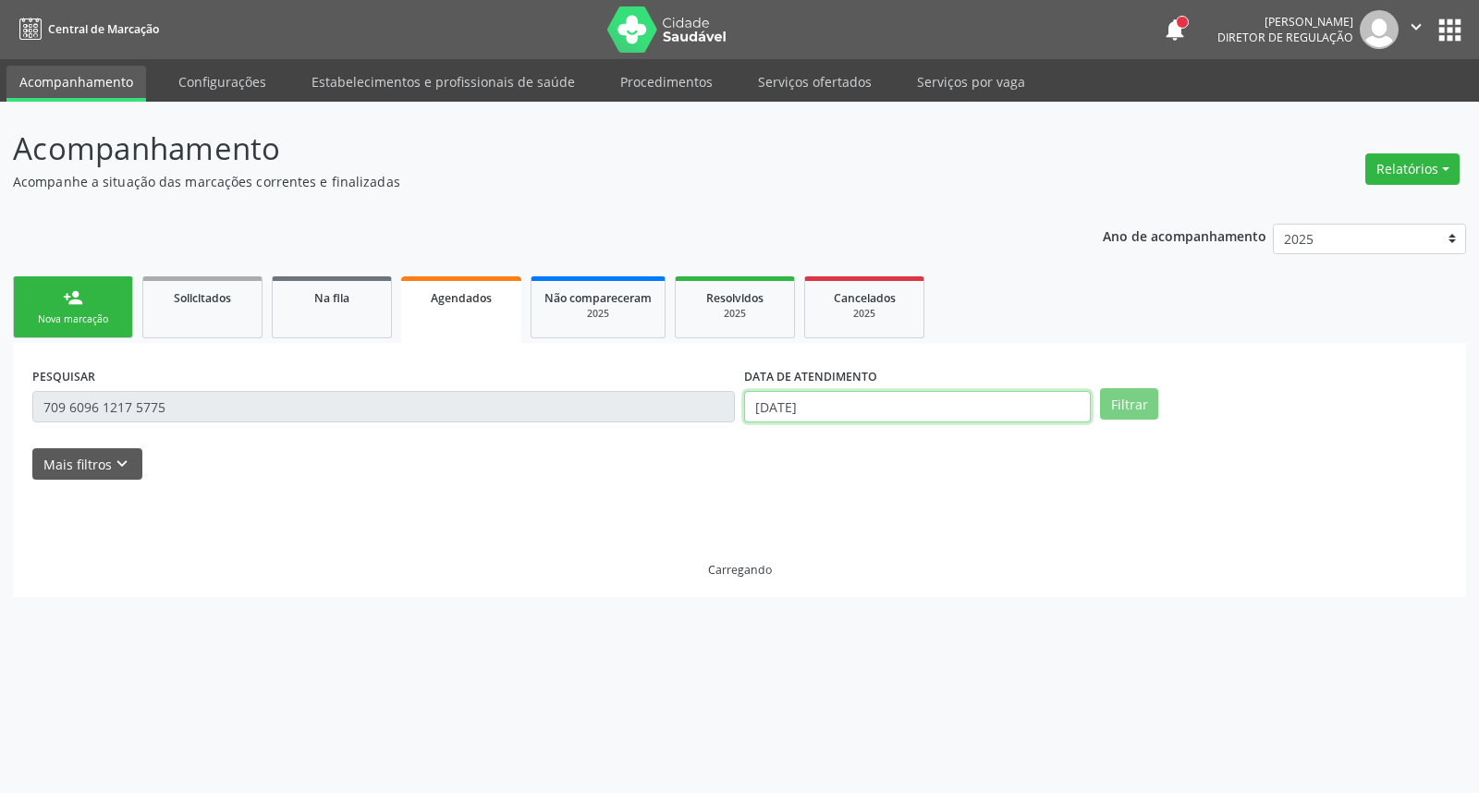
click at [862, 392] on input "[DATE]" at bounding box center [917, 406] width 347 height 31
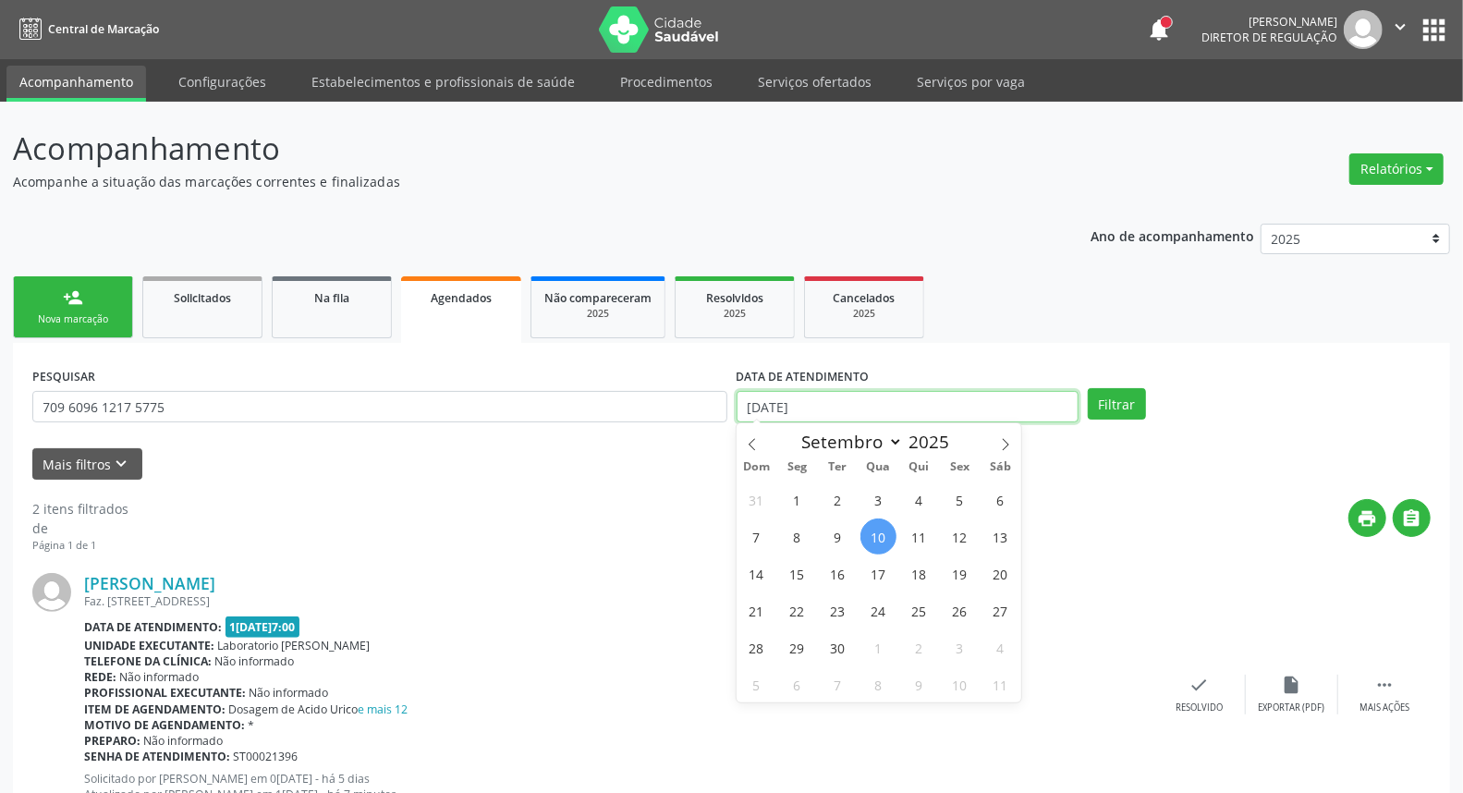
click at [862, 392] on input "[DATE]" at bounding box center [908, 406] width 343 height 31
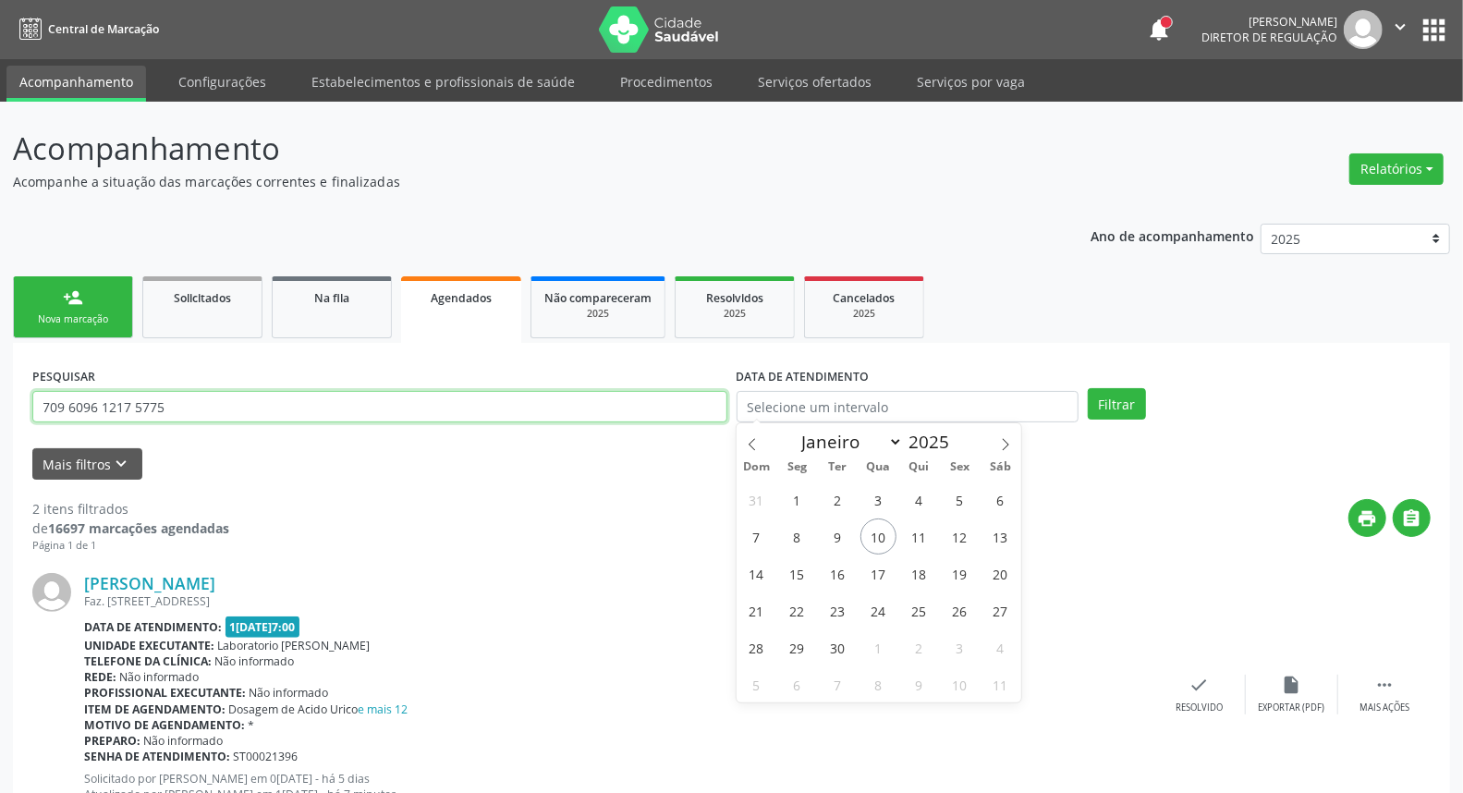
click at [656, 394] on input "709 6096 1217 5775" at bounding box center [379, 406] width 695 height 31
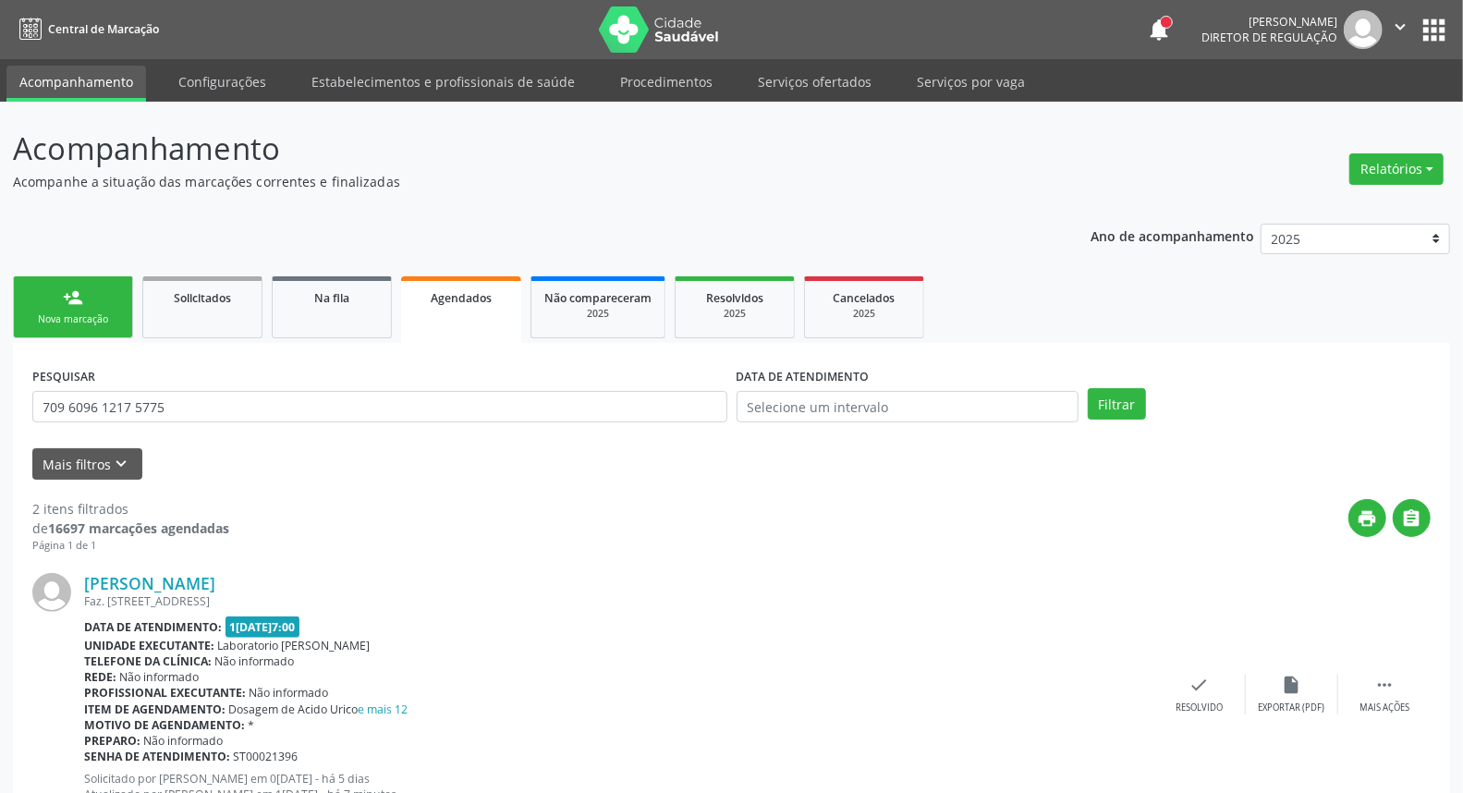
click at [641, 357] on div "PESQUISAR 709 6096 1217 5775 DATA DE ATENDIMENTO Filtrar UNIDADE DE REFERÊNCIA …" at bounding box center [731, 731] width 1437 height 777
click at [617, 388] on div "PESQUISAR 709 6096 1217 5775" at bounding box center [380, 398] width 704 height 72
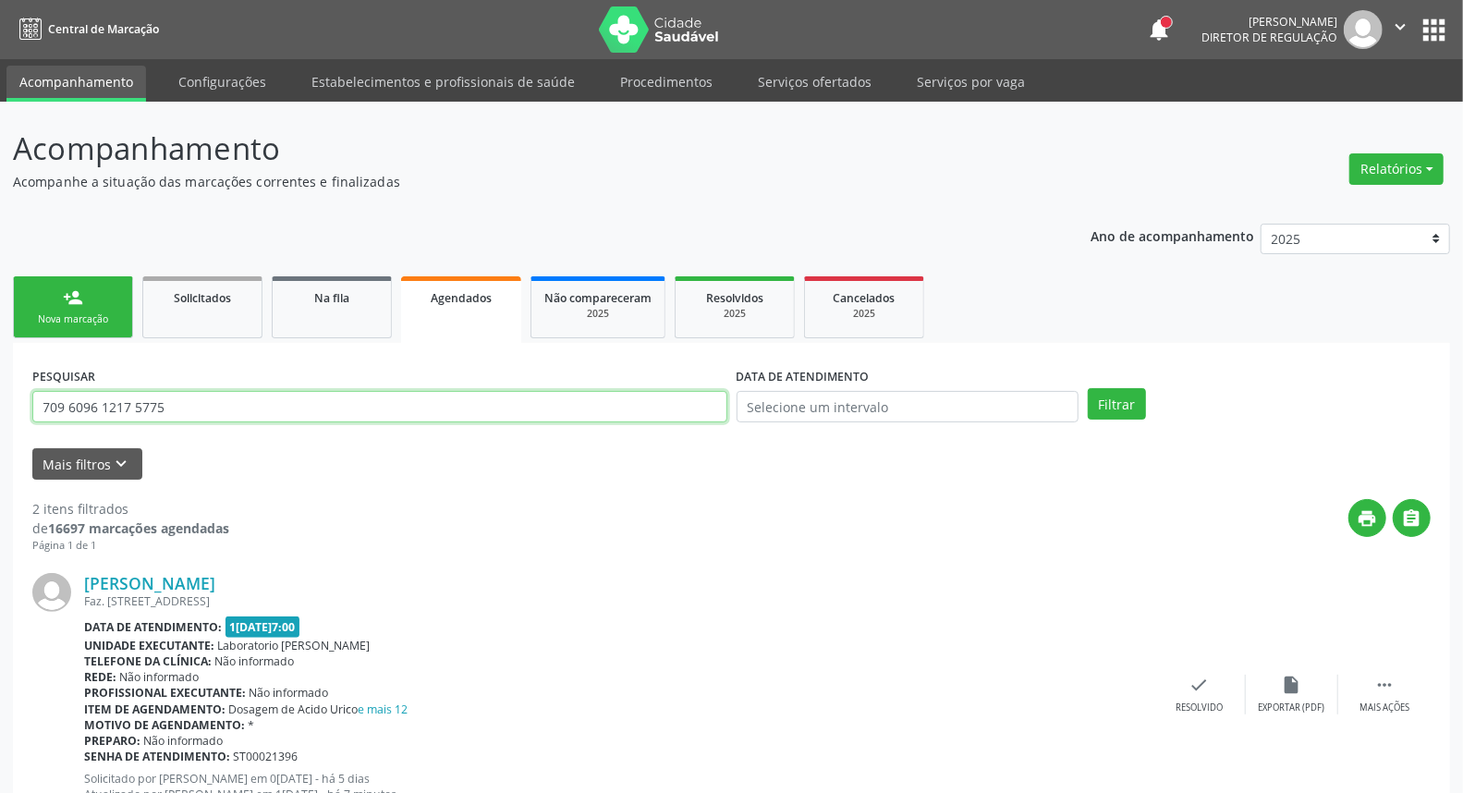
click at [603, 409] on input "709 6096 1217 5775" at bounding box center [379, 406] width 695 height 31
paste input "898 0034 2014 6797"
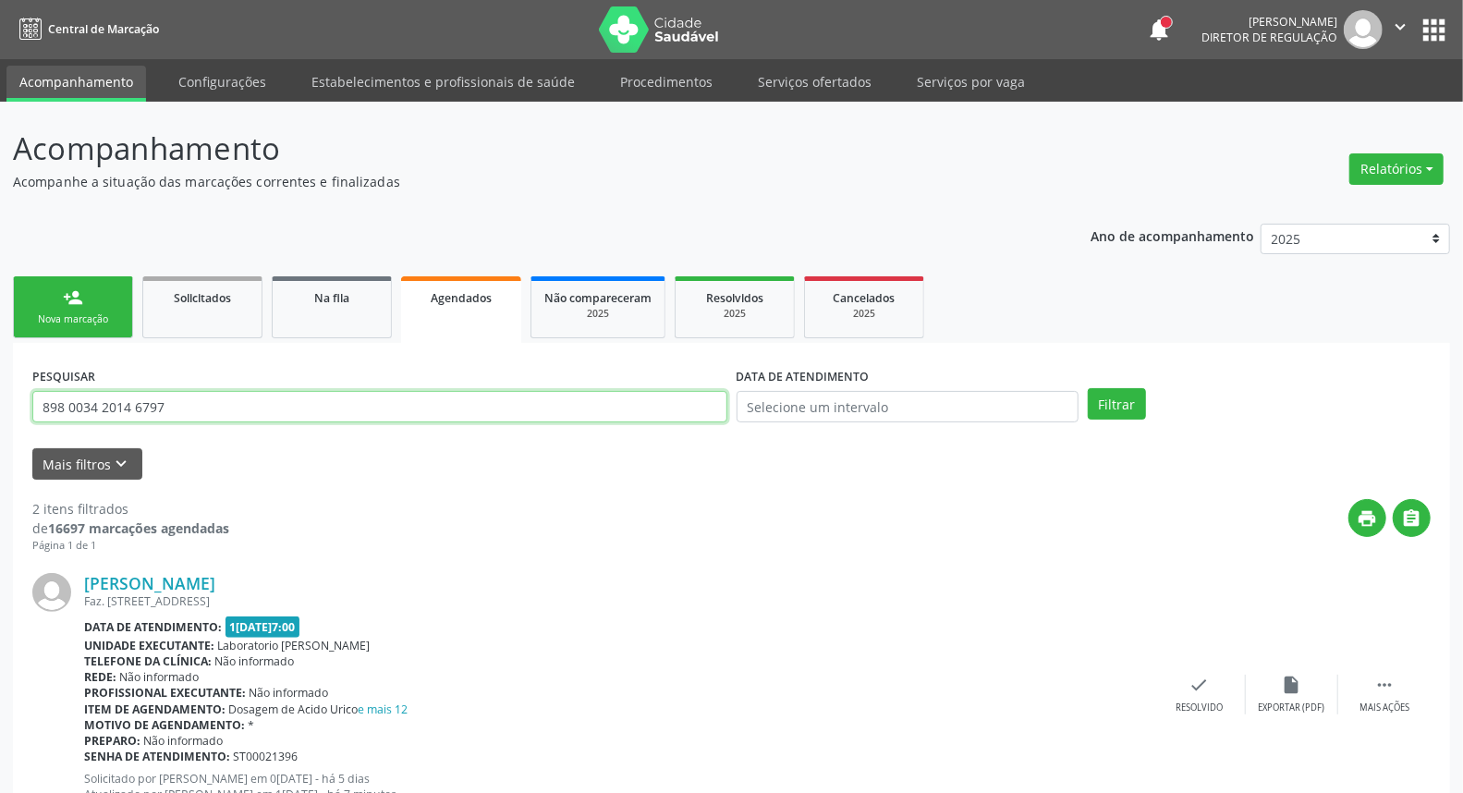
type input "898 0034 2014 6797"
click at [1088, 388] on button "Filtrar" at bounding box center [1117, 403] width 58 height 31
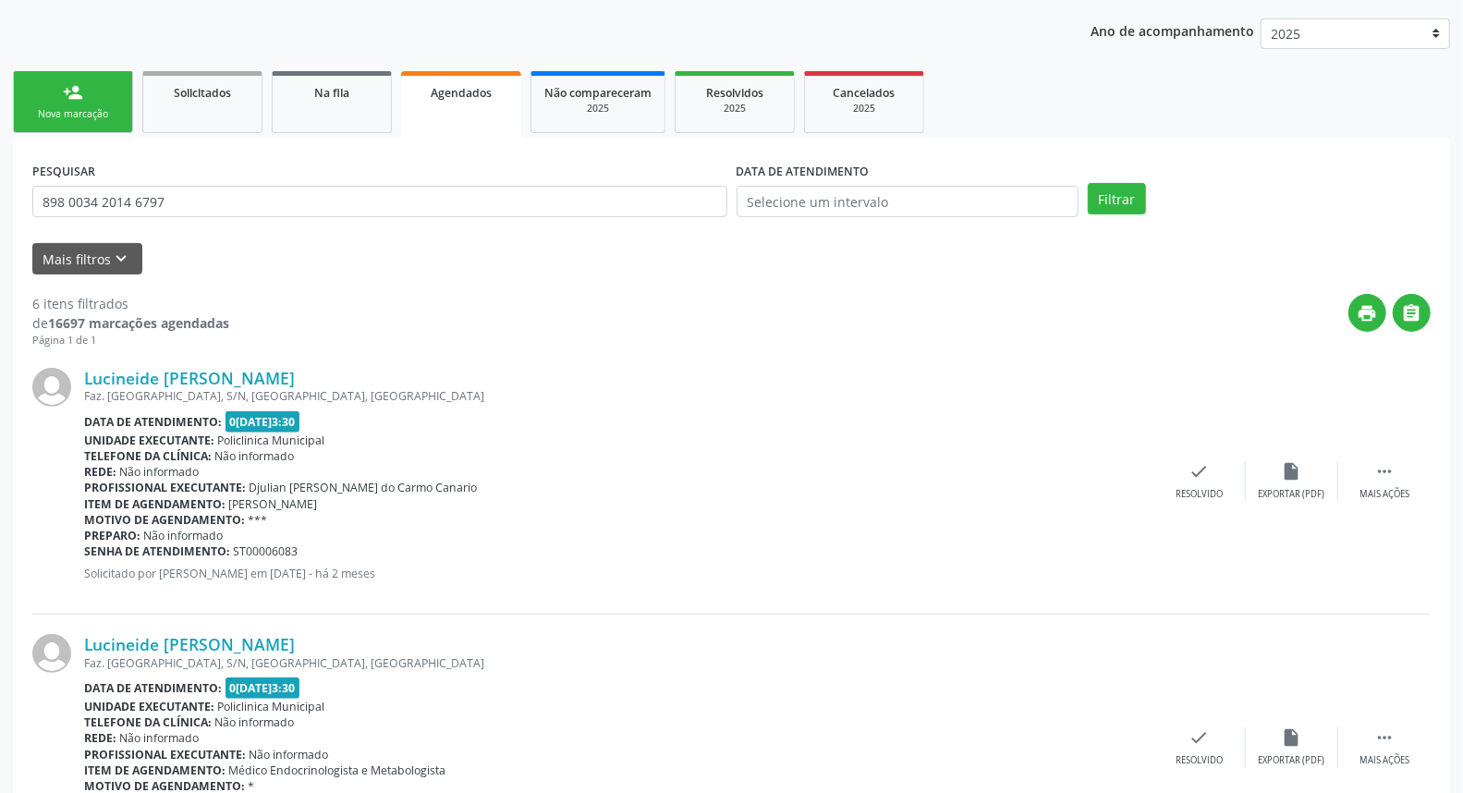
scroll to position [308, 0]
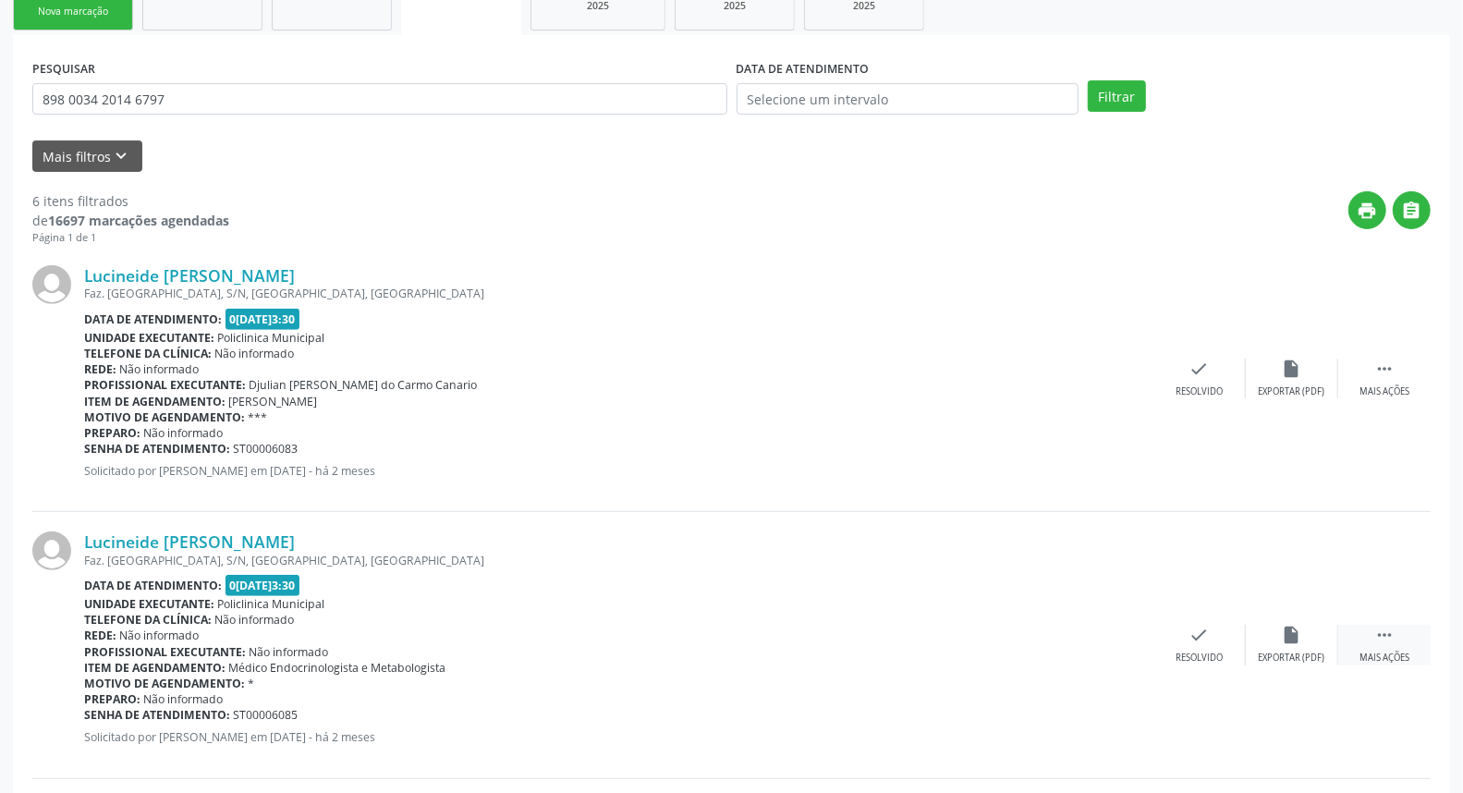
click at [1369, 626] on div " Mais ações" at bounding box center [1384, 645] width 92 height 40
click at [1270, 634] on div "edit Editar" at bounding box center [1292, 645] width 92 height 40
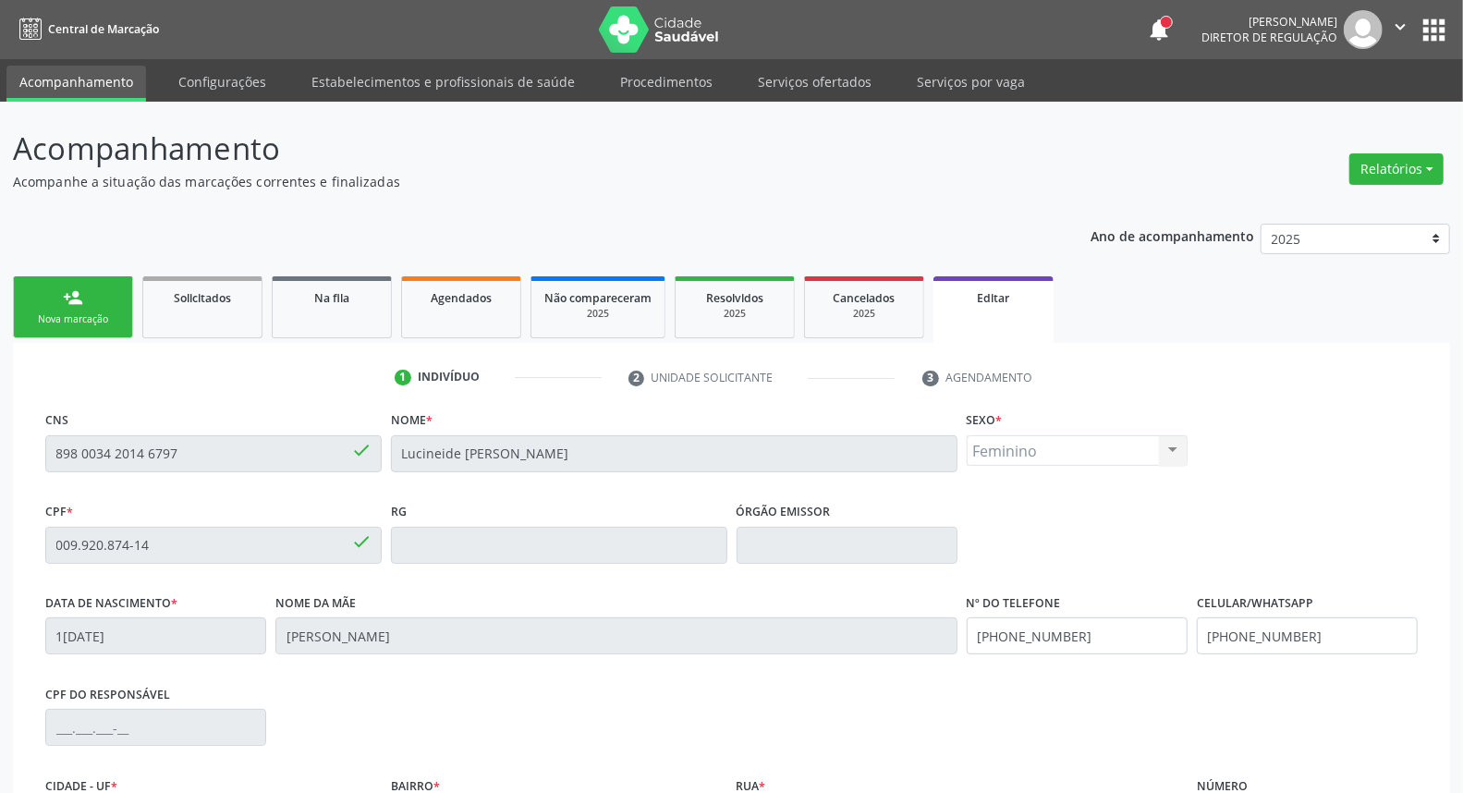
scroll to position [232, 0]
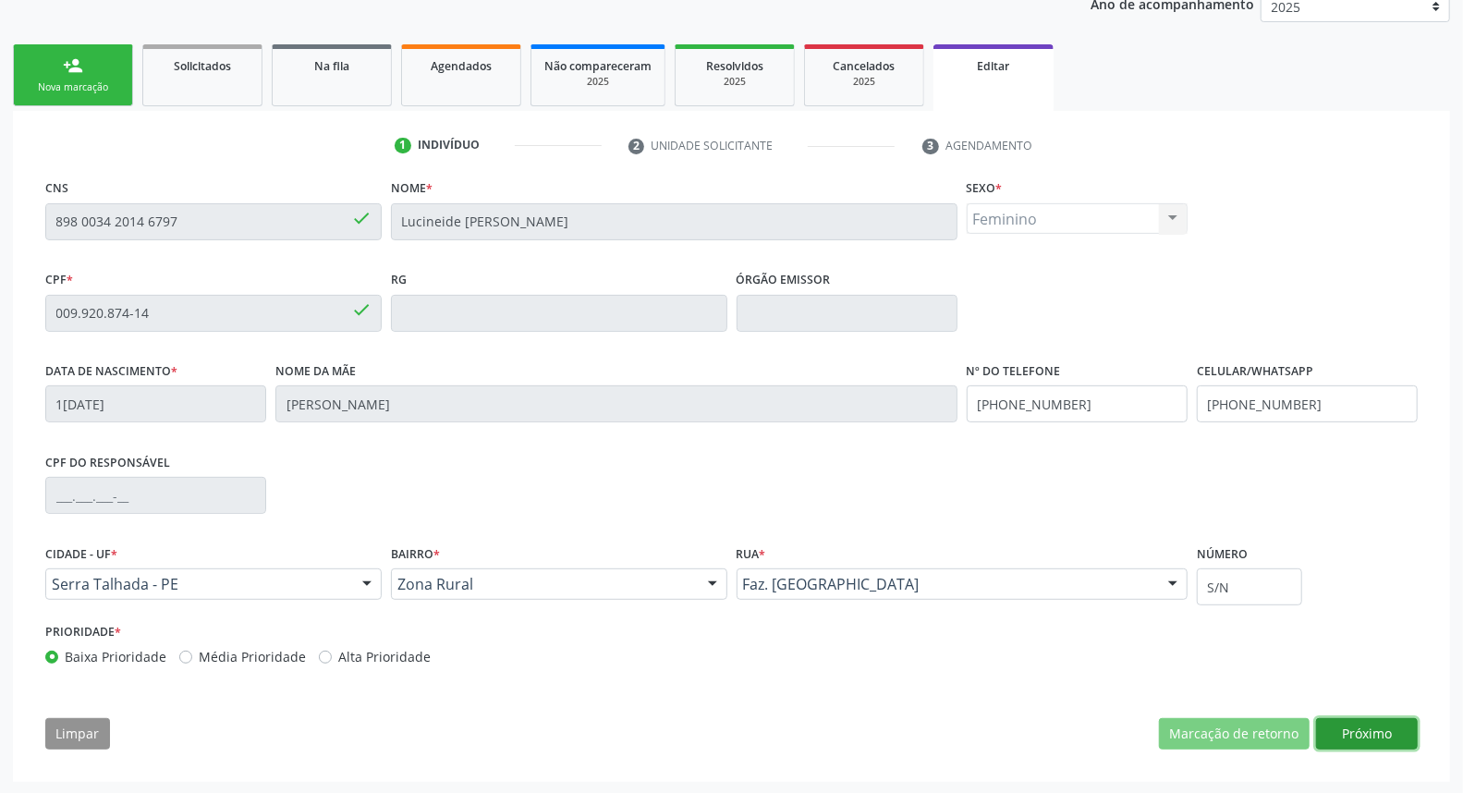
drag, startPoint x: 1392, startPoint y: 741, endPoint x: 1366, endPoint y: 732, distance: 27.5
click at [1391, 741] on button "Próximo" at bounding box center [1367, 733] width 102 height 31
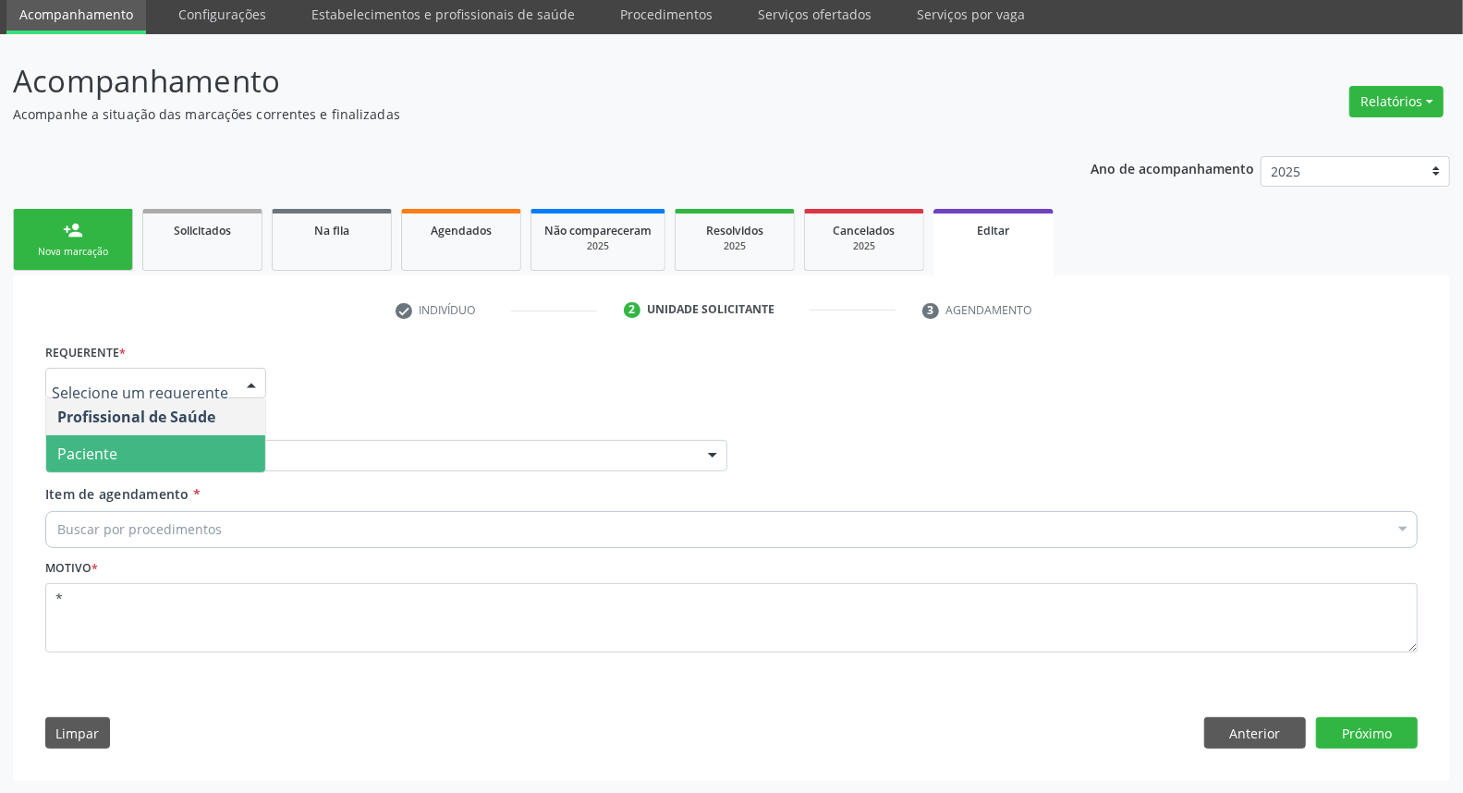
click at [171, 460] on span "Paciente" at bounding box center [155, 453] width 219 height 37
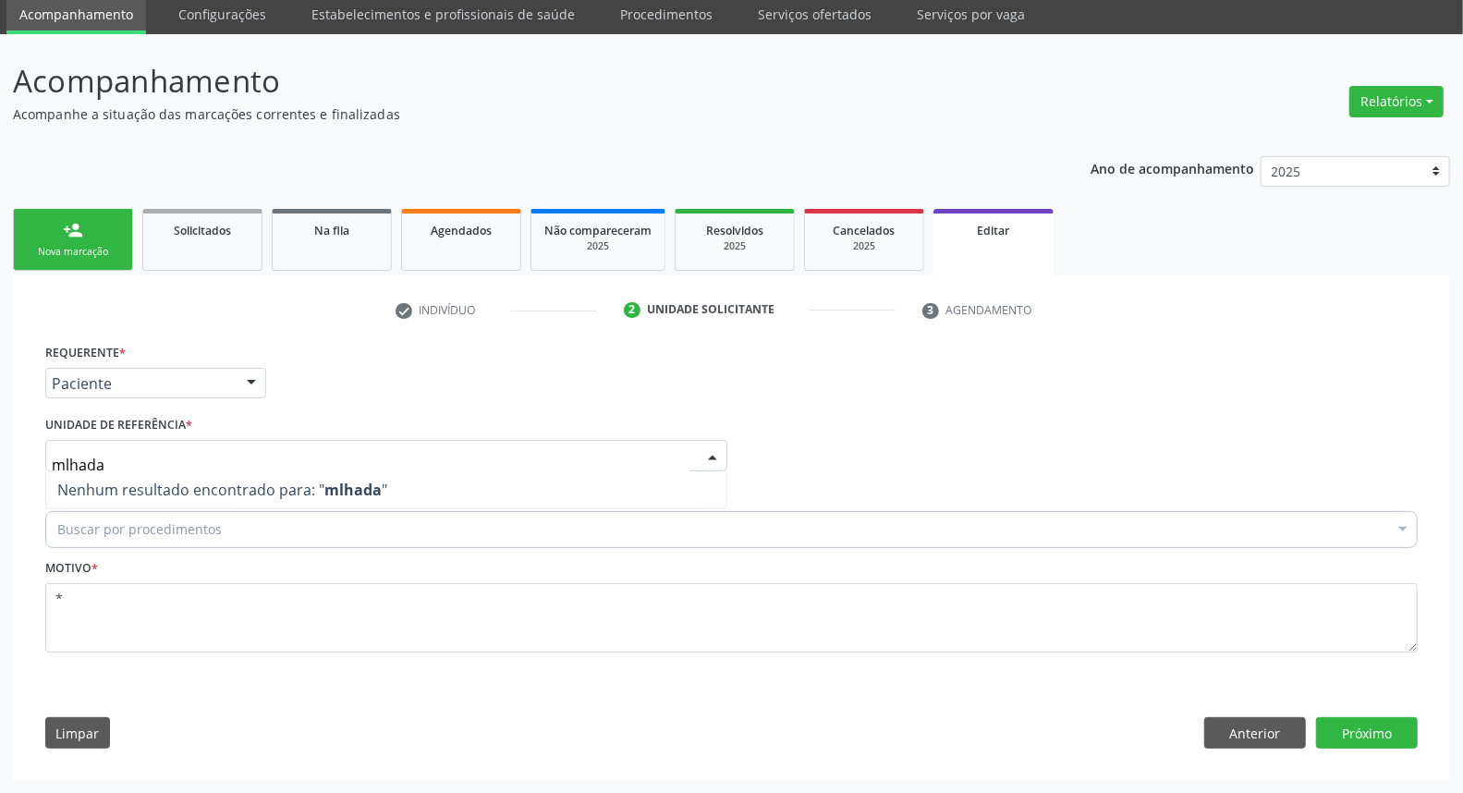
click at [65, 460] on input "mlhada" at bounding box center [371, 464] width 638 height 37
type input "malhada"
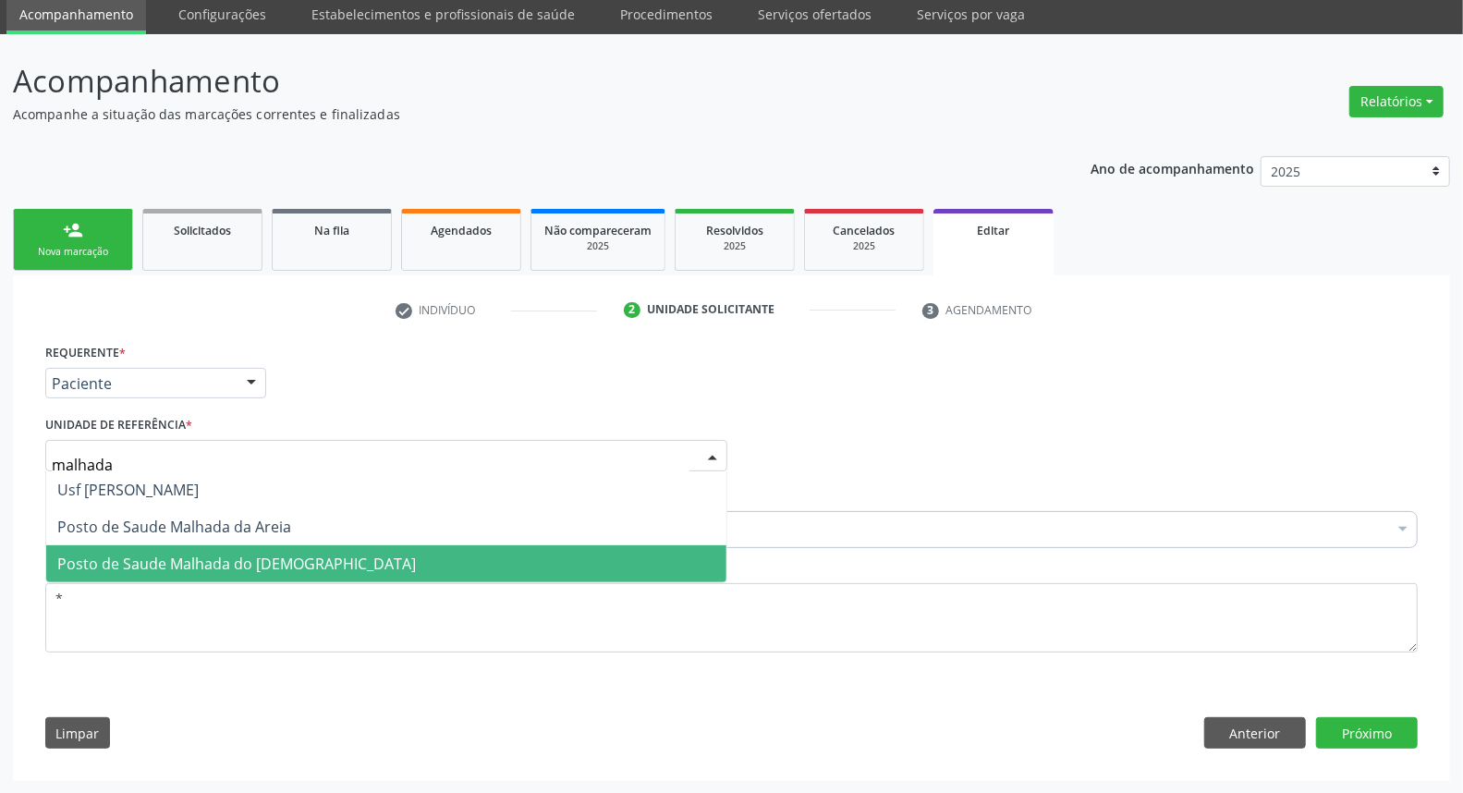
click at [141, 545] on span "Posto de Saude Malhada do [DEMOGRAPHIC_DATA]" at bounding box center [386, 563] width 680 height 37
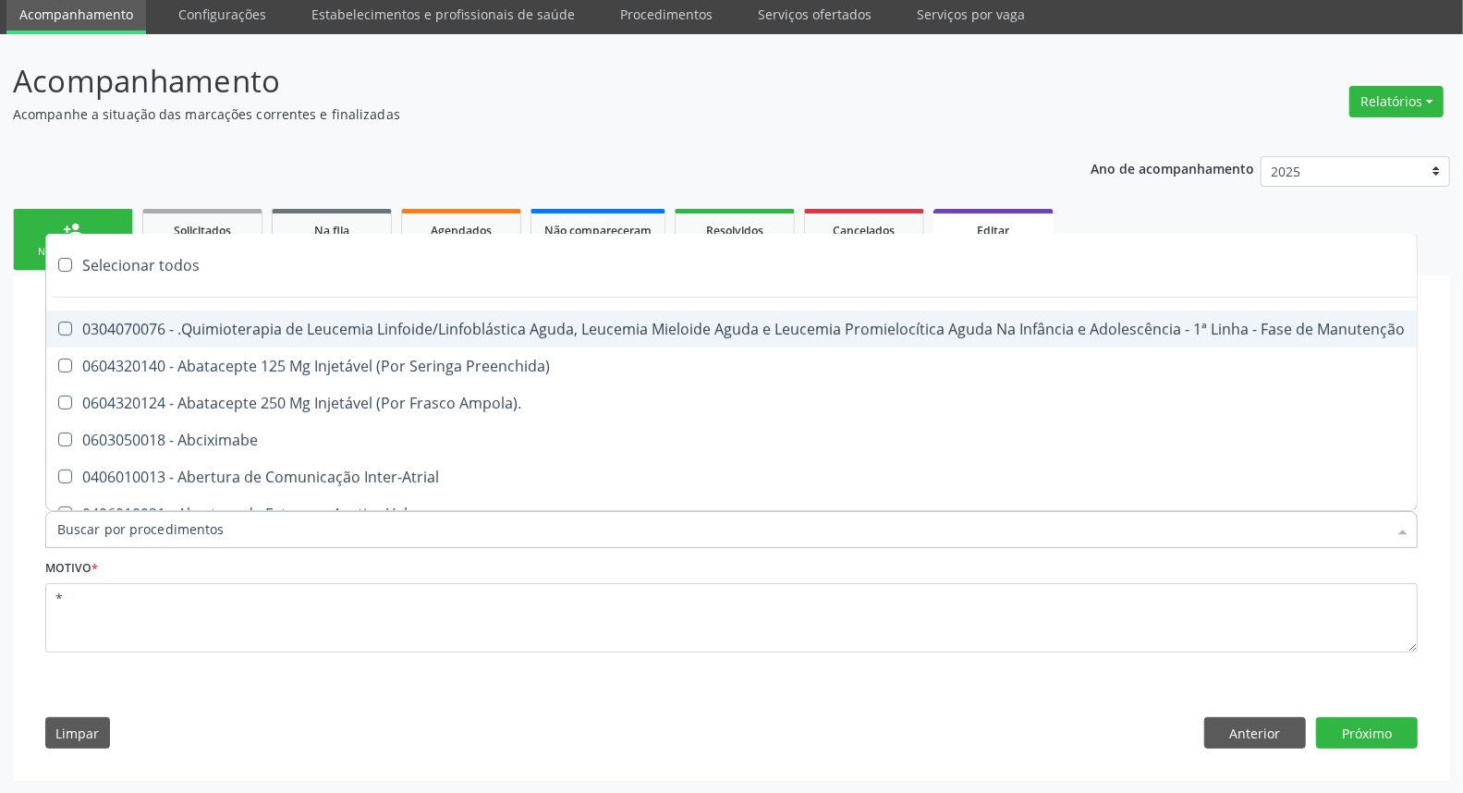
click at [0, 502] on div "Acompanhamento Acompanhe a situação das marcações correntes e finalizadas Relat…" at bounding box center [731, 414] width 1463 height 760
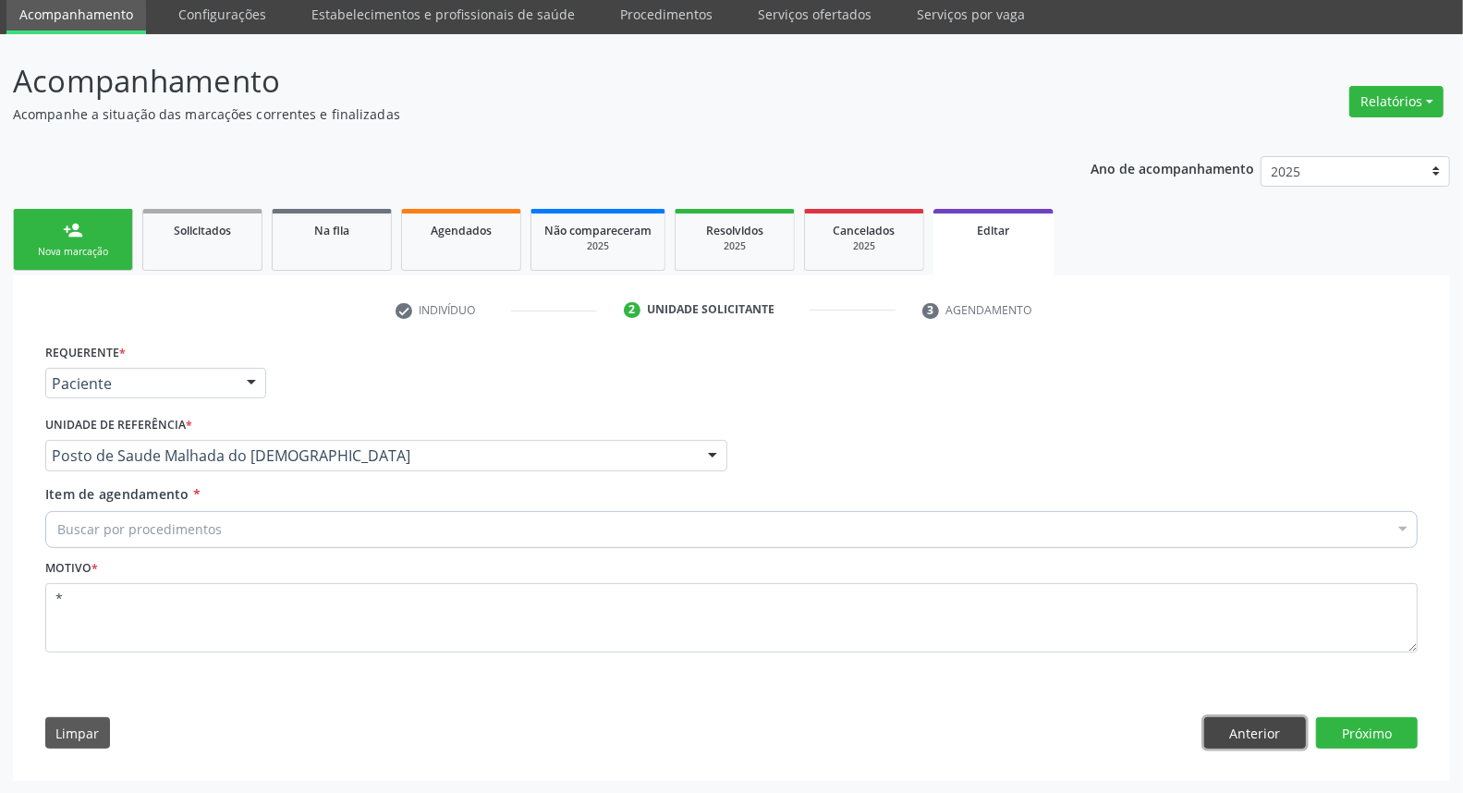
click at [1215, 738] on button "Anterior" at bounding box center [1255, 732] width 102 height 31
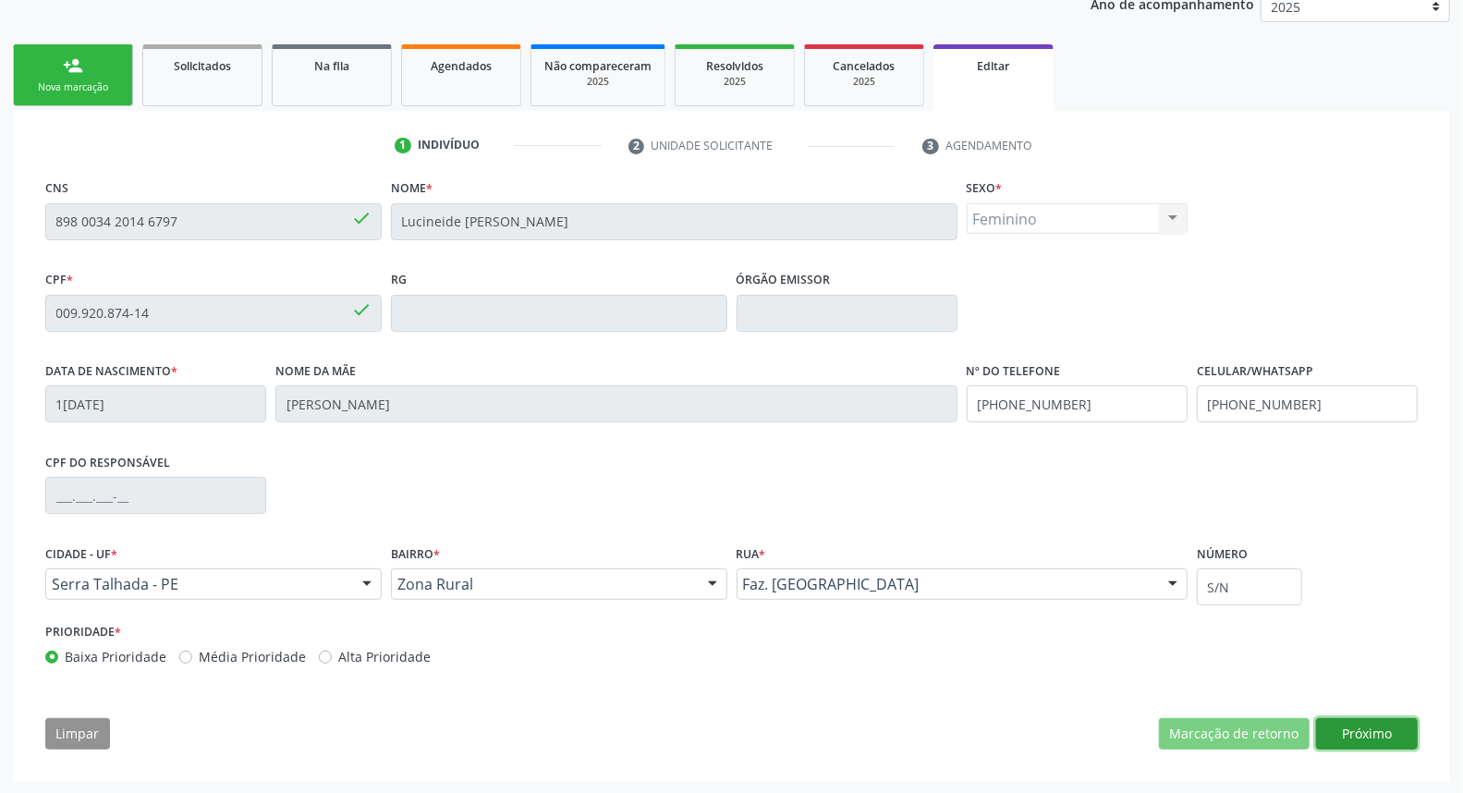
click at [1388, 735] on button "Próximo" at bounding box center [1367, 733] width 102 height 31
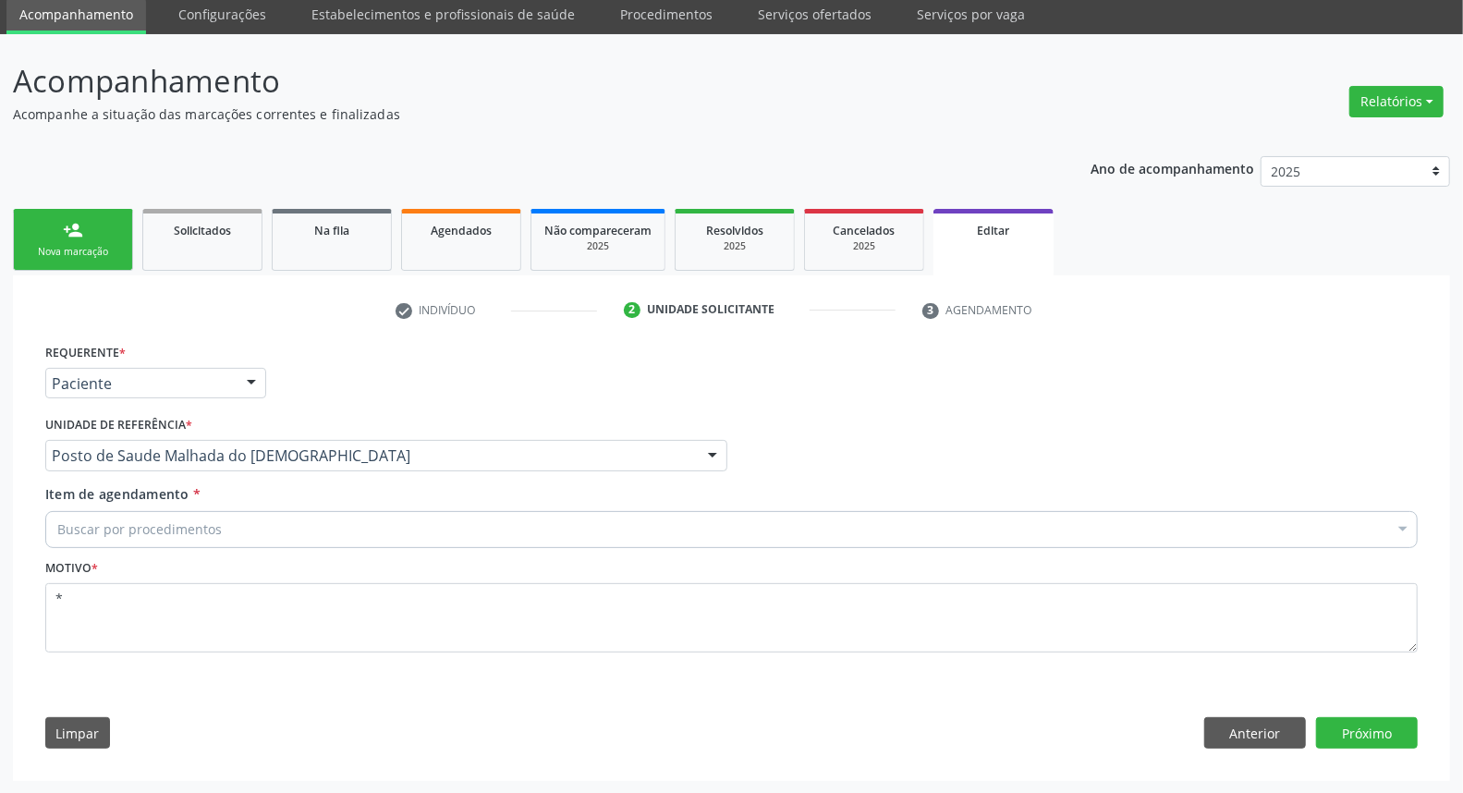
click at [468, 245] on link "Agendados" at bounding box center [461, 240] width 120 height 62
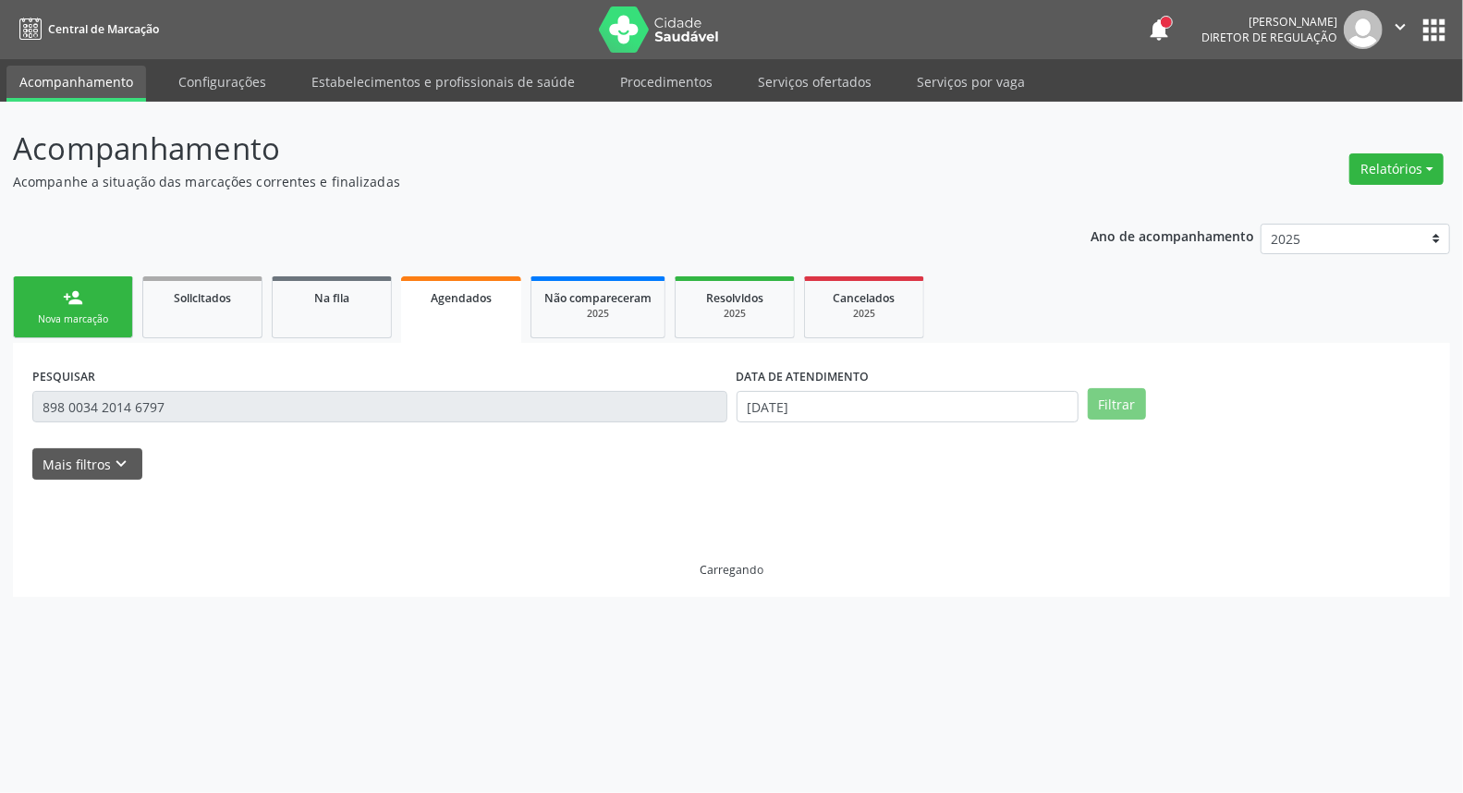
scroll to position [0, 0]
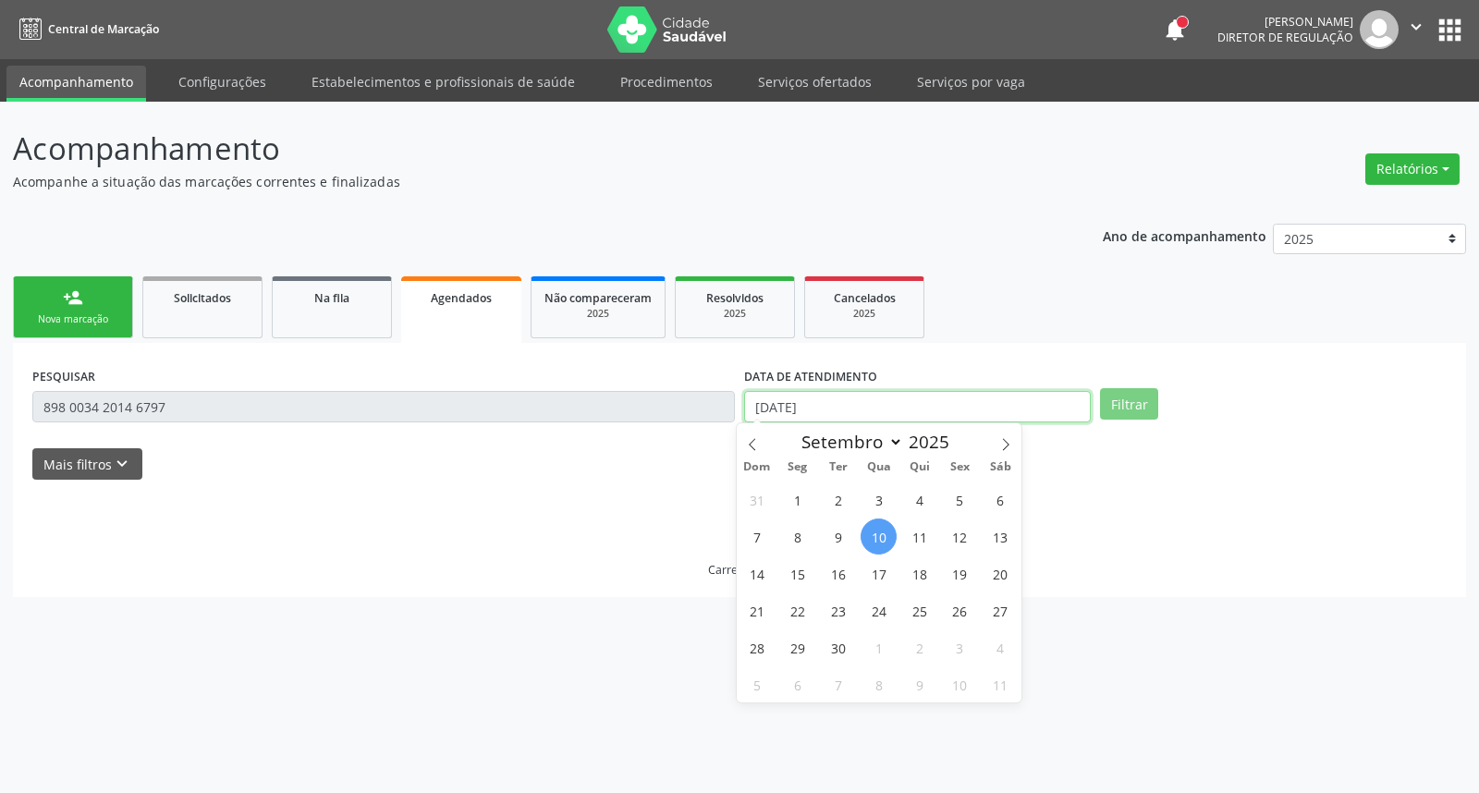
click at [952, 396] on input "[DATE]" at bounding box center [917, 406] width 347 height 31
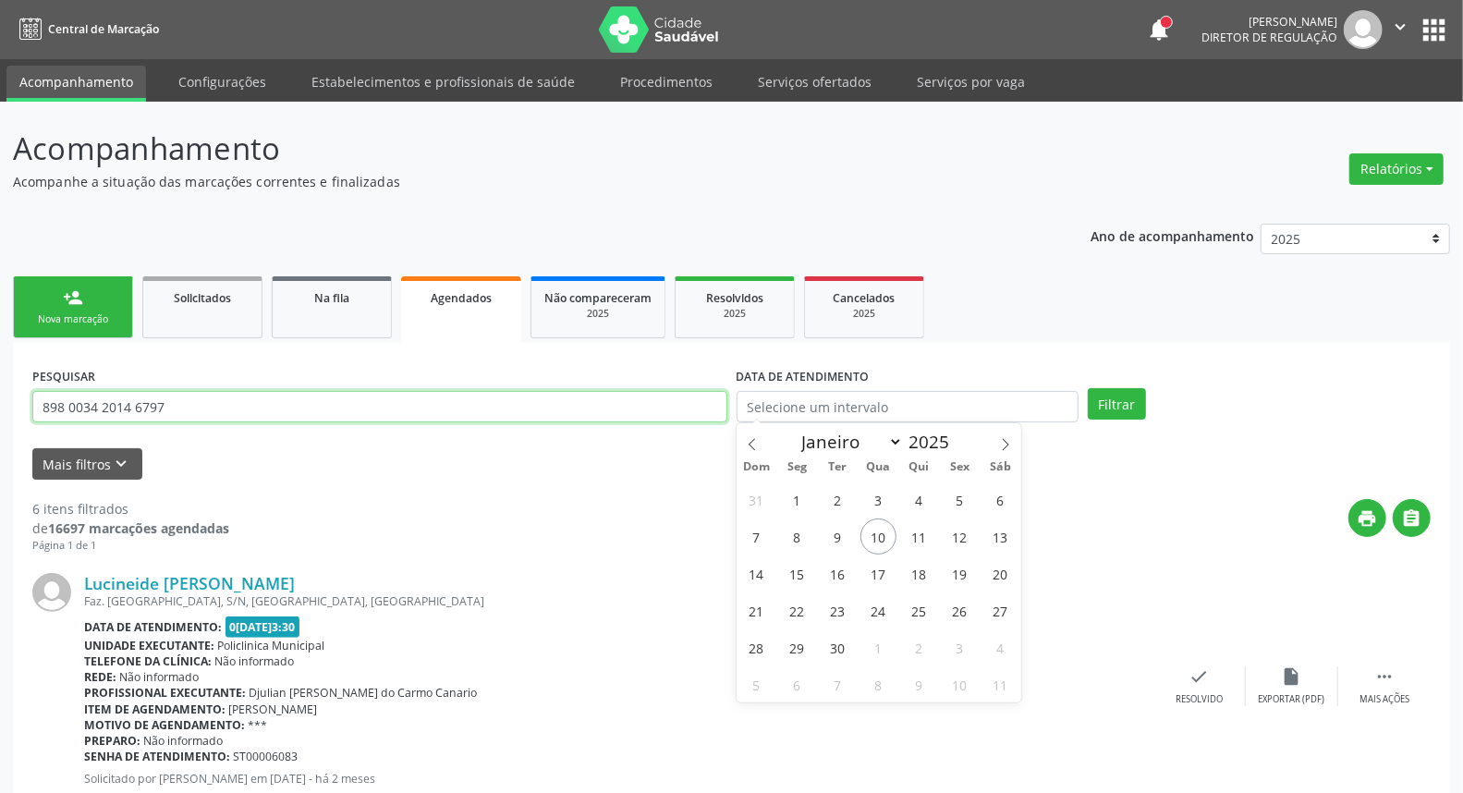
click at [446, 409] on input "898 0034 2014 6797" at bounding box center [379, 406] width 695 height 31
click at [446, 410] on input "898 0034 2014 6797" at bounding box center [379, 406] width 695 height 31
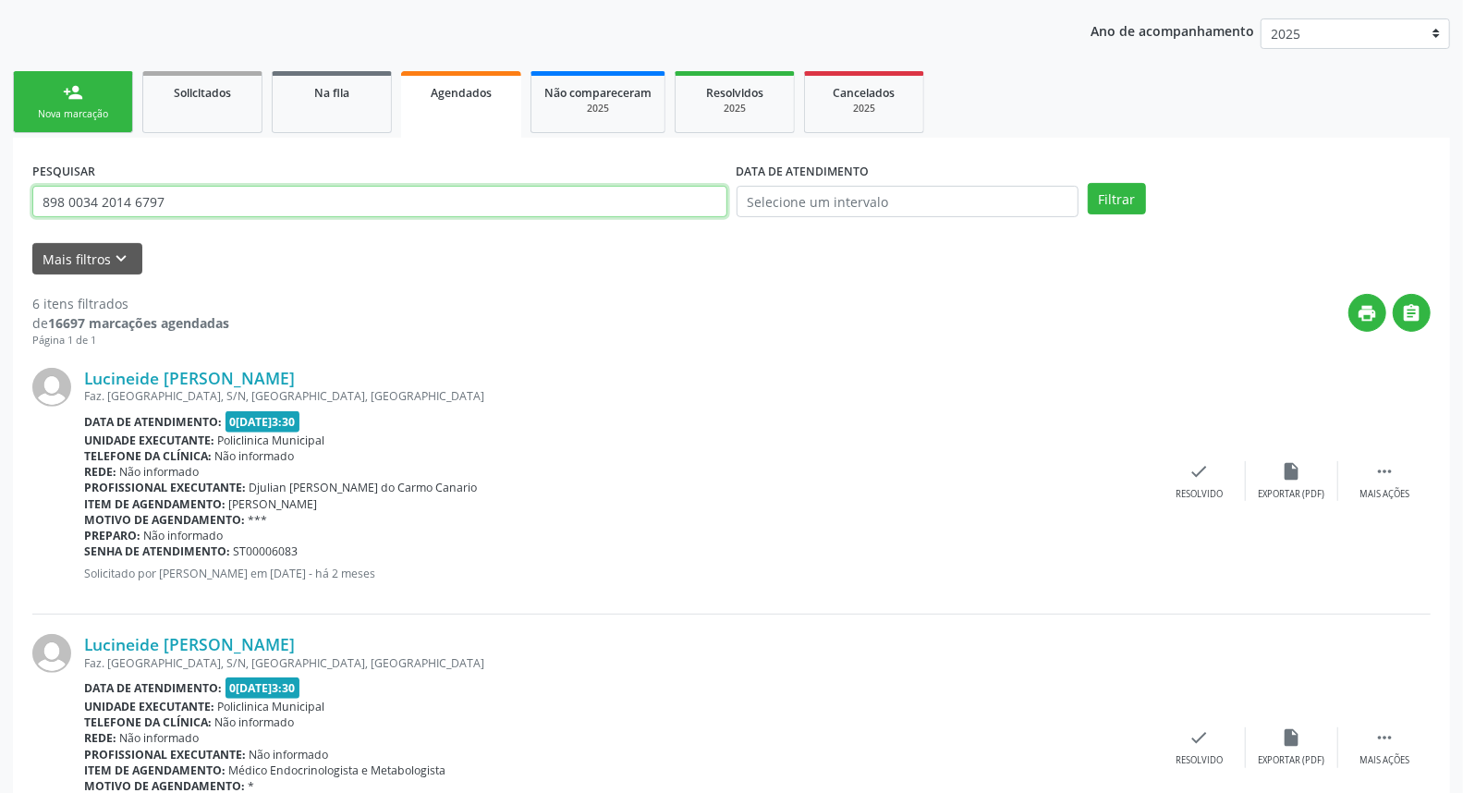
scroll to position [308, 0]
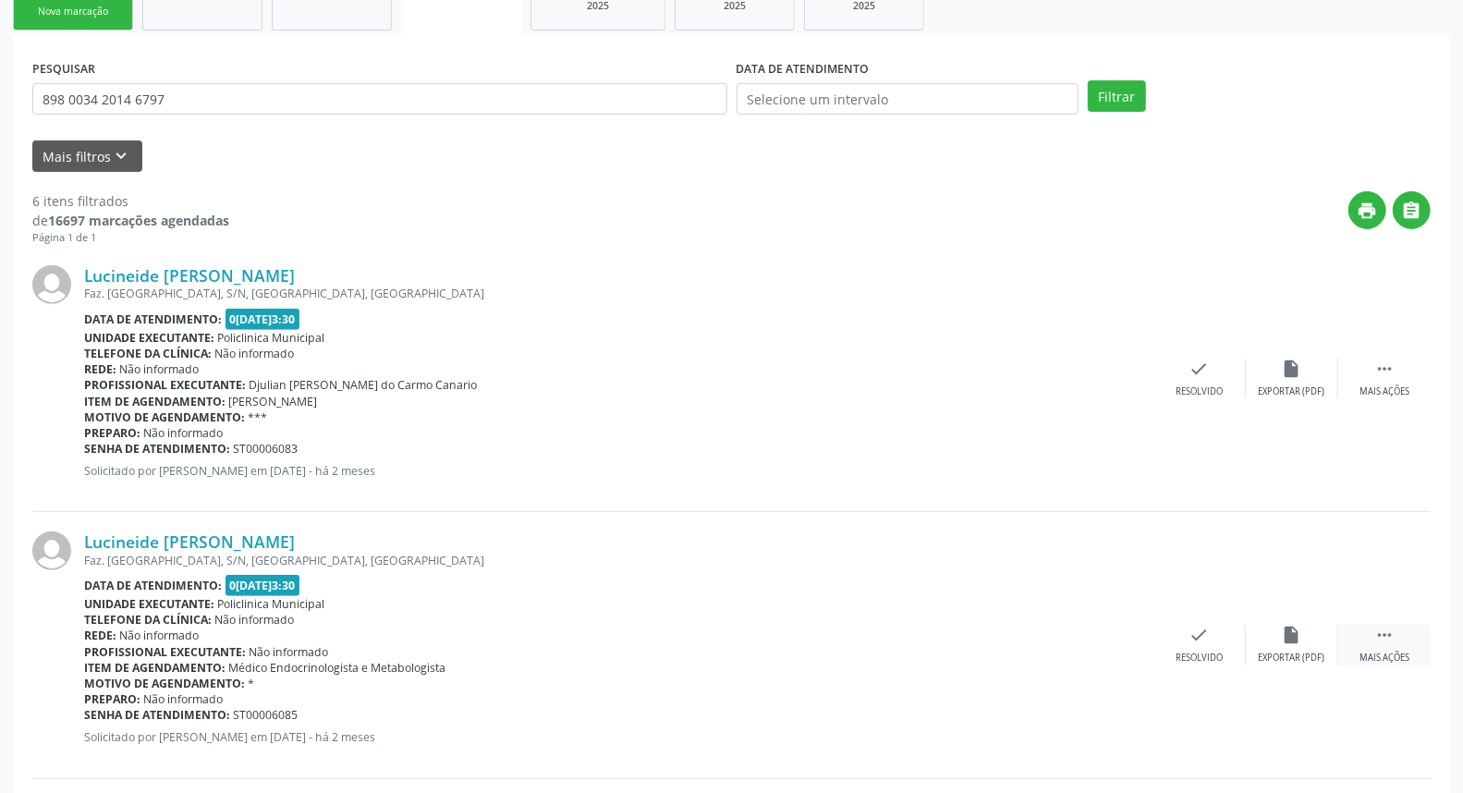
click at [1372, 635] on div " Mais ações" at bounding box center [1384, 645] width 92 height 40
click at [1309, 639] on div "edit Editar" at bounding box center [1292, 645] width 92 height 40
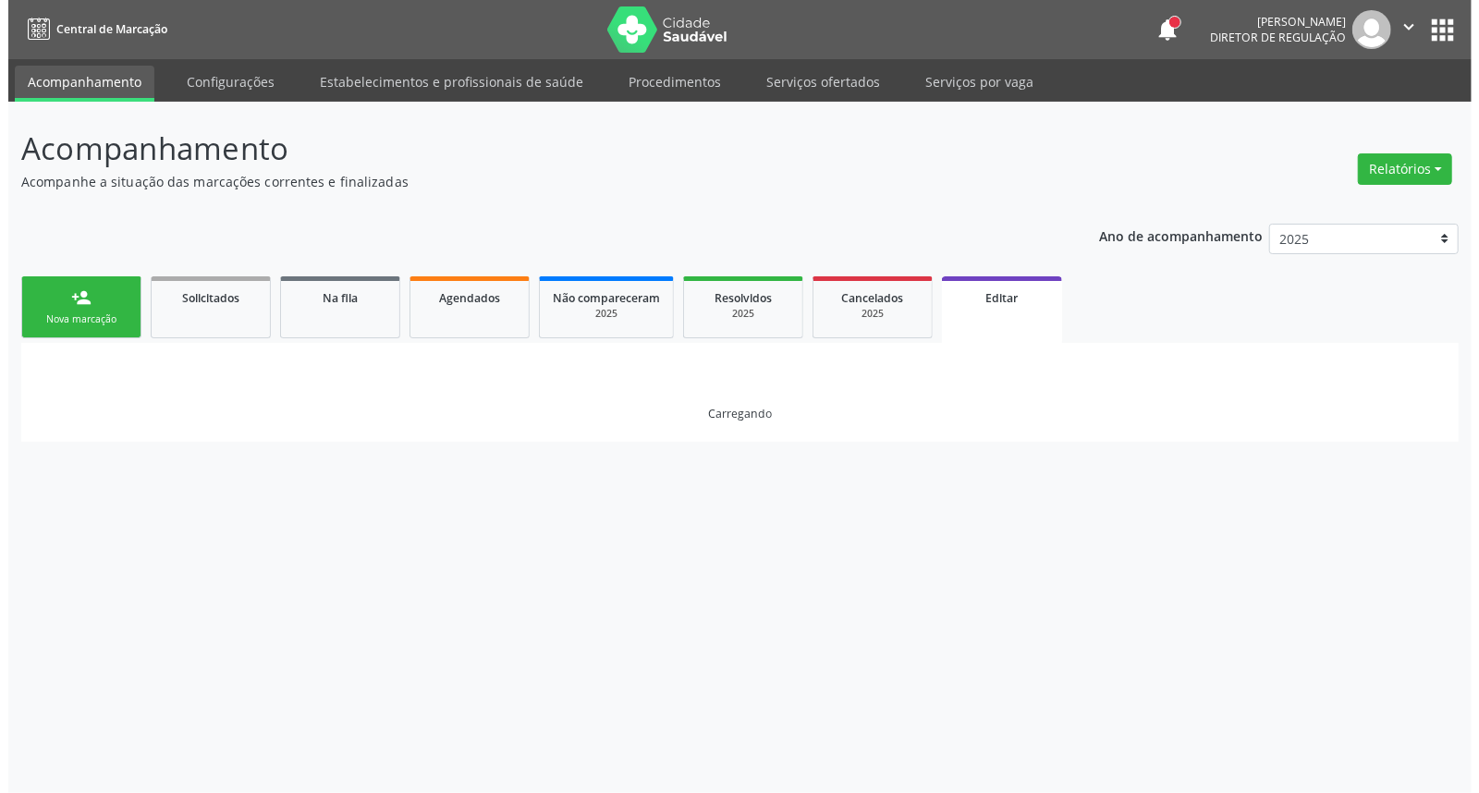
scroll to position [0, 0]
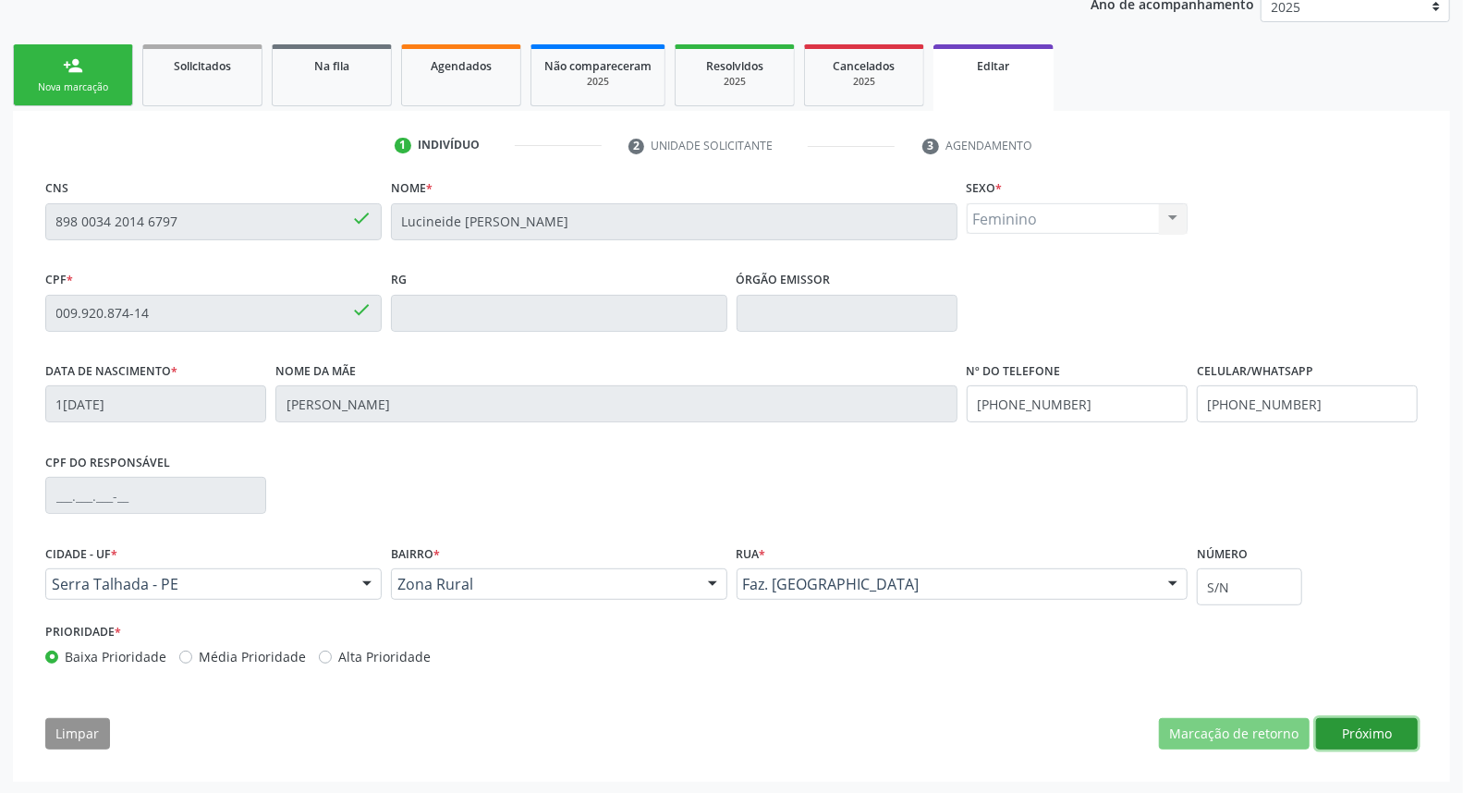
click at [1354, 731] on button "Próximo" at bounding box center [1367, 733] width 102 height 31
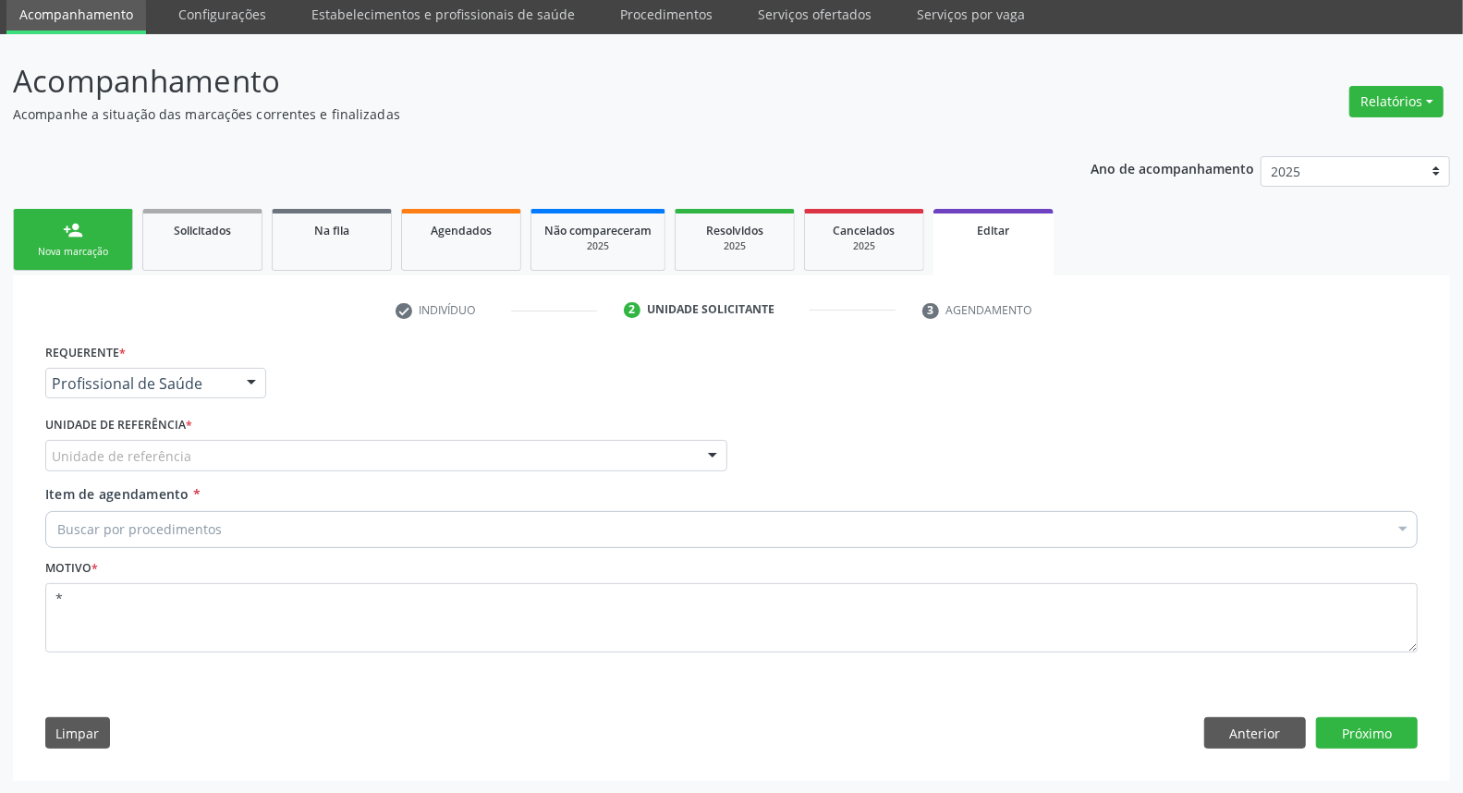
click at [630, 450] on div "Unidade de referência" at bounding box center [386, 455] width 682 height 31
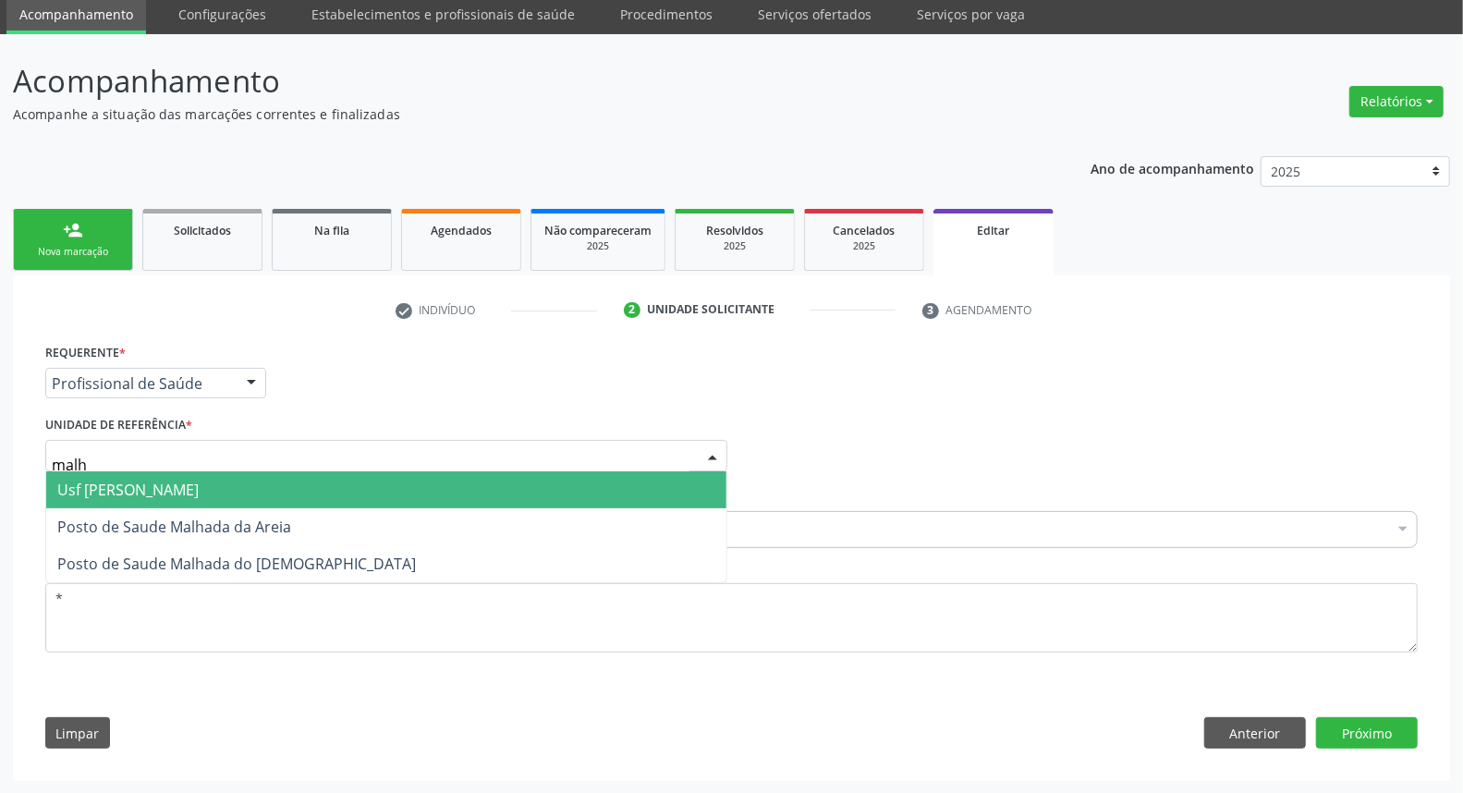
type input "malha"
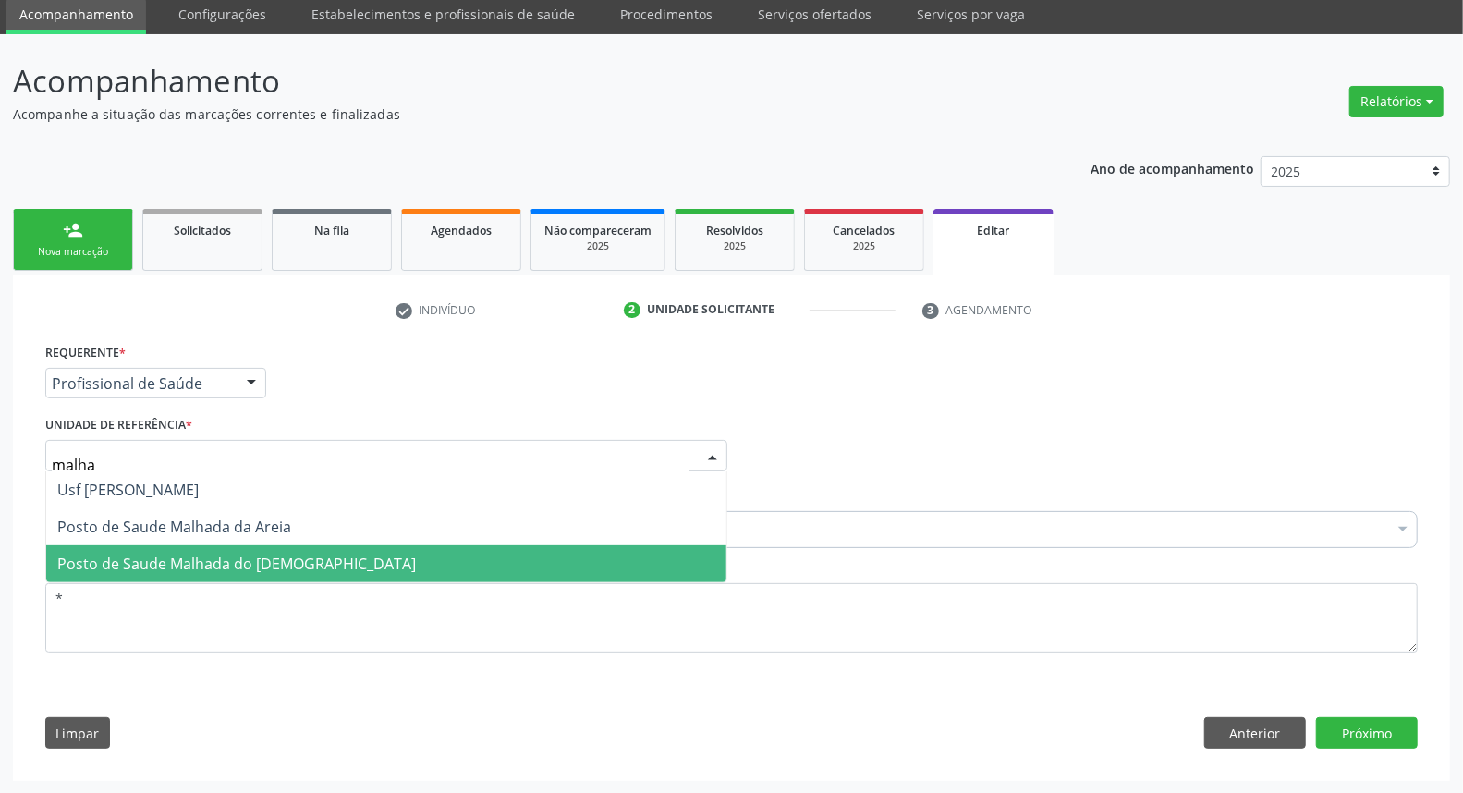
click at [215, 560] on span "Posto de Saude Malhada do [DEMOGRAPHIC_DATA]" at bounding box center [236, 564] width 359 height 20
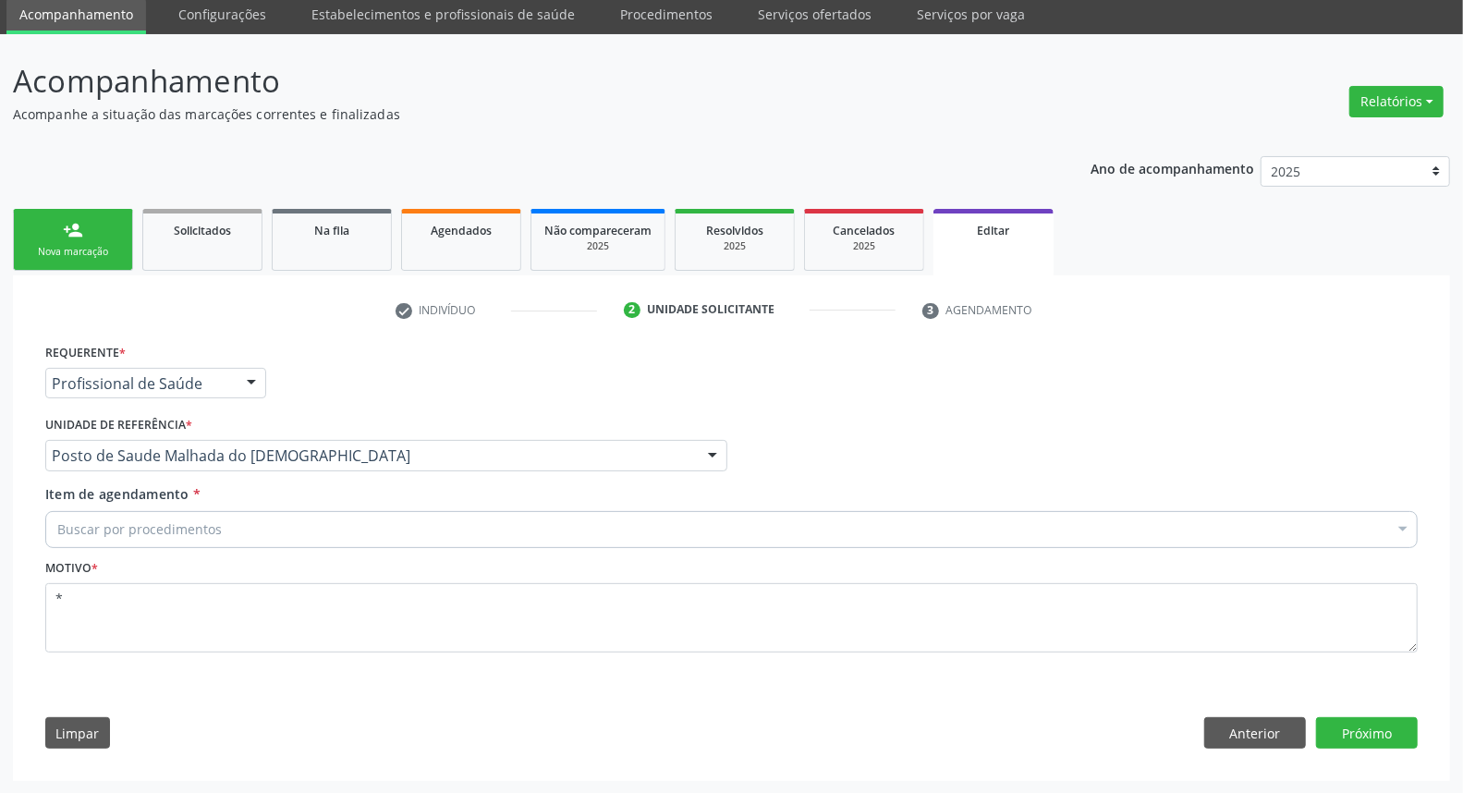
click at [224, 525] on div "Buscar por procedimentos" at bounding box center [731, 529] width 1373 height 37
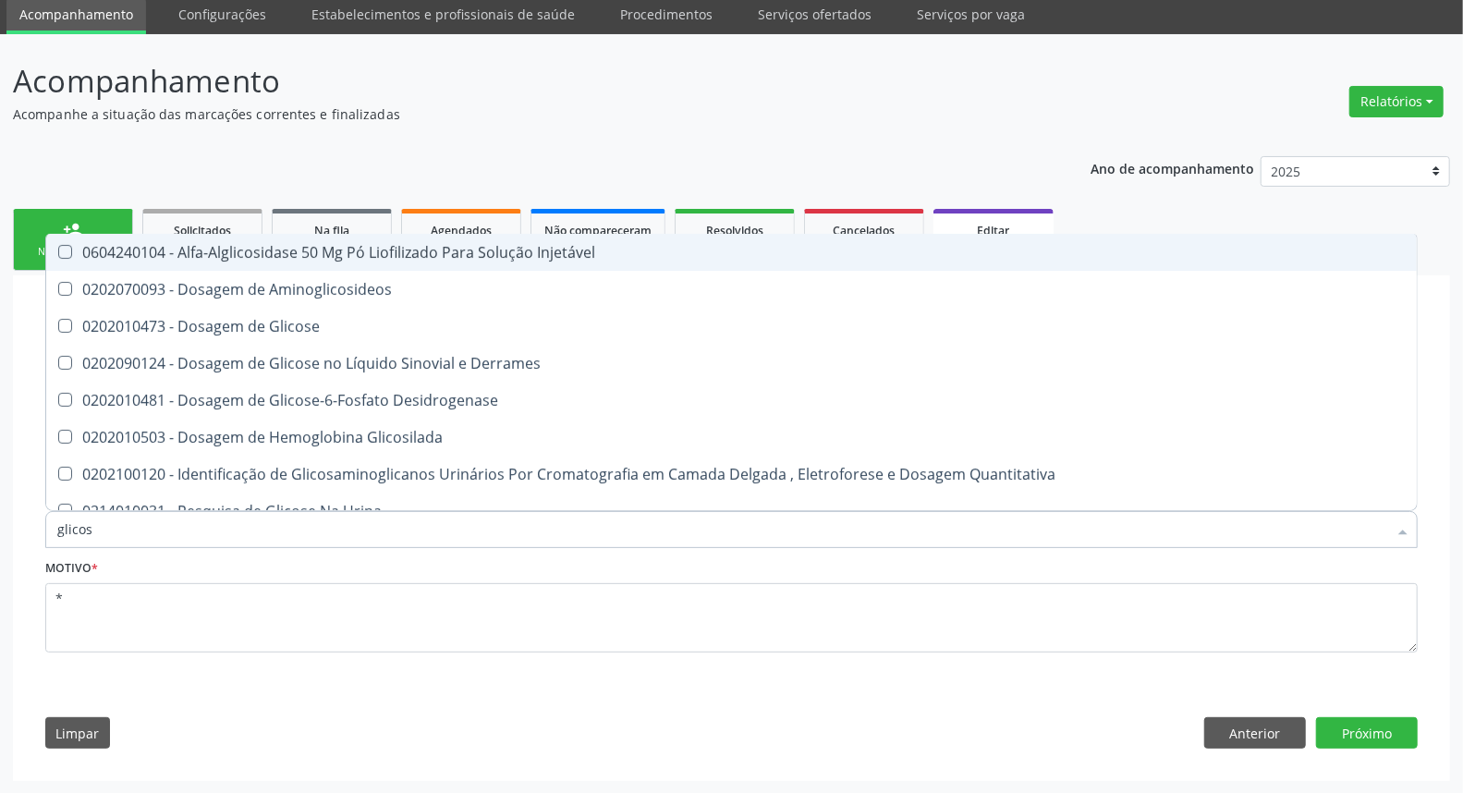
type input "glicose"
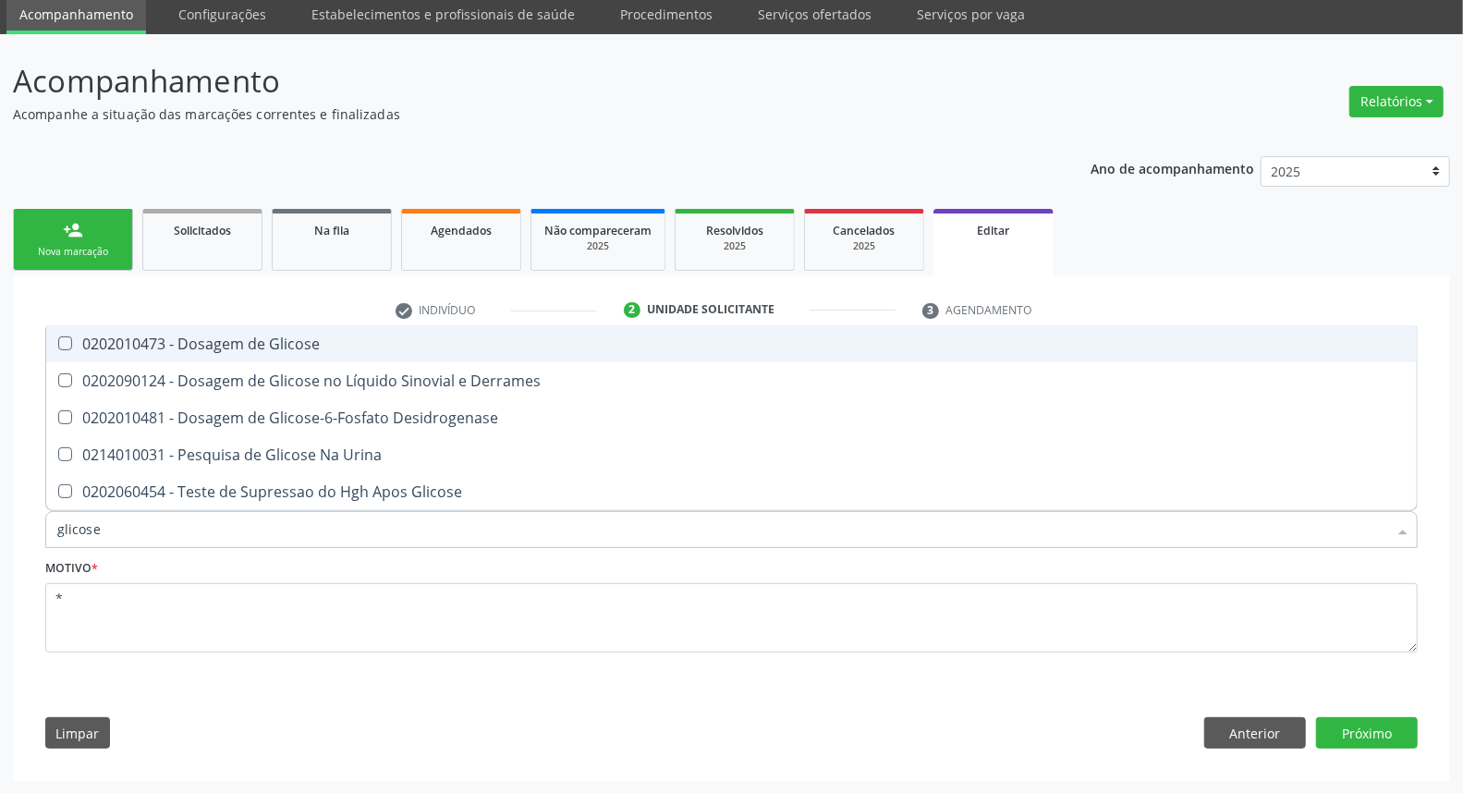
drag, startPoint x: 272, startPoint y: 342, endPoint x: 263, endPoint y: 348, distance: 11.3
click at [271, 342] on div "0202010473 - Dosagem de Glicose" at bounding box center [731, 343] width 1349 height 15
checkbox Glicose "true"
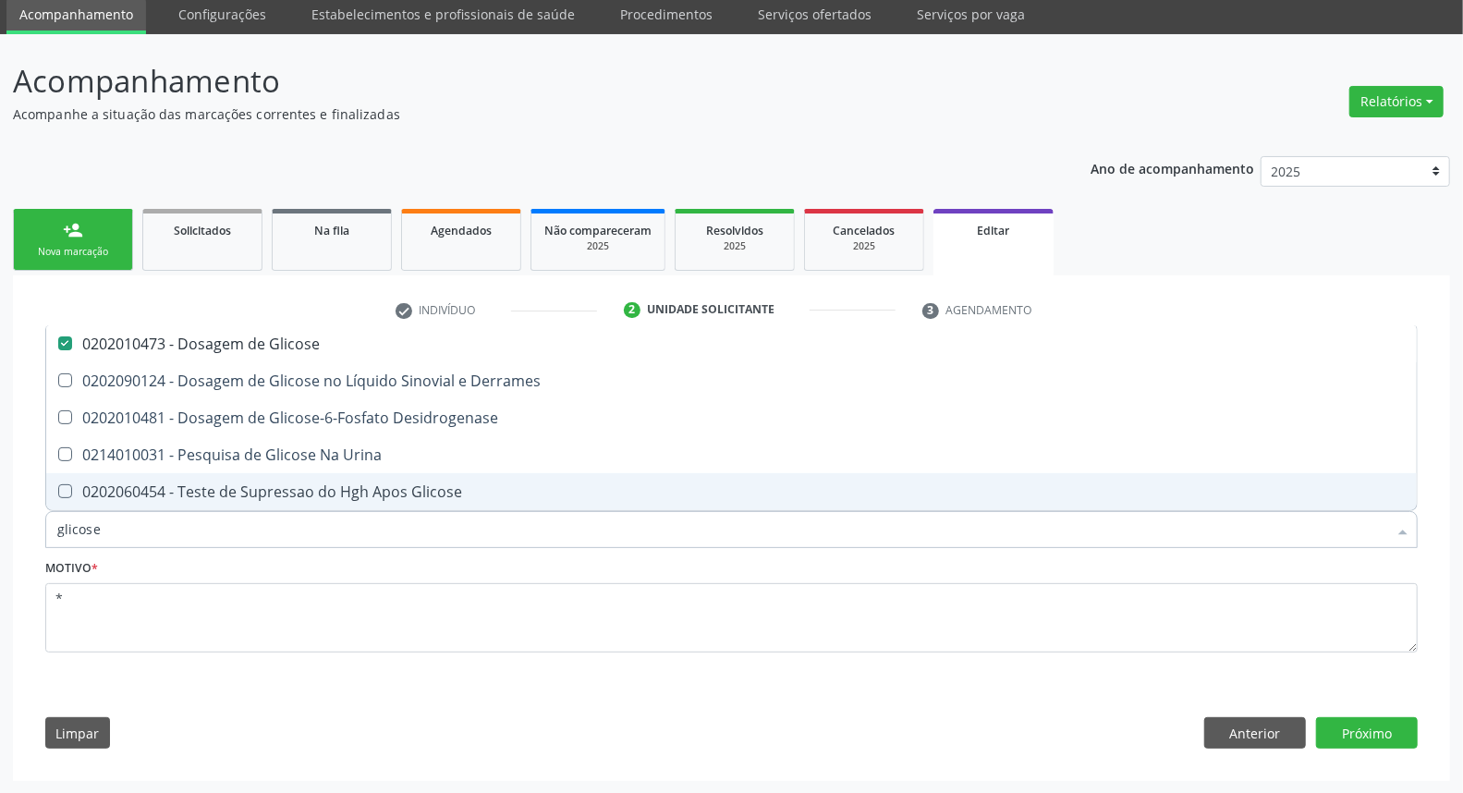
click at [0, 516] on div "Acompanhamento Acompanhe a situação das marcações correntes e finalizadas Relat…" at bounding box center [731, 414] width 1463 height 760
type input "c"
checkbox Glicose "false"
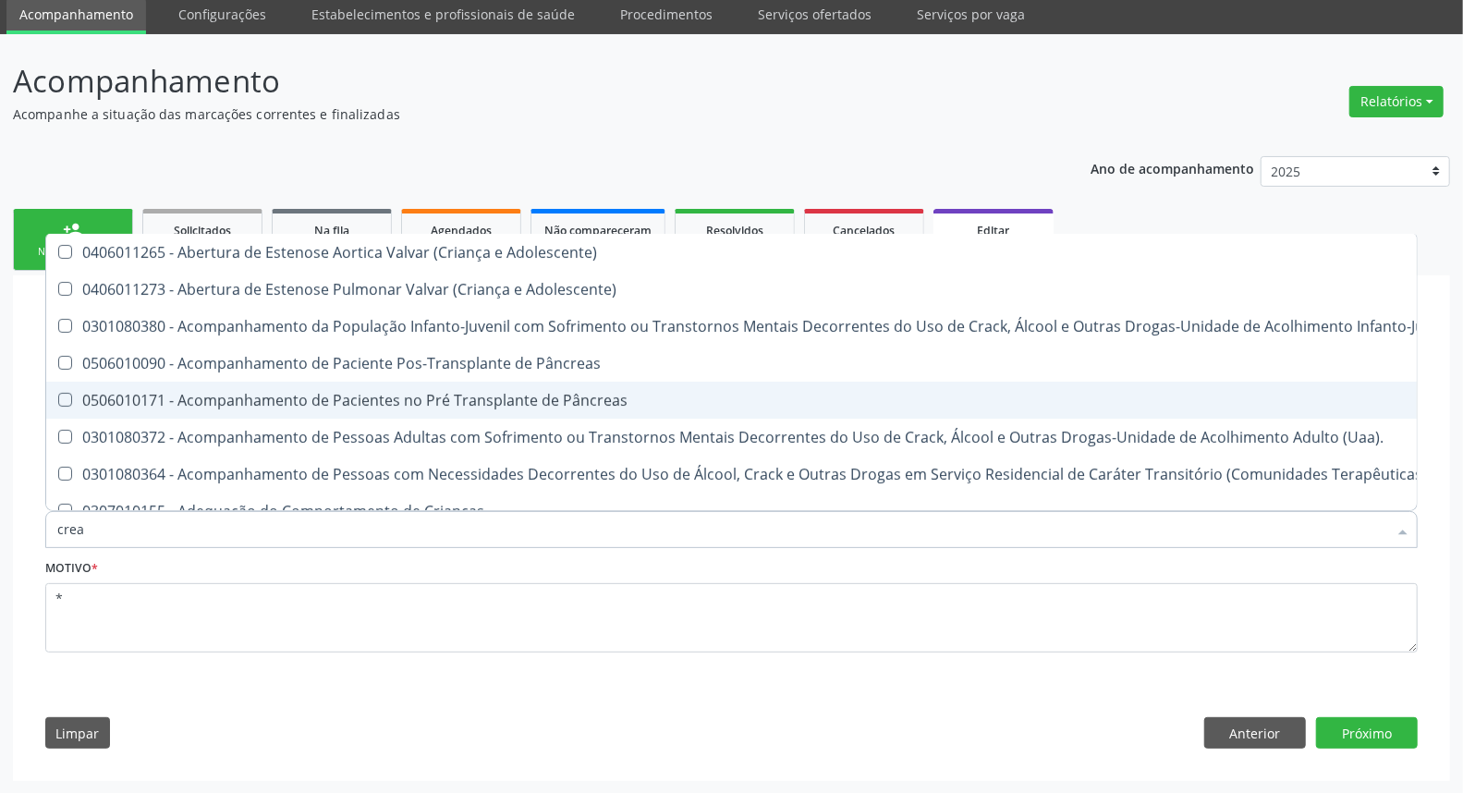
type input "creat"
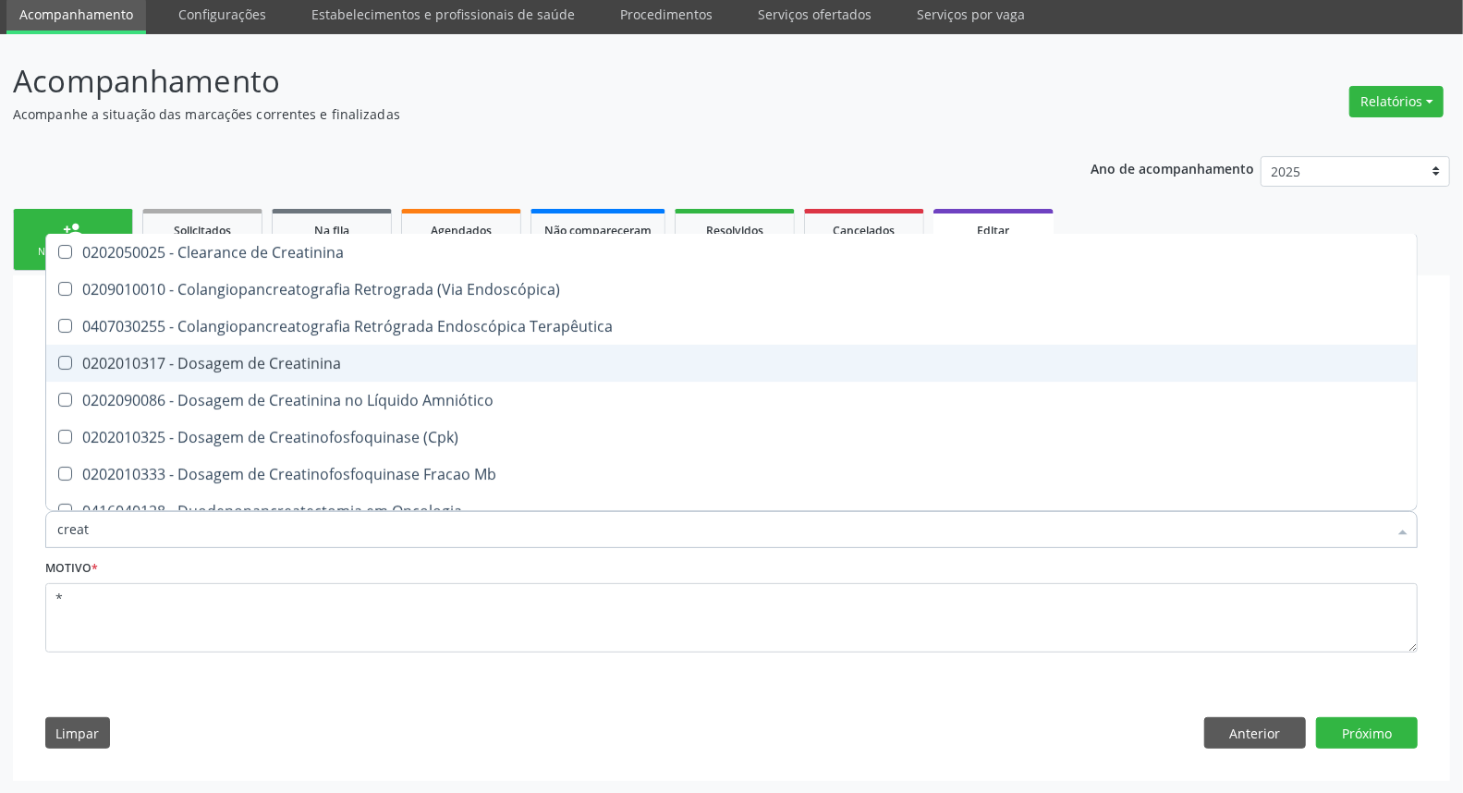
click at [93, 358] on div "0202010317 - Dosagem de Creatinina" at bounding box center [731, 363] width 1349 height 15
checkbox Creatinina "true"
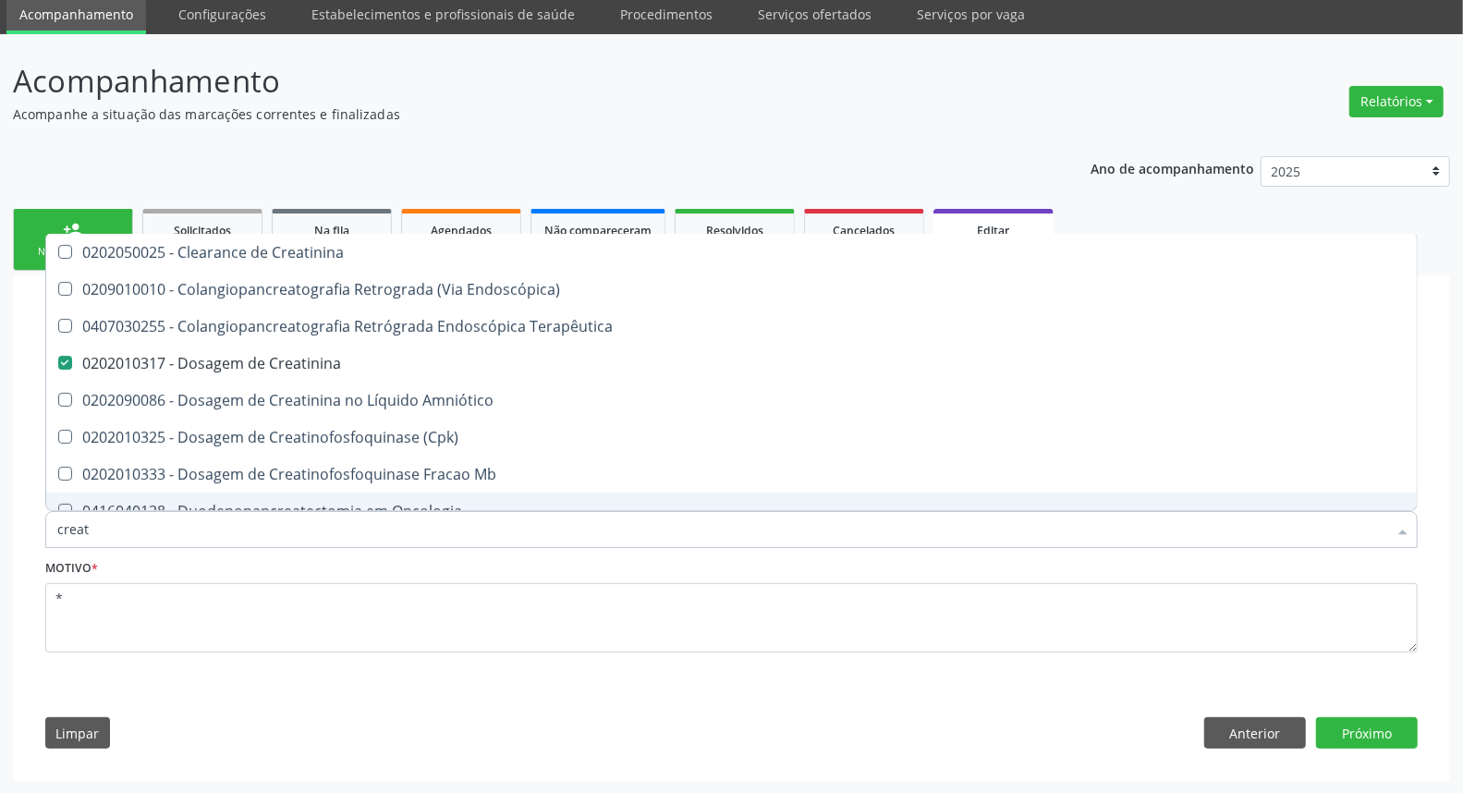
drag, startPoint x: 40, startPoint y: 532, endPoint x: 23, endPoint y: 529, distance: 17.0
click at [33, 532] on div "Requerente * Profissional de Saúde Profissional de Saúde Paciente Nenhum result…" at bounding box center [731, 550] width 1399 height 422
type input "ur"
checkbox Creatinina "false"
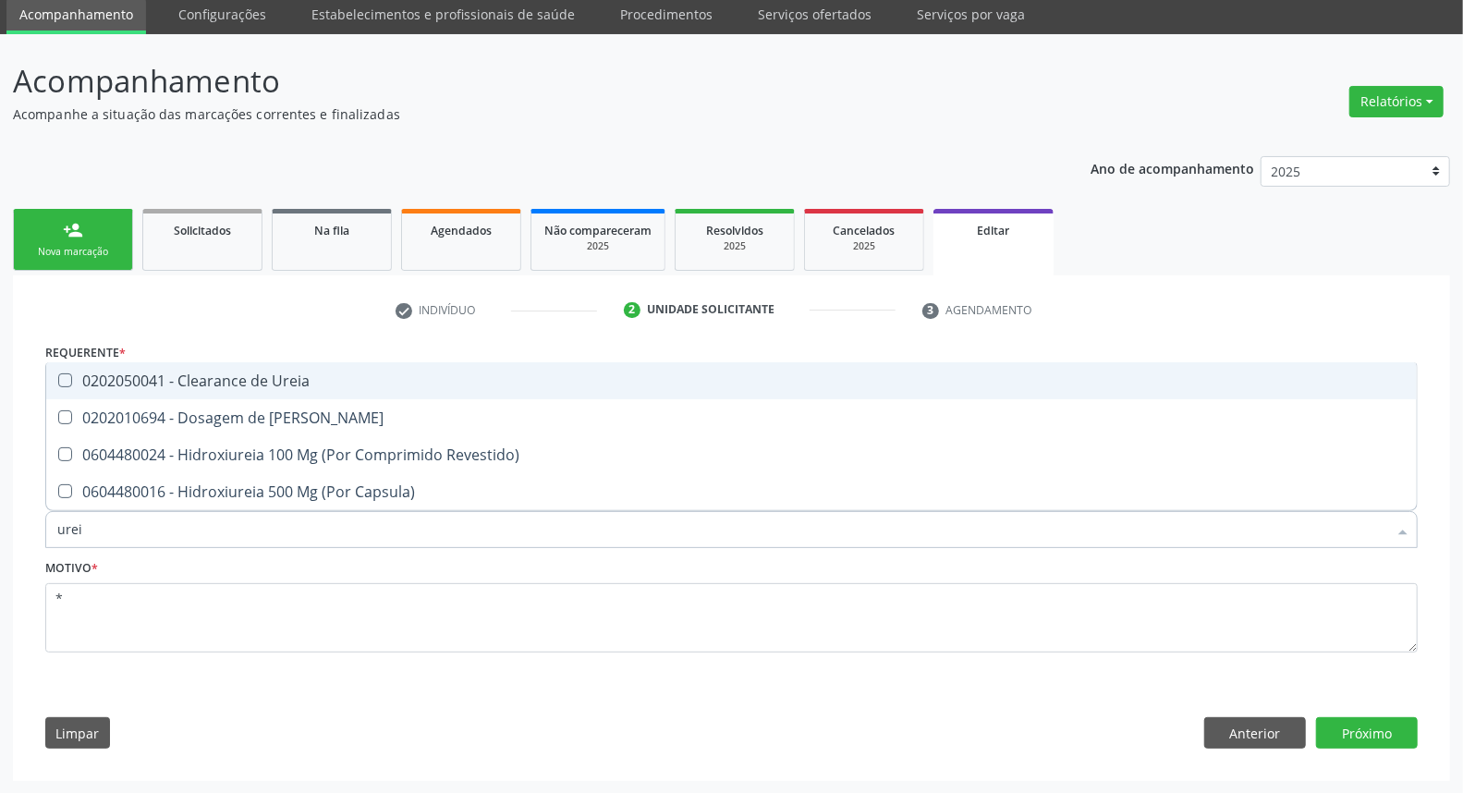
type input "ureia"
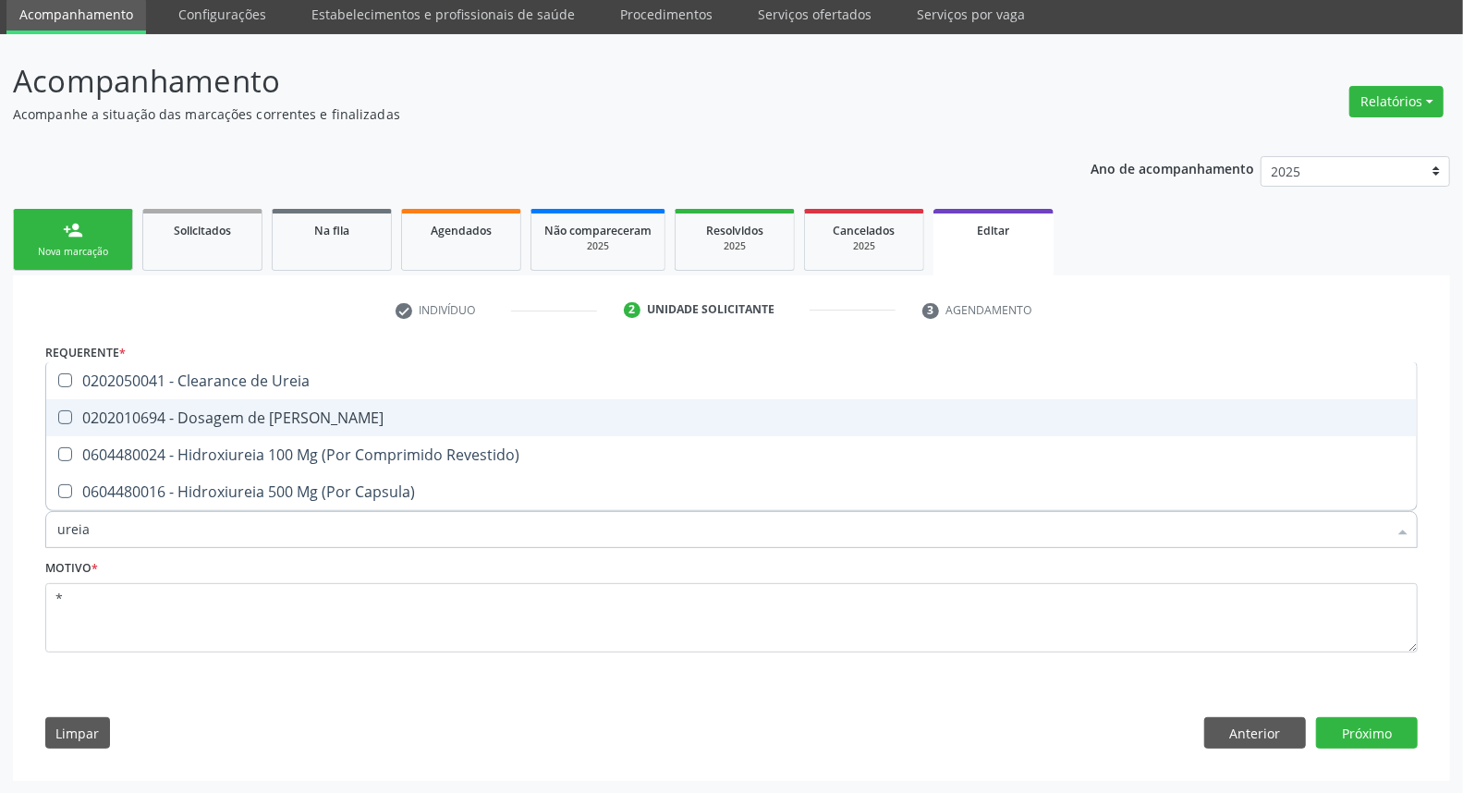
click at [113, 411] on div "0202010694 - Dosagem de [PERSON_NAME]" at bounding box center [731, 417] width 1349 height 15
checkbox Ureia "true"
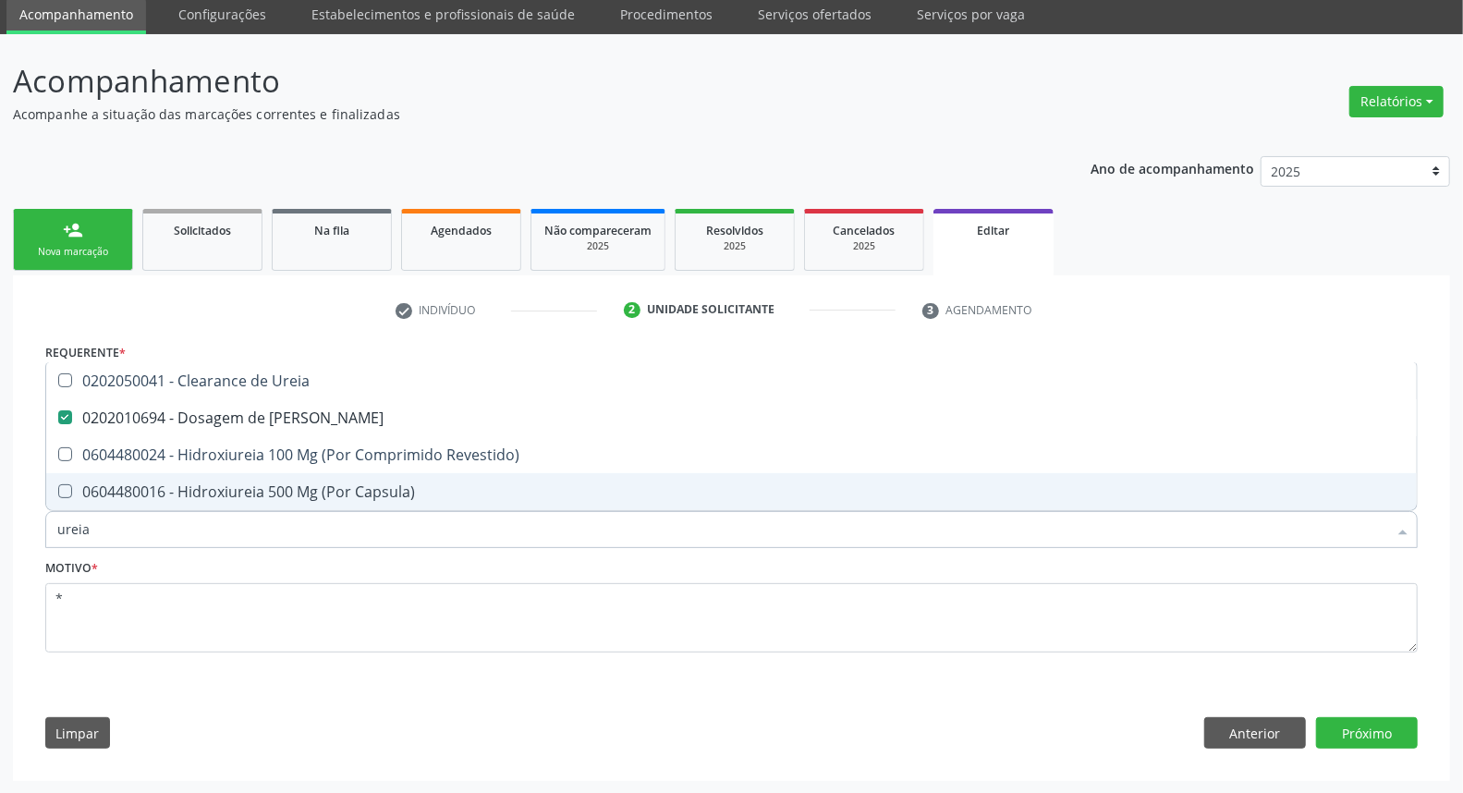
drag, startPoint x: 0, startPoint y: 510, endPoint x: 0, endPoint y: 495, distance: 15.7
click at [0, 495] on div "Acompanhamento Acompanhe a situação das marcações correntes e finalizadas Relat…" at bounding box center [731, 414] width 1463 height 760
type input "c"
checkbox Ureia "false"
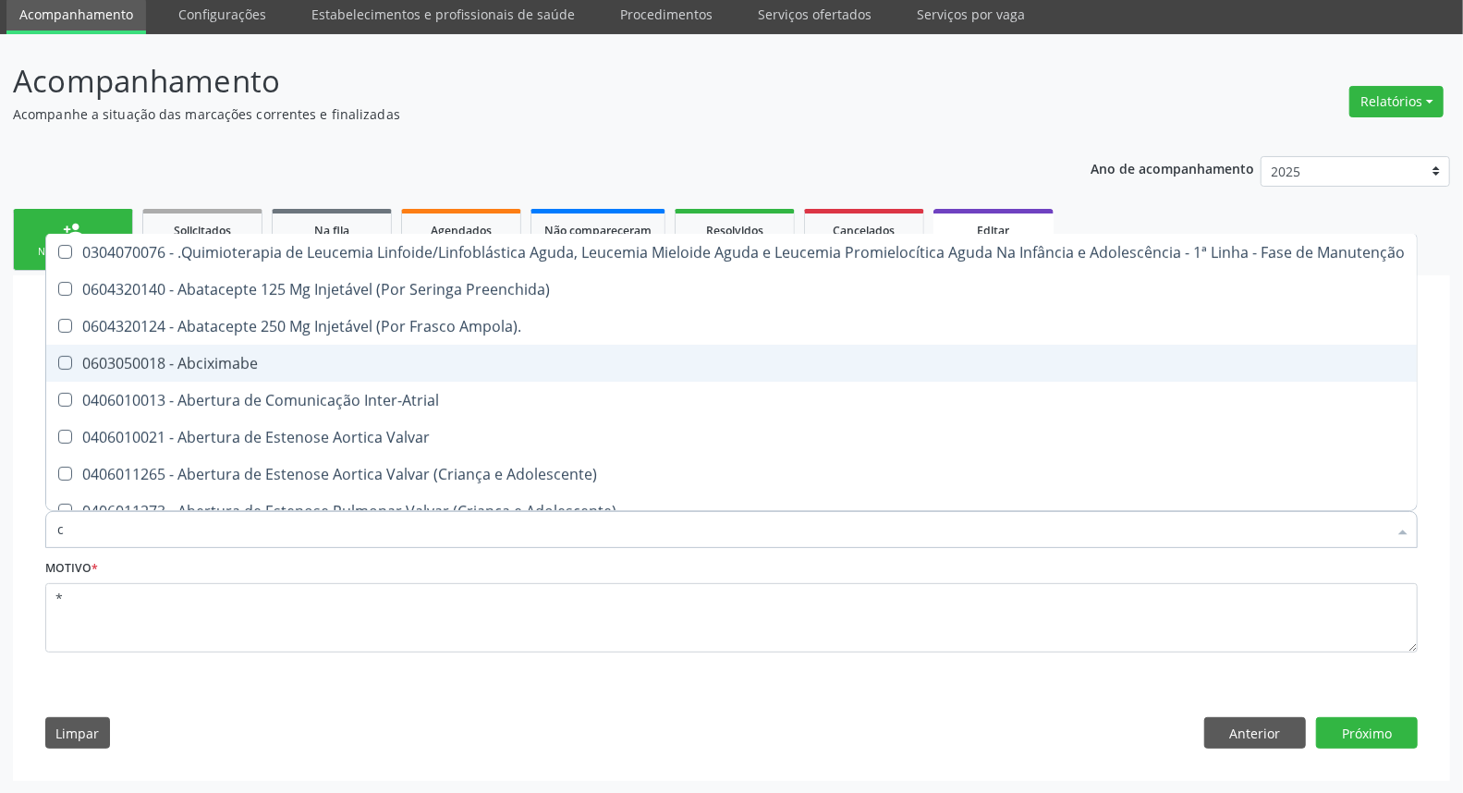
type input "co"
checkbox Creatinina "true"
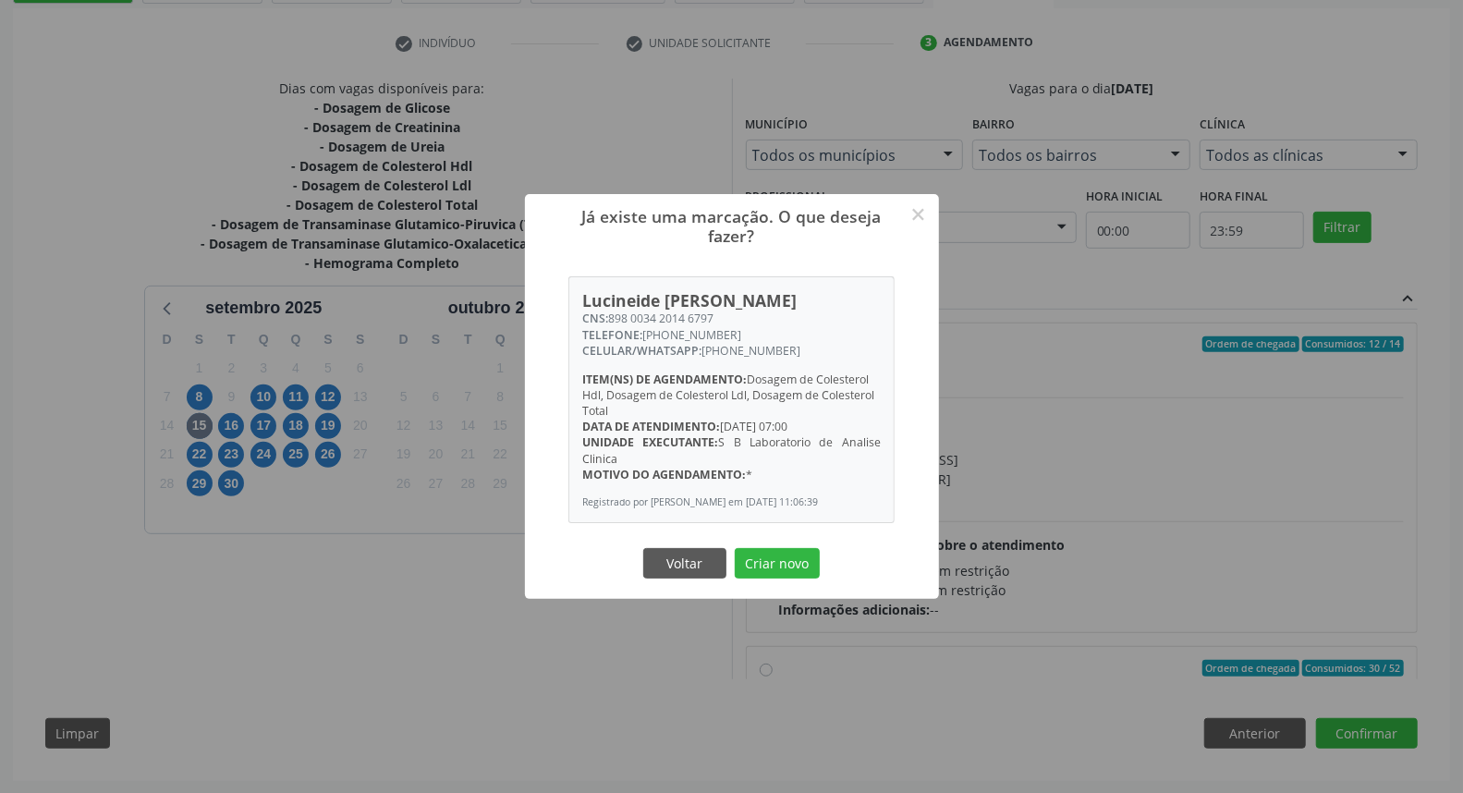
scroll to position [740, 0]
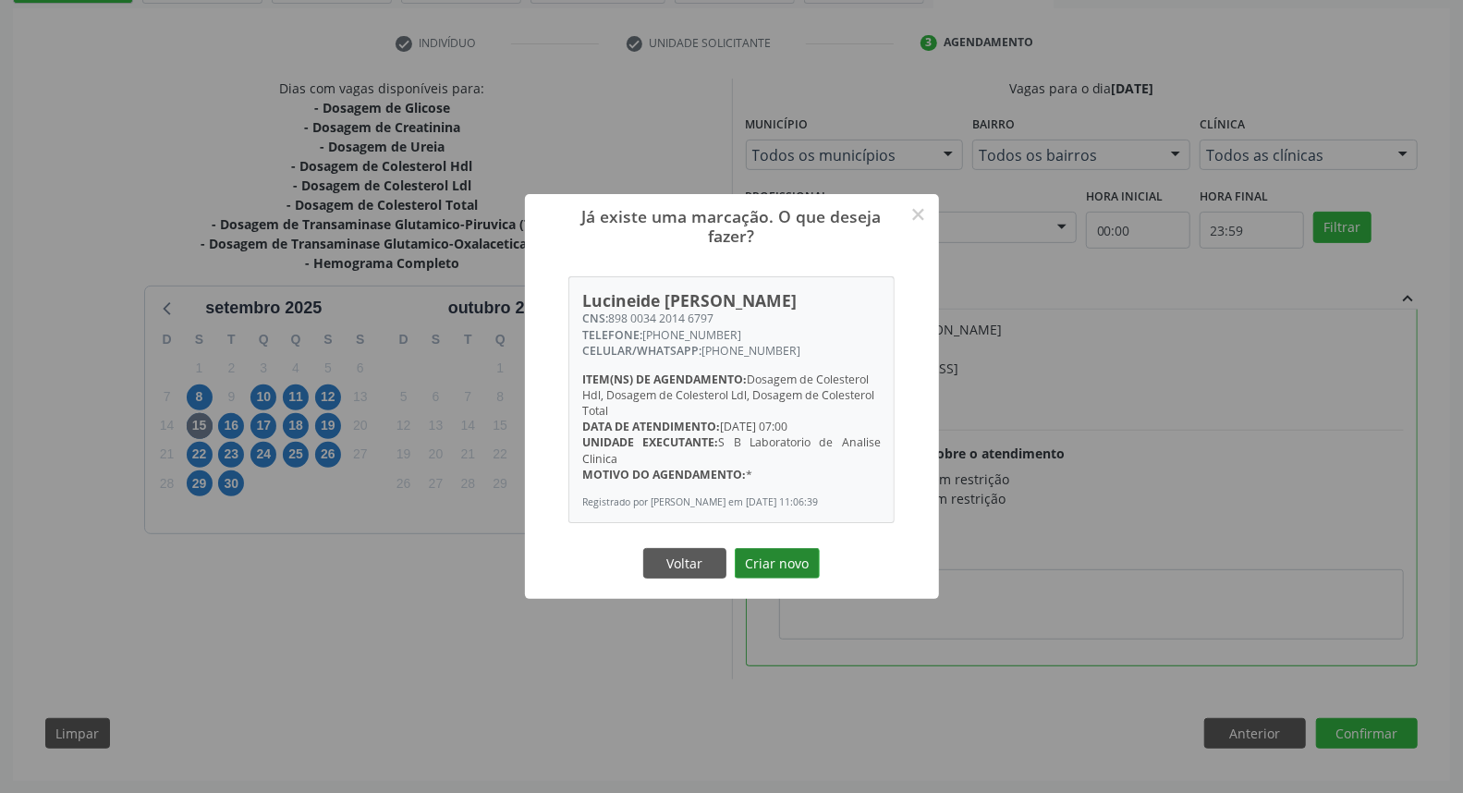
click at [808, 562] on button "Criar novo" at bounding box center [777, 563] width 85 height 31
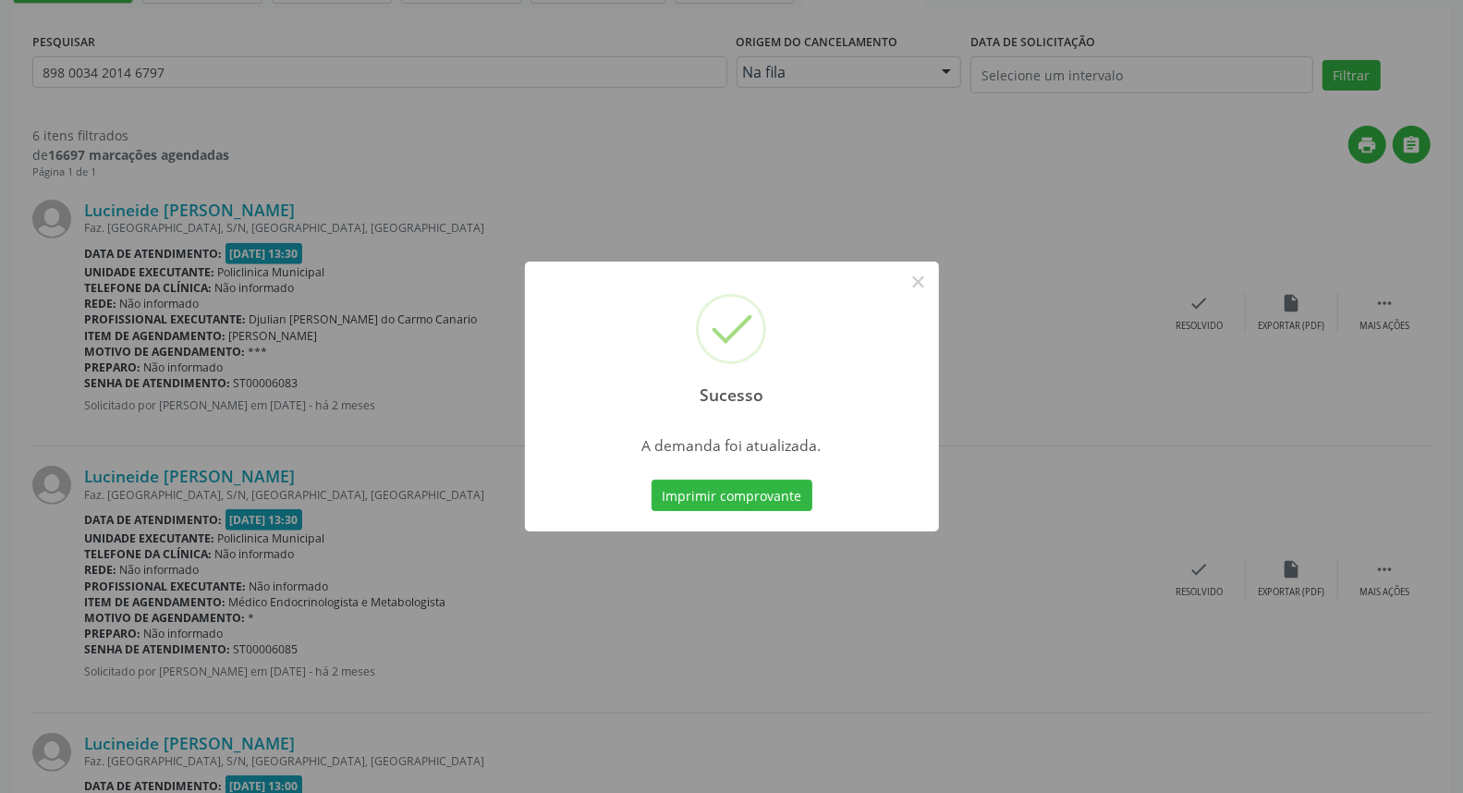
scroll to position [0, 0]
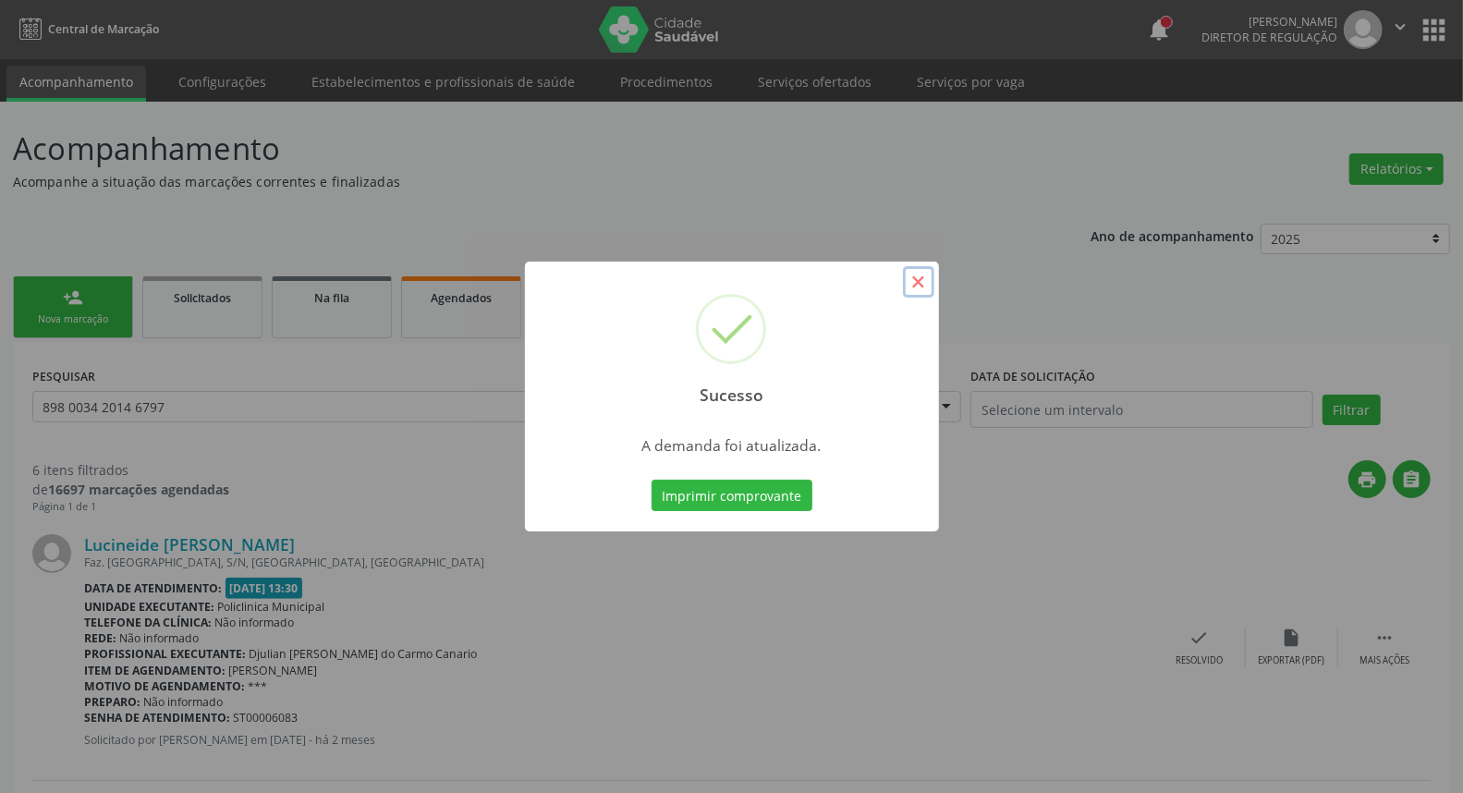
click at [921, 282] on button "×" at bounding box center [918, 281] width 31 height 31
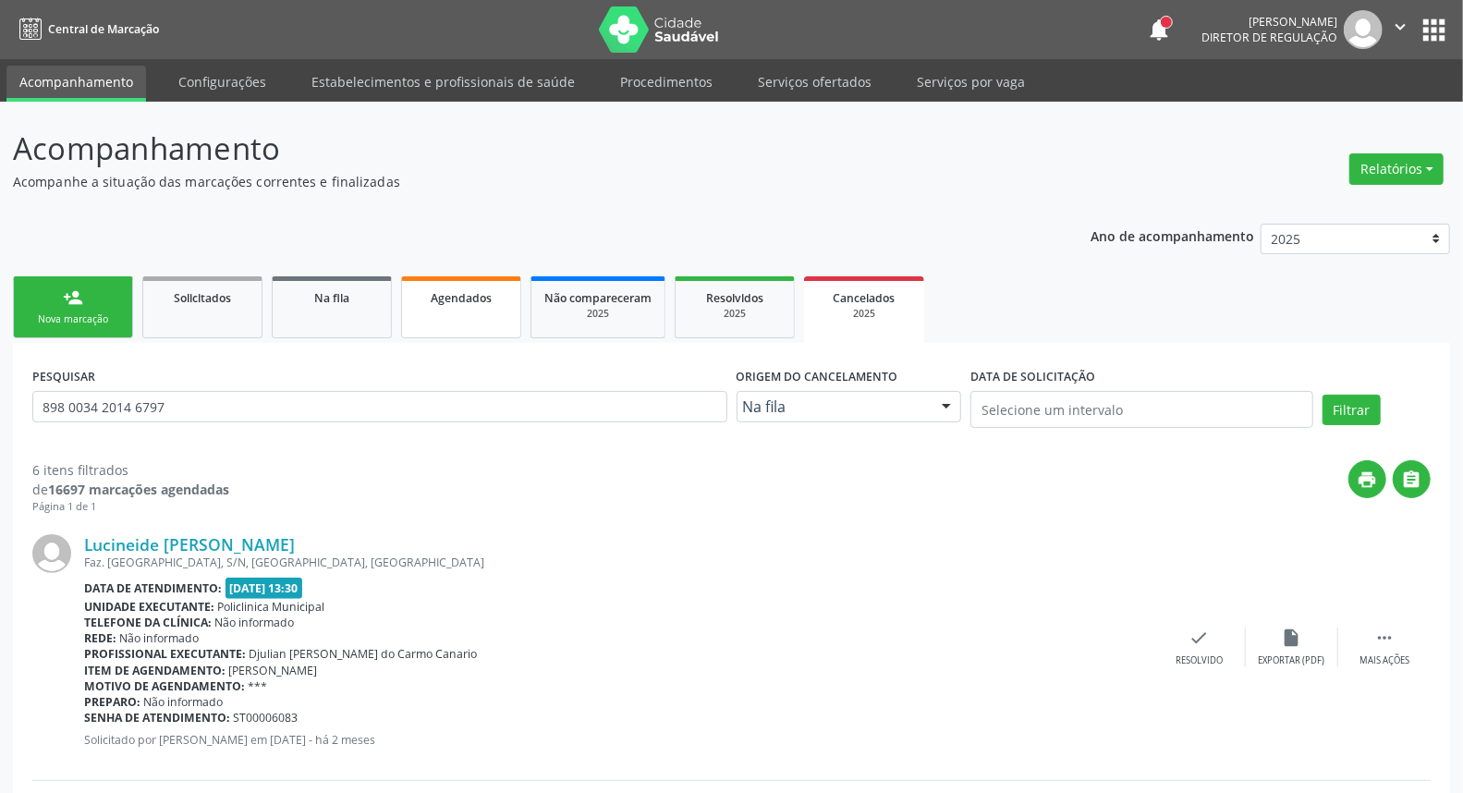
click at [460, 299] on span "Agendados" at bounding box center [461, 298] width 61 height 16
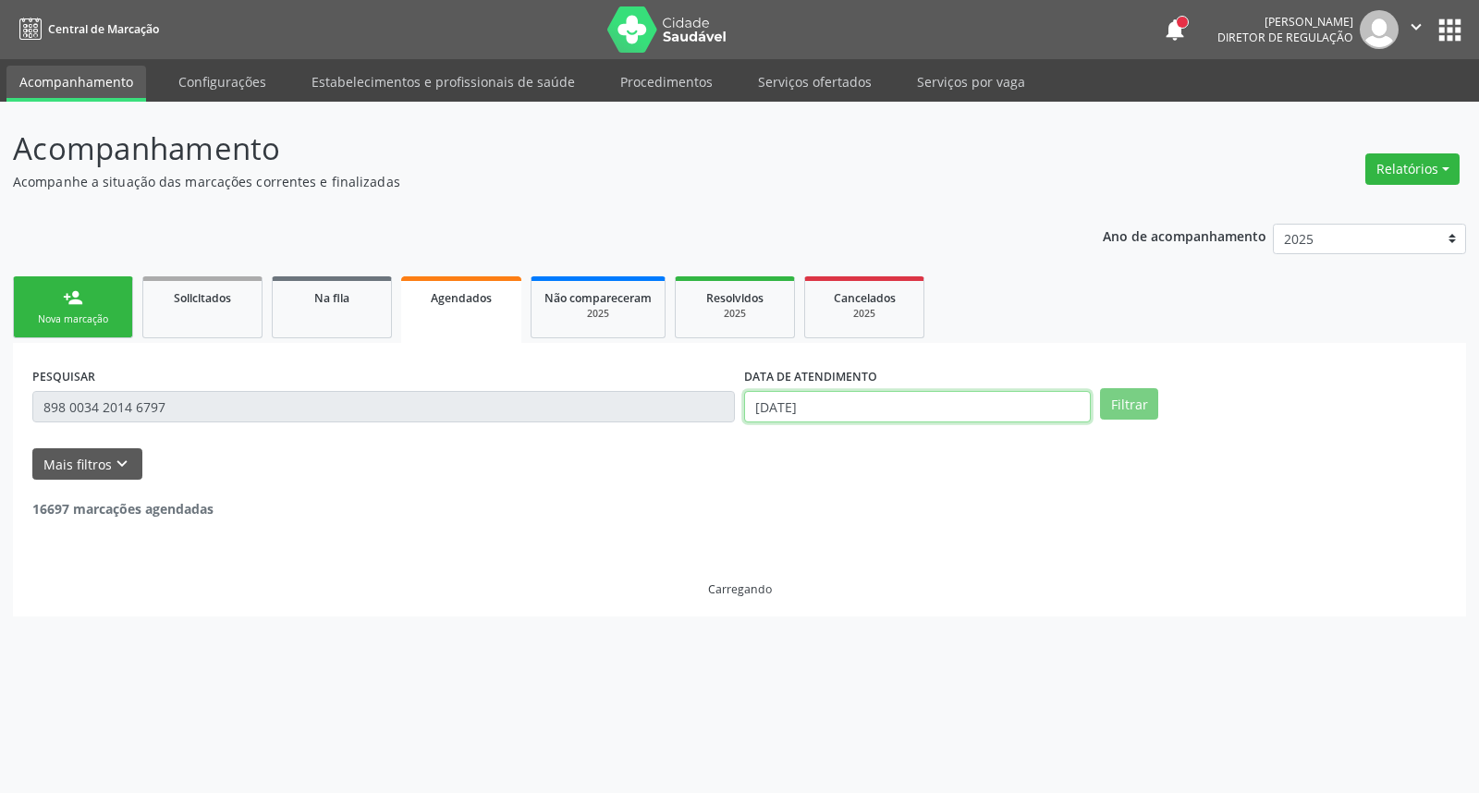
click at [900, 405] on input "[DATE]" at bounding box center [917, 406] width 347 height 31
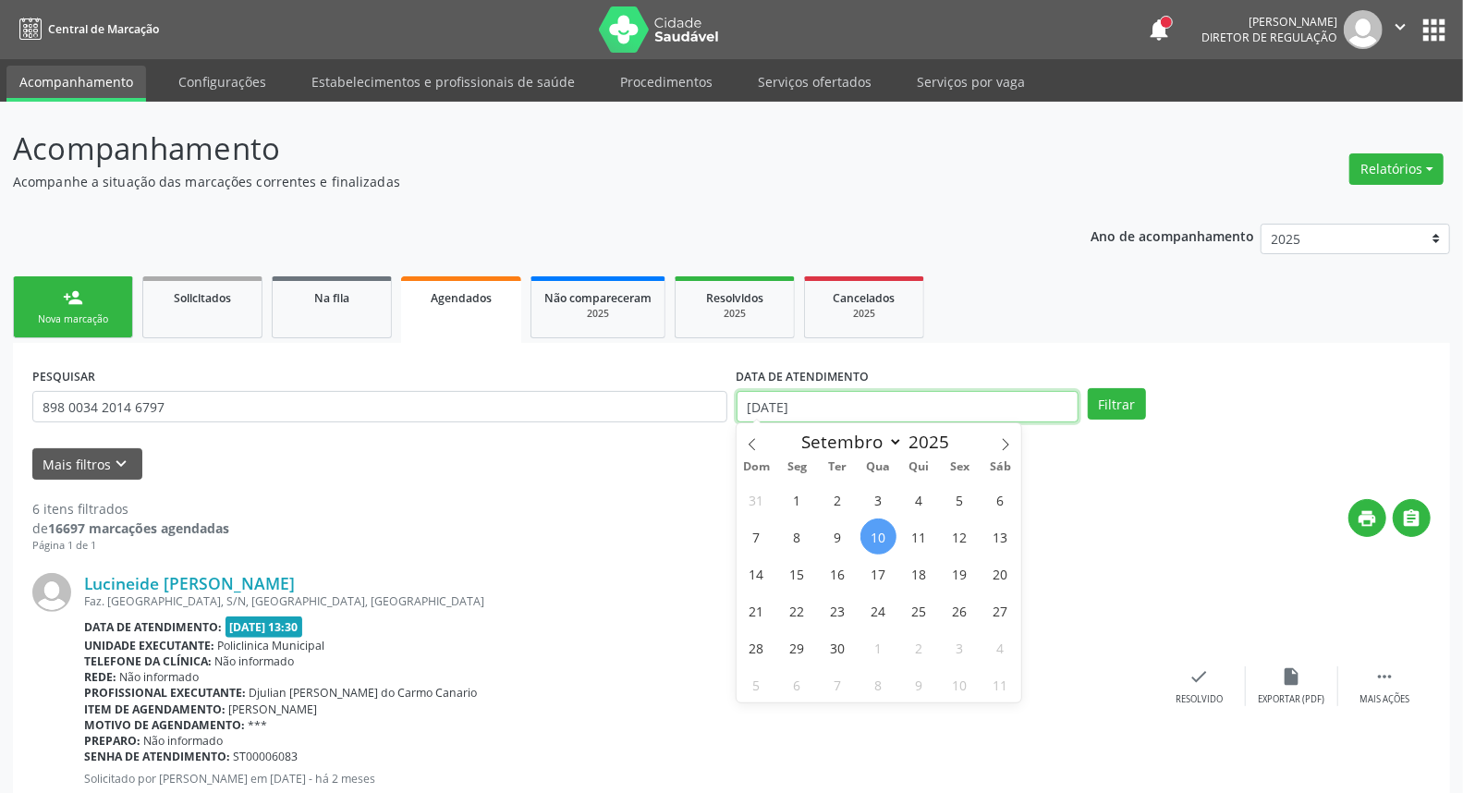
click at [900, 405] on input "[DATE]" at bounding box center [908, 406] width 343 height 31
click at [899, 405] on input "[DATE]" at bounding box center [908, 406] width 343 height 31
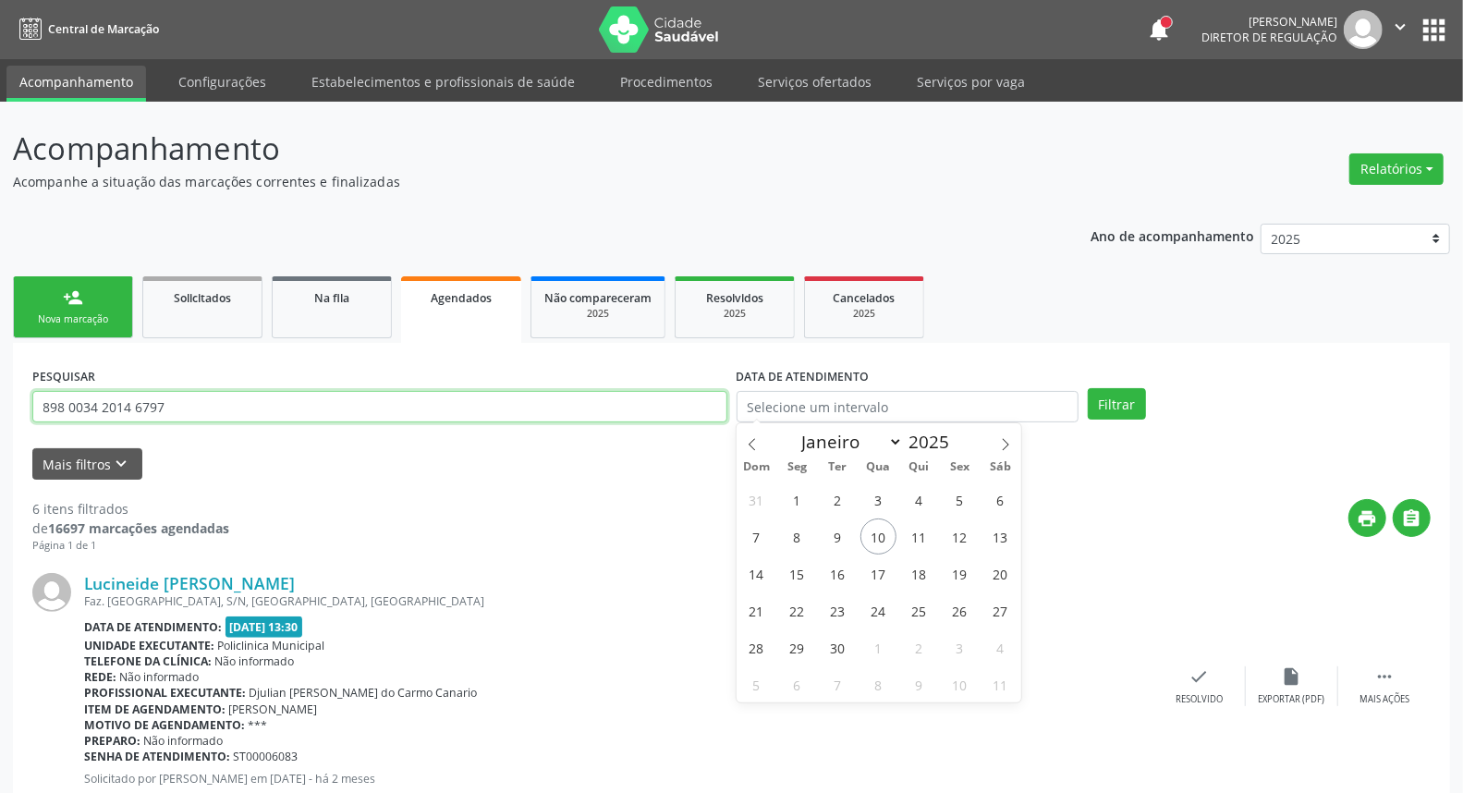
click at [612, 409] on input "898 0034 2014 6797" at bounding box center [379, 406] width 695 height 31
click at [1088, 388] on button "Filtrar" at bounding box center [1117, 403] width 58 height 31
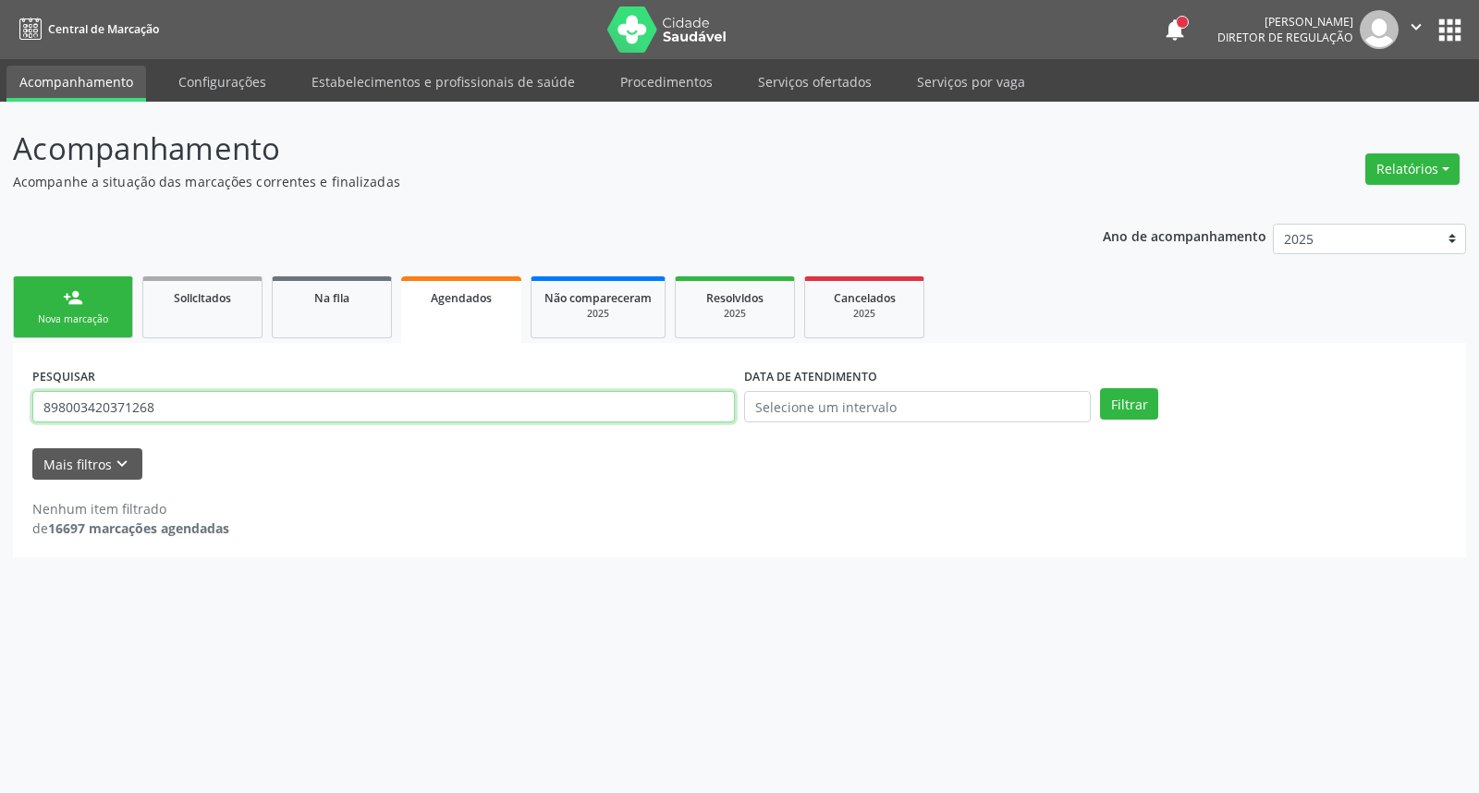
drag, startPoint x: 414, startPoint y: 401, endPoint x: 0, endPoint y: 402, distance: 414.1
click at [0, 401] on div "Acompanhamento Acompanhe a situação das marcações correntes e finalizadas Relat…" at bounding box center [739, 447] width 1479 height 691
type input "a"
click at [59, 303] on link "person_add Nova marcação" at bounding box center [73, 307] width 120 height 62
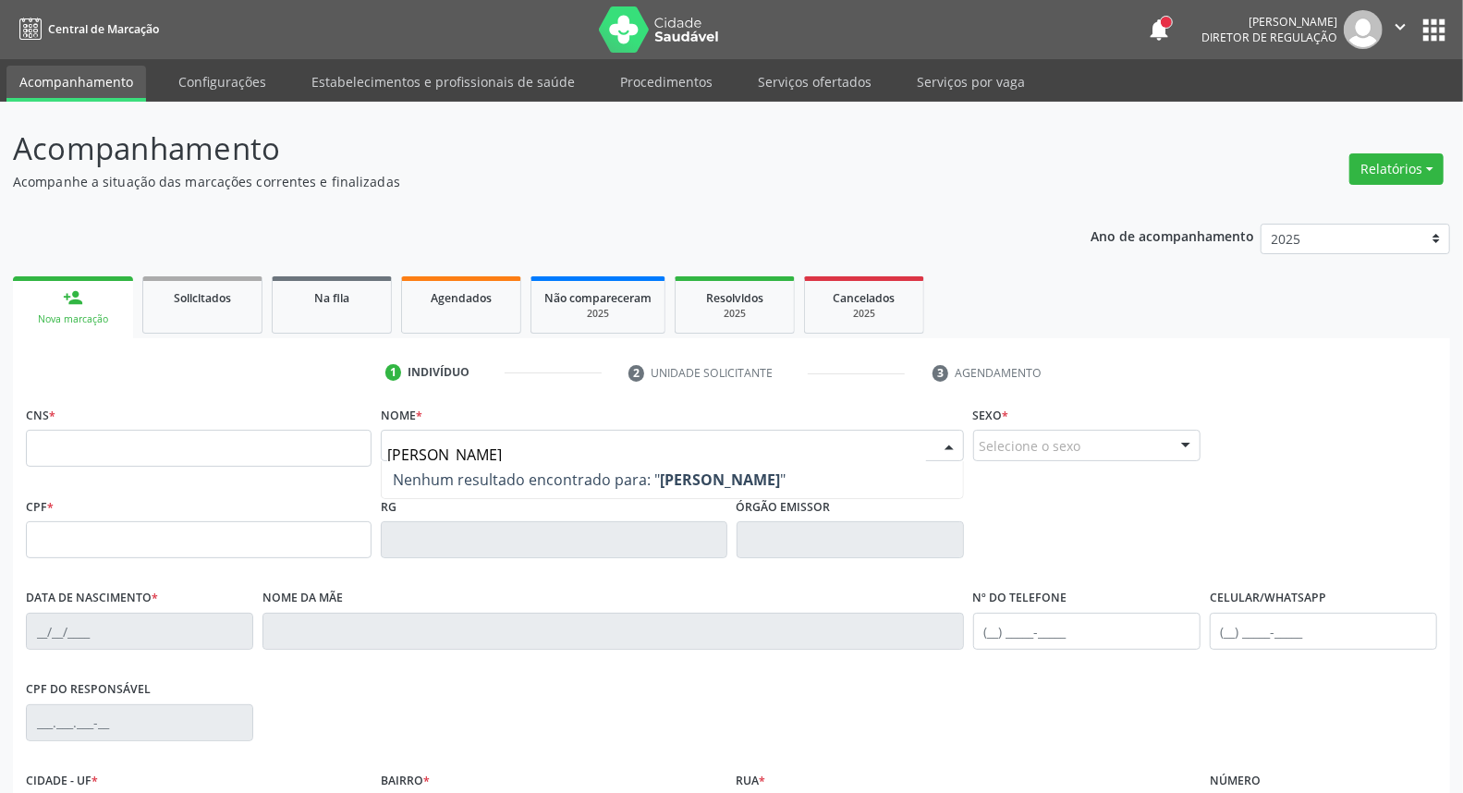
type input "[PERSON_NAME]"
